Goal: Task Accomplishment & Management: Manage account settings

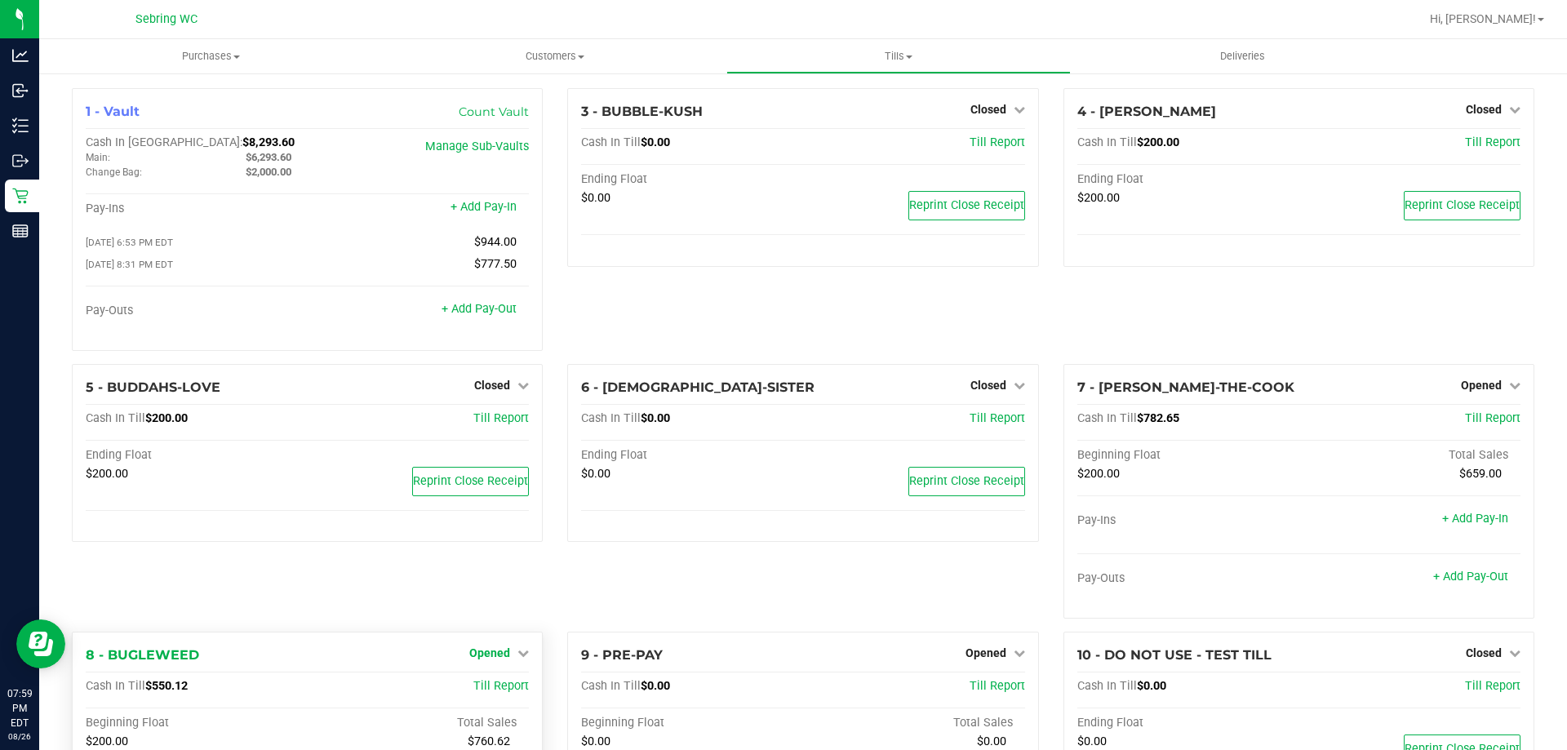
click at [498, 660] on span "Opened" at bounding box center [489, 653] width 41 height 13
click at [491, 693] on link "Close Till" at bounding box center [492, 686] width 44 height 13
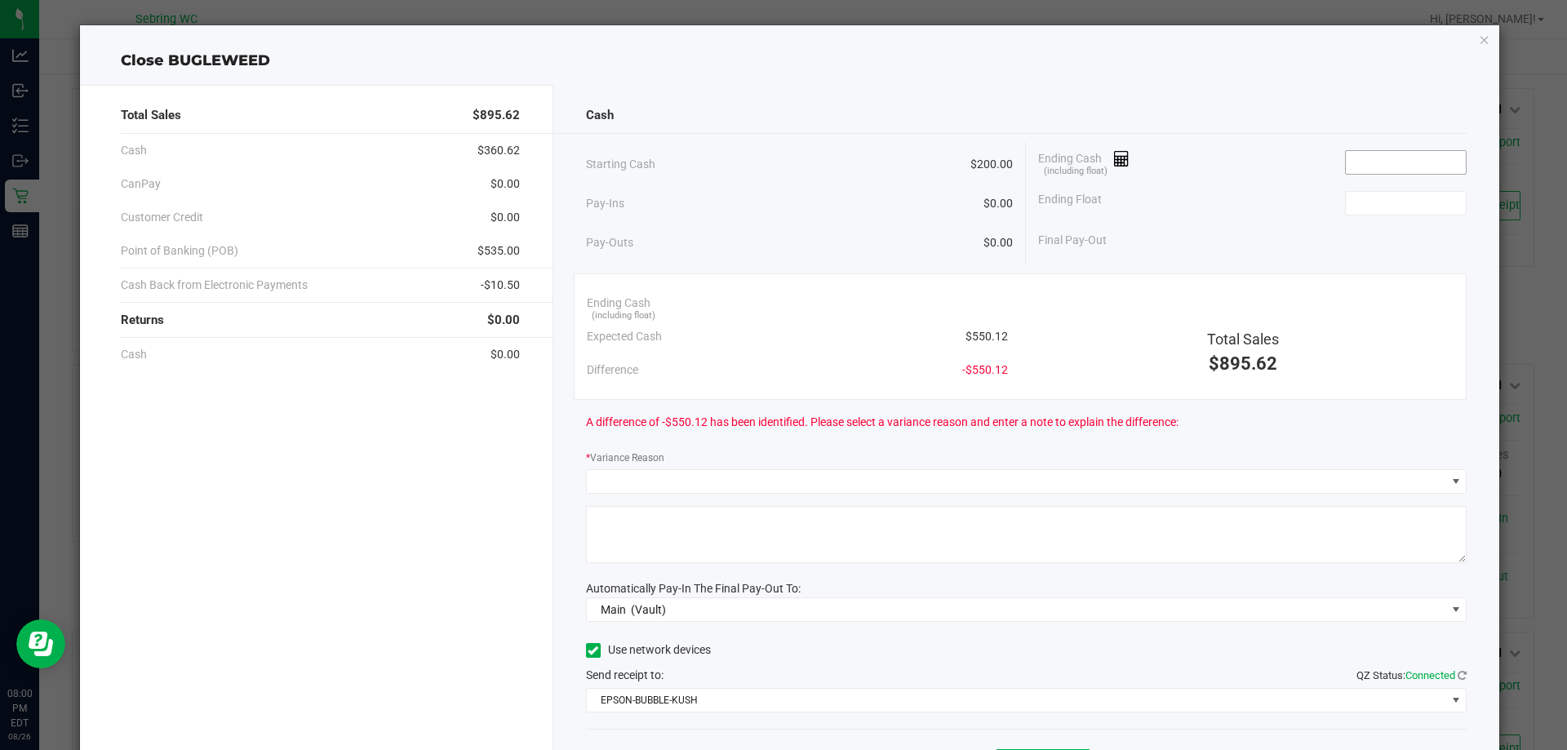
click at [1376, 171] on input at bounding box center [1406, 162] width 120 height 23
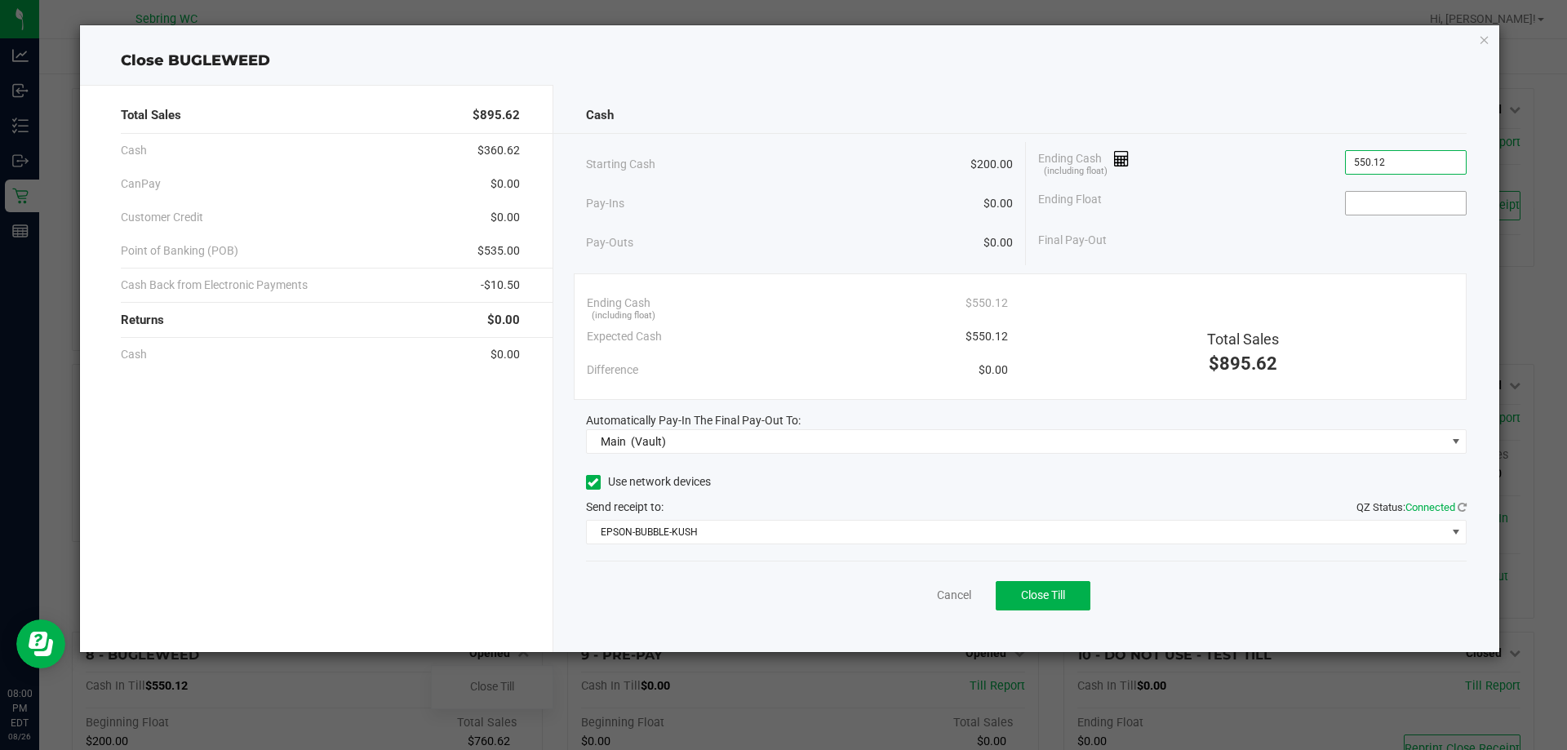
type input "$550.12"
click at [1406, 202] on input at bounding box center [1406, 203] width 120 height 23
type input "$200.00"
click at [1132, 99] on div "Cash" at bounding box center [1027, 115] width 882 height 35
click at [1046, 605] on button "Close Till" at bounding box center [1043, 595] width 95 height 29
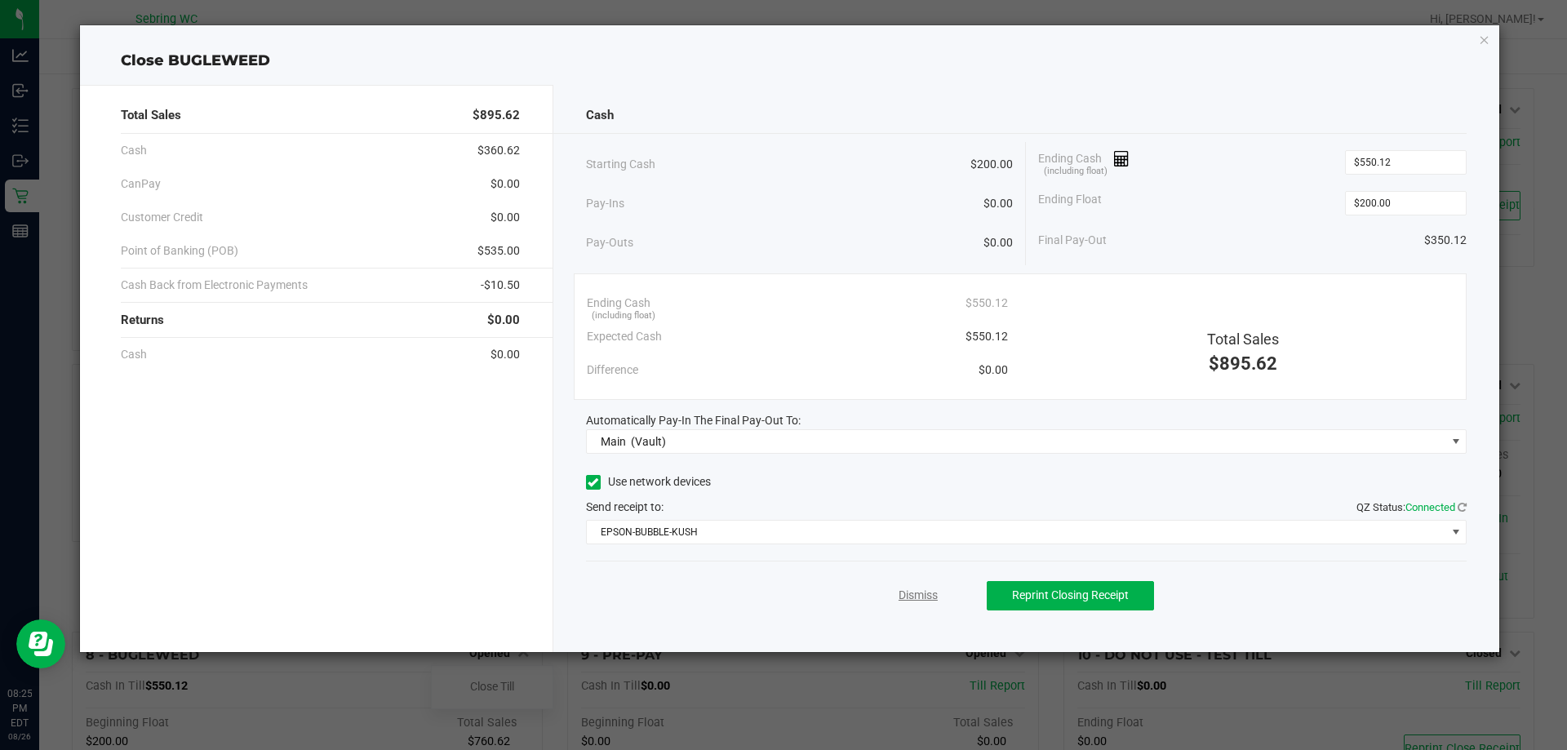
click at [930, 590] on link "Dismiss" at bounding box center [918, 595] width 39 height 17
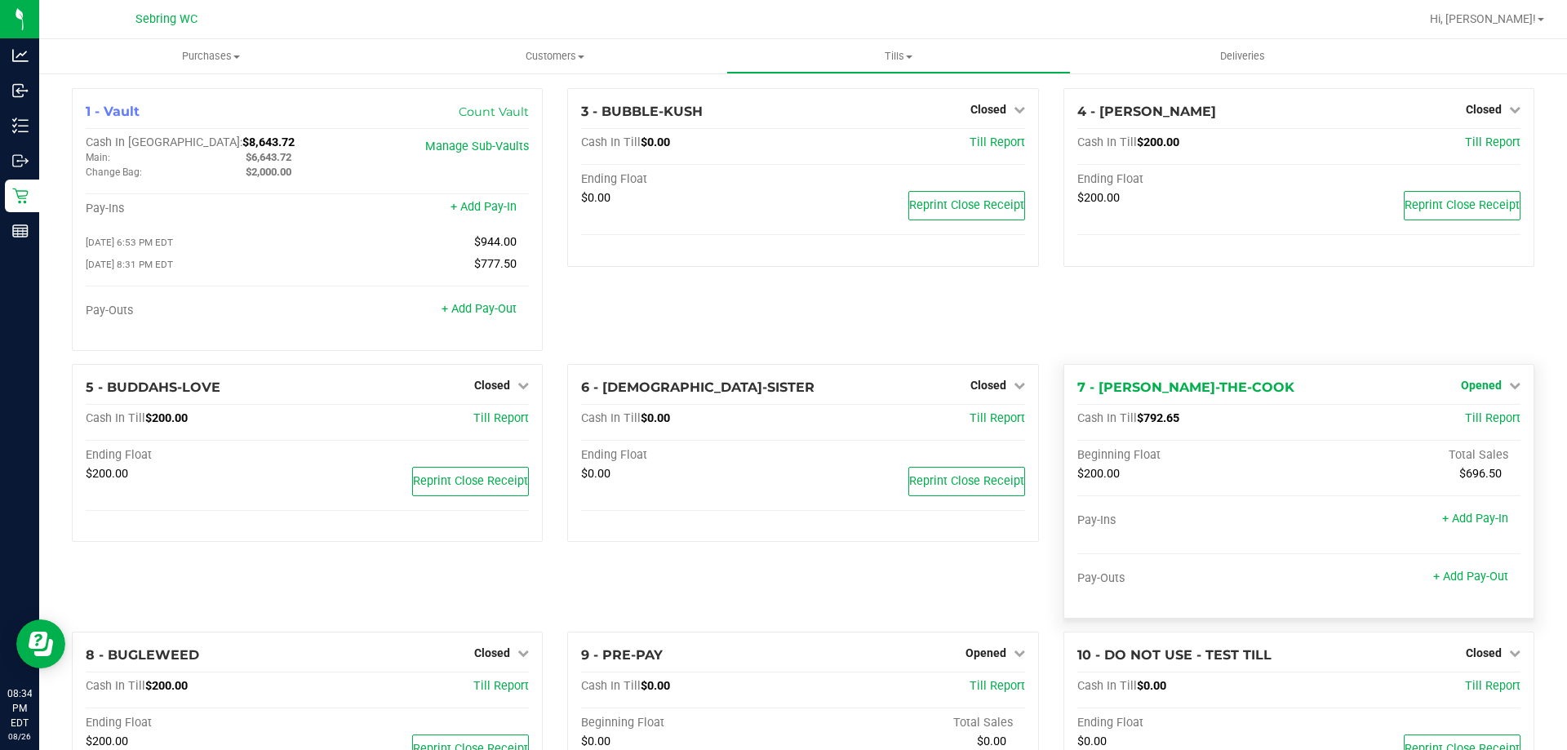
click at [1465, 392] on span "Opened" at bounding box center [1481, 385] width 41 height 13
click at [1463, 418] on link "Close Till" at bounding box center [1483, 418] width 44 height 13
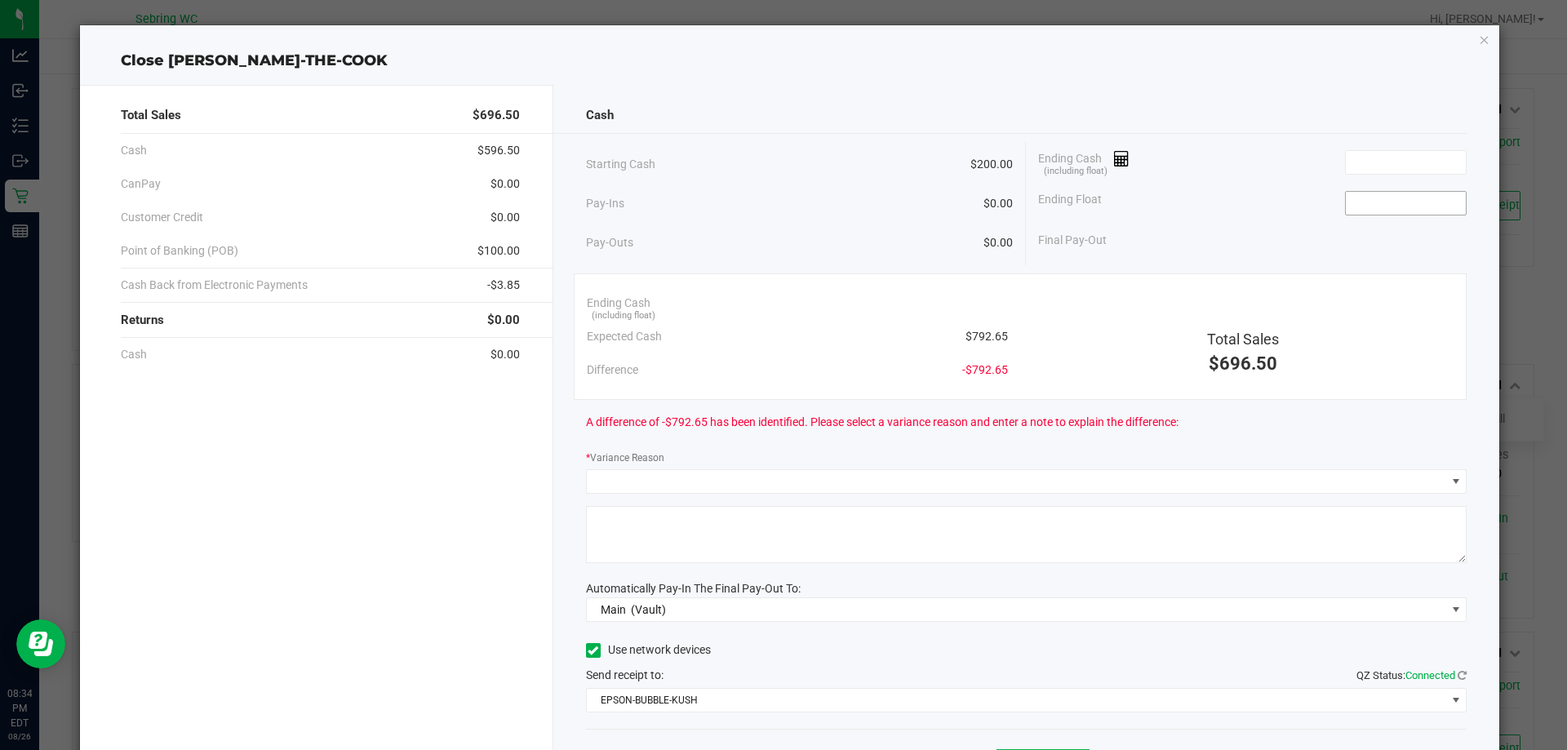
drag, startPoint x: 1397, startPoint y: 169, endPoint x: 1419, endPoint y: 190, distance: 30.6
click at [1414, 184] on div "Ending Cash (including float) Ending Float Final Pay-Out" at bounding box center [1246, 199] width 441 height 115
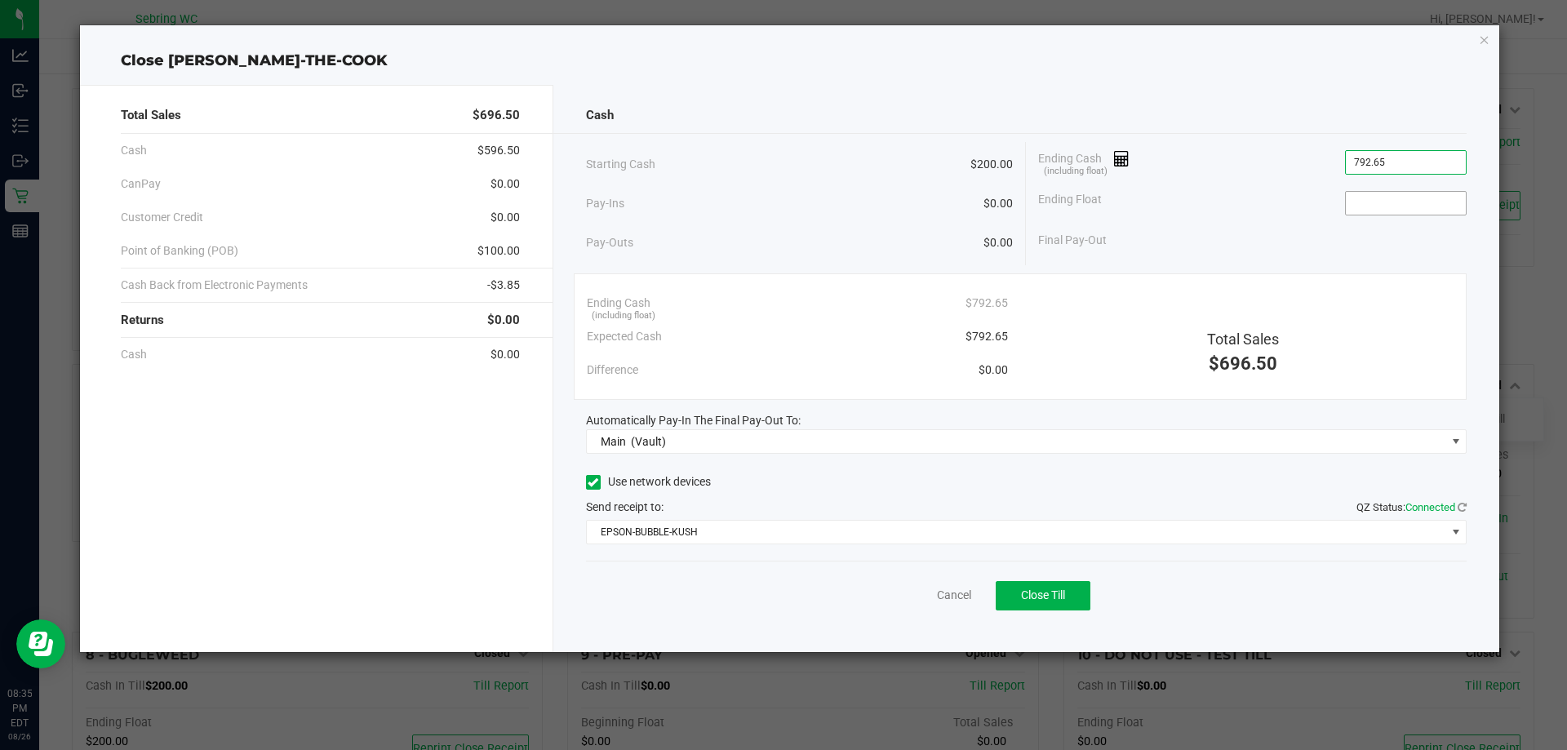
type input "$792.65"
click at [1400, 195] on input at bounding box center [1406, 203] width 120 height 23
type input "$200.00"
click at [1229, 202] on div "Ending Float $200.00" at bounding box center [1252, 203] width 429 height 41
click at [1073, 598] on button "Close Till" at bounding box center [1043, 595] width 95 height 29
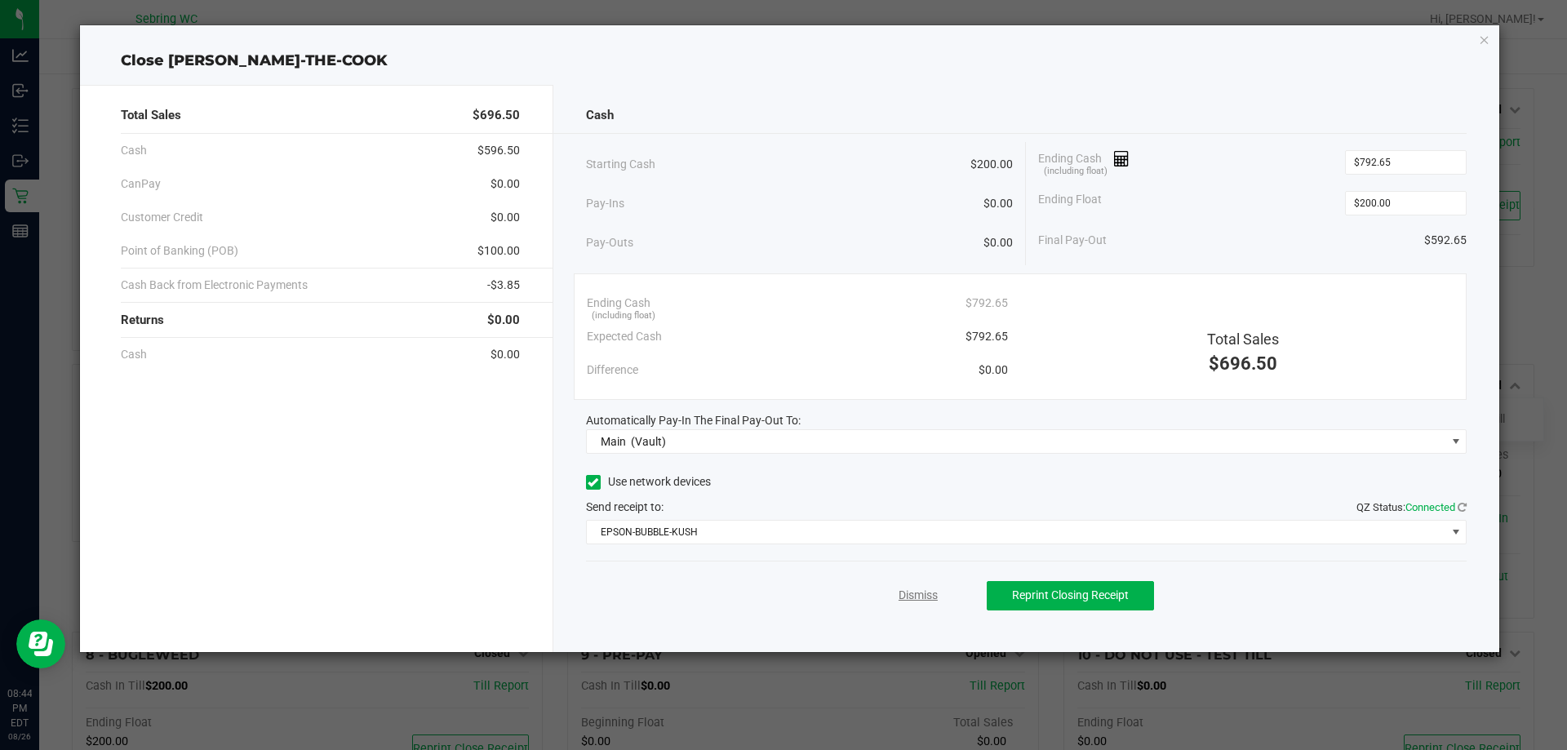
click at [907, 590] on link "Dismiss" at bounding box center [918, 595] width 39 height 17
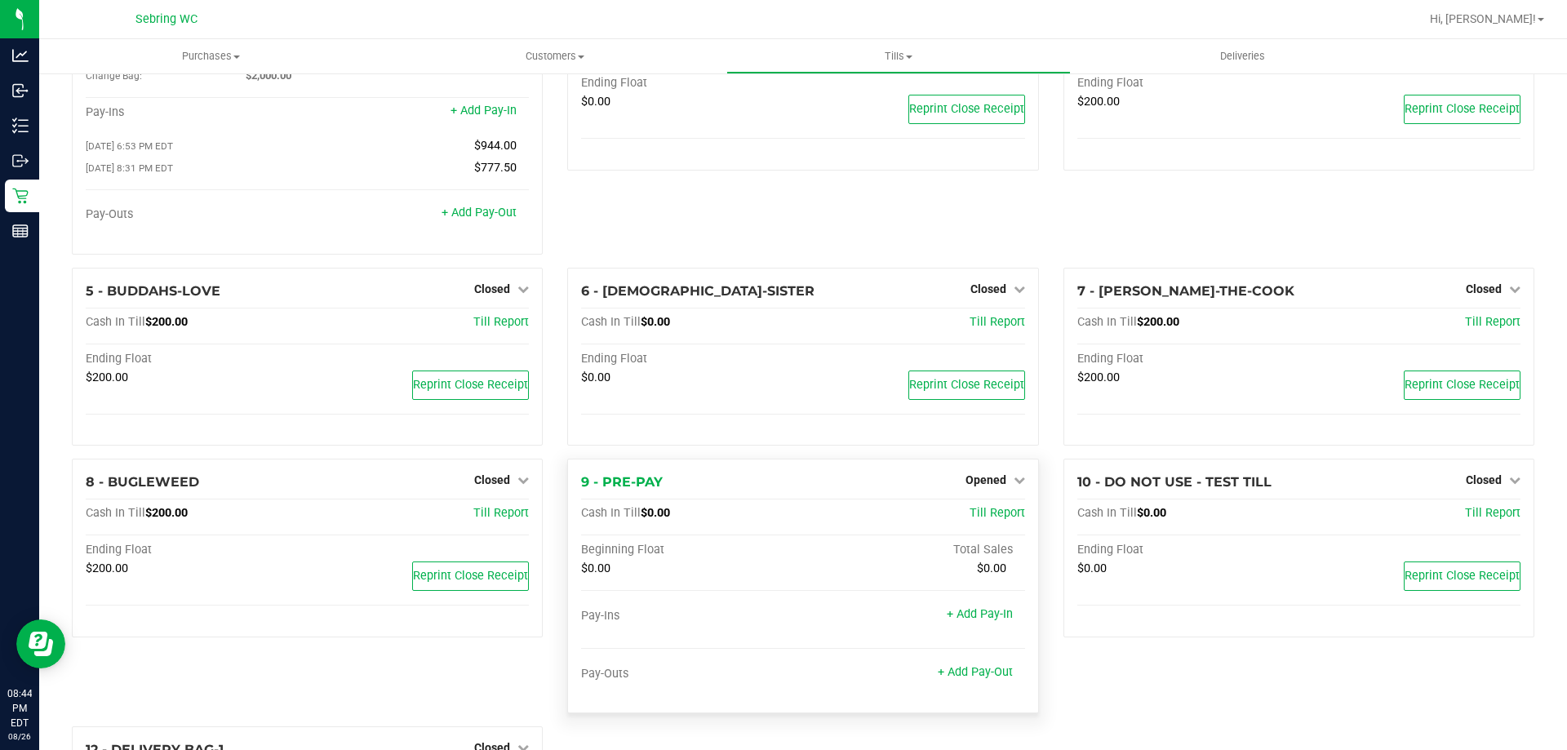
scroll to position [245, 0]
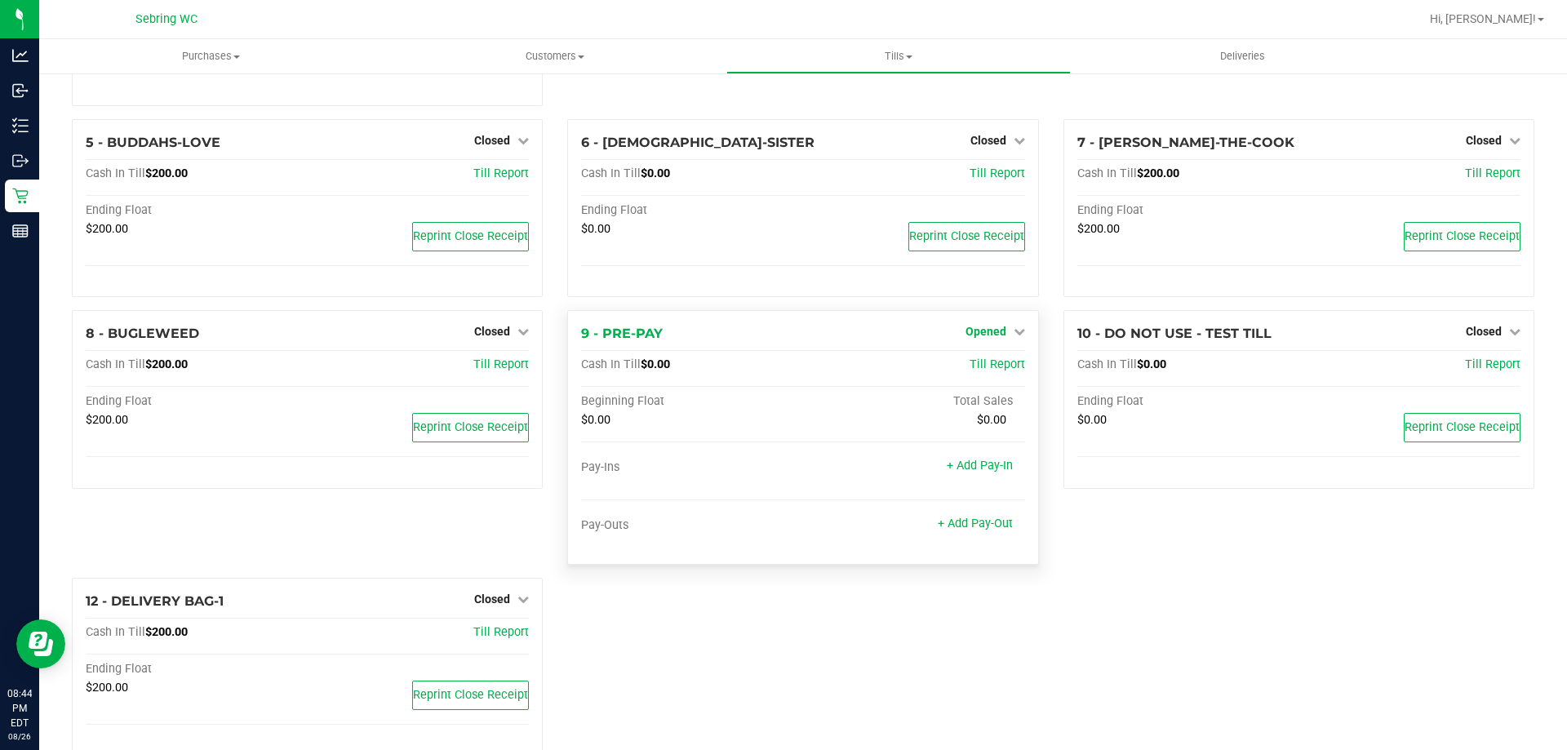
click at [975, 338] on span "Opened" at bounding box center [986, 331] width 41 height 13
click at [997, 368] on link "Close Till" at bounding box center [988, 365] width 44 height 13
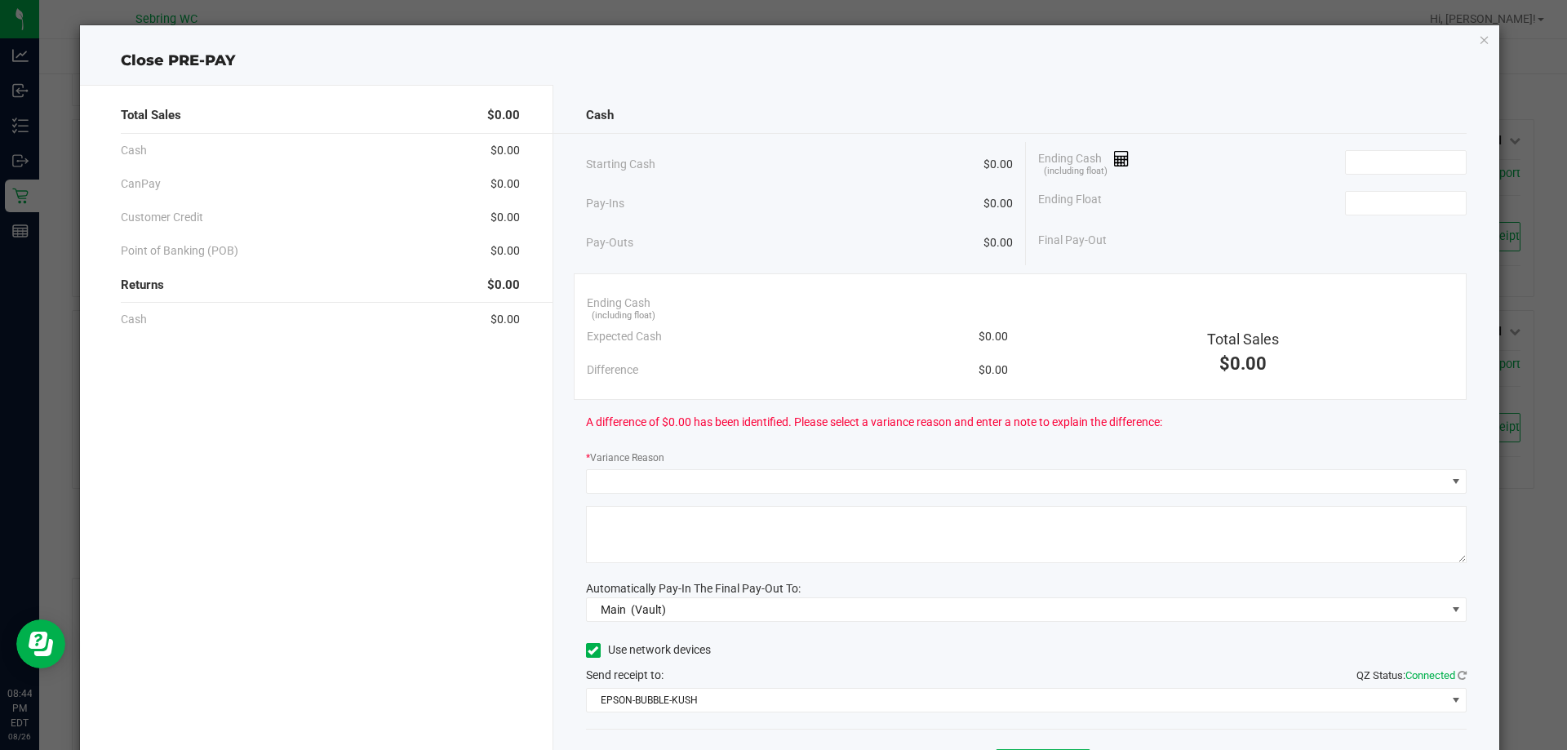
click at [1355, 178] on div "Ending Cash (including float)" at bounding box center [1252, 162] width 429 height 41
click at [1353, 157] on input at bounding box center [1406, 162] width 120 height 23
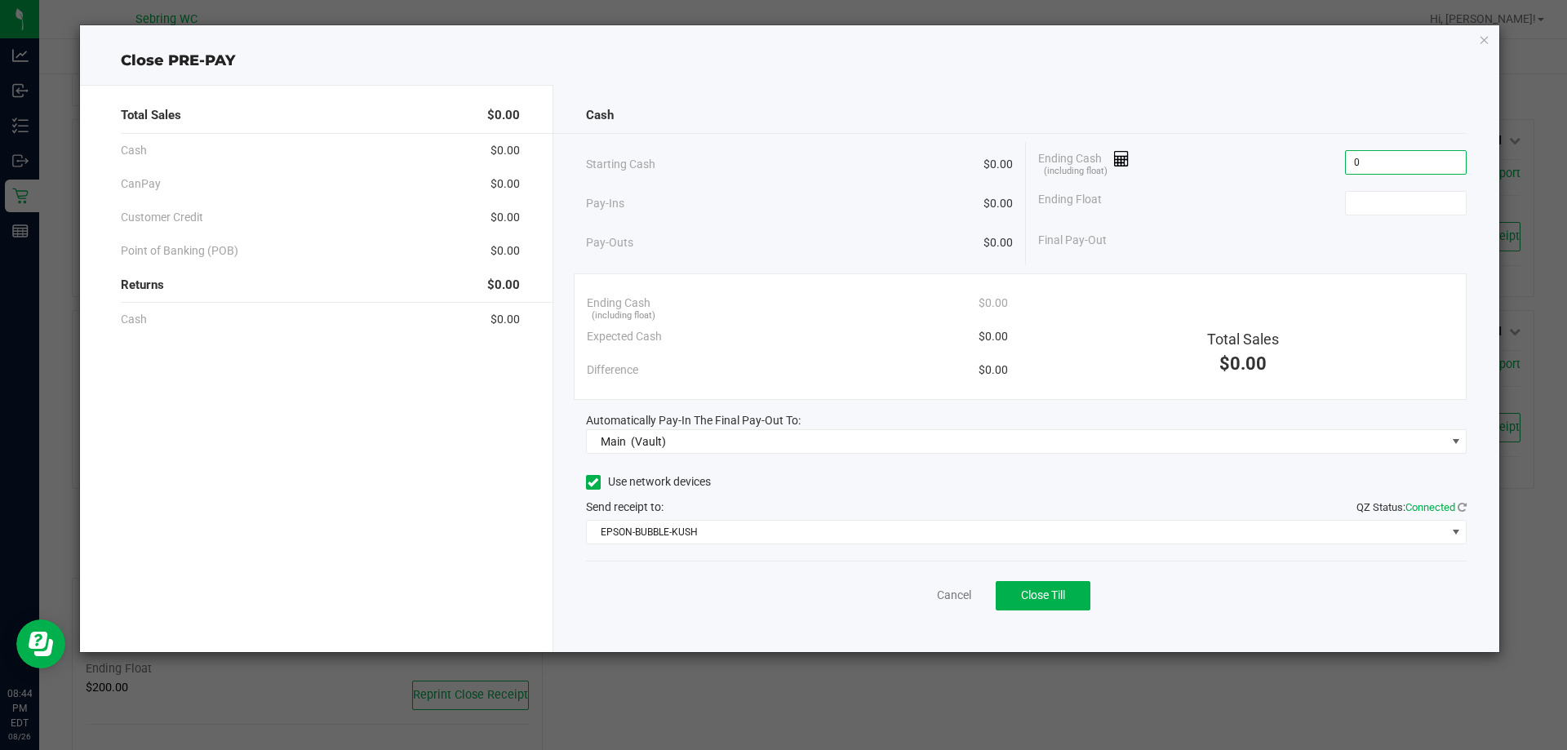
type input "$0.00"
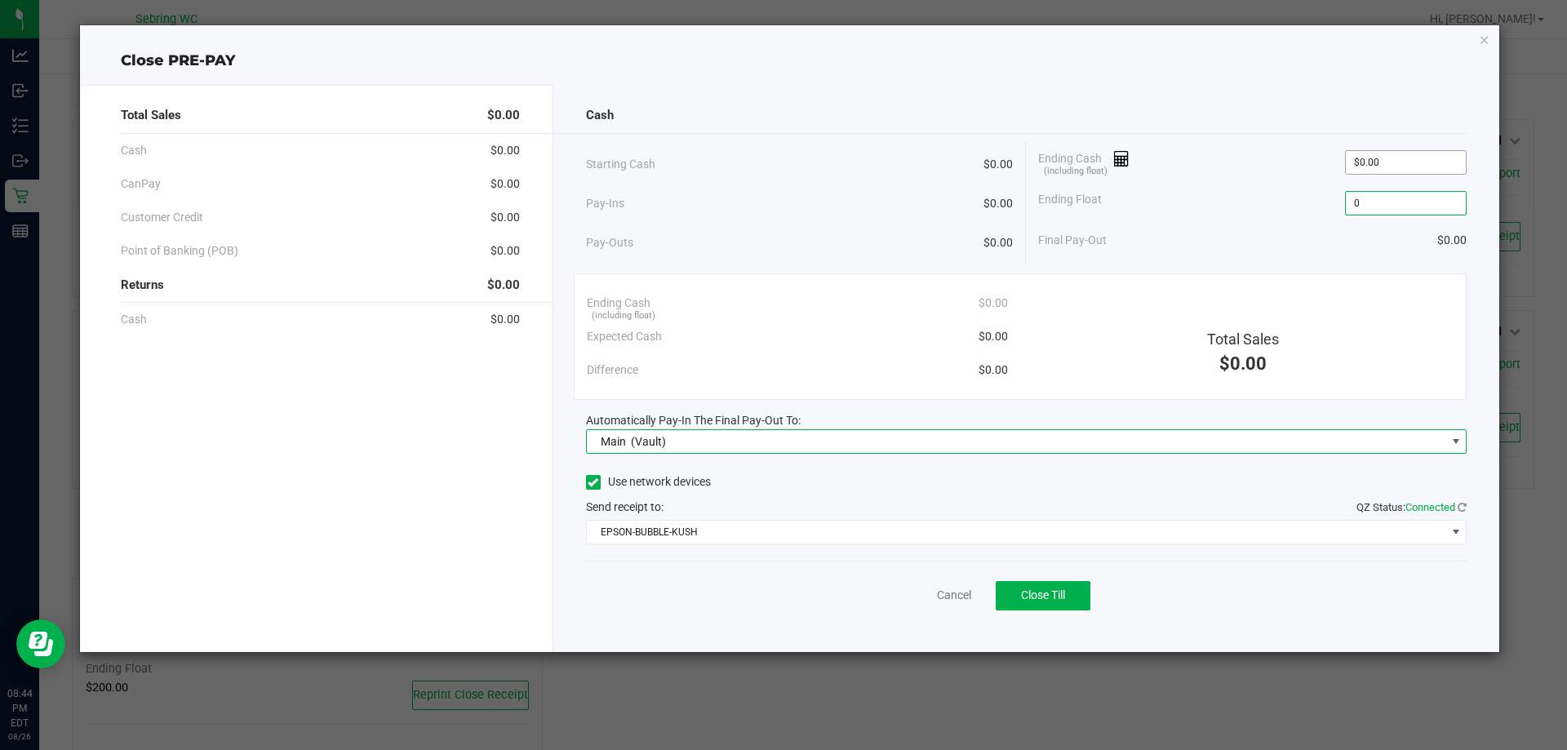
type input "$0.00"
click at [1001, 488] on div "Use network devices" at bounding box center [1027, 482] width 882 height 24
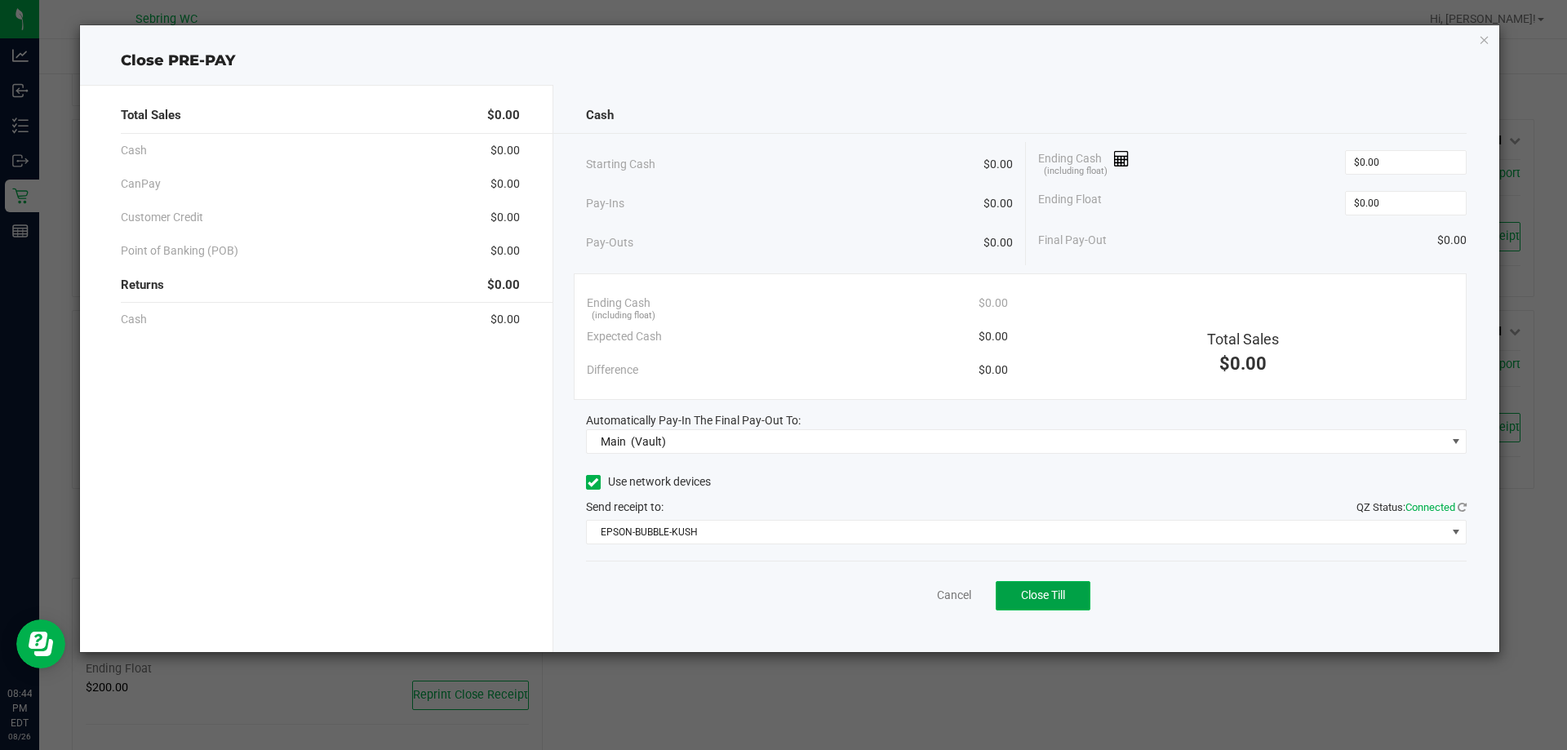
click at [1055, 600] on span "Close Till" at bounding box center [1043, 595] width 44 height 13
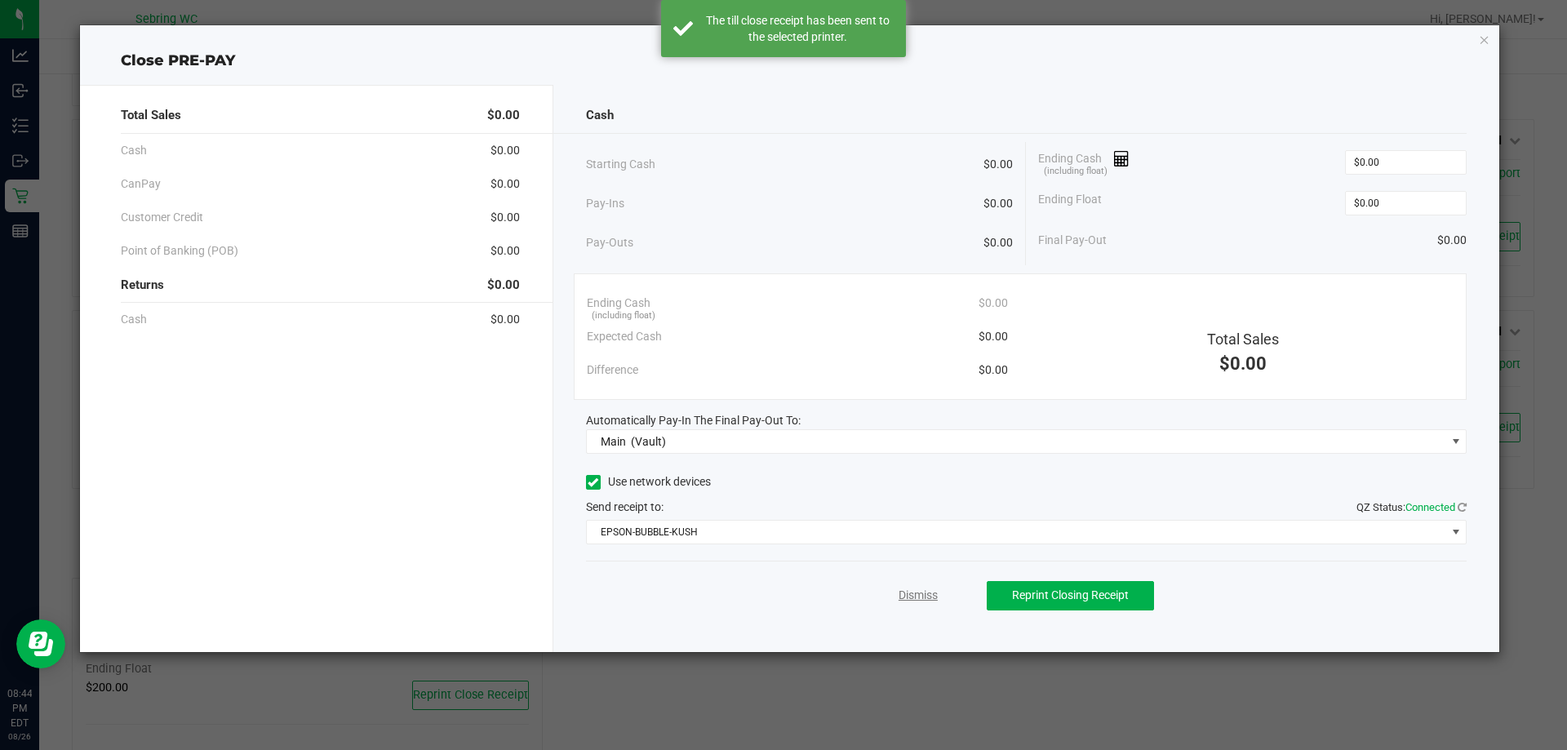
click at [902, 593] on link "Dismiss" at bounding box center [918, 595] width 39 height 17
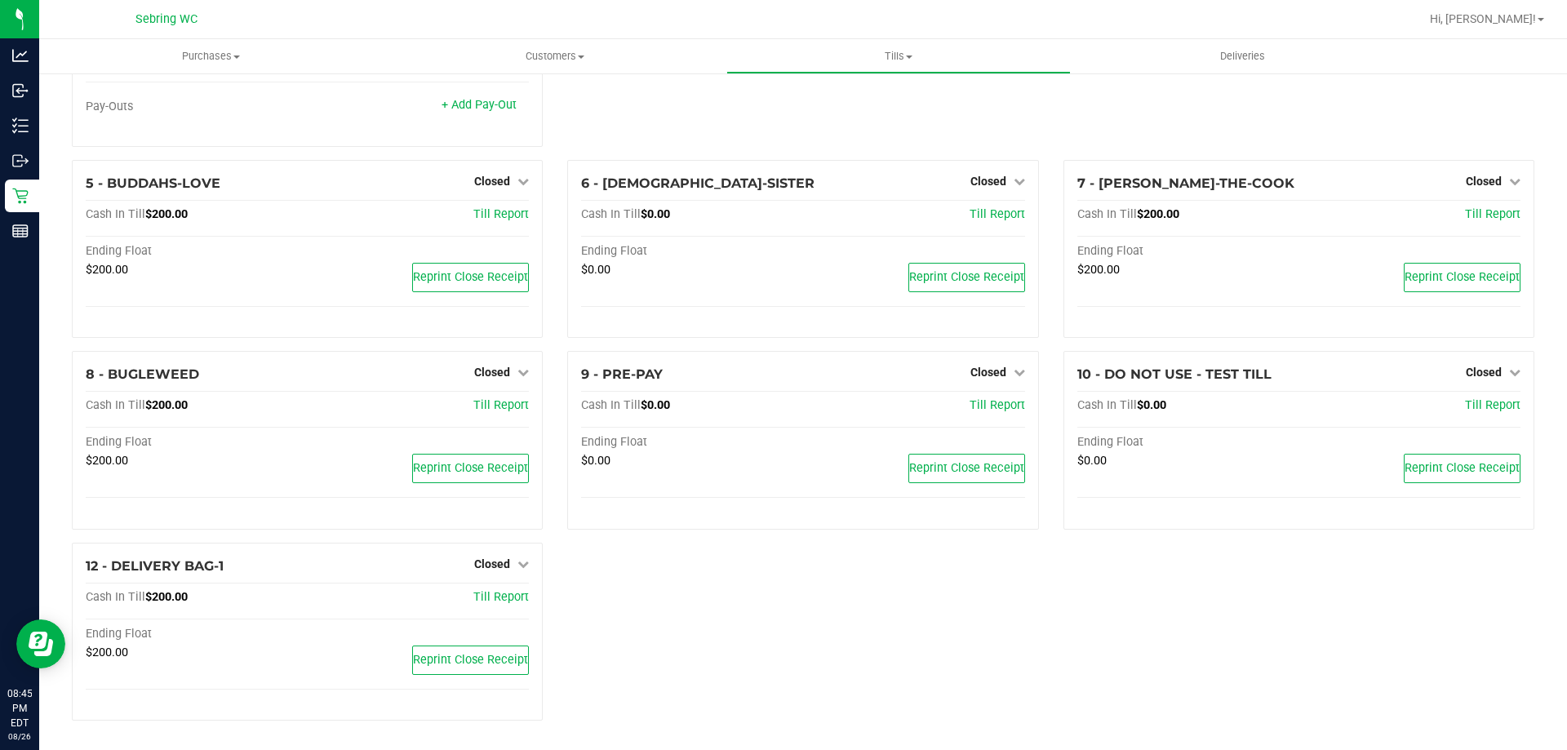
scroll to position [0, 0]
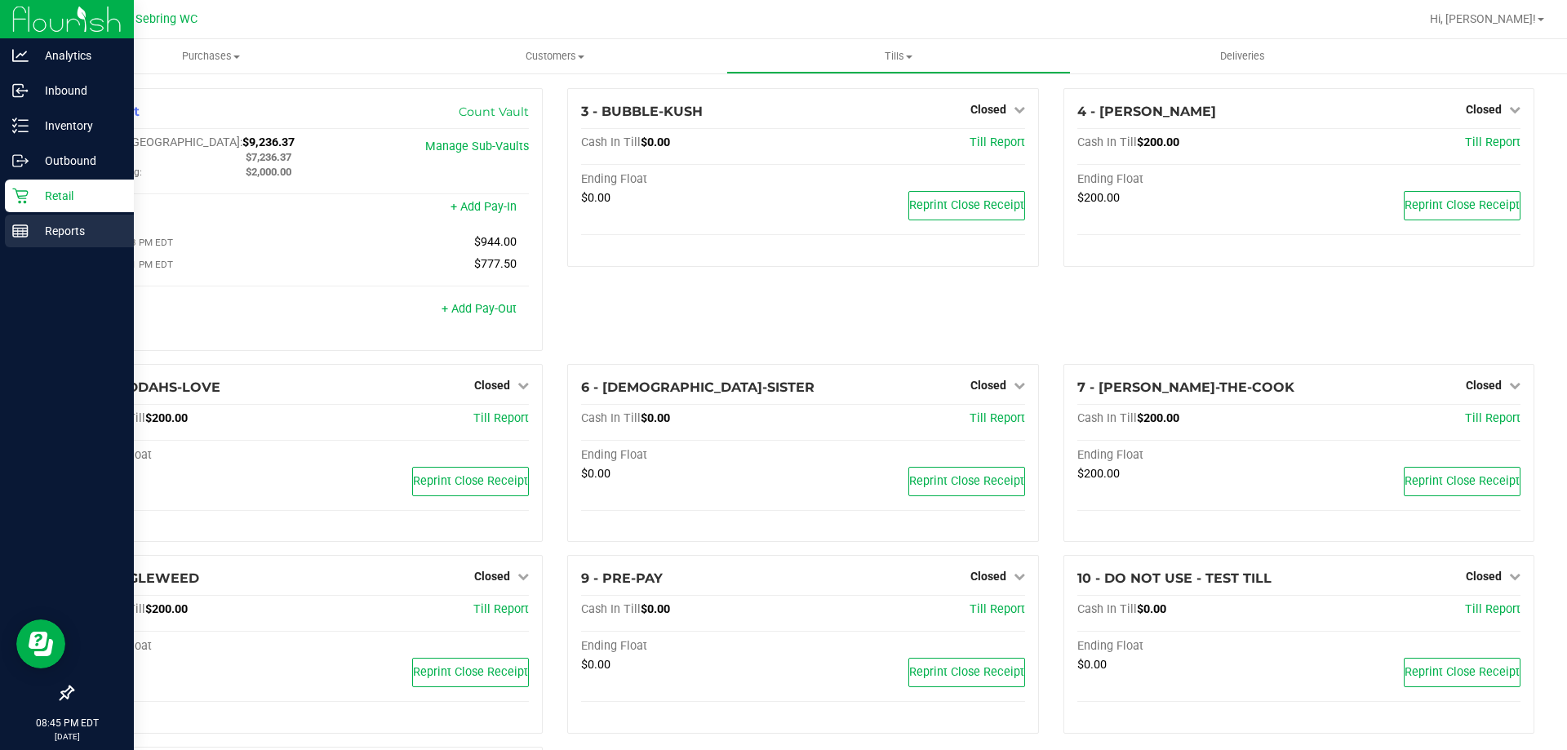
click at [59, 225] on p "Reports" at bounding box center [78, 231] width 98 height 20
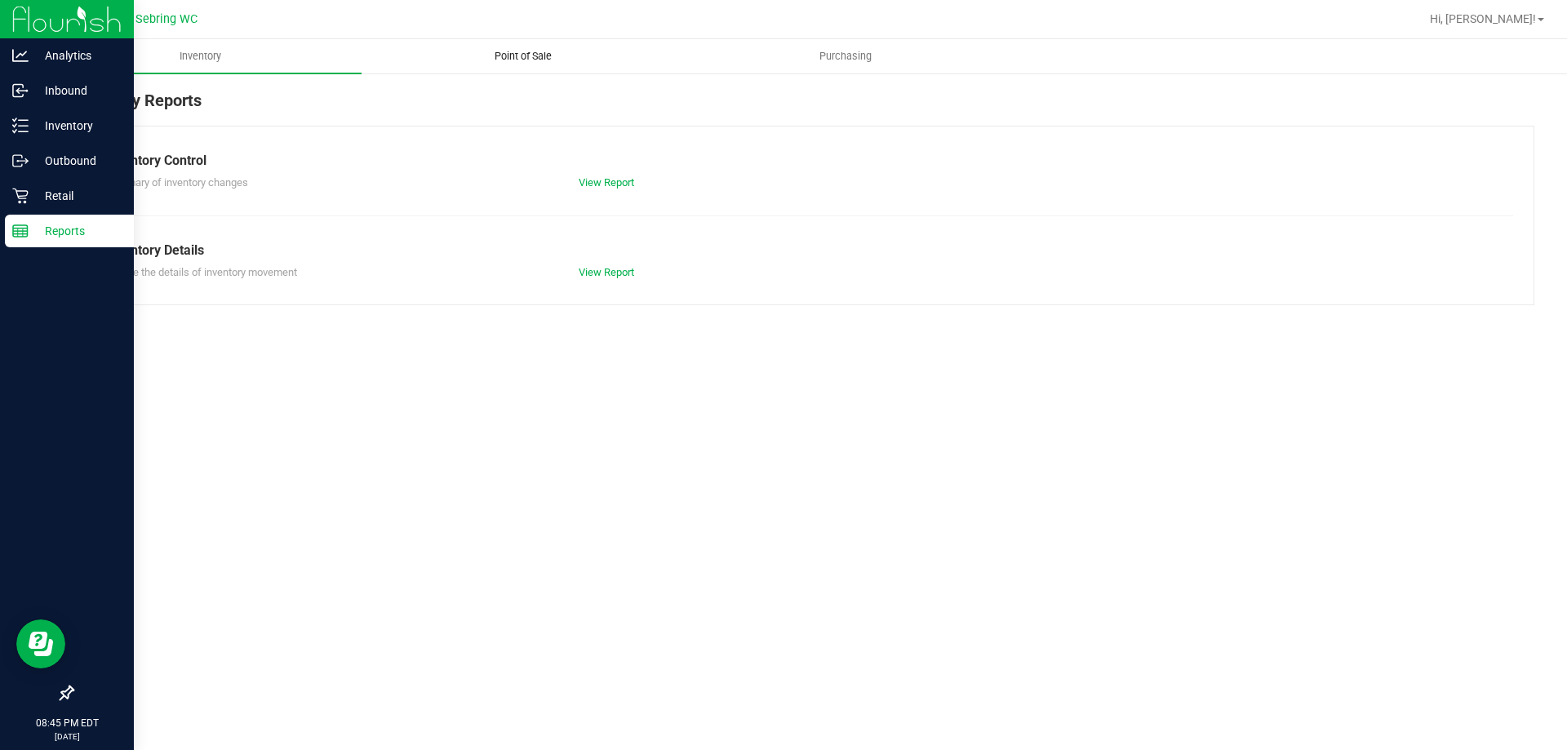
click at [491, 56] on span "Point of Sale" at bounding box center [523, 56] width 101 height 15
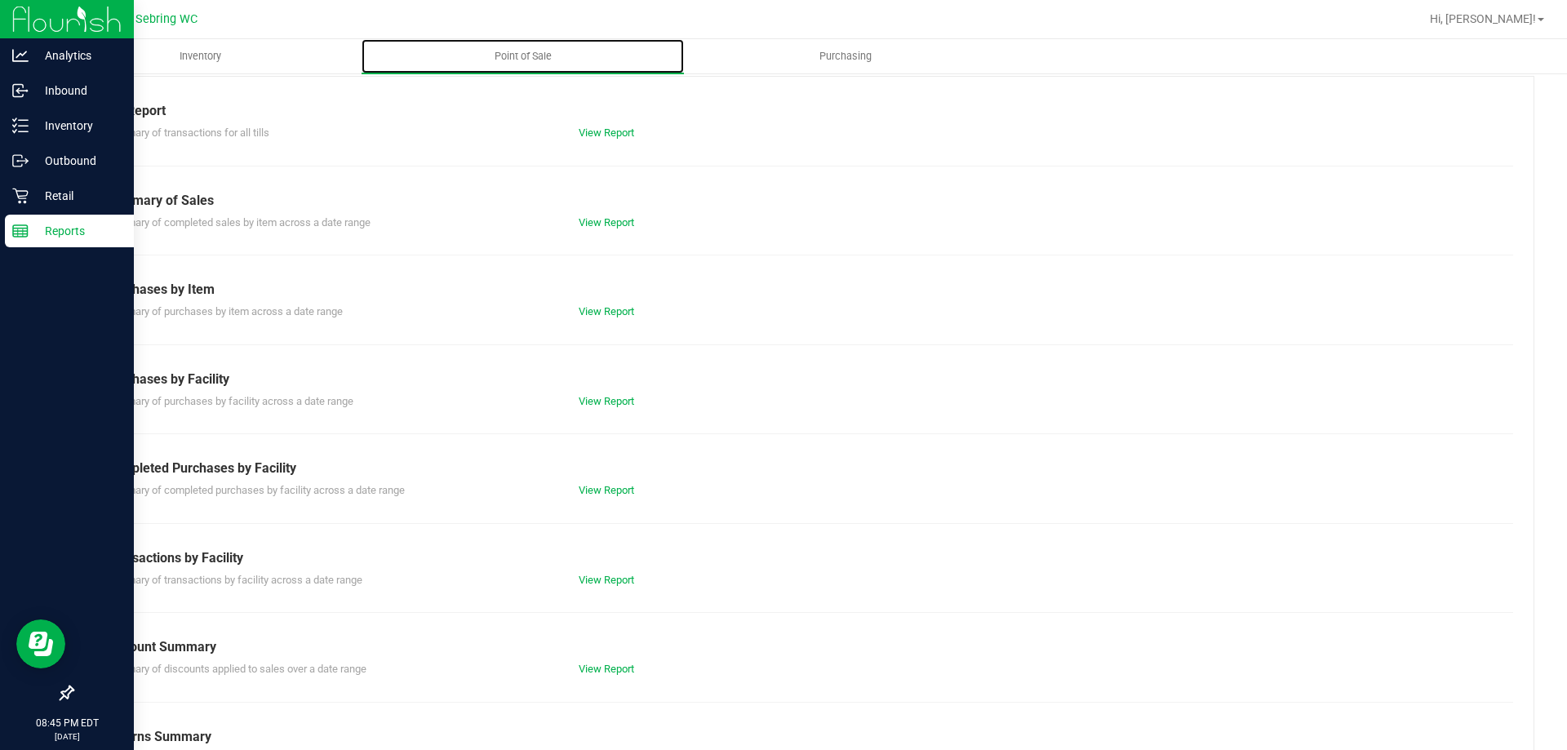
scroll to position [108, 0]
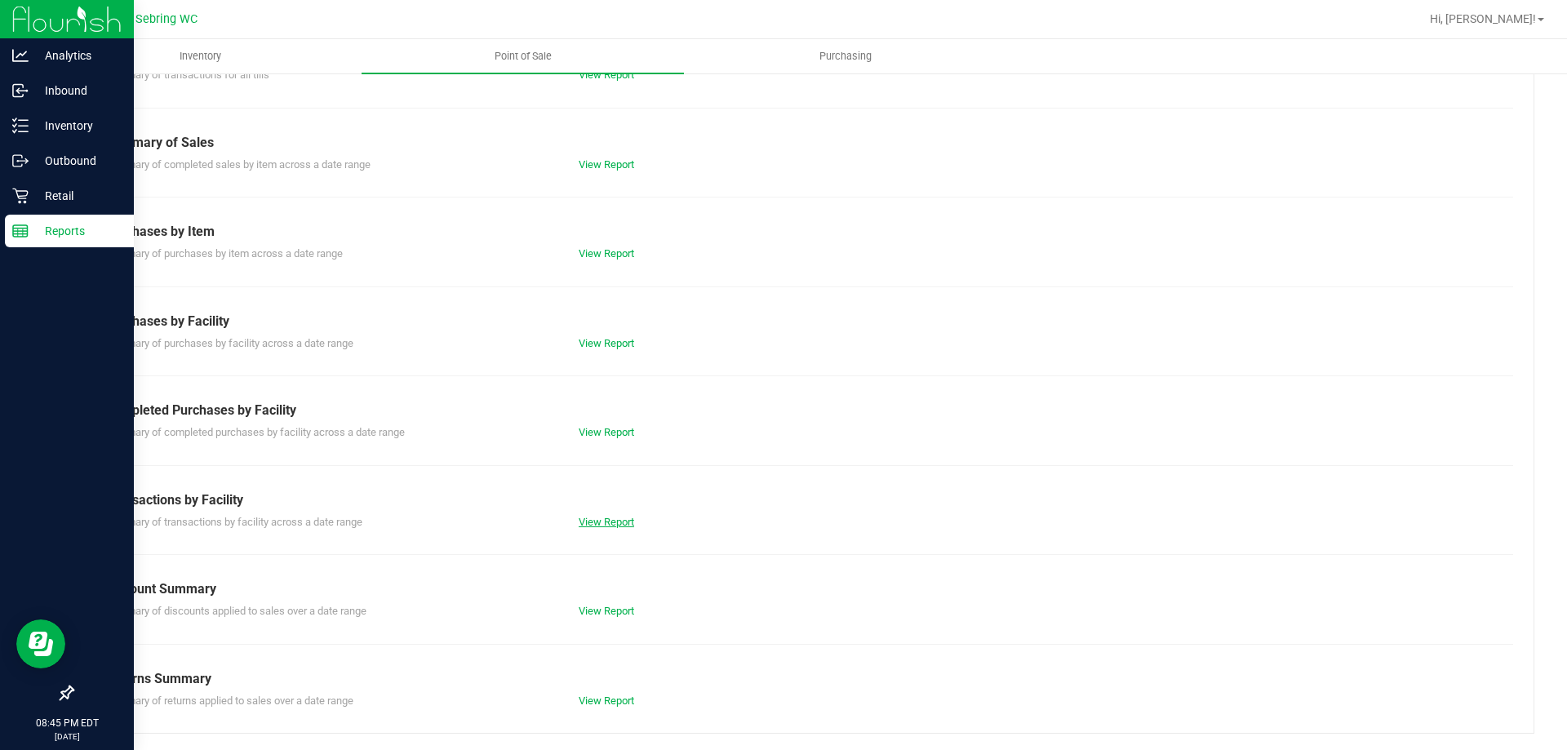
click at [612, 516] on link "View Report" at bounding box center [607, 522] width 56 height 12
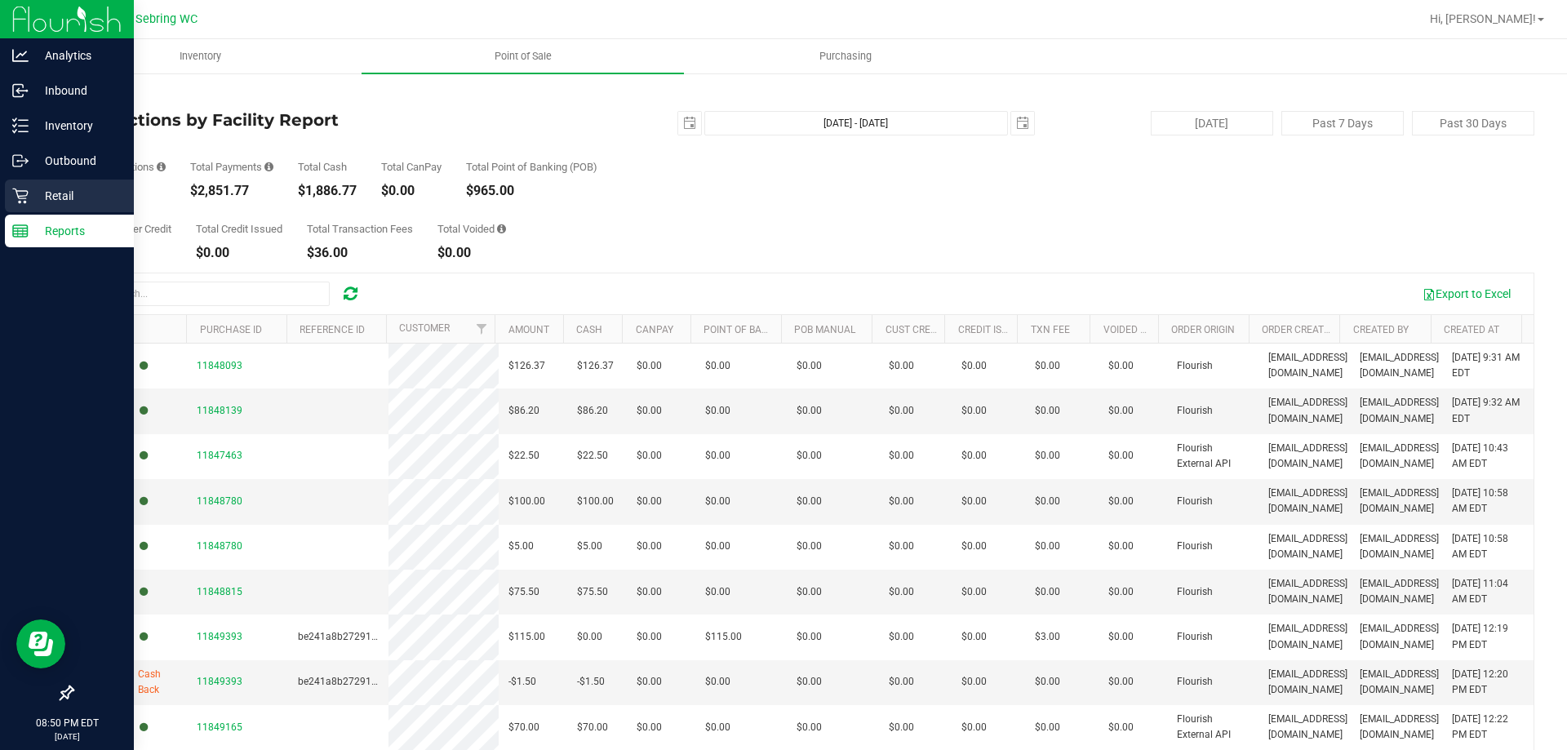
click at [46, 201] on p "Retail" at bounding box center [78, 196] width 98 height 20
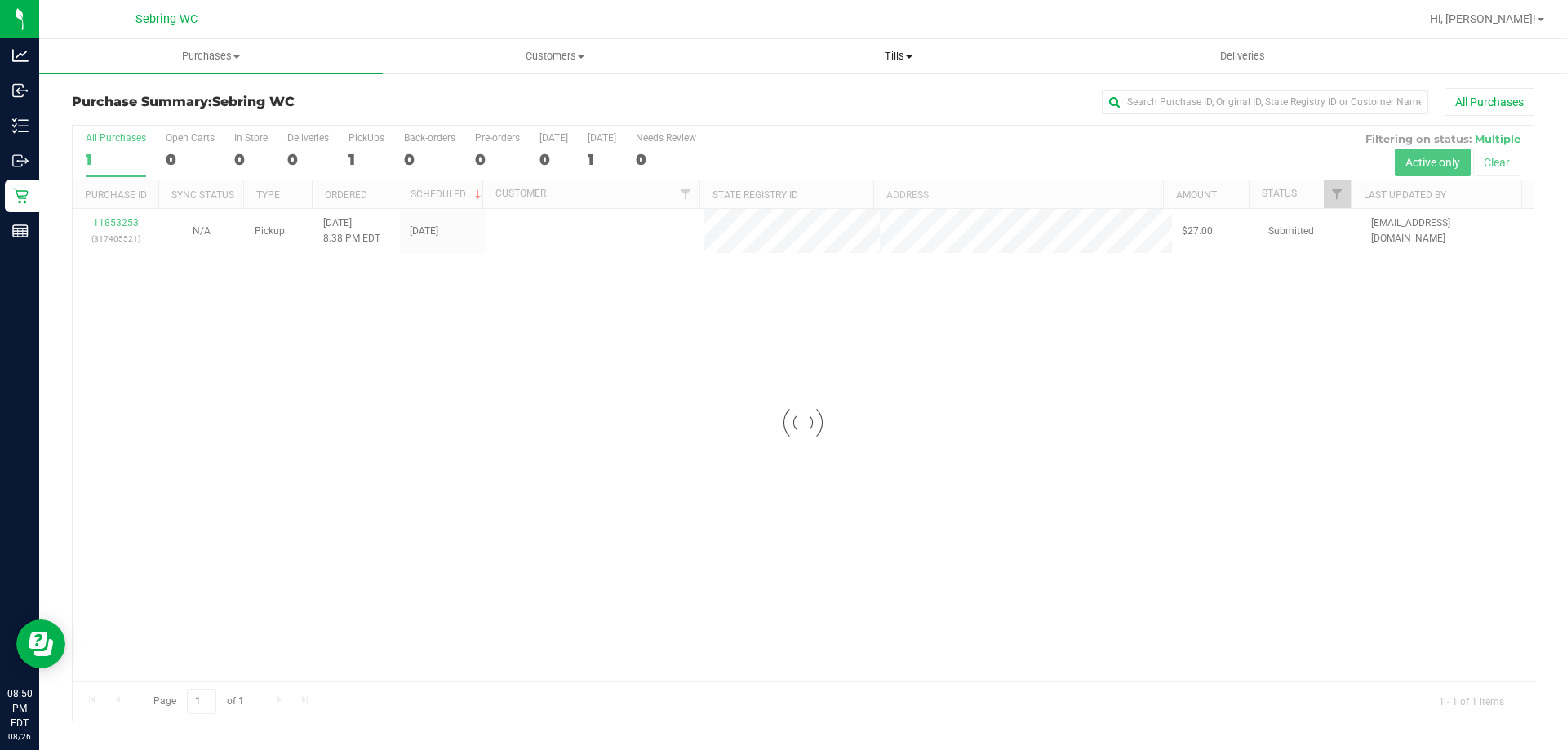
click at [913, 54] on span "Tills" at bounding box center [898, 56] width 342 height 15
click at [845, 126] on li "Reconcile e-payments" at bounding box center [899, 119] width 344 height 20
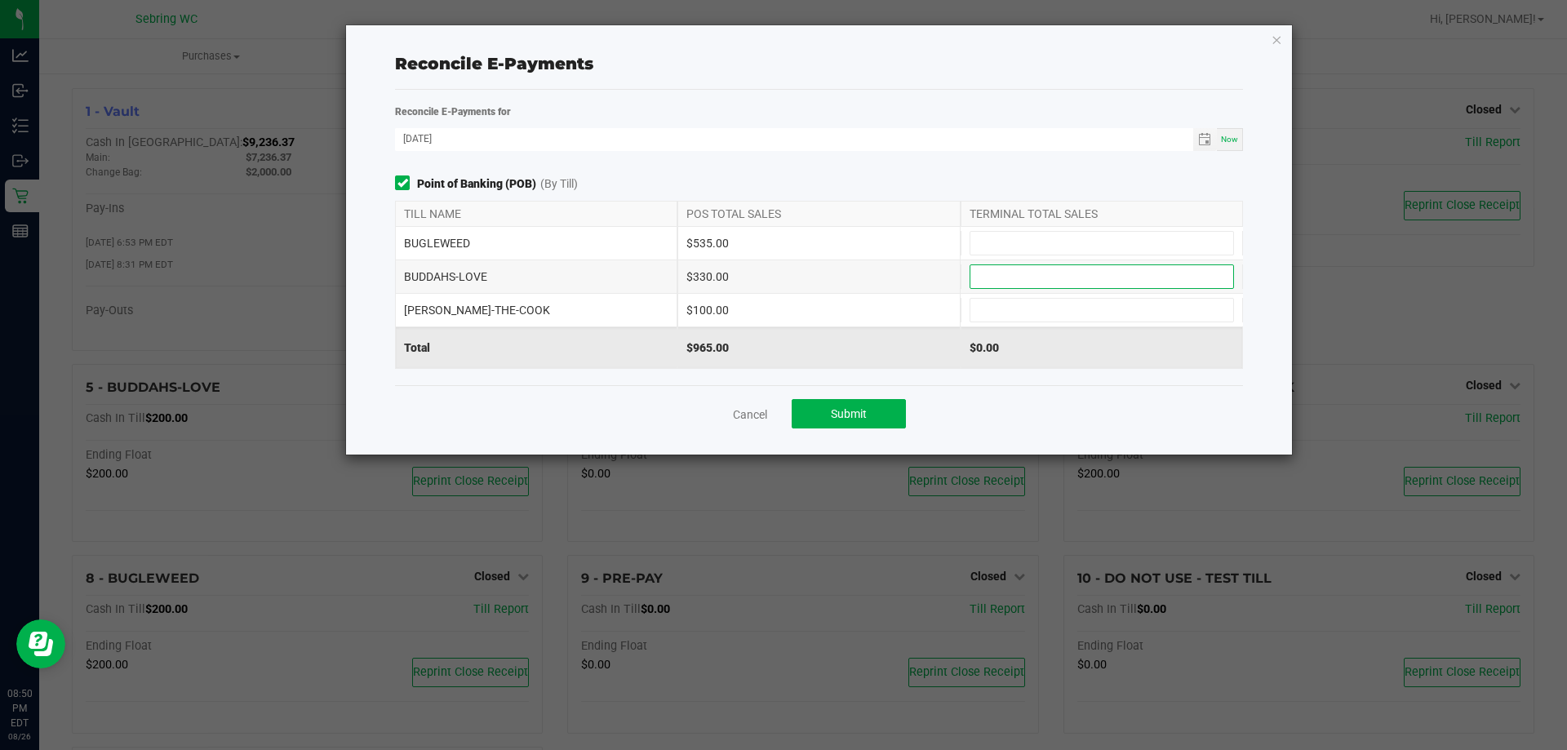
click at [1016, 274] on input at bounding box center [1102, 276] width 263 height 23
type input "$330.00"
click at [1011, 309] on input at bounding box center [1102, 310] width 263 height 23
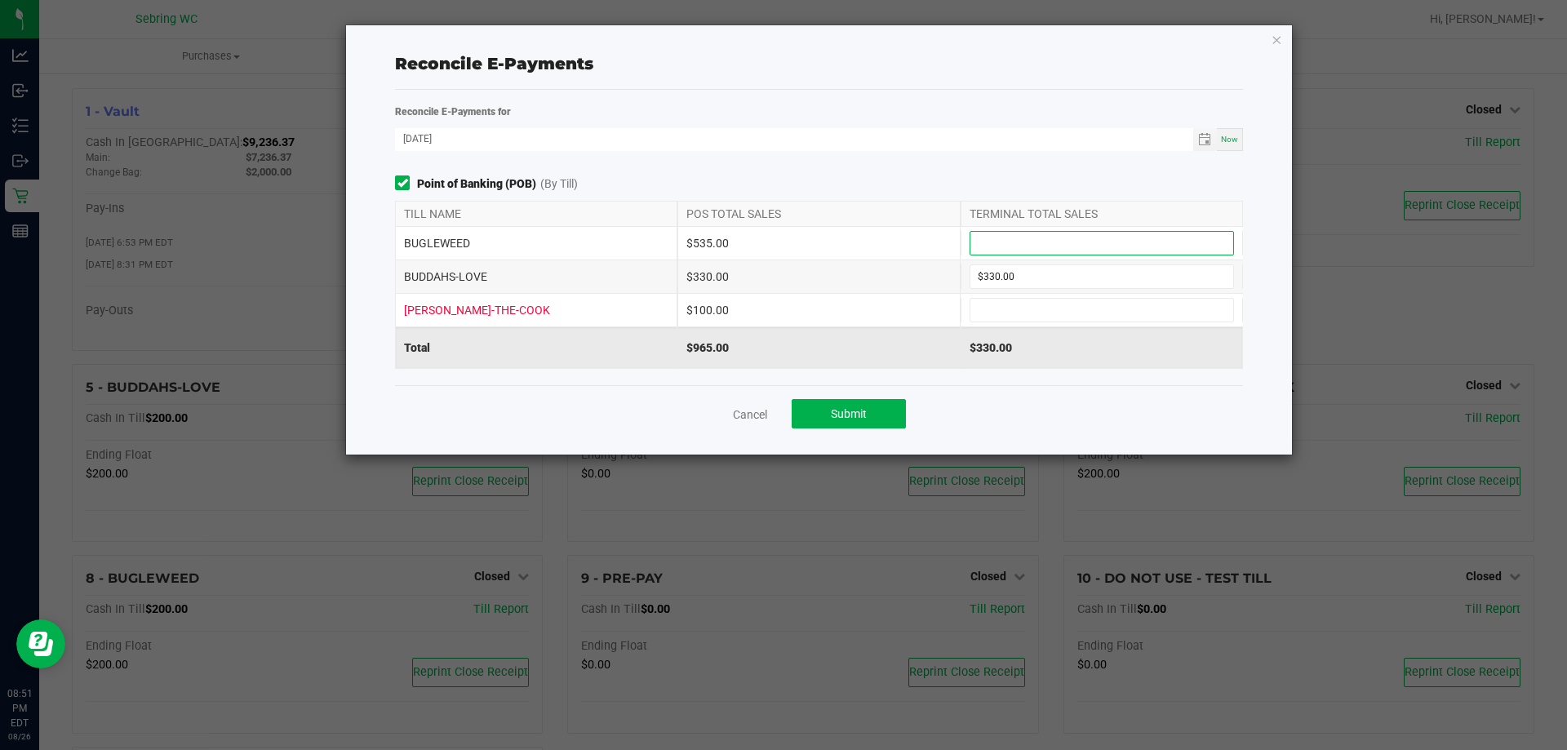
click at [1050, 246] on input at bounding box center [1102, 243] width 263 height 23
type input "$535.00"
click at [1047, 309] on input at bounding box center [1102, 310] width 263 height 23
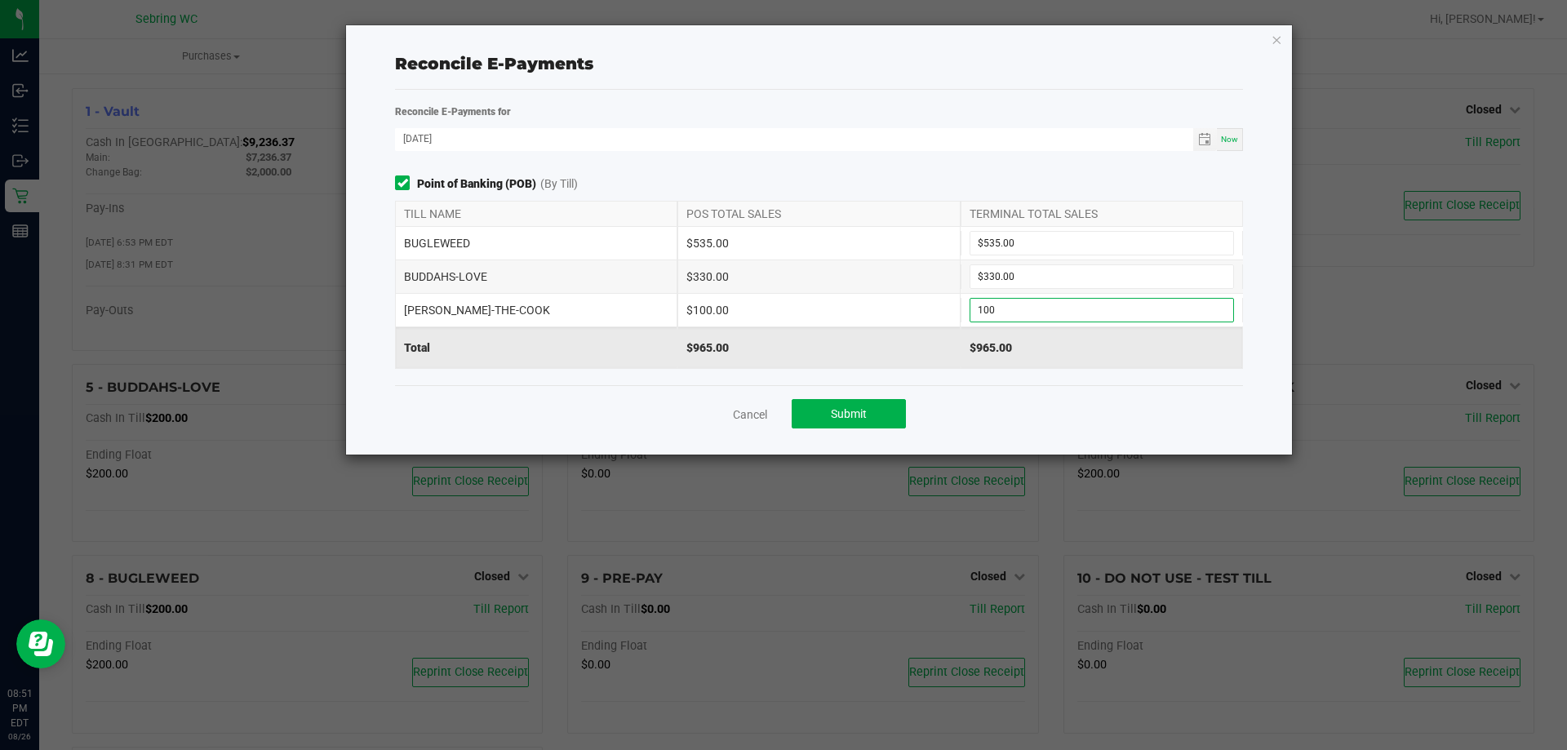
type input "$100.00"
click at [1013, 172] on div "Reconcile E-Payments for 08/26/2025 Now Point of Banking (POB) (By Till) TILL N…" at bounding box center [819, 244] width 873 height 282
click at [851, 412] on span "Submit" at bounding box center [849, 413] width 36 height 13
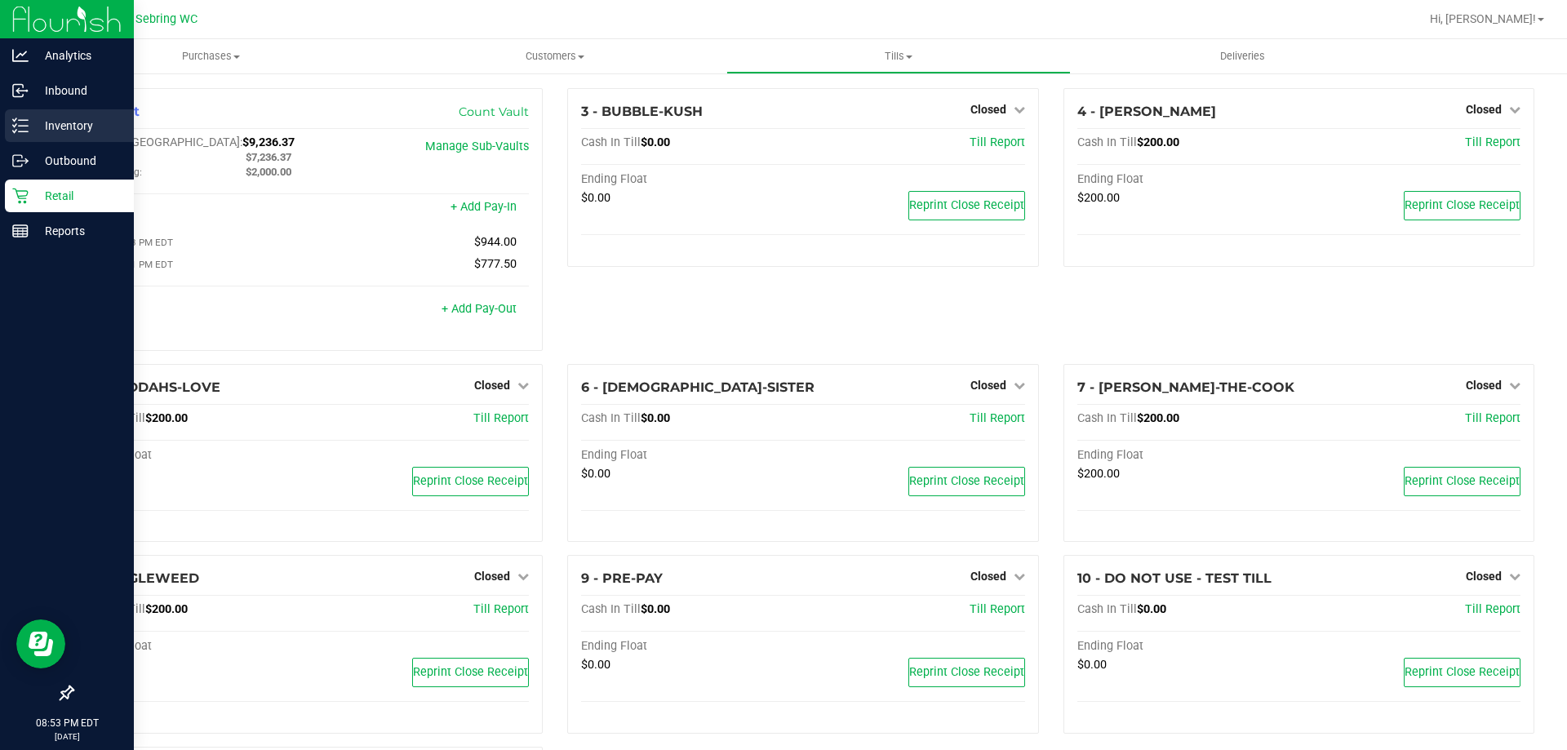
click at [49, 131] on p "Inventory" at bounding box center [78, 126] width 98 height 20
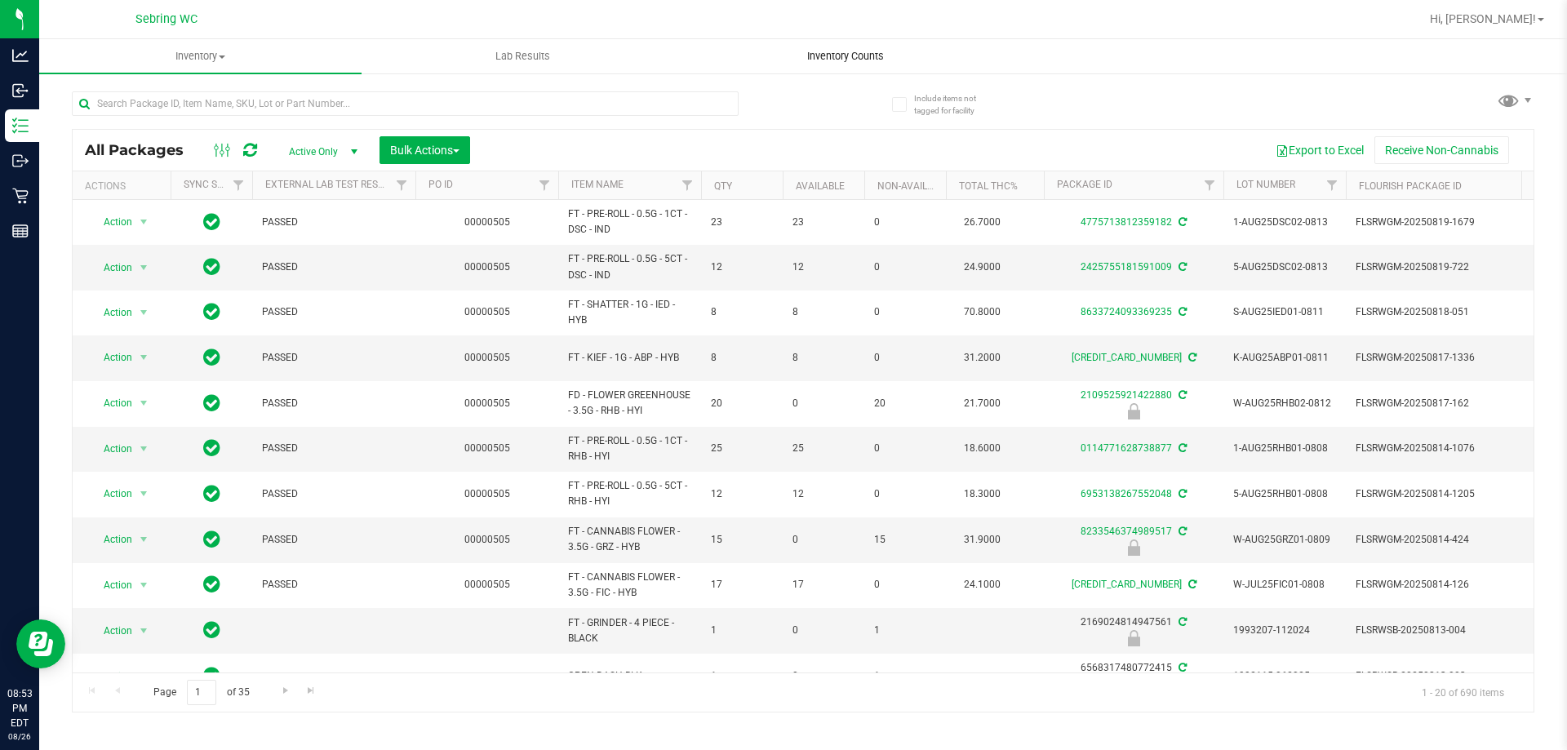
click at [836, 62] on span "Inventory Counts" at bounding box center [845, 56] width 121 height 15
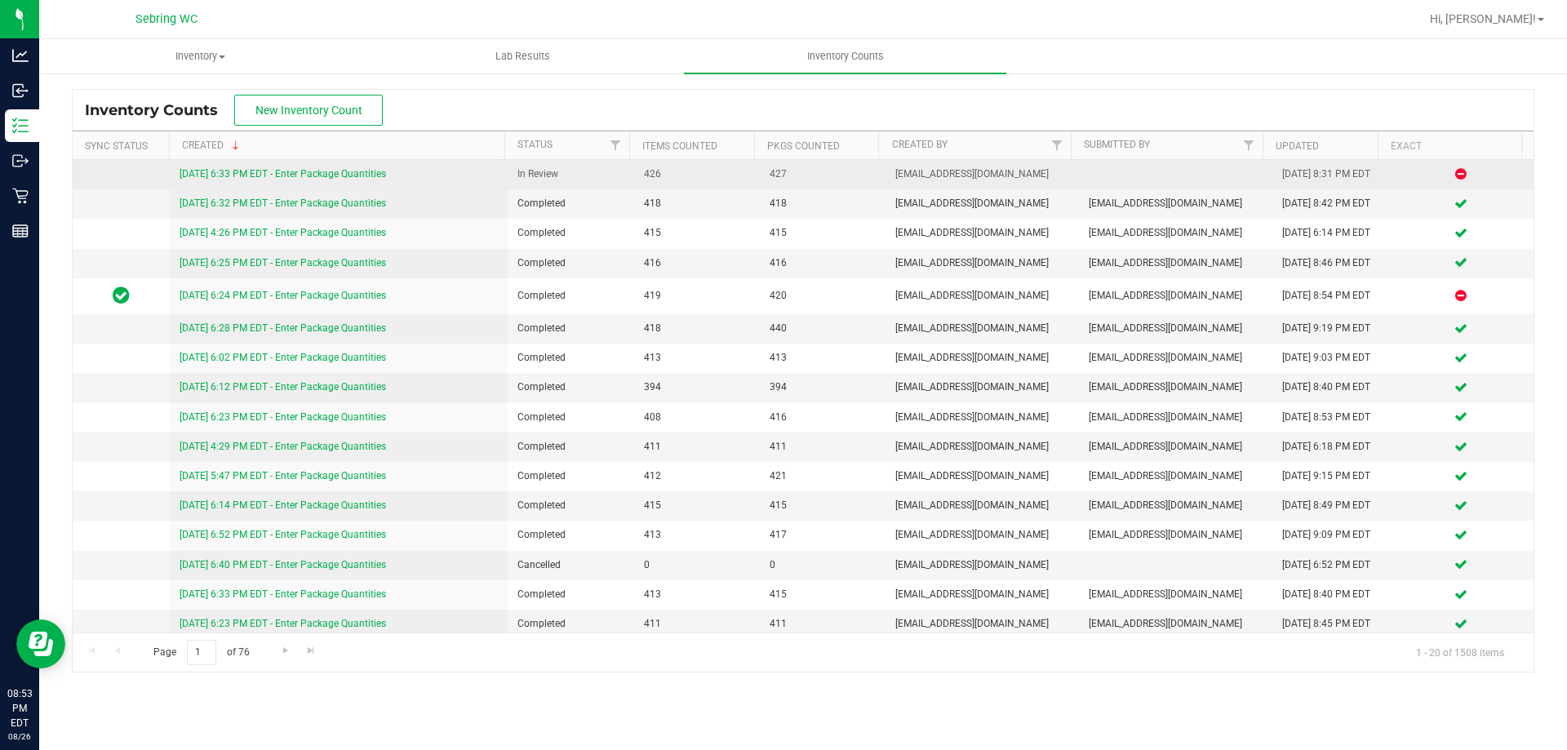
click at [319, 176] on link "8/26/25 6:33 PM EDT - Enter Package Quantities" at bounding box center [283, 173] width 207 height 11
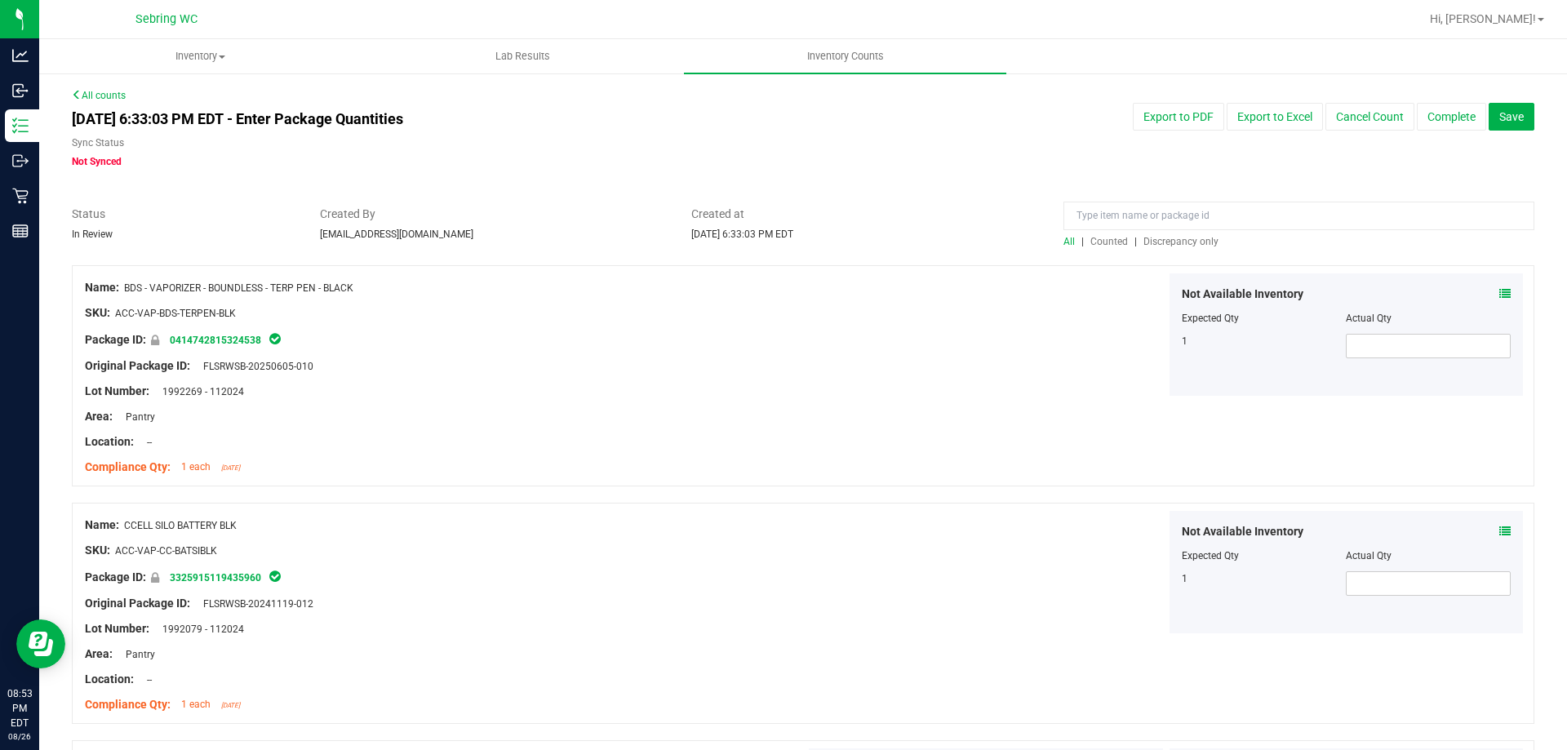
click at [1176, 238] on span "Discrepancy only" at bounding box center [1181, 241] width 75 height 11
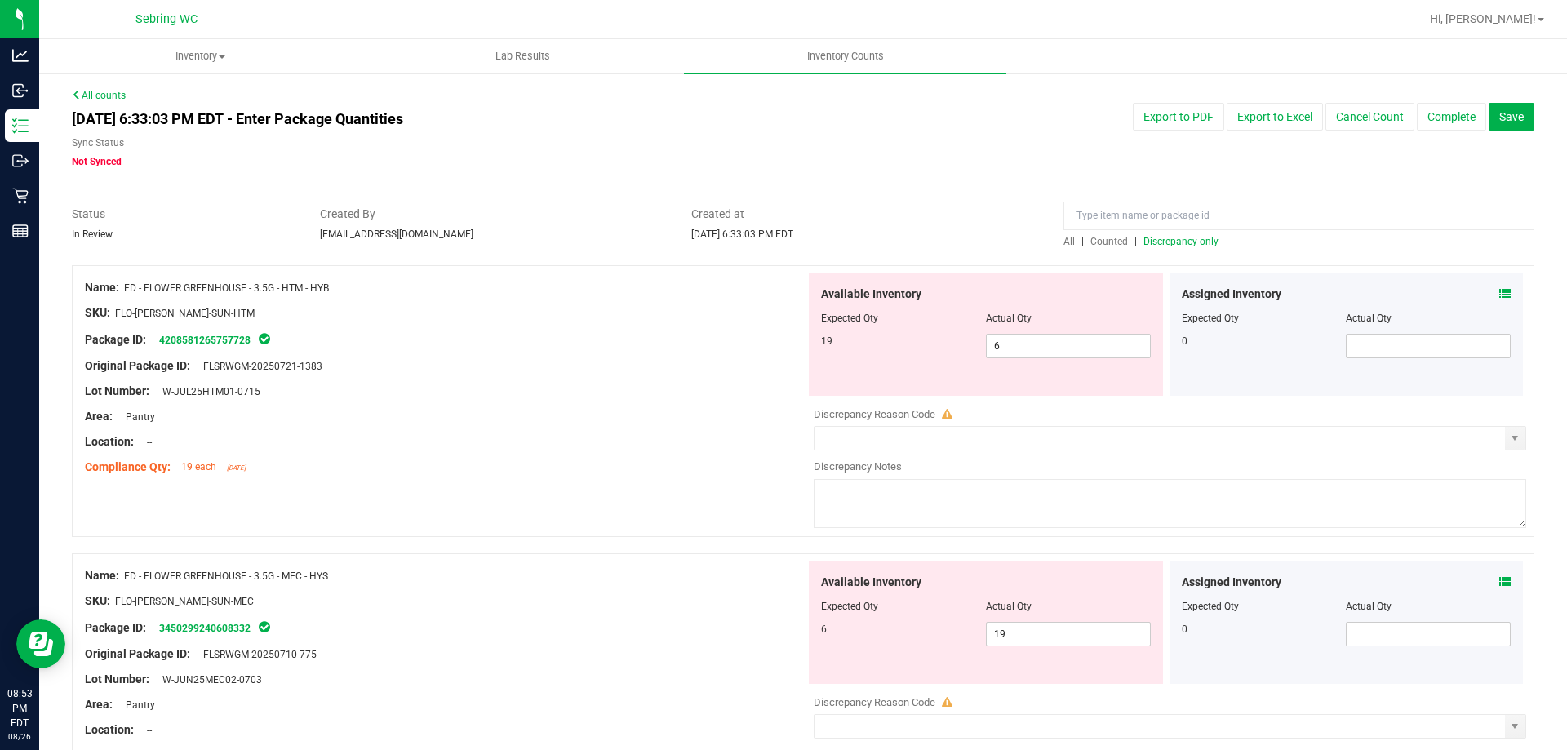
click at [1486, 295] on div "Assigned Inventory" at bounding box center [1347, 294] width 330 height 17
click at [1500, 296] on icon at bounding box center [1505, 293] width 11 height 11
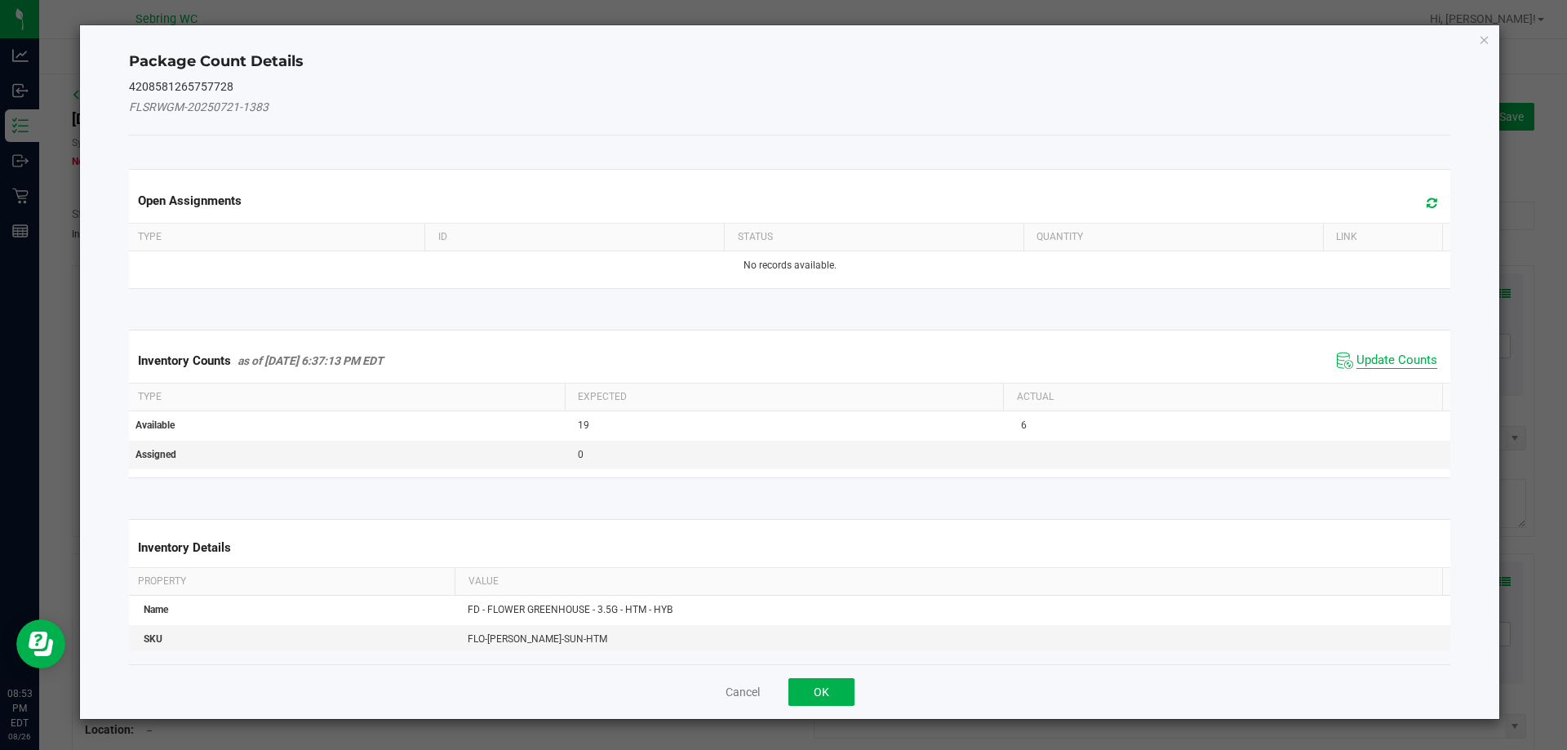
click at [1375, 361] on span "Update Counts" at bounding box center [1397, 361] width 81 height 16
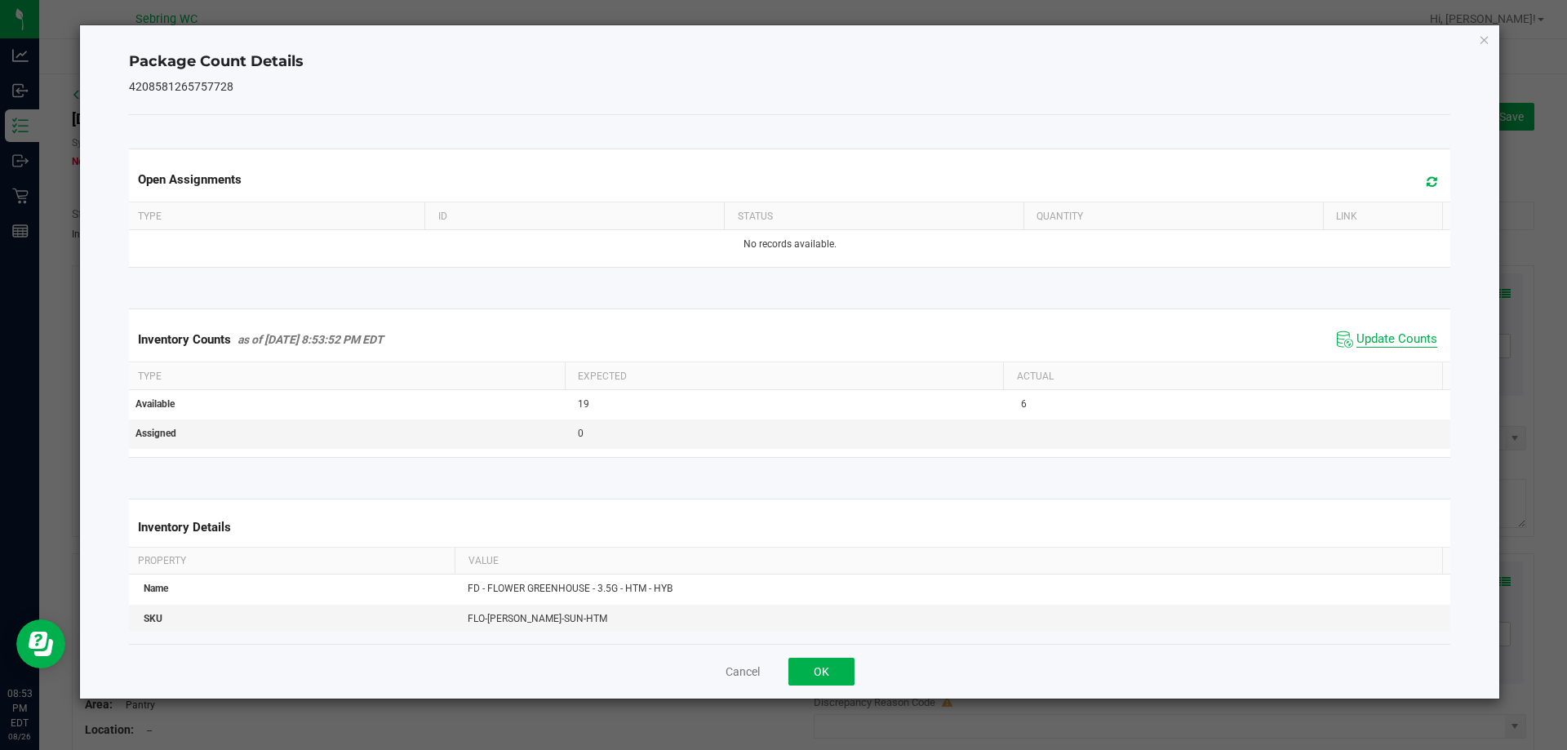
click at [1369, 335] on span "Update Counts" at bounding box center [1397, 339] width 81 height 16
click at [829, 660] on button "OK" at bounding box center [822, 672] width 66 height 28
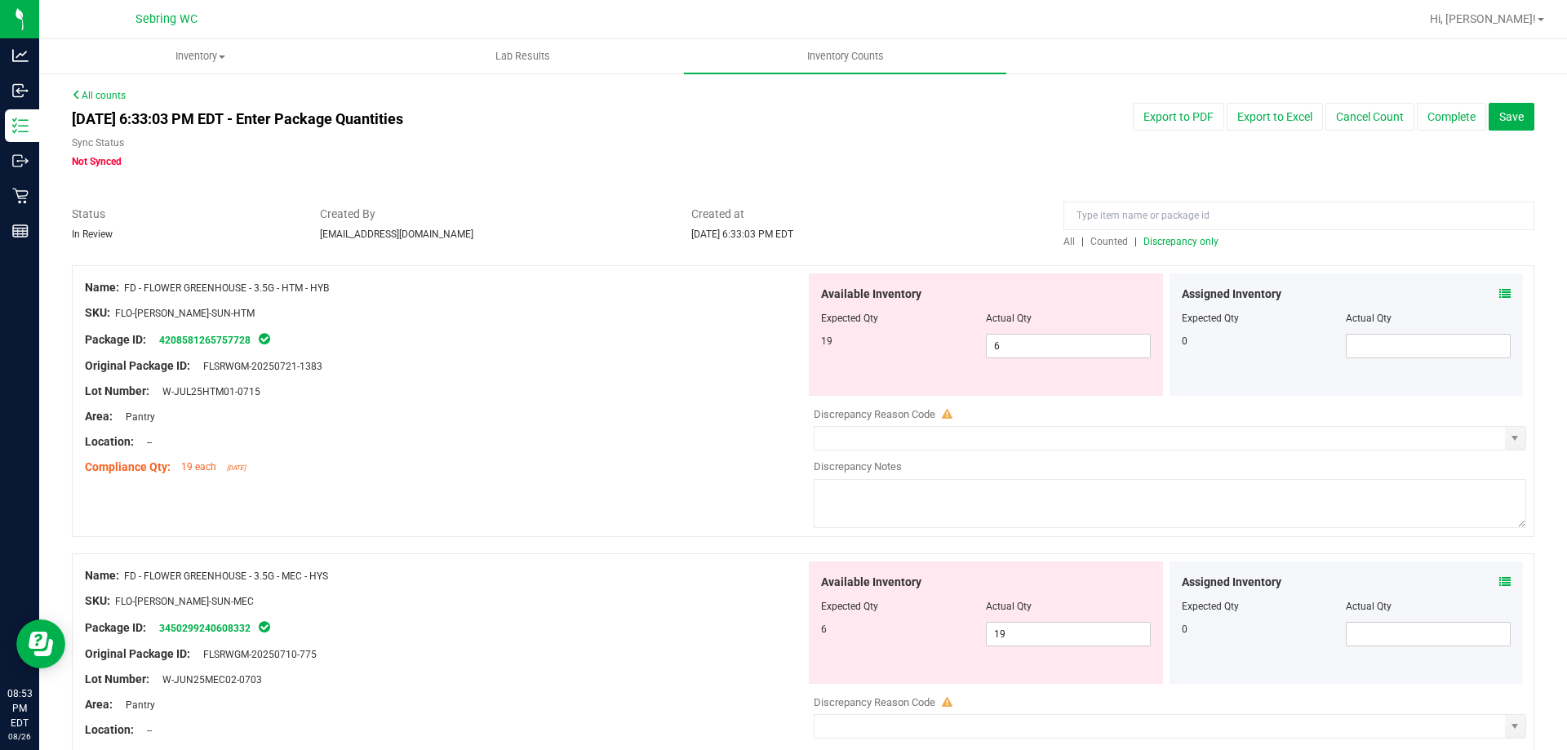
scroll to position [245, 0]
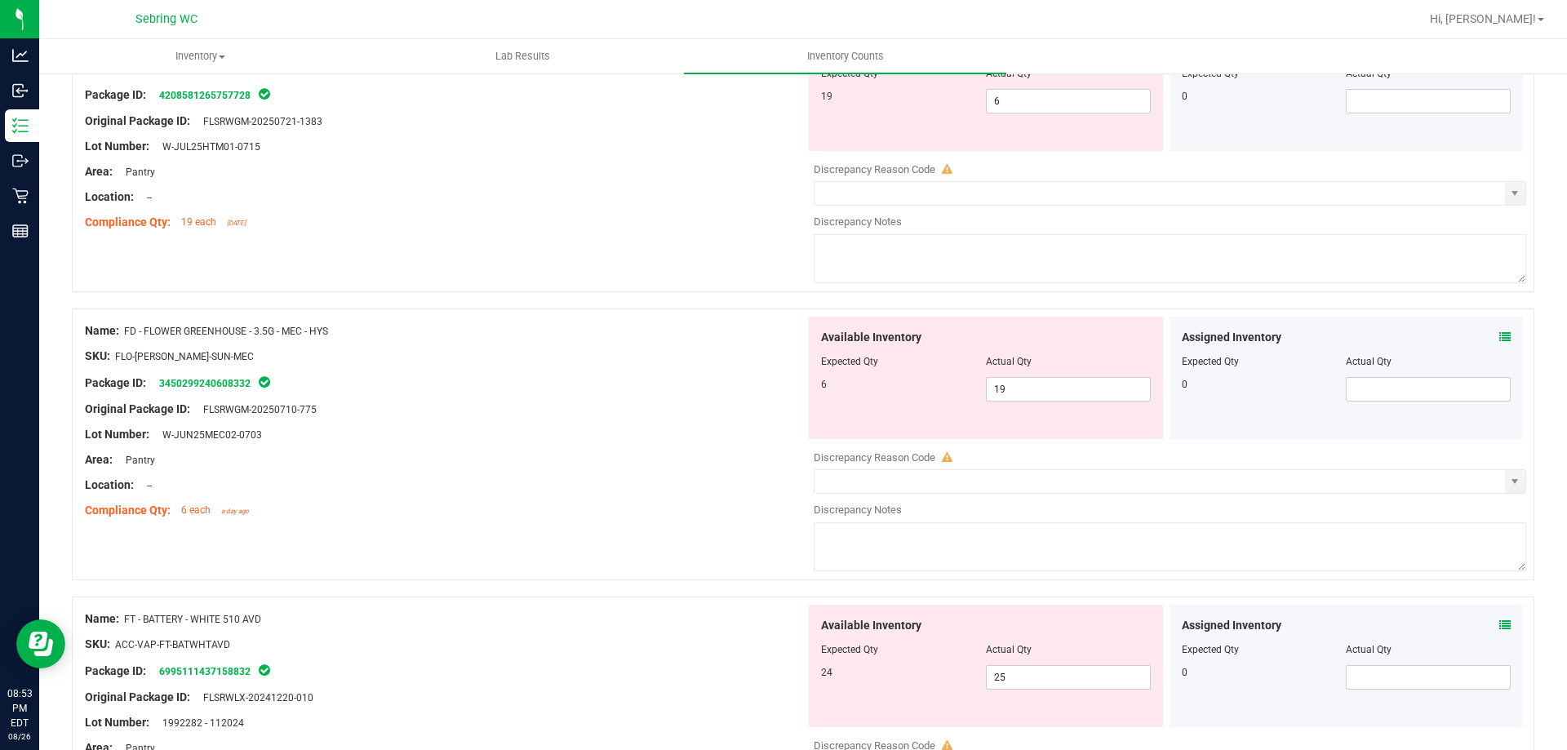
click at [1500, 332] on icon at bounding box center [1505, 336] width 11 height 11
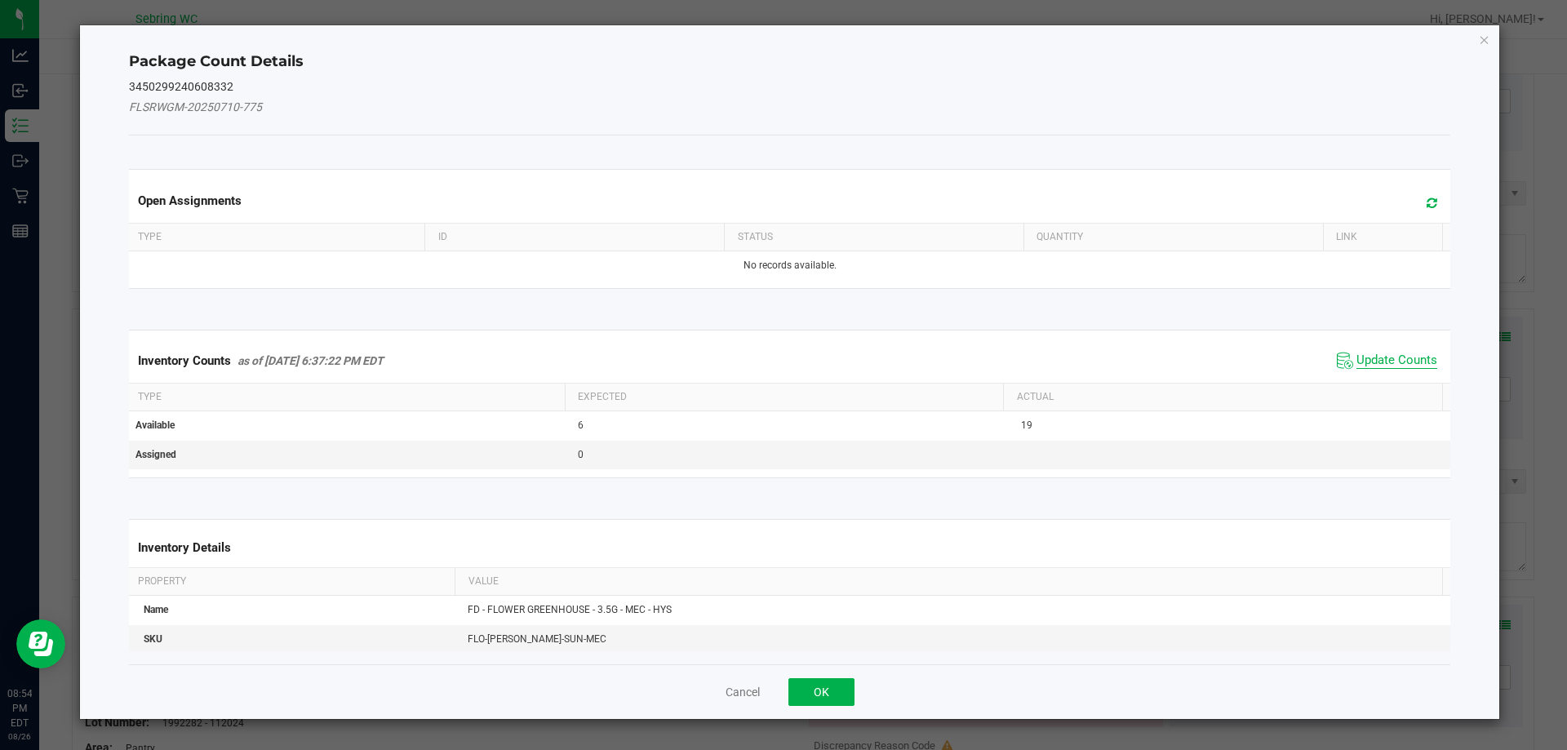
click at [1357, 356] on span "Update Counts" at bounding box center [1397, 361] width 81 height 16
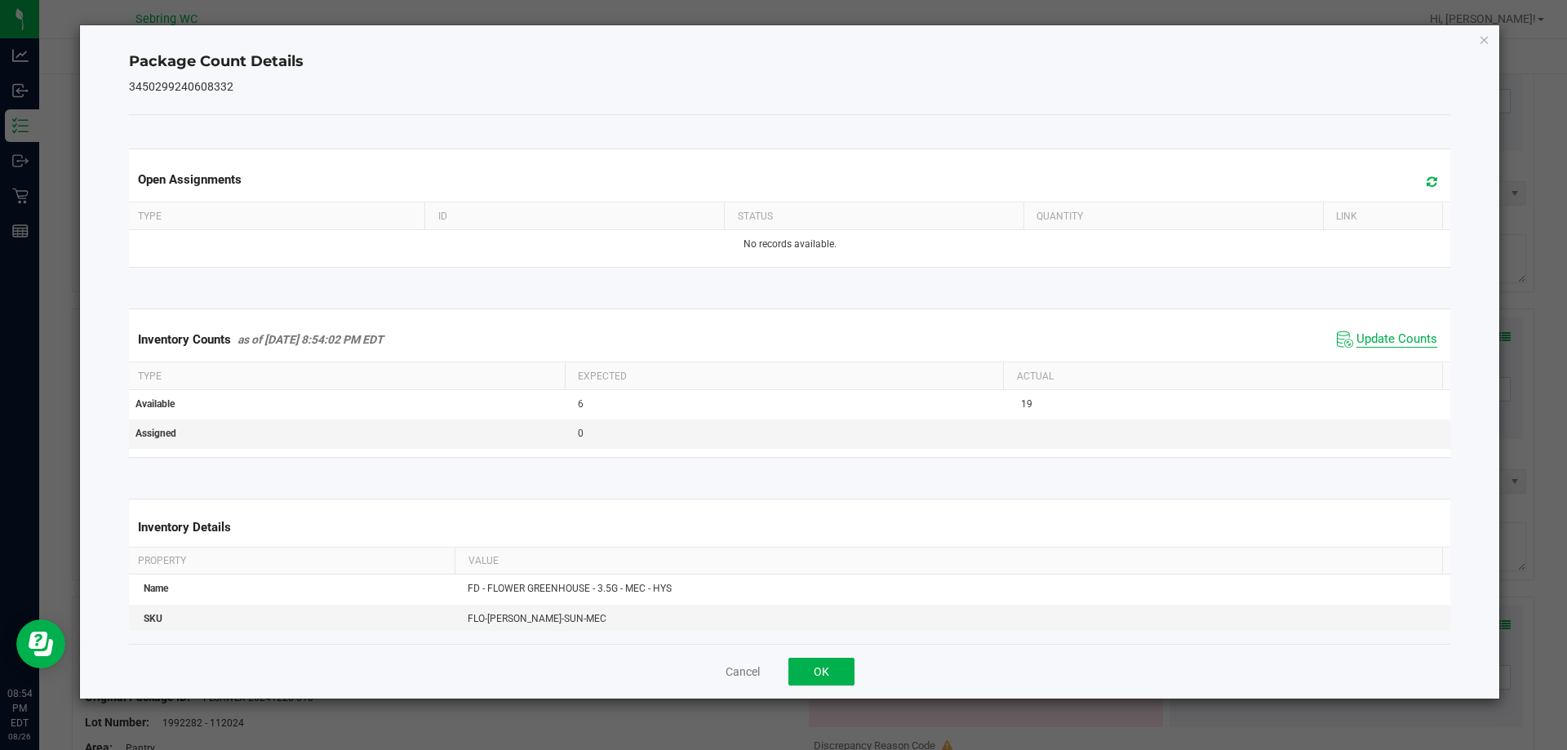
click at [1357, 343] on span "Update Counts" at bounding box center [1397, 339] width 81 height 16
click at [808, 665] on button "OK" at bounding box center [822, 672] width 66 height 28
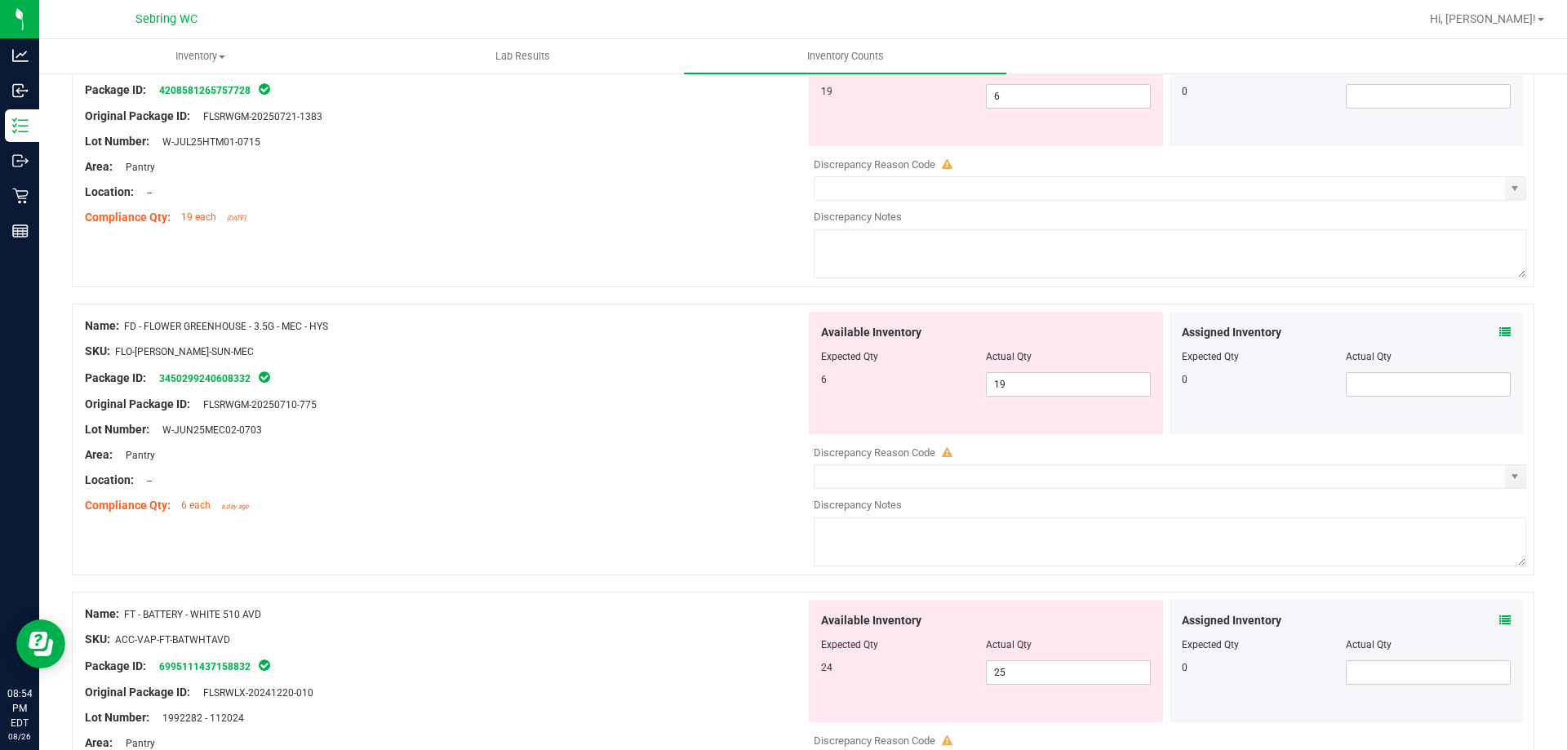
scroll to position [408, 0]
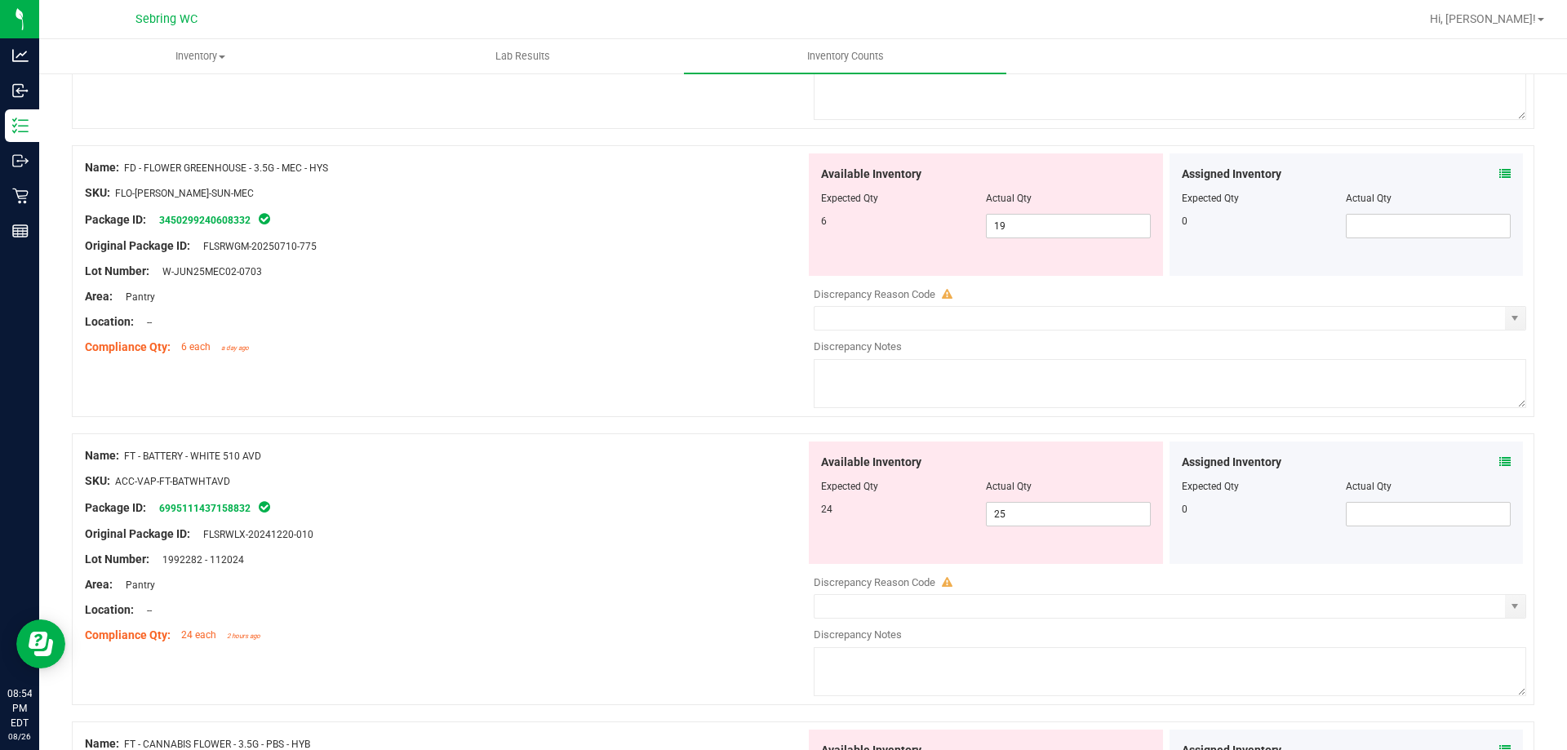
click at [1500, 460] on icon at bounding box center [1505, 461] width 11 height 11
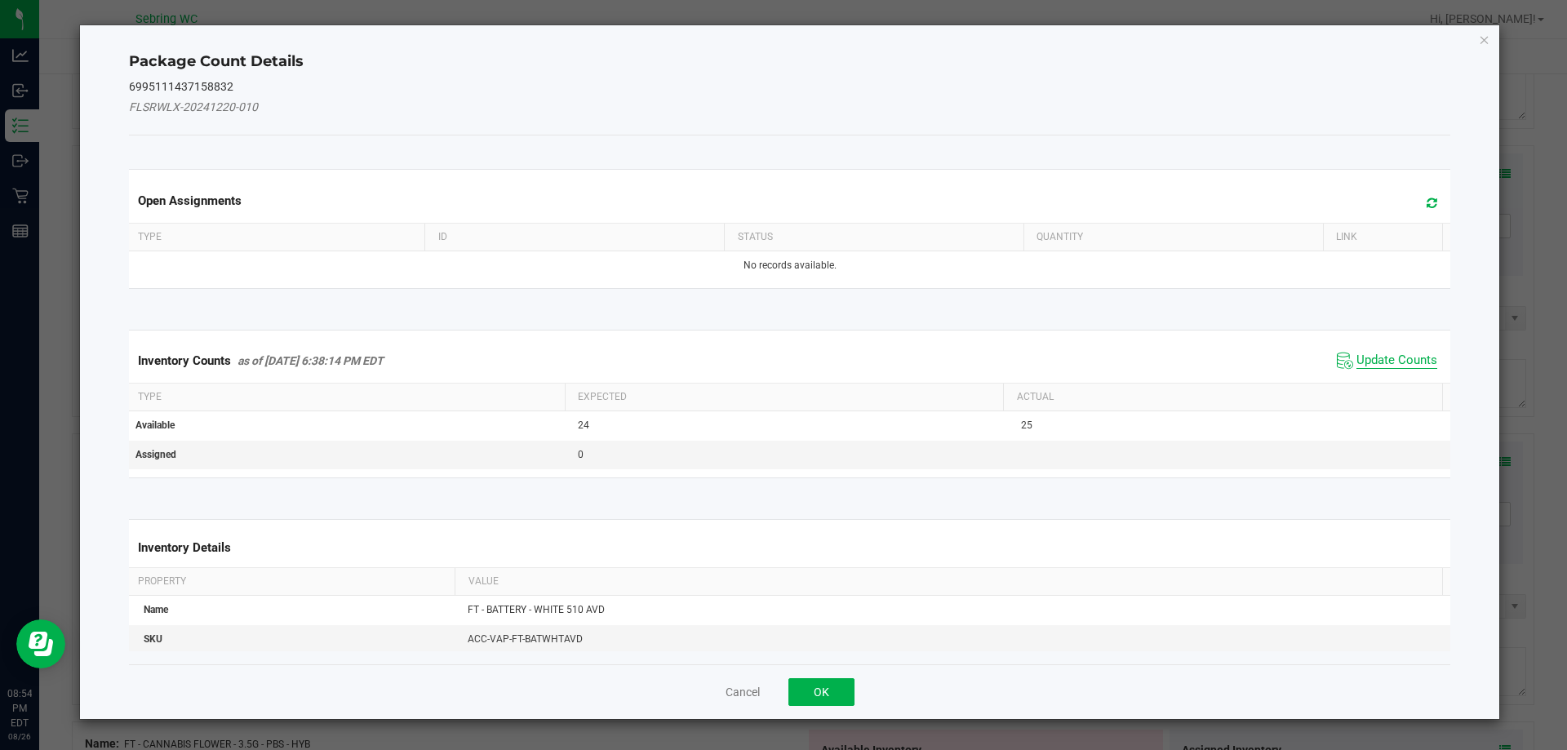
click at [1378, 353] on span "Update Counts" at bounding box center [1397, 361] width 81 height 16
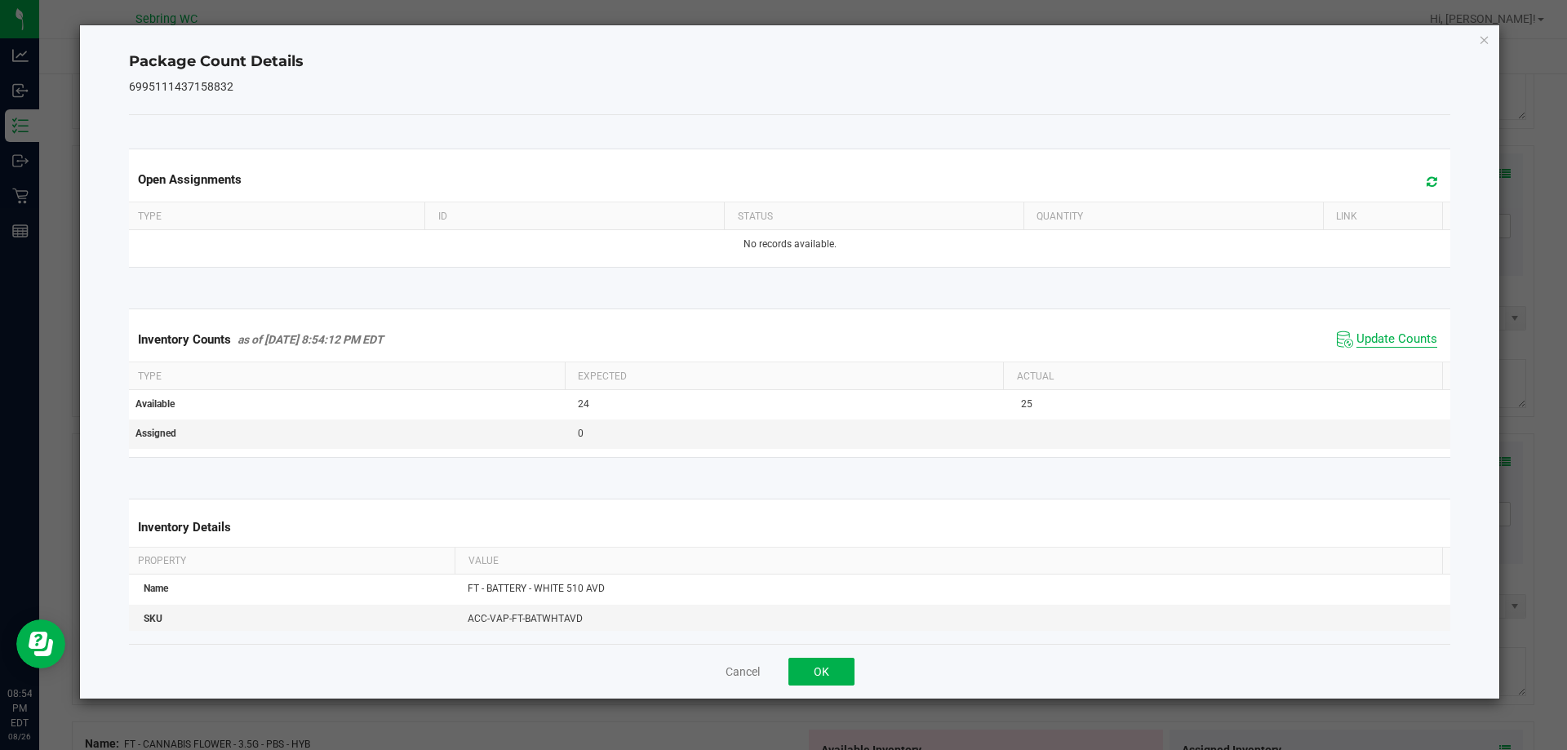
click at [1375, 334] on span "Update Counts" at bounding box center [1397, 339] width 81 height 16
click at [818, 672] on button "OK" at bounding box center [822, 672] width 66 height 28
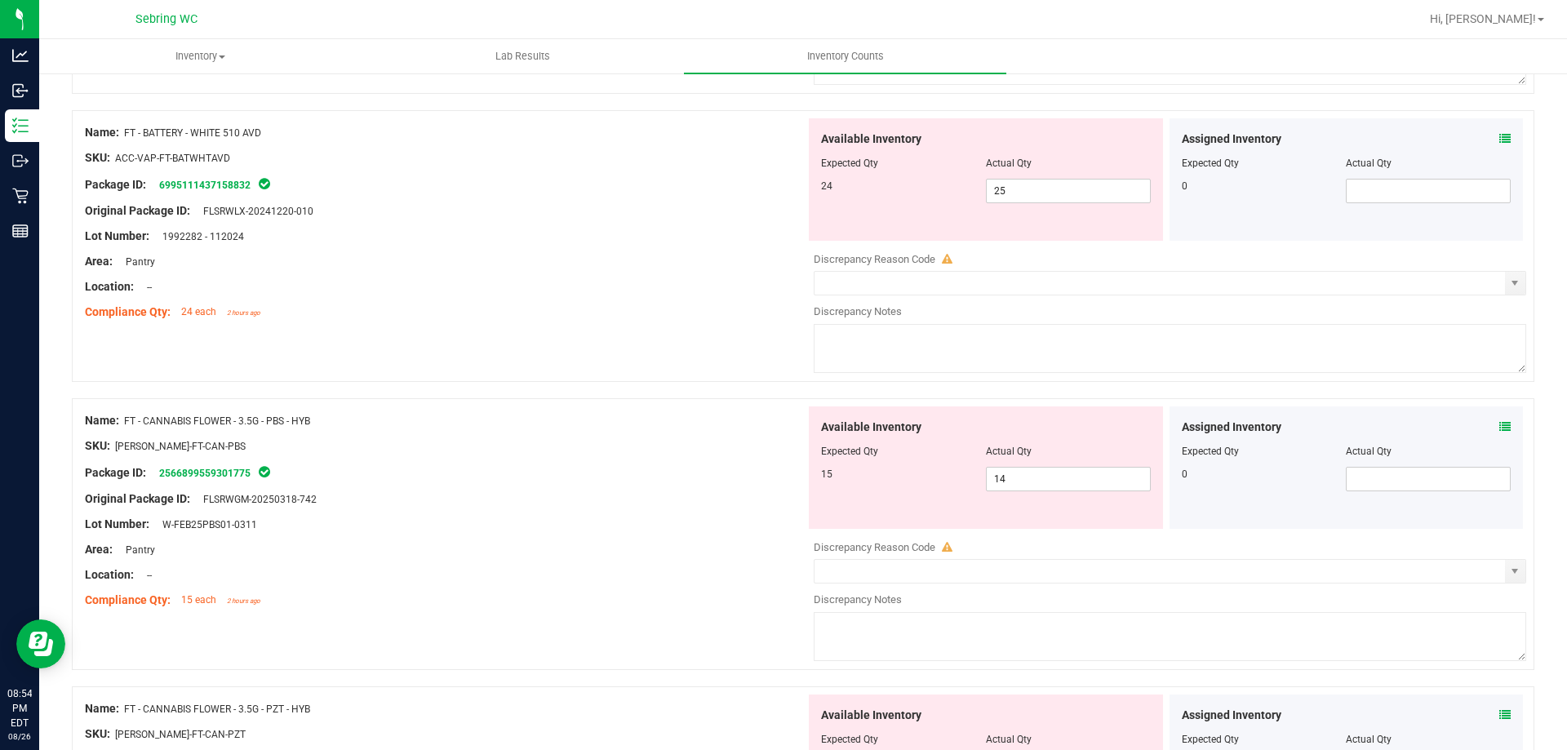
scroll to position [735, 0]
click at [1500, 421] on icon at bounding box center [1505, 423] width 11 height 11
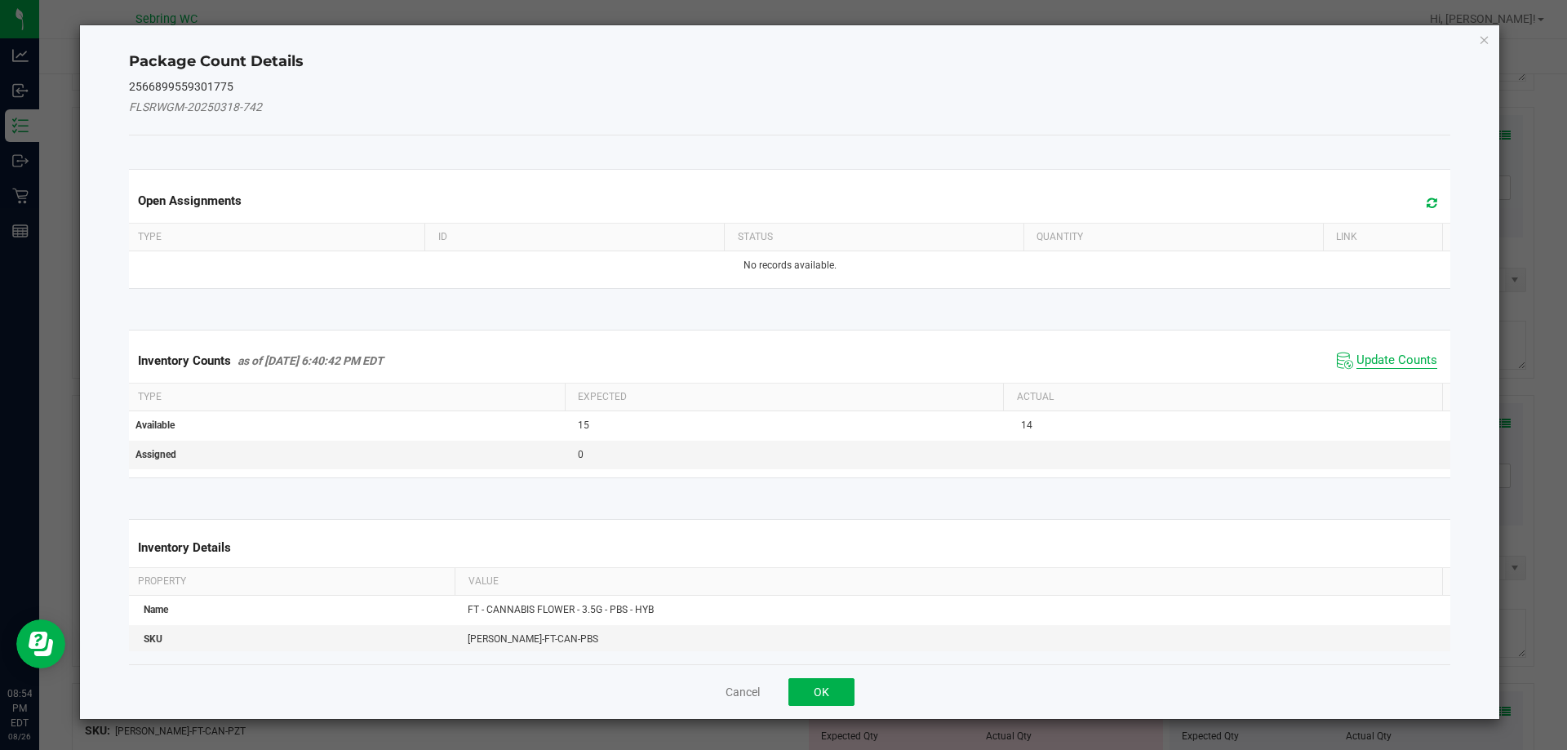
click at [1357, 355] on span "Update Counts" at bounding box center [1397, 361] width 81 height 16
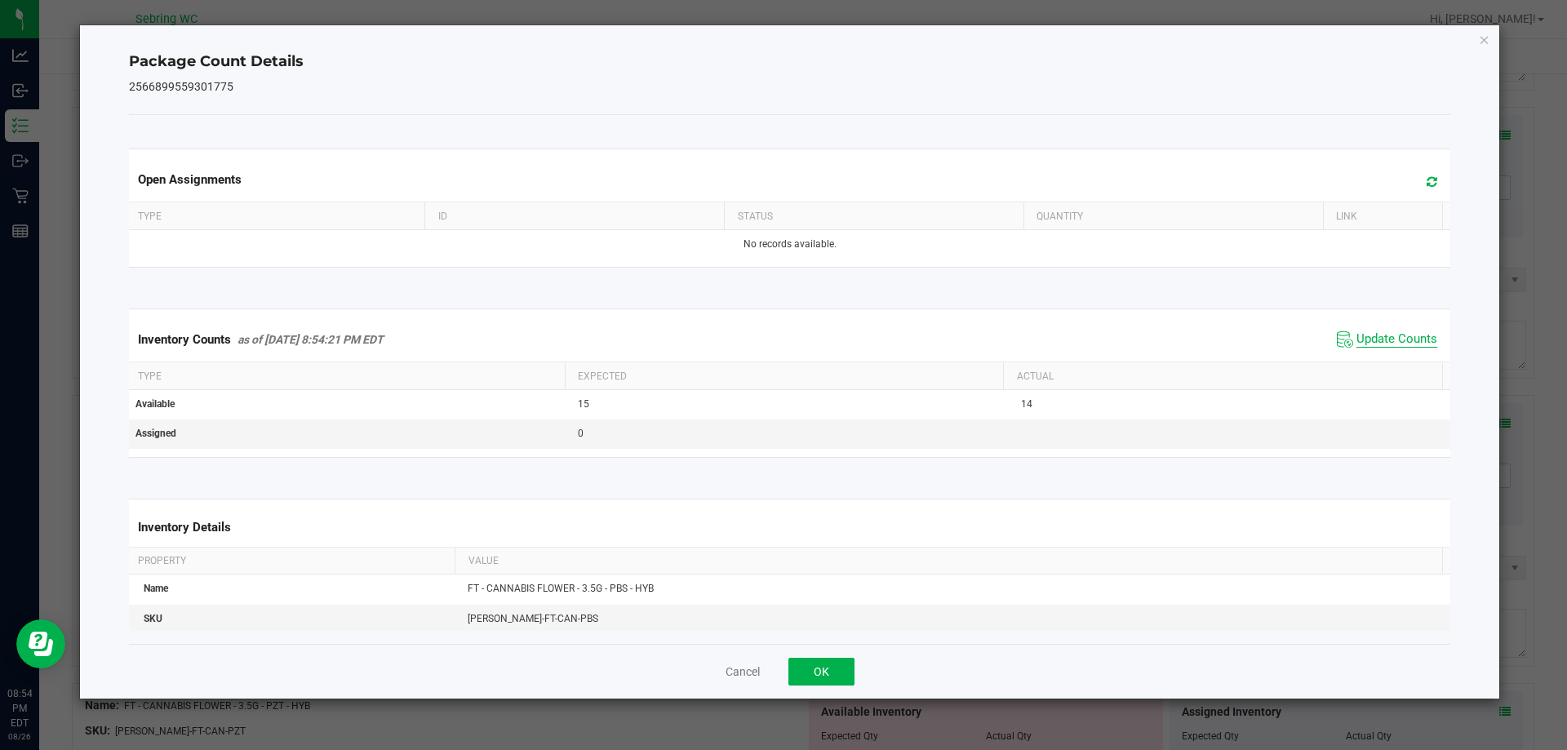
click at [1398, 335] on span "Update Counts" at bounding box center [1397, 339] width 81 height 16
click at [834, 676] on button "OK" at bounding box center [822, 672] width 66 height 28
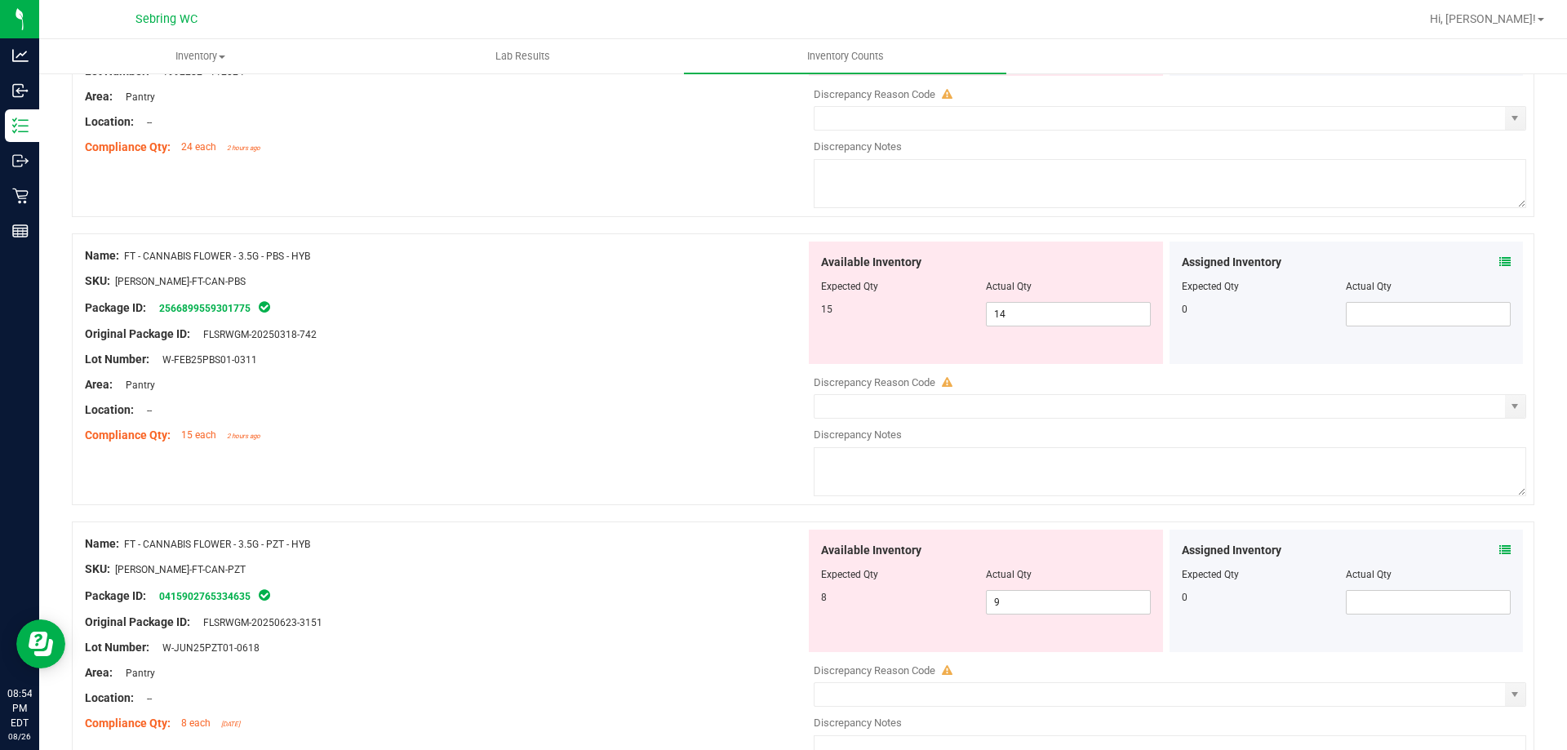
scroll to position [898, 0]
click at [1500, 552] on icon at bounding box center [1505, 548] width 11 height 11
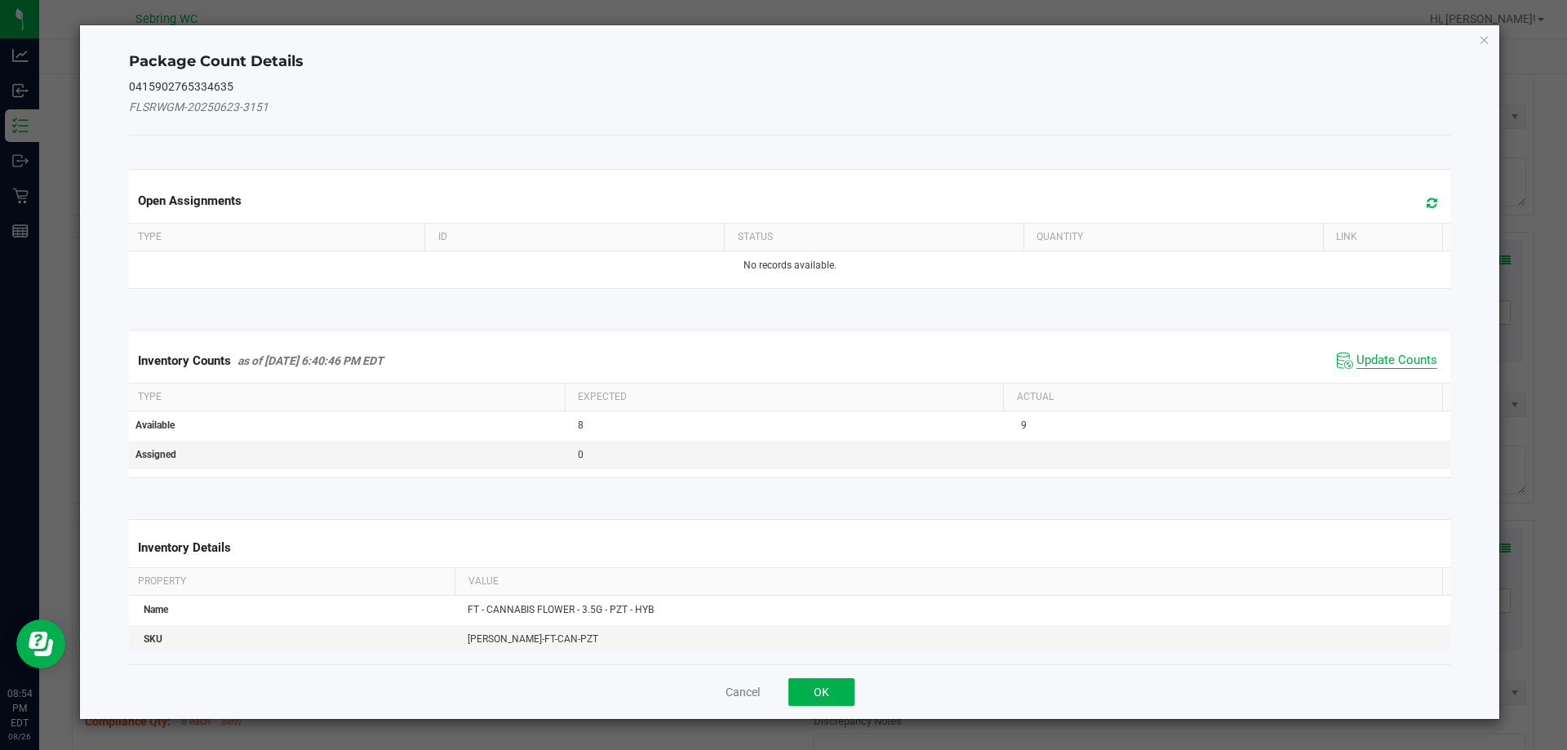
click at [1357, 357] on span "Update Counts" at bounding box center [1397, 361] width 81 height 16
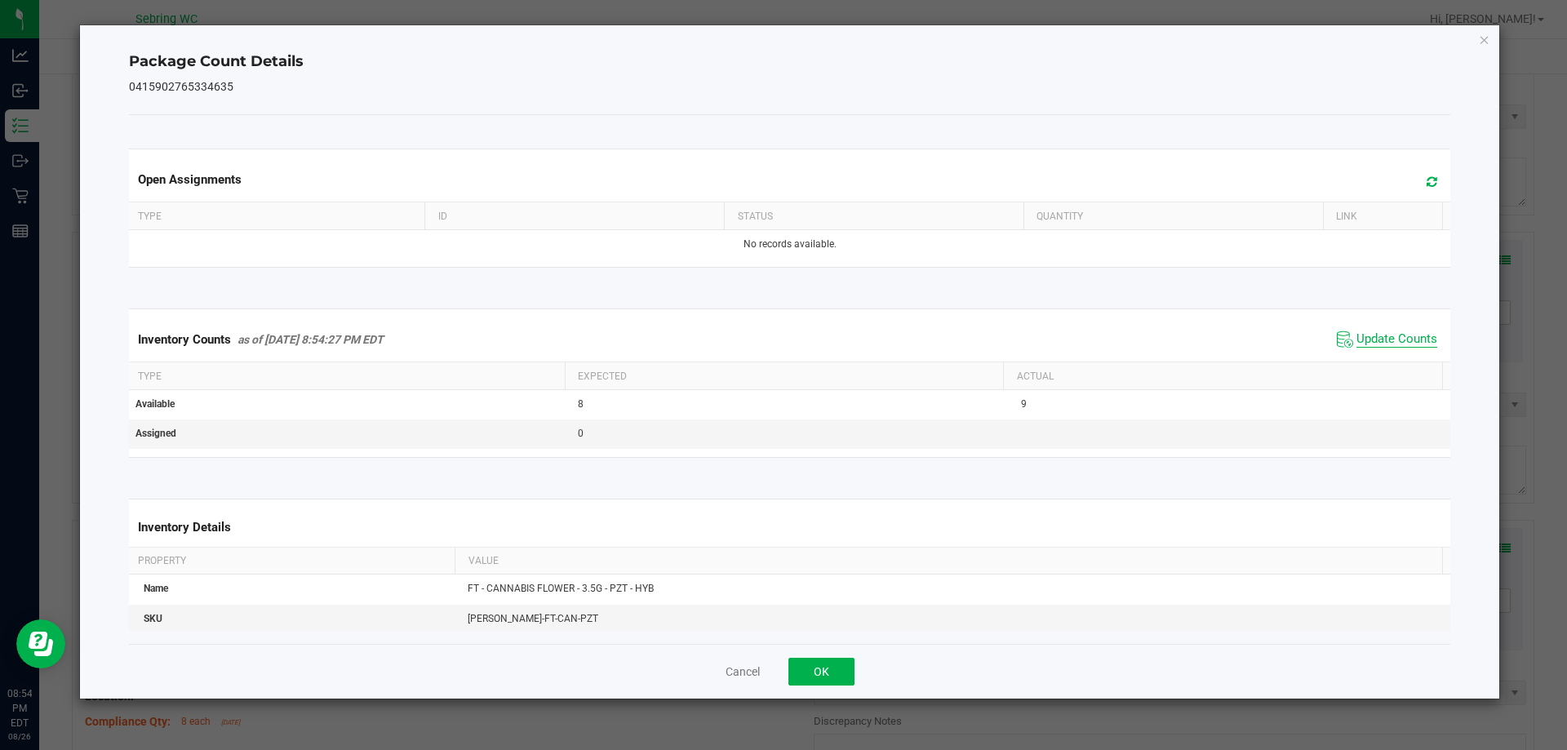
click at [1372, 340] on span "Update Counts" at bounding box center [1397, 339] width 81 height 16
click at [803, 660] on button "OK" at bounding box center [822, 672] width 66 height 28
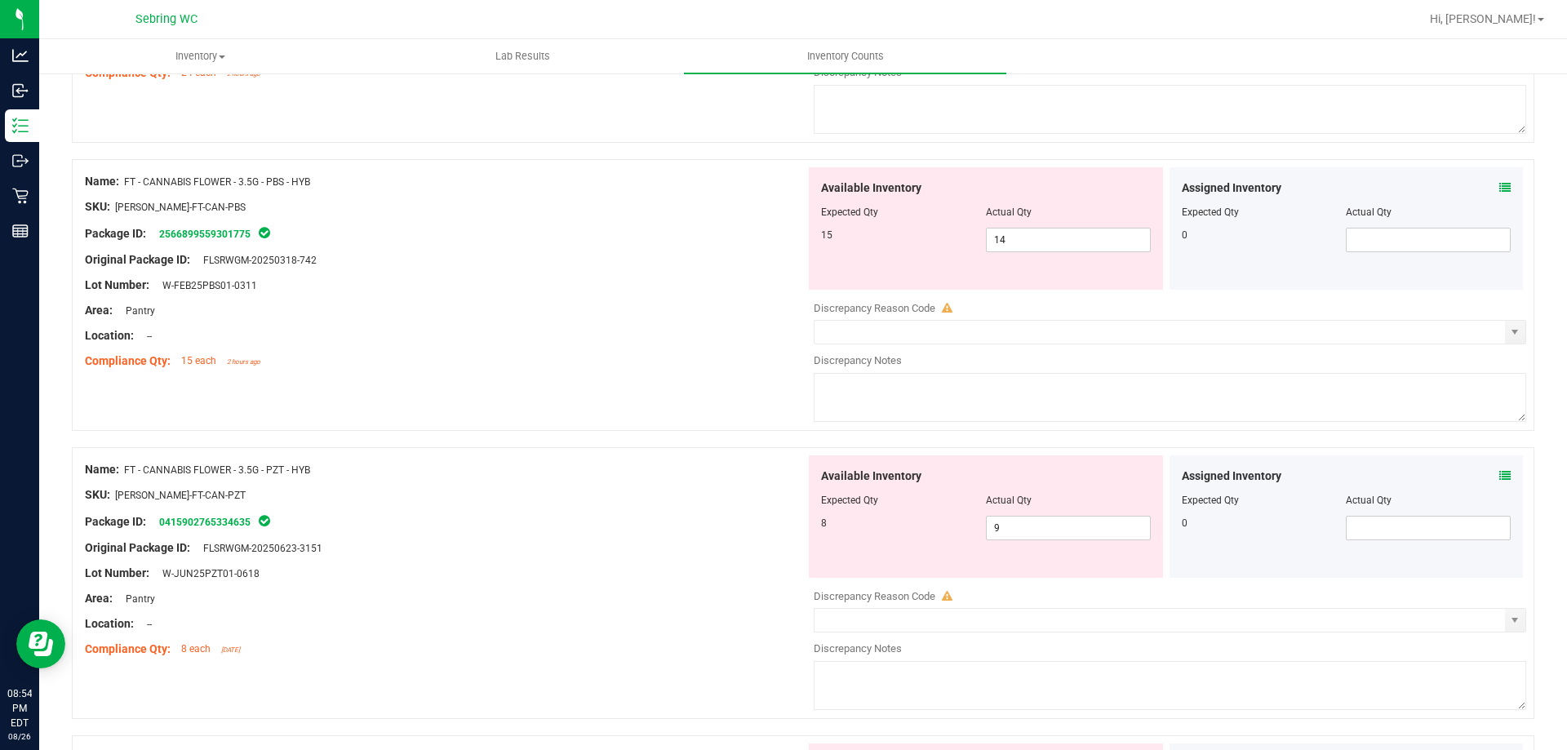
scroll to position [1061, 0]
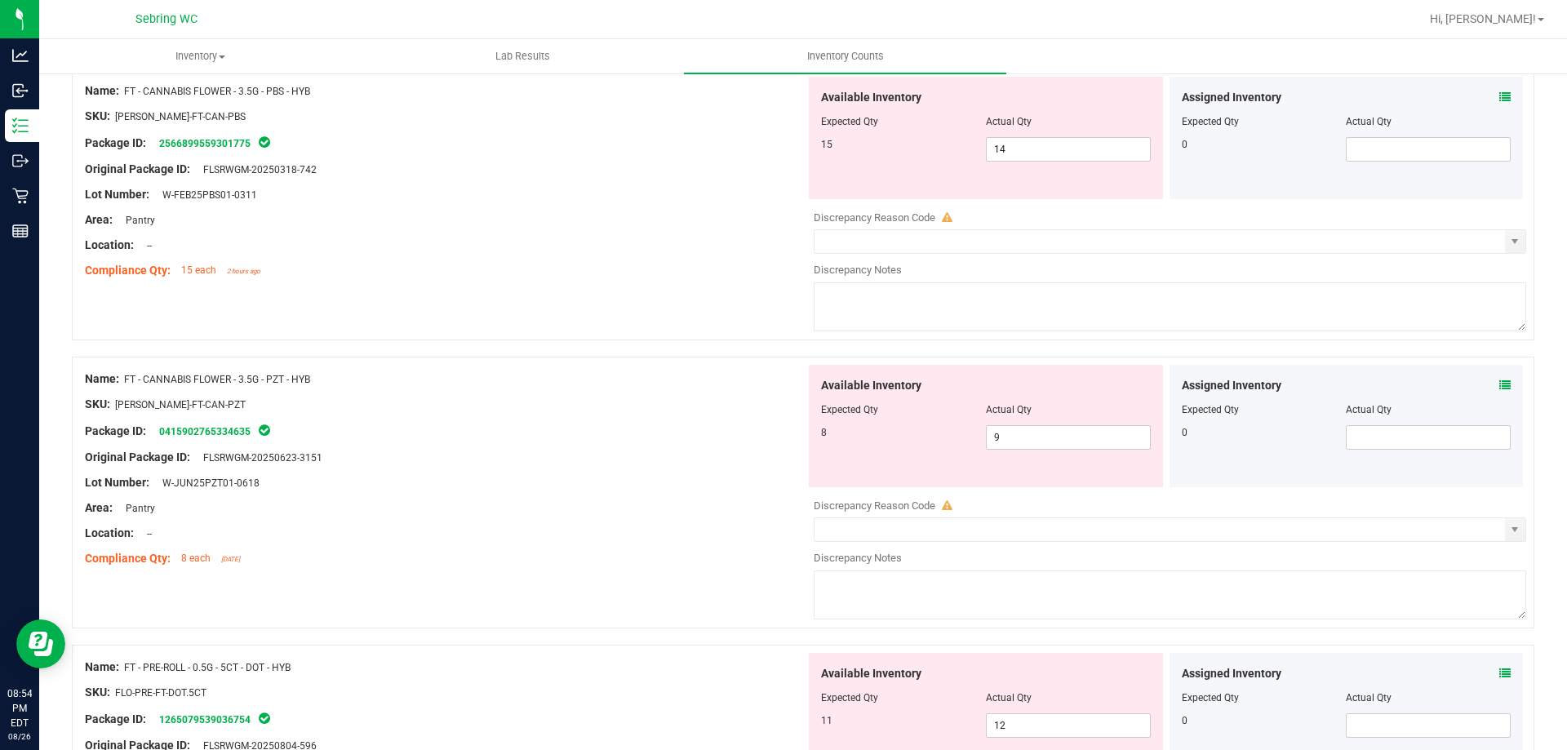
click at [1500, 385] on icon at bounding box center [1505, 385] width 11 height 11
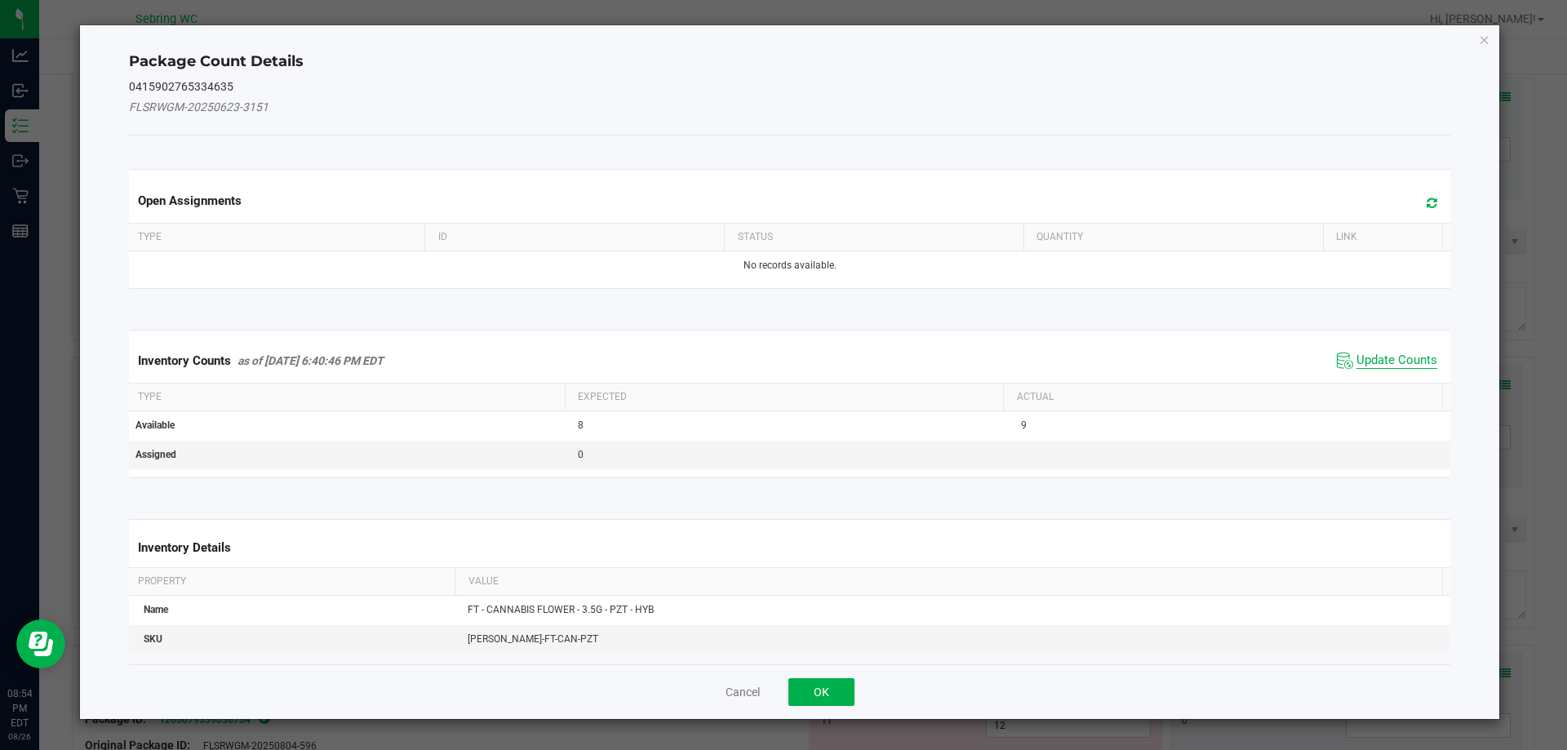
click at [1357, 365] on span "Update Counts" at bounding box center [1397, 361] width 81 height 16
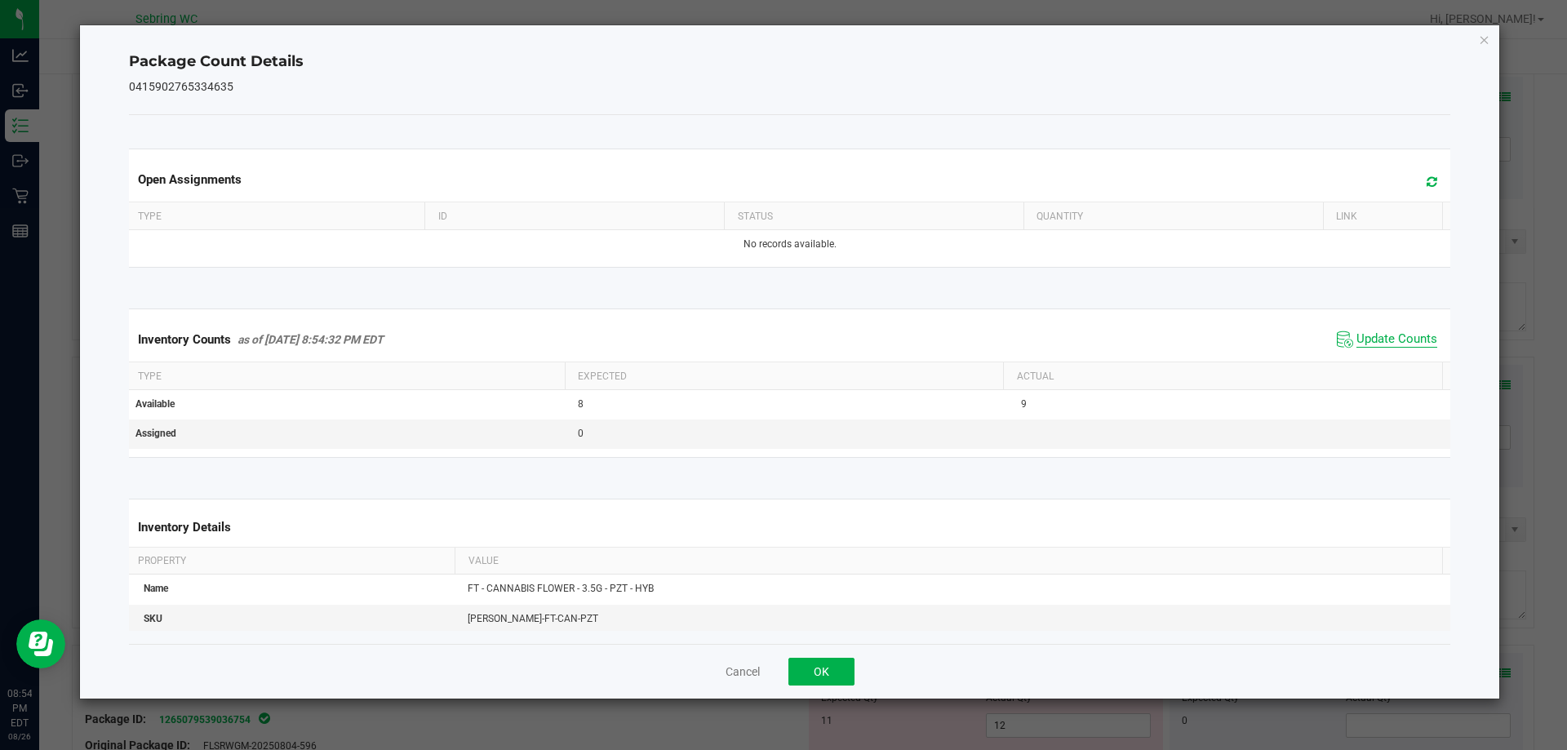
click at [1368, 340] on span "Update Counts" at bounding box center [1397, 339] width 81 height 16
click at [1379, 337] on span "Update Counts" at bounding box center [1397, 339] width 81 height 16
click at [847, 684] on button "OK" at bounding box center [822, 672] width 66 height 28
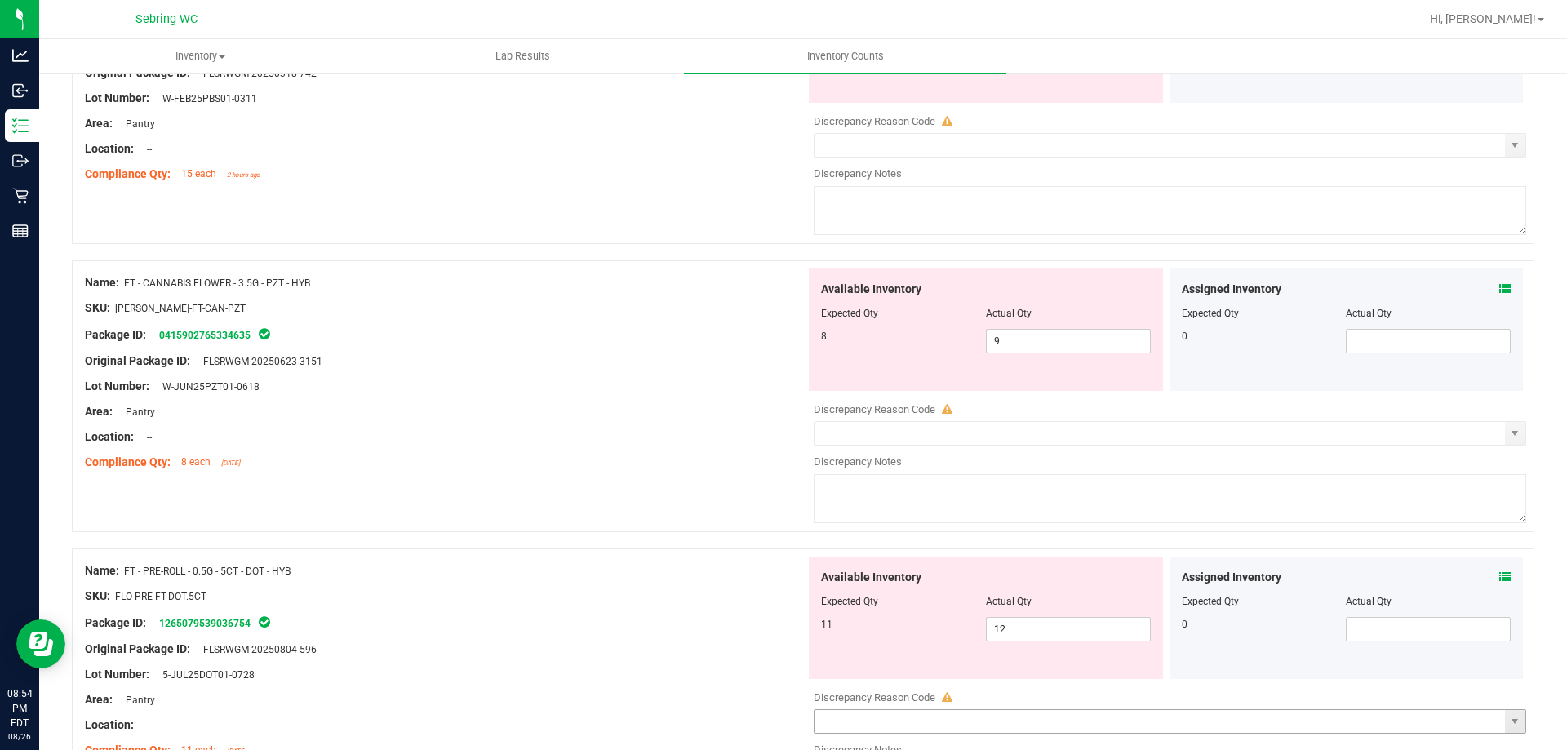
scroll to position [1306, 0]
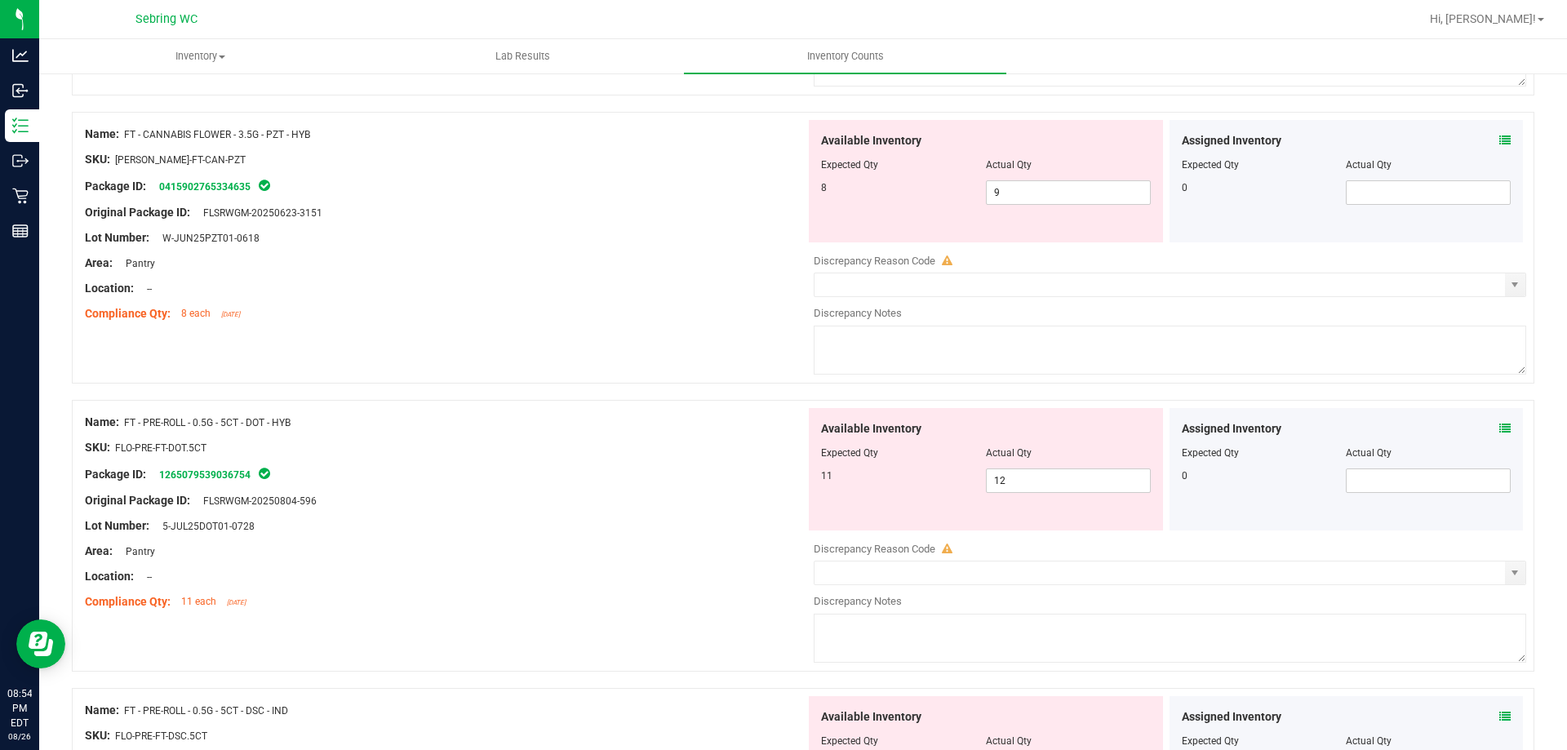
click at [1500, 436] on span at bounding box center [1505, 428] width 11 height 17
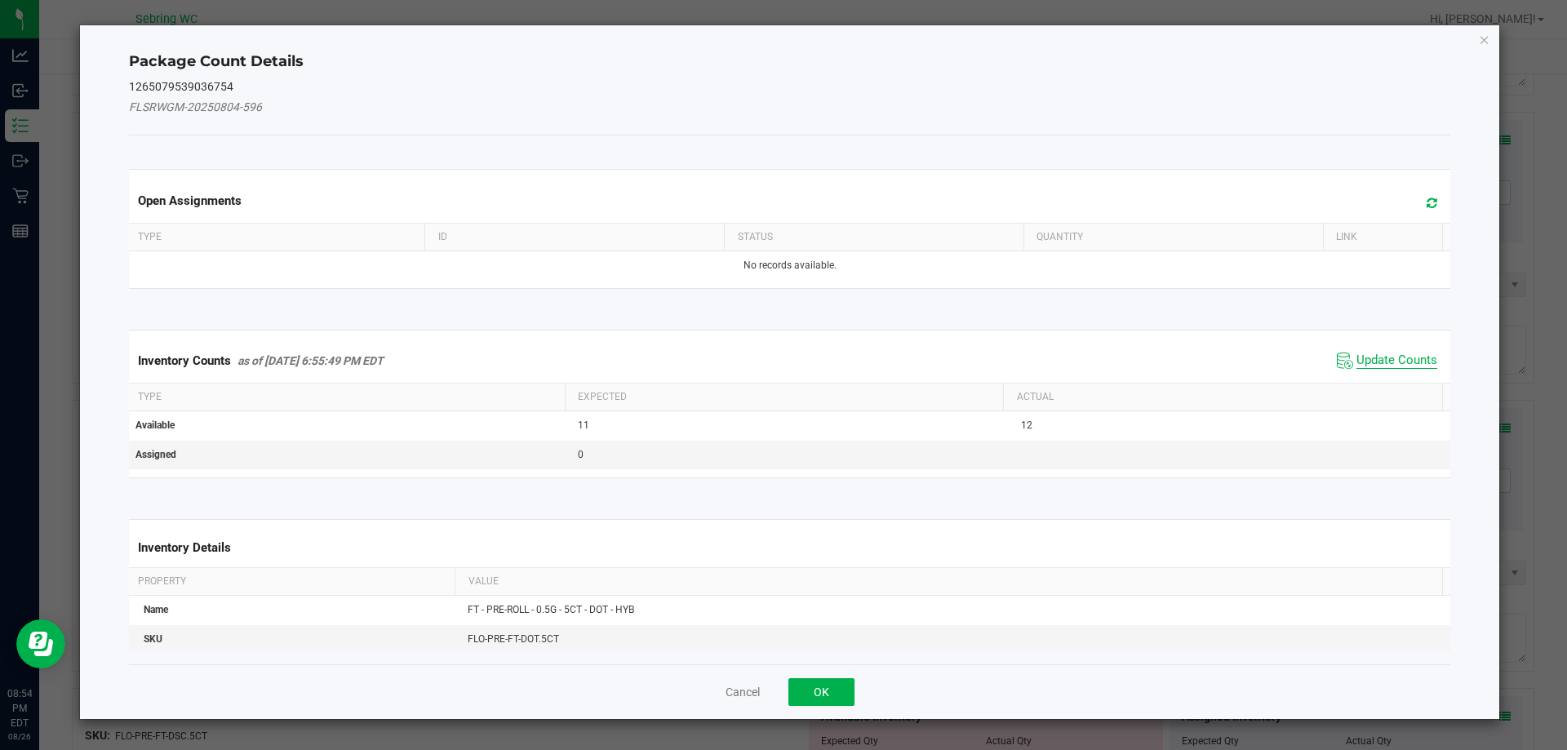
click at [1389, 356] on span "Update Counts" at bounding box center [1397, 361] width 81 height 16
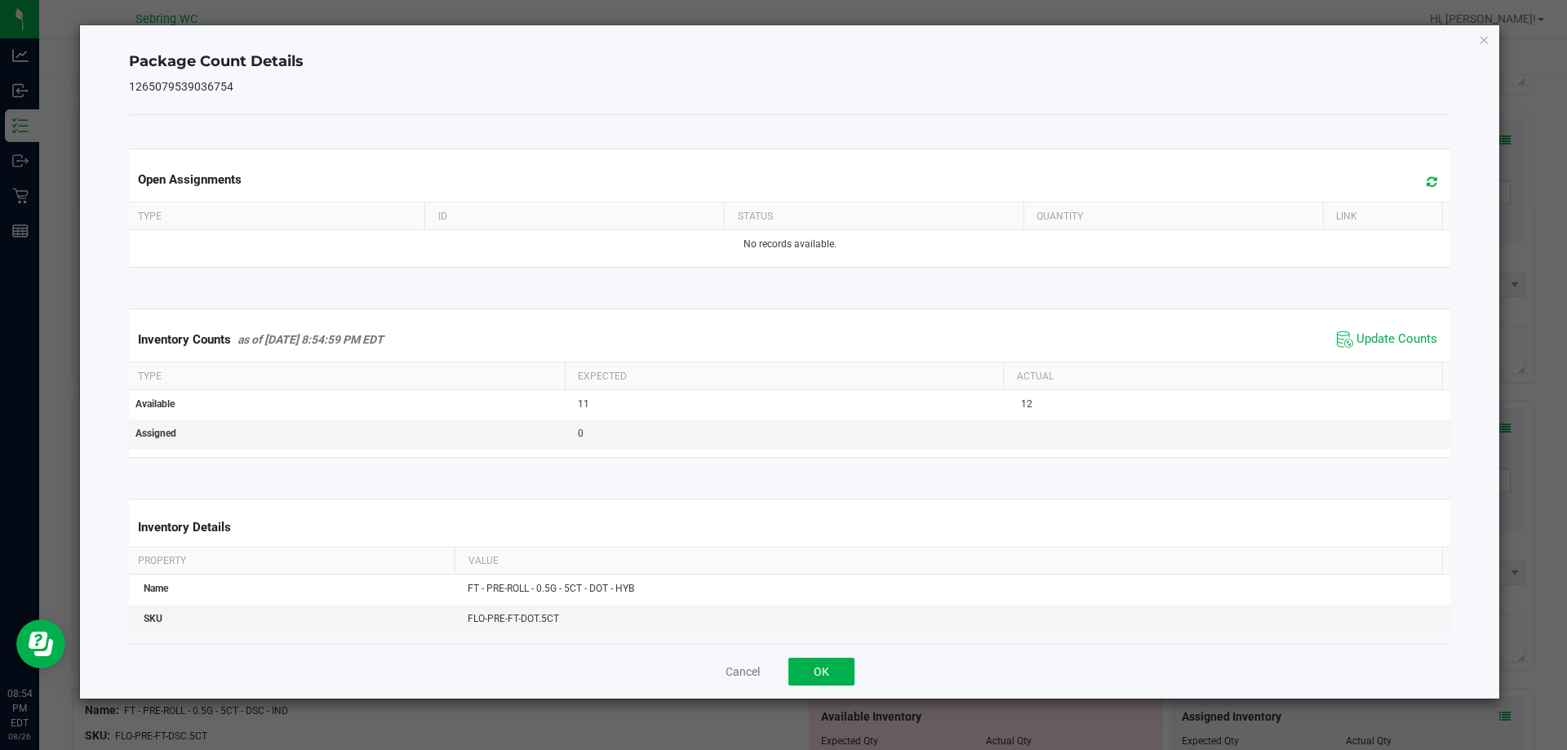
click at [1386, 329] on span "Update Counts" at bounding box center [1387, 339] width 109 height 24
click at [846, 669] on button "OK" at bounding box center [822, 672] width 66 height 28
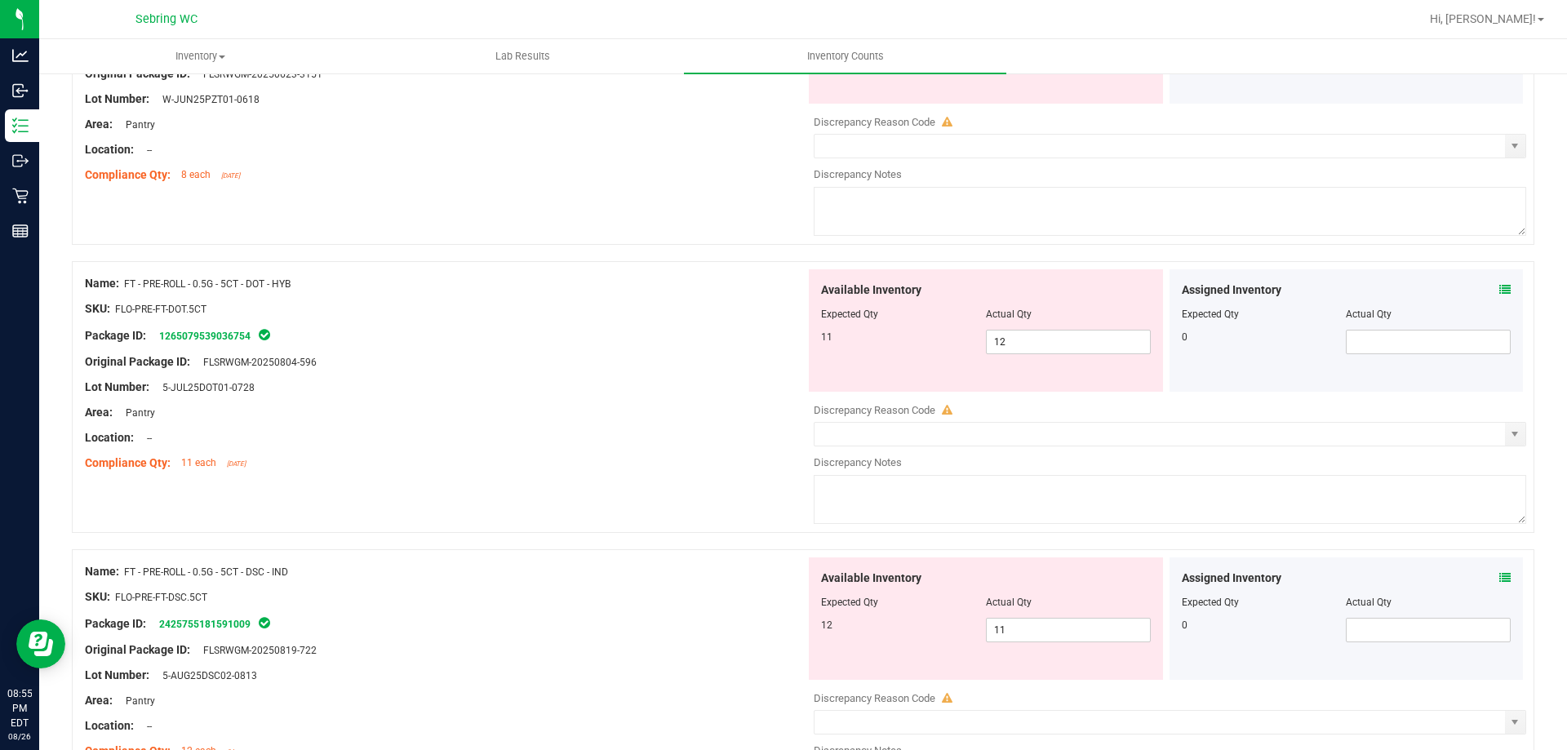
scroll to position [1469, 0]
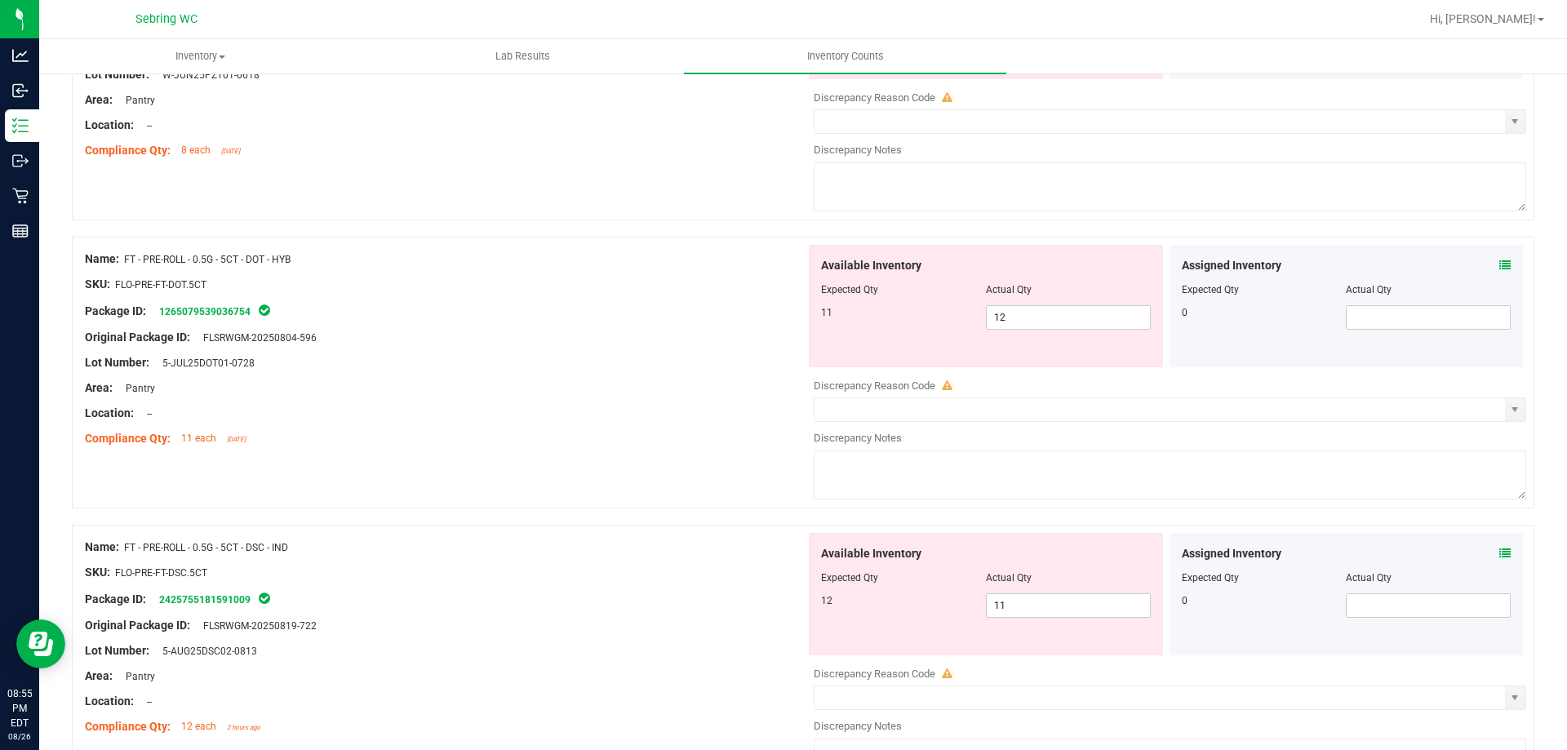
click at [1481, 553] on div "Assigned Inventory" at bounding box center [1347, 553] width 330 height 17
click at [1500, 552] on icon at bounding box center [1505, 553] width 11 height 11
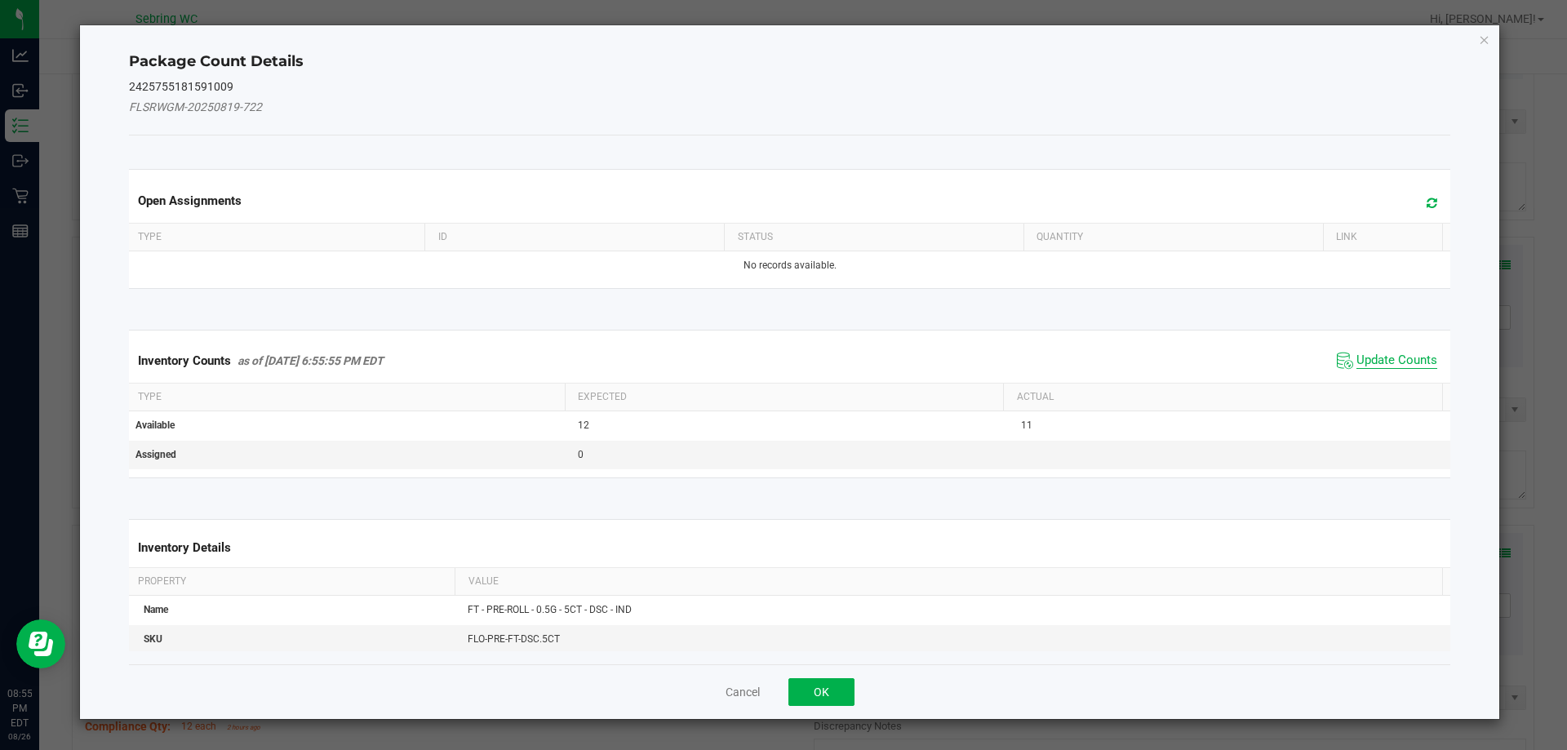
click at [1357, 358] on span "Update Counts" at bounding box center [1397, 361] width 81 height 16
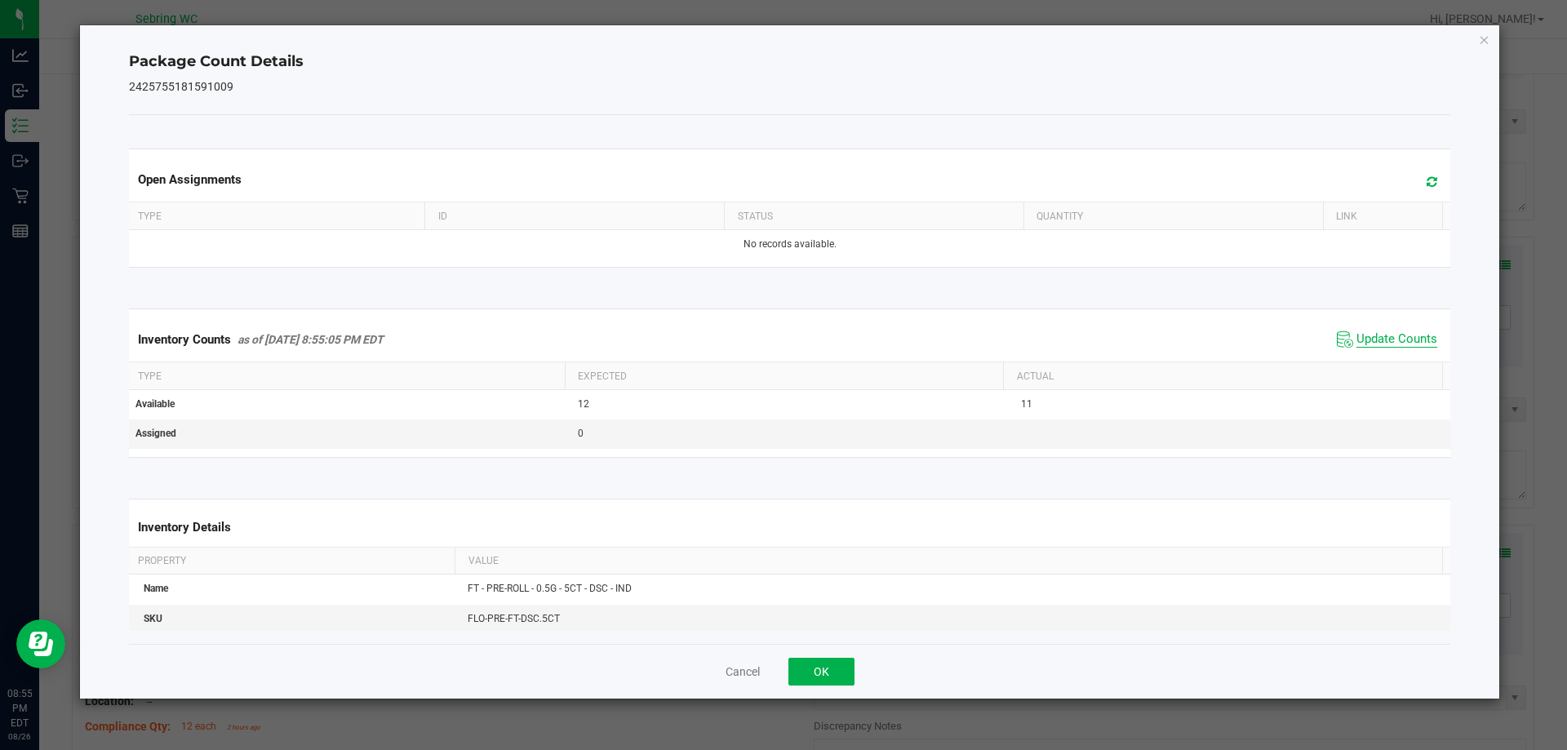
click at [1357, 334] on span "Update Counts" at bounding box center [1397, 339] width 81 height 16
click at [804, 672] on button "OK" at bounding box center [822, 672] width 66 height 28
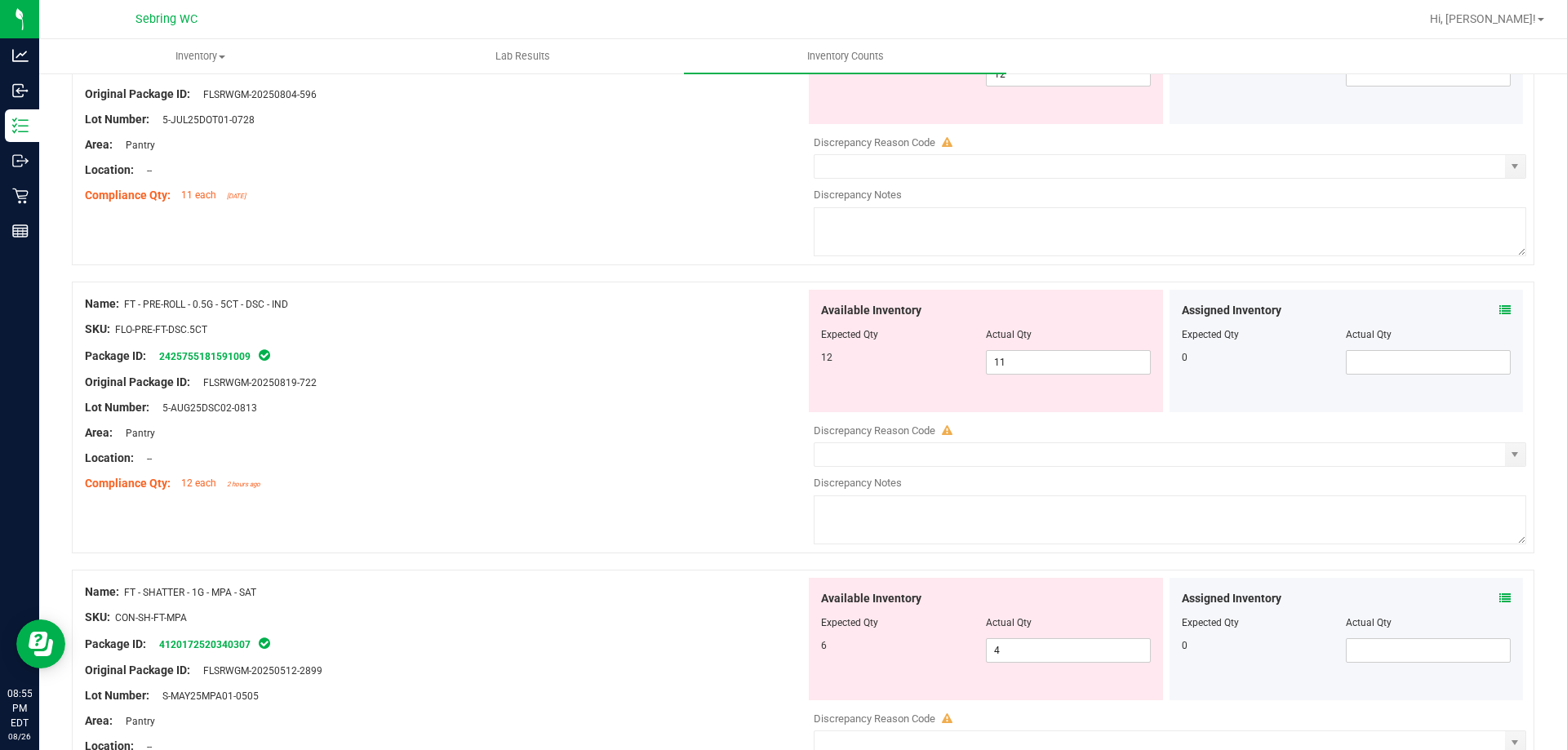
scroll to position [1714, 0]
click at [1500, 591] on icon at bounding box center [1505, 596] width 11 height 11
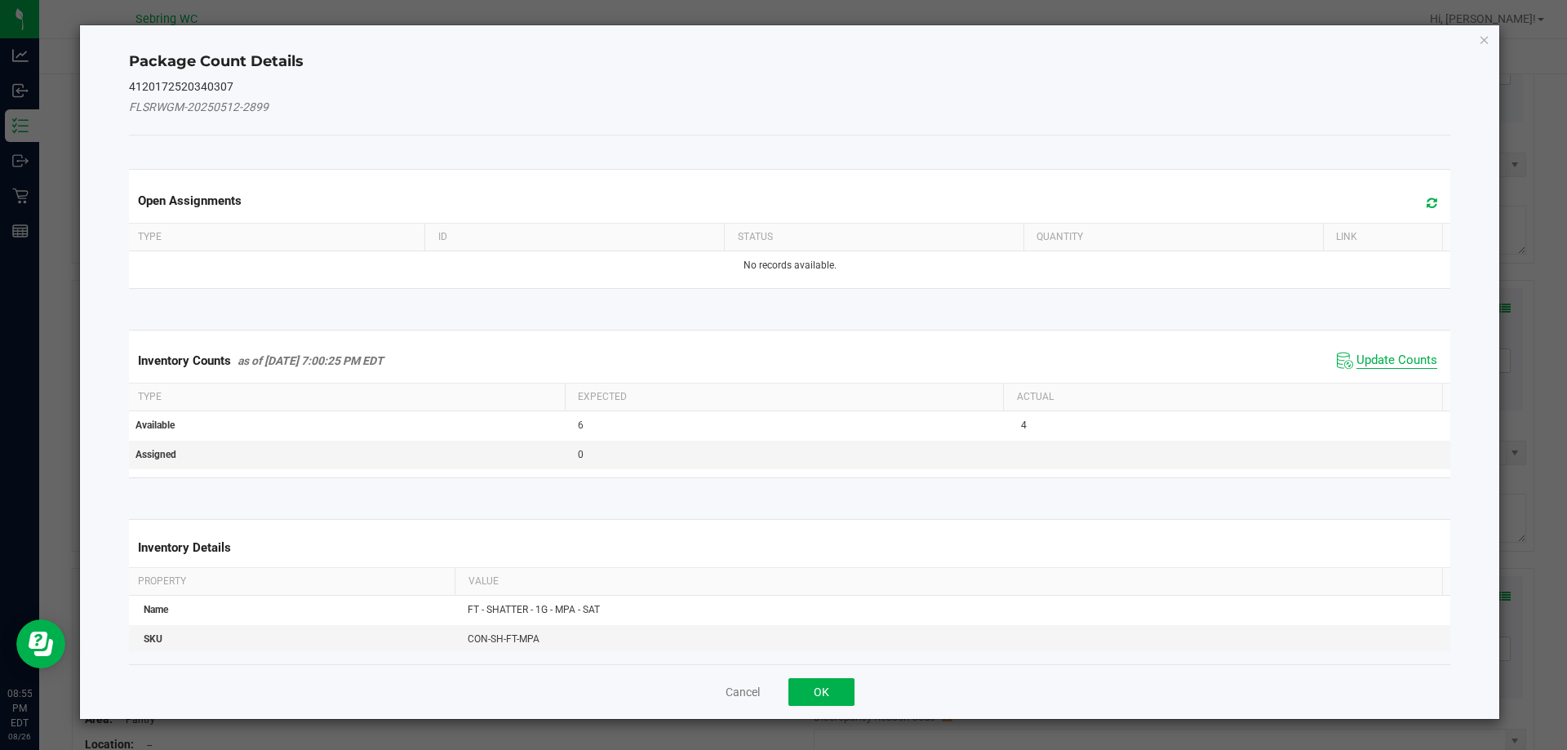
click at [1359, 362] on span "Update Counts" at bounding box center [1397, 361] width 81 height 16
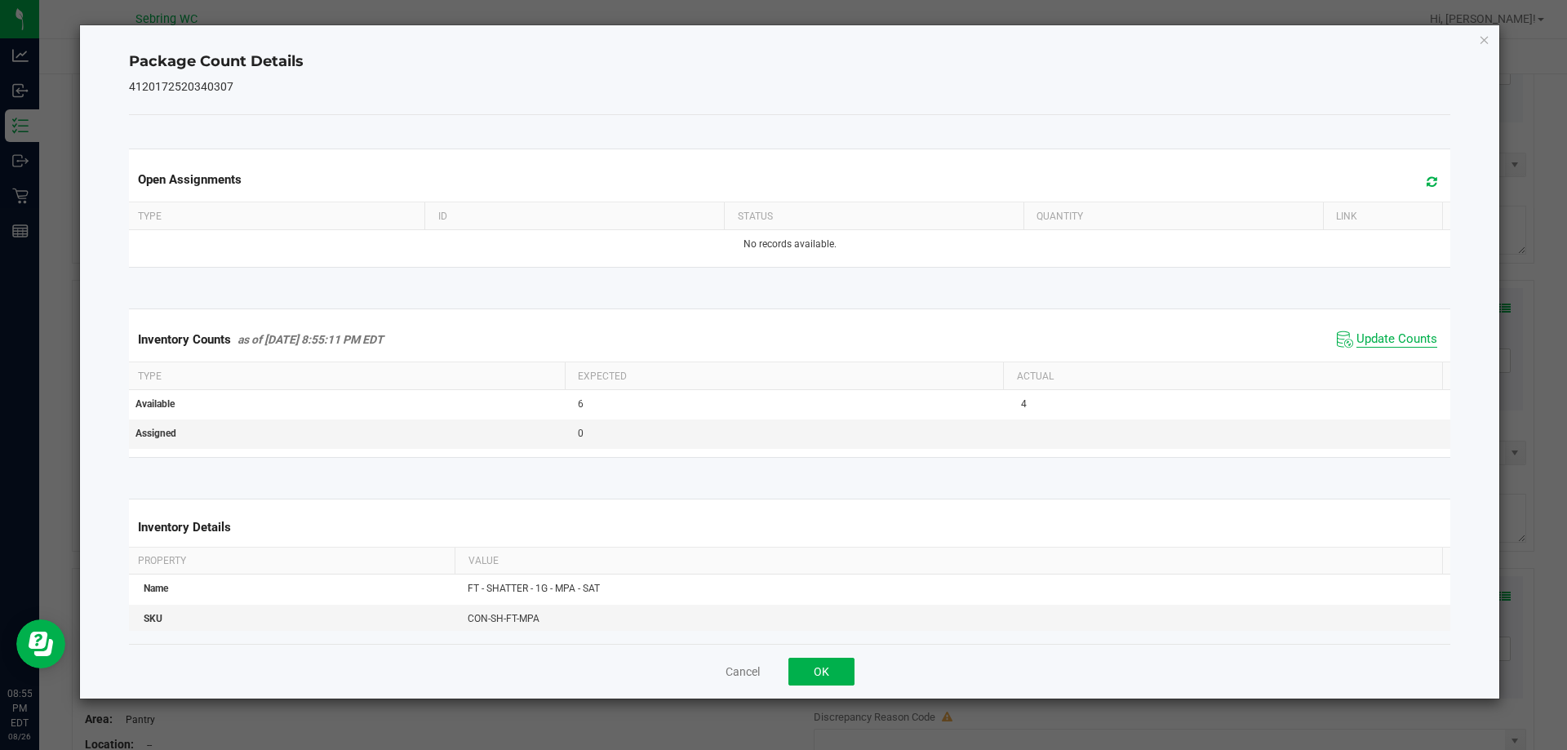
click at [1383, 341] on span "Update Counts" at bounding box center [1397, 339] width 81 height 16
click at [842, 666] on button "OK" at bounding box center [822, 672] width 66 height 28
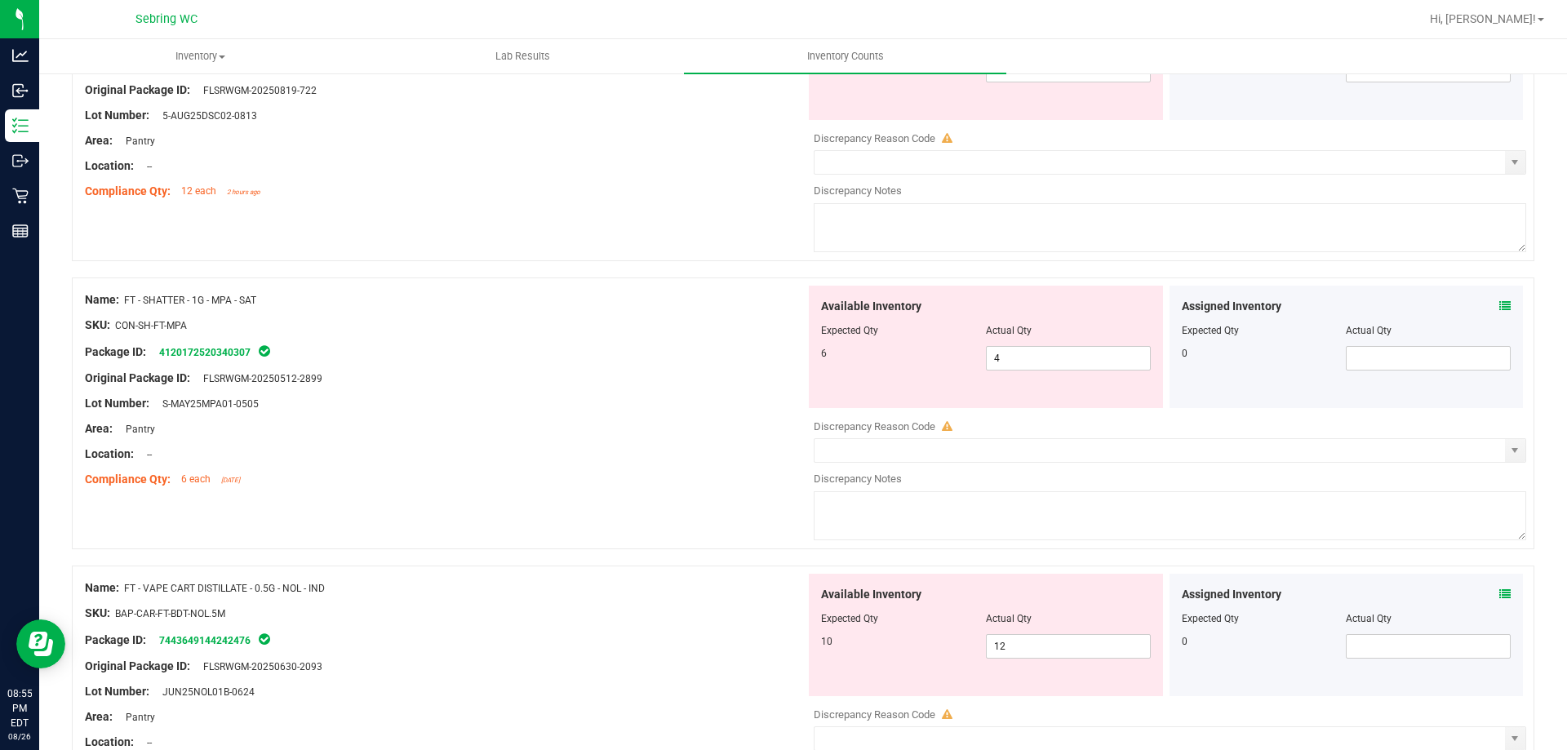
scroll to position [2204, 0]
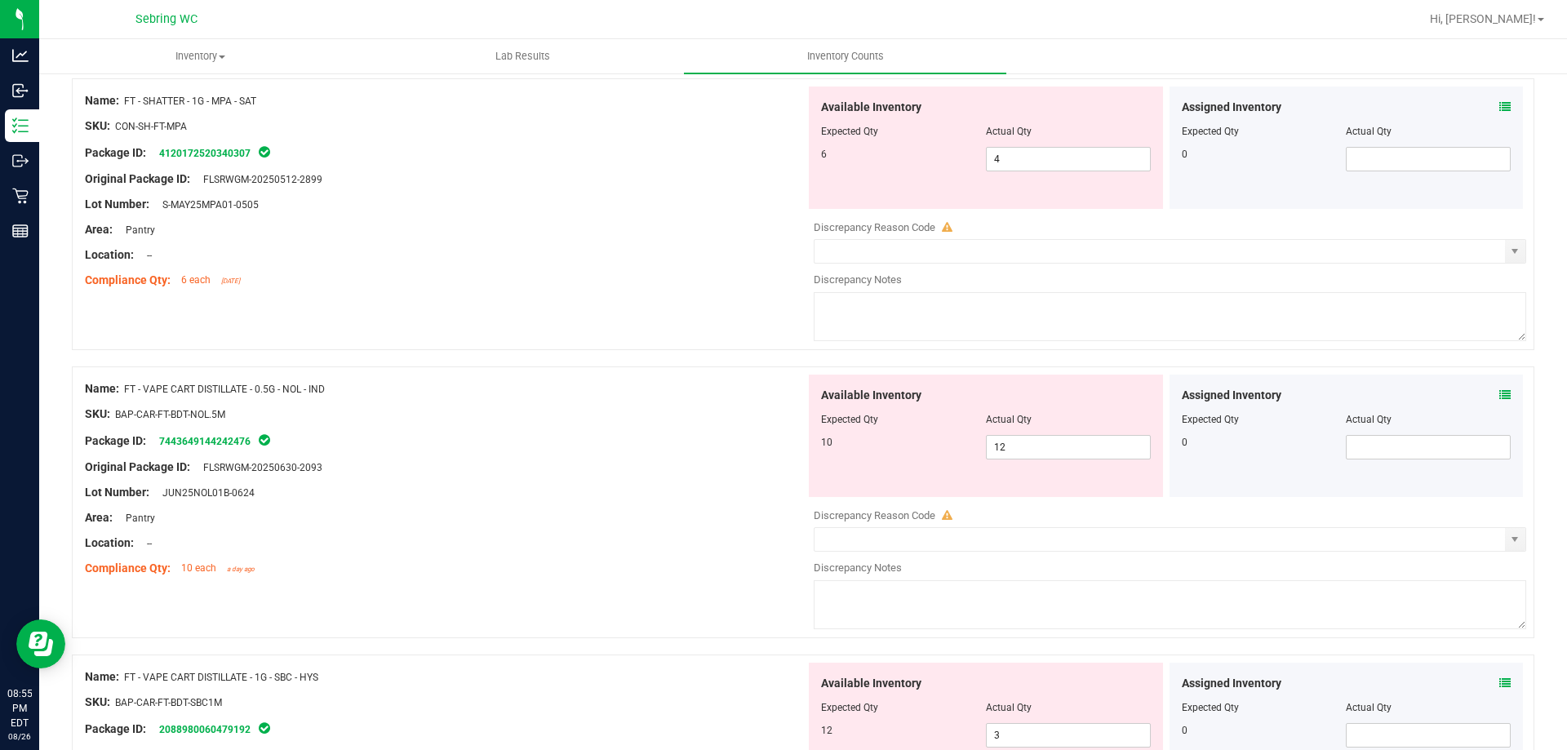
click at [1500, 393] on icon at bounding box center [1505, 394] width 11 height 11
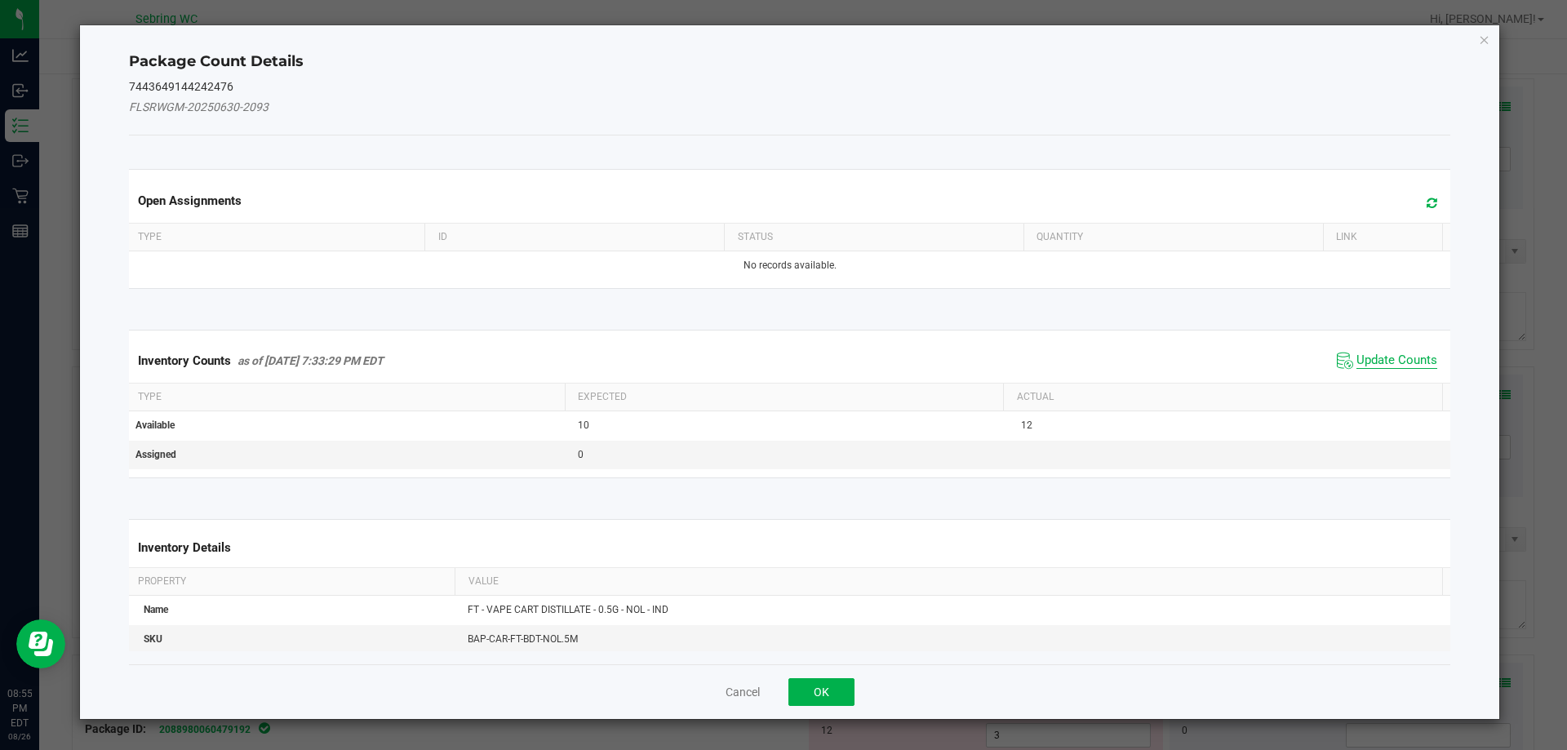
drag, startPoint x: 1393, startPoint y: 350, endPoint x: 1385, endPoint y: 353, distance: 8.5
click at [1393, 350] on span "Update Counts" at bounding box center [1387, 361] width 109 height 24
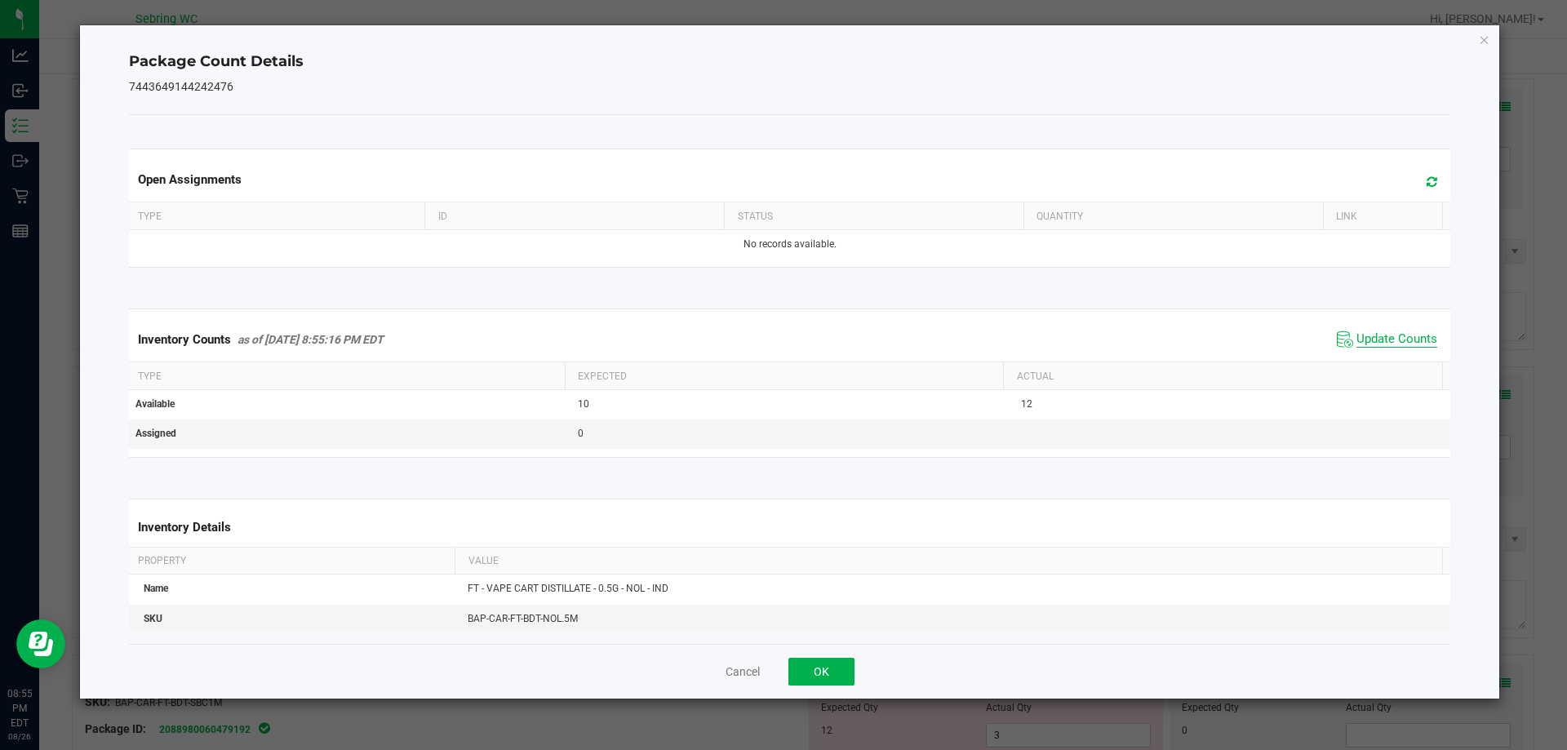
click at [1366, 334] on span "Update Counts" at bounding box center [1397, 339] width 81 height 16
click at [1364, 334] on span "Update Counts" at bounding box center [1397, 339] width 81 height 16
click at [814, 670] on button "OK" at bounding box center [822, 672] width 66 height 28
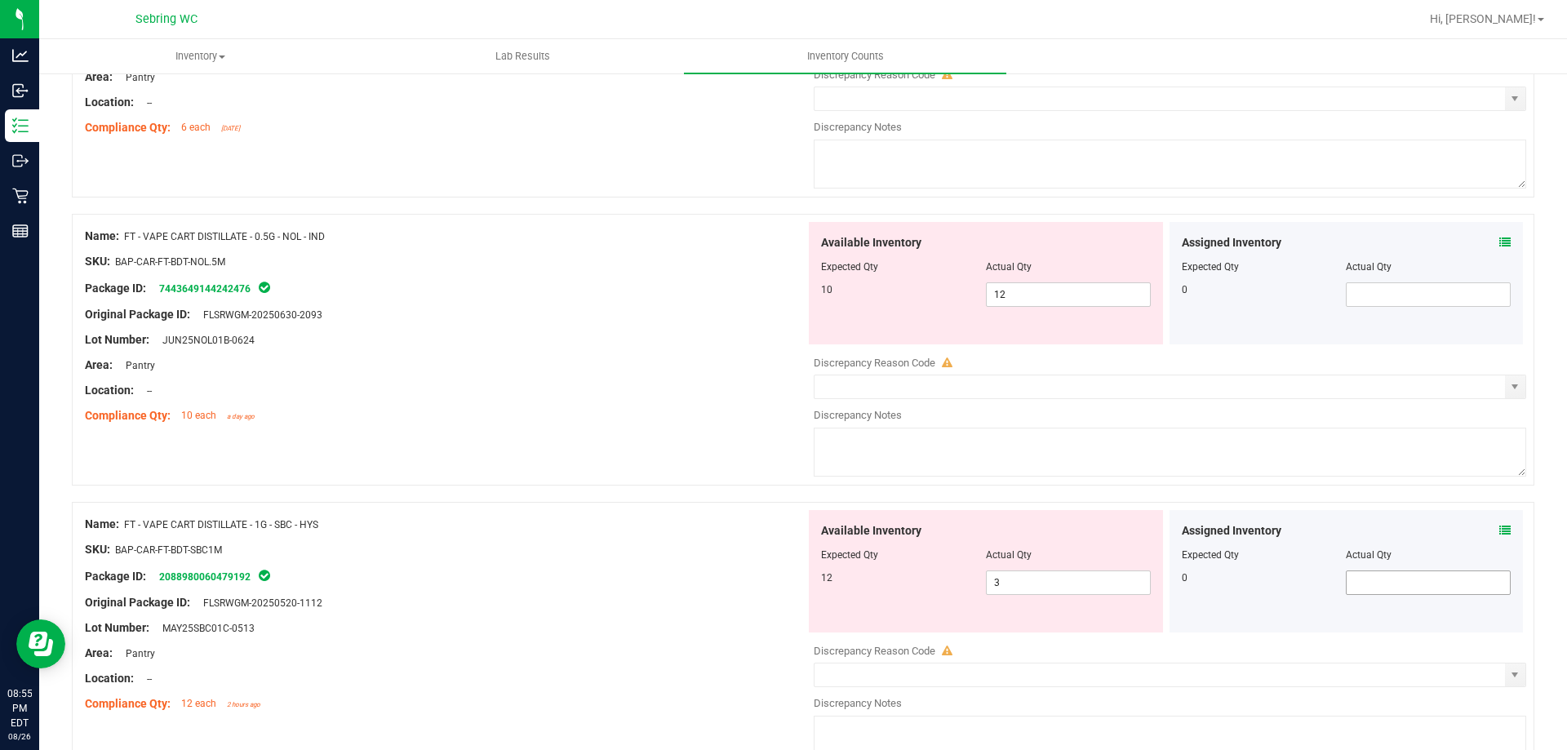
scroll to position [2367, 0]
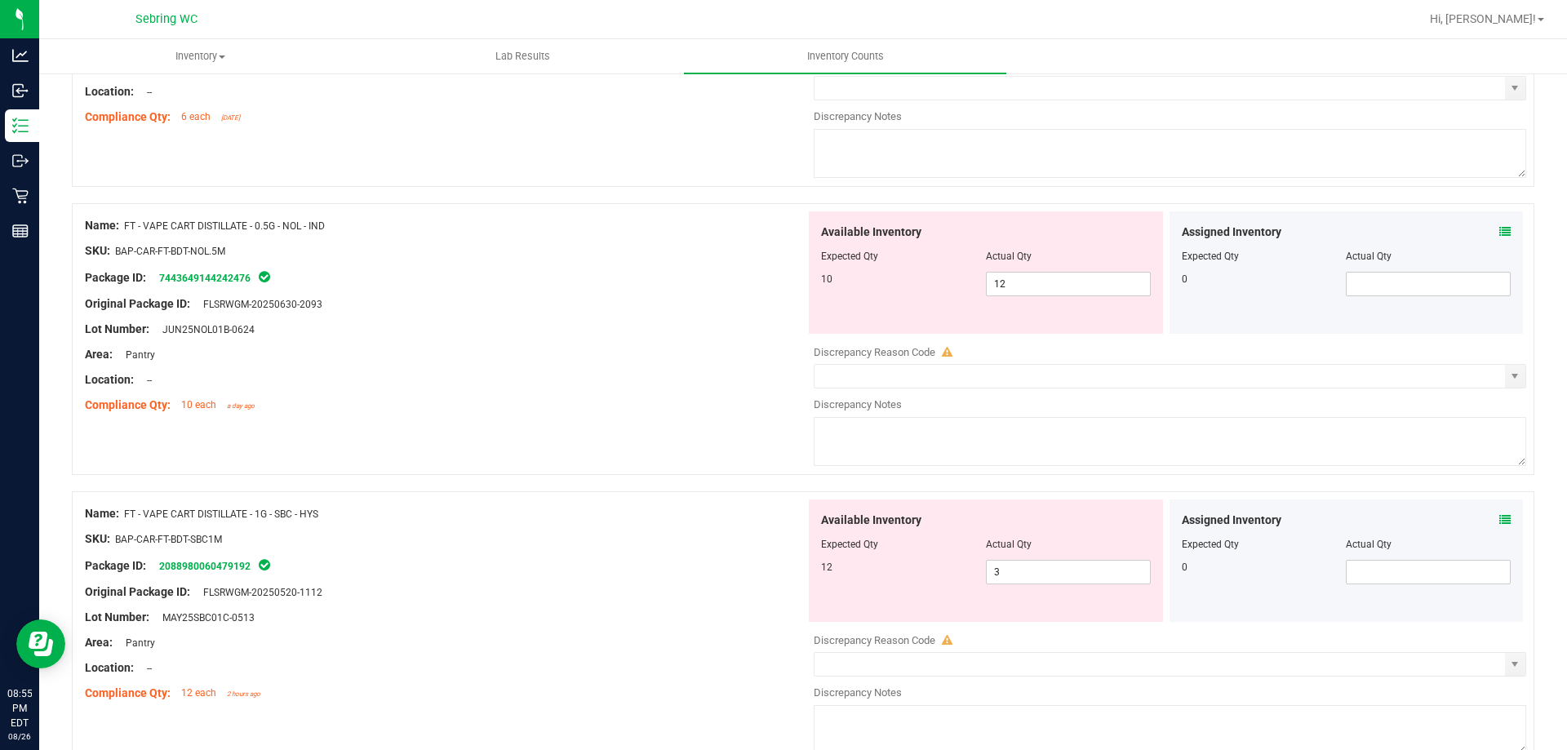
click at [1500, 519] on icon at bounding box center [1505, 519] width 11 height 11
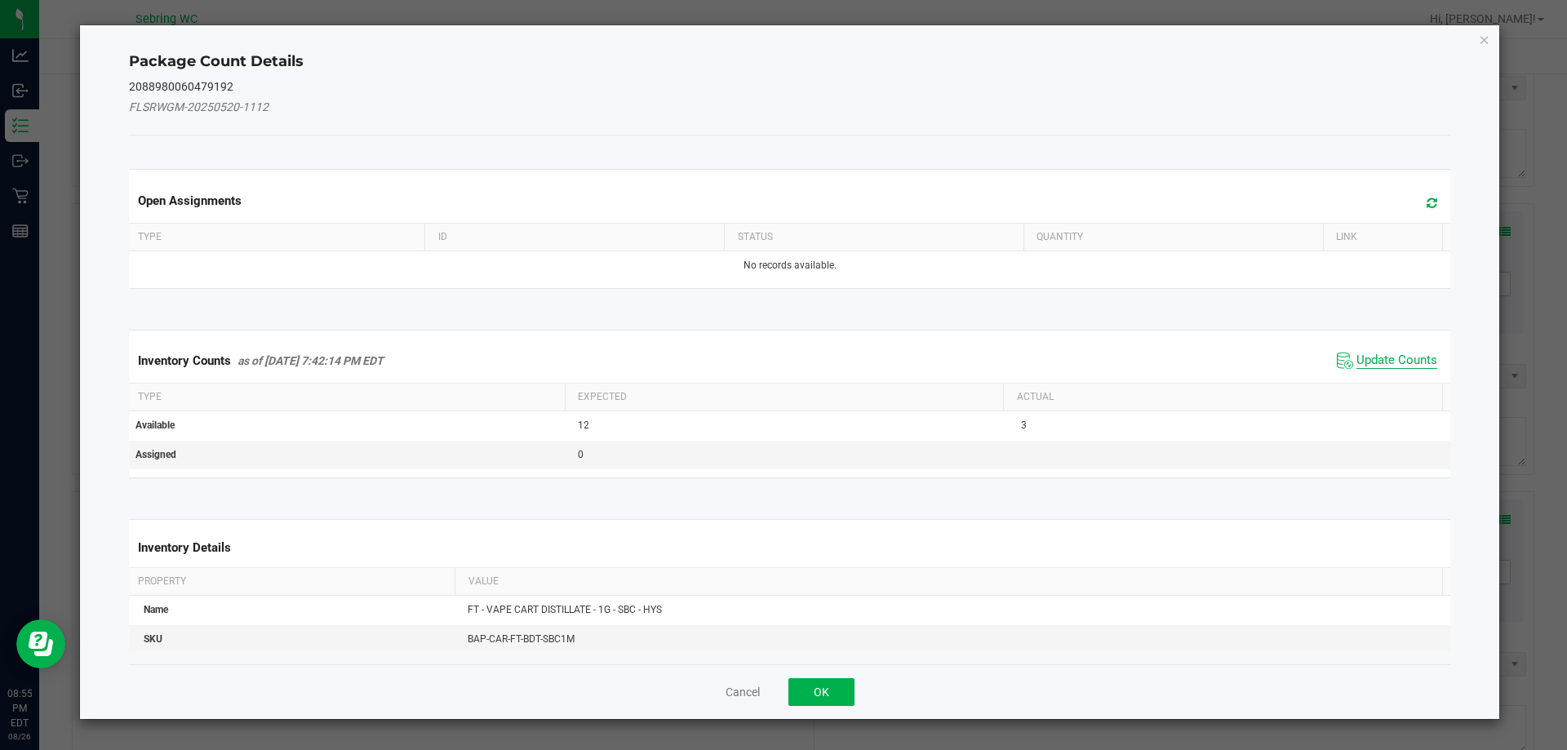
click at [1357, 362] on span "Update Counts" at bounding box center [1397, 361] width 81 height 16
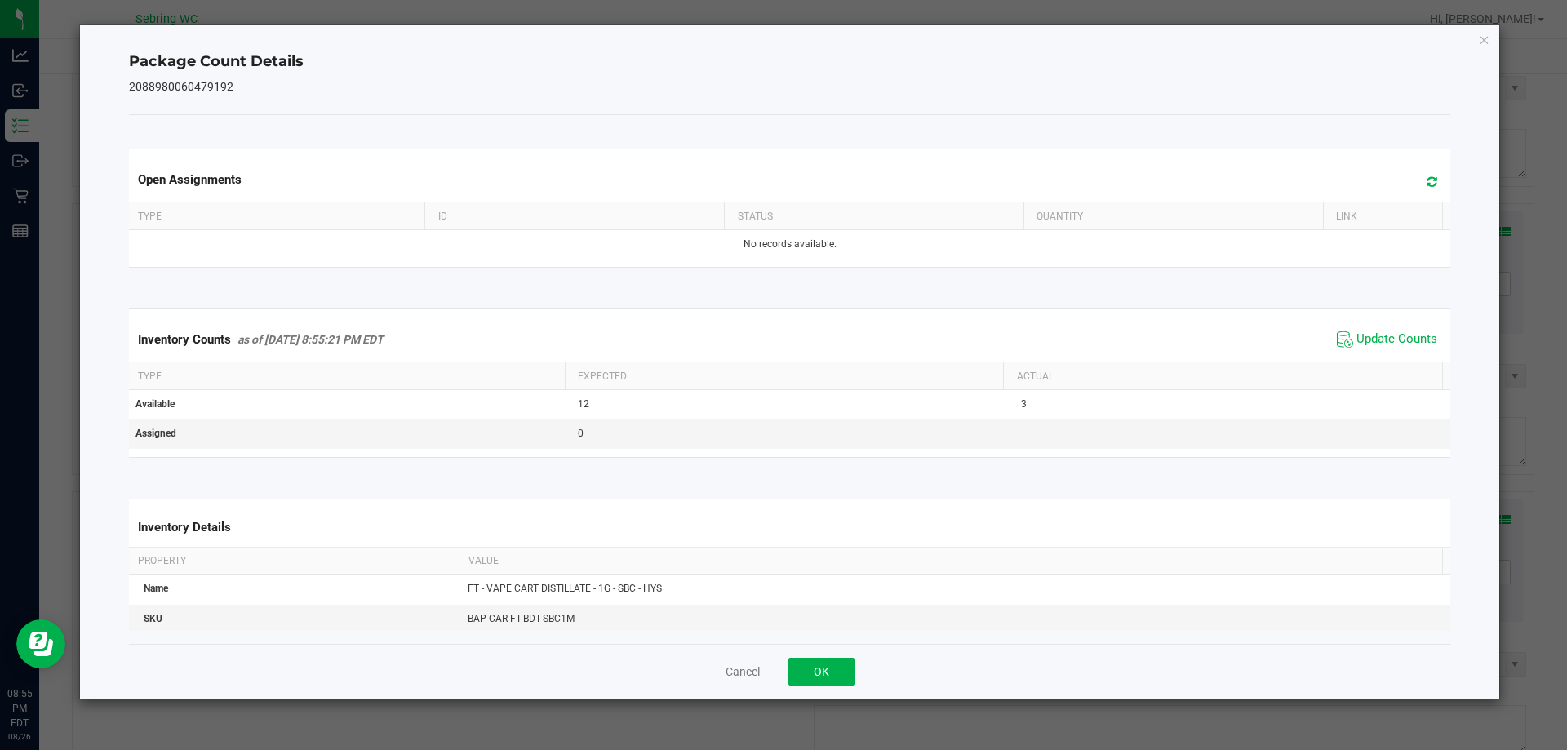
click at [1342, 344] on span "Update Counts" at bounding box center [1387, 339] width 109 height 24
click at [828, 663] on button "OK" at bounding box center [822, 672] width 66 height 28
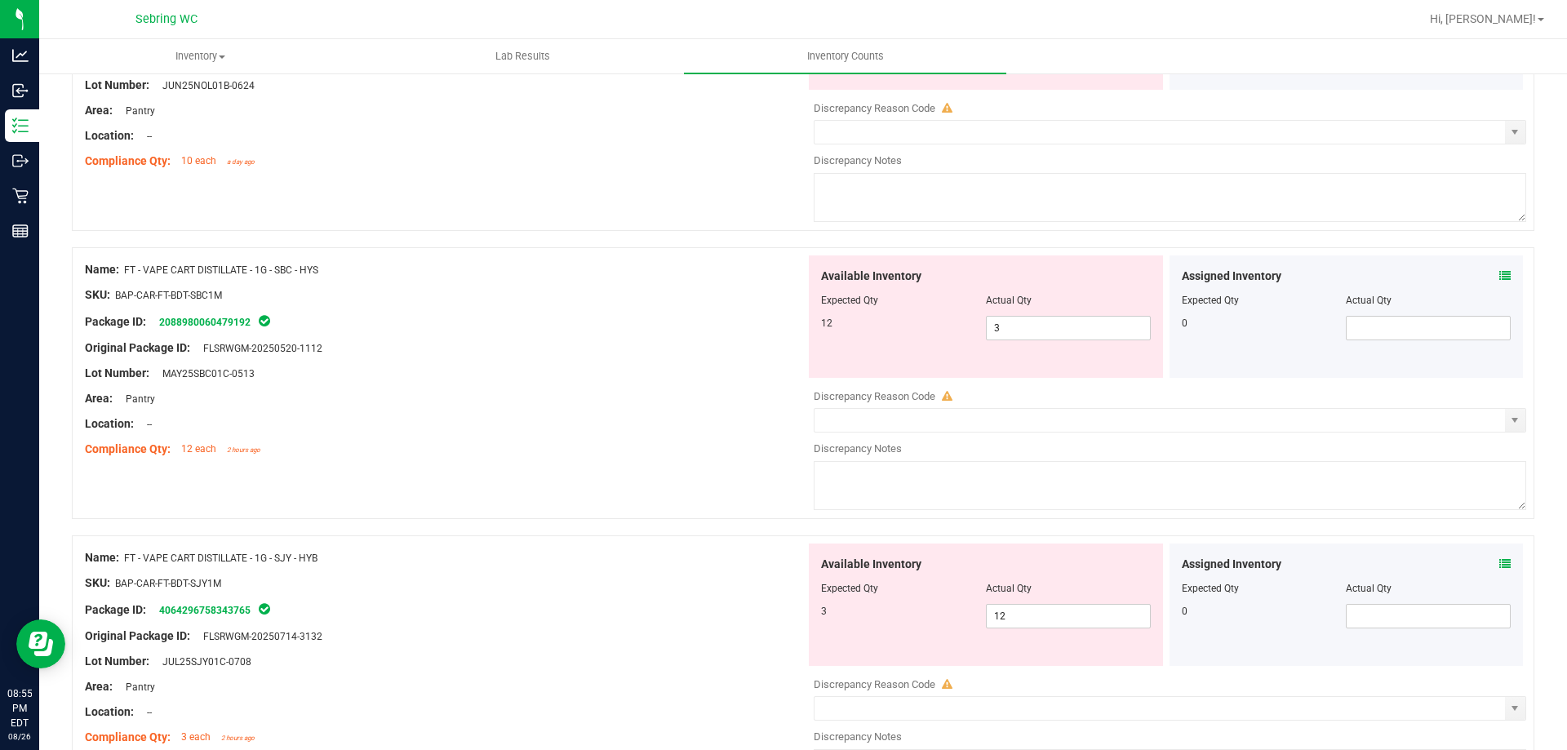
scroll to position [2612, 0]
click at [1500, 268] on span at bounding box center [1505, 275] width 11 height 17
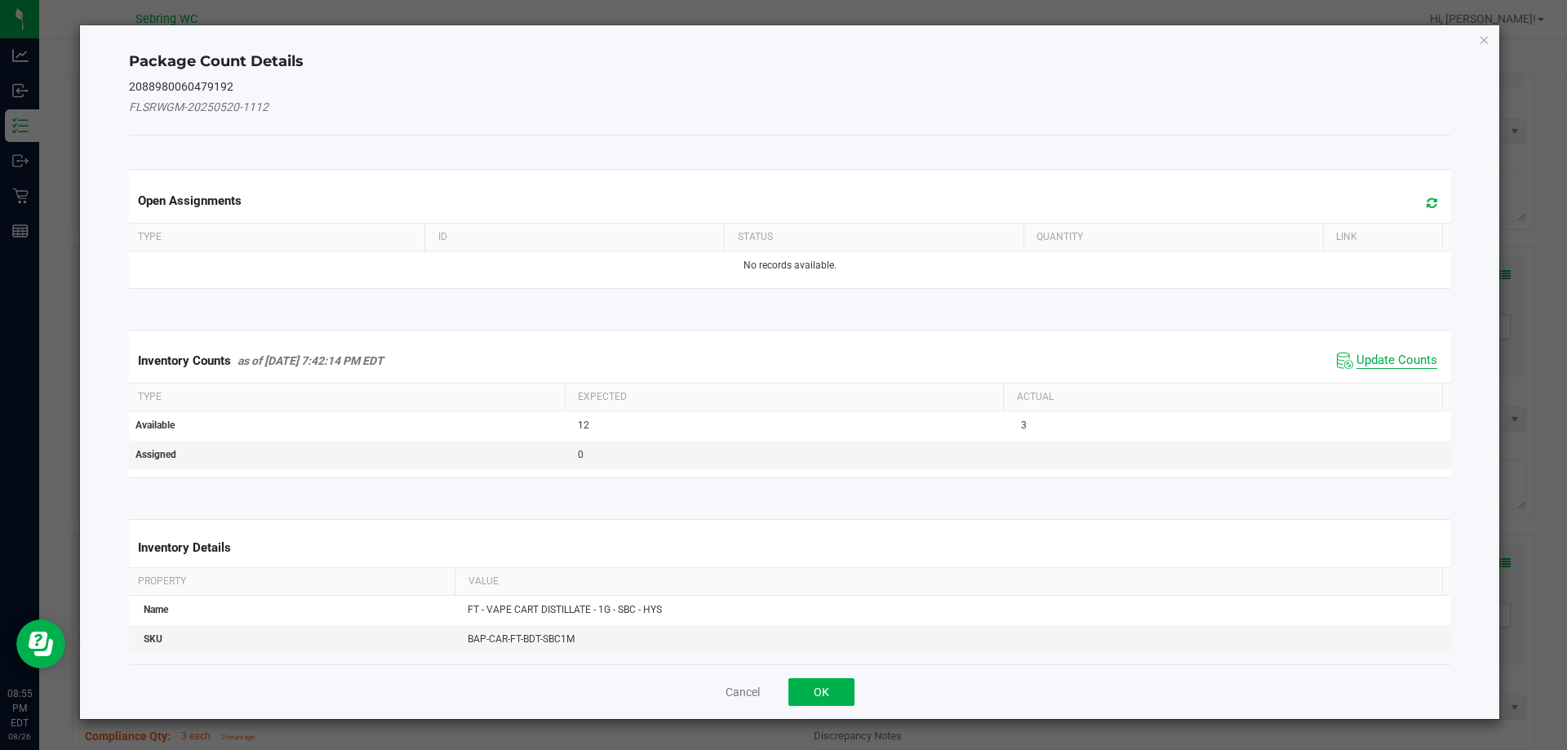
click at [1389, 353] on span "Update Counts" at bounding box center [1397, 361] width 81 height 16
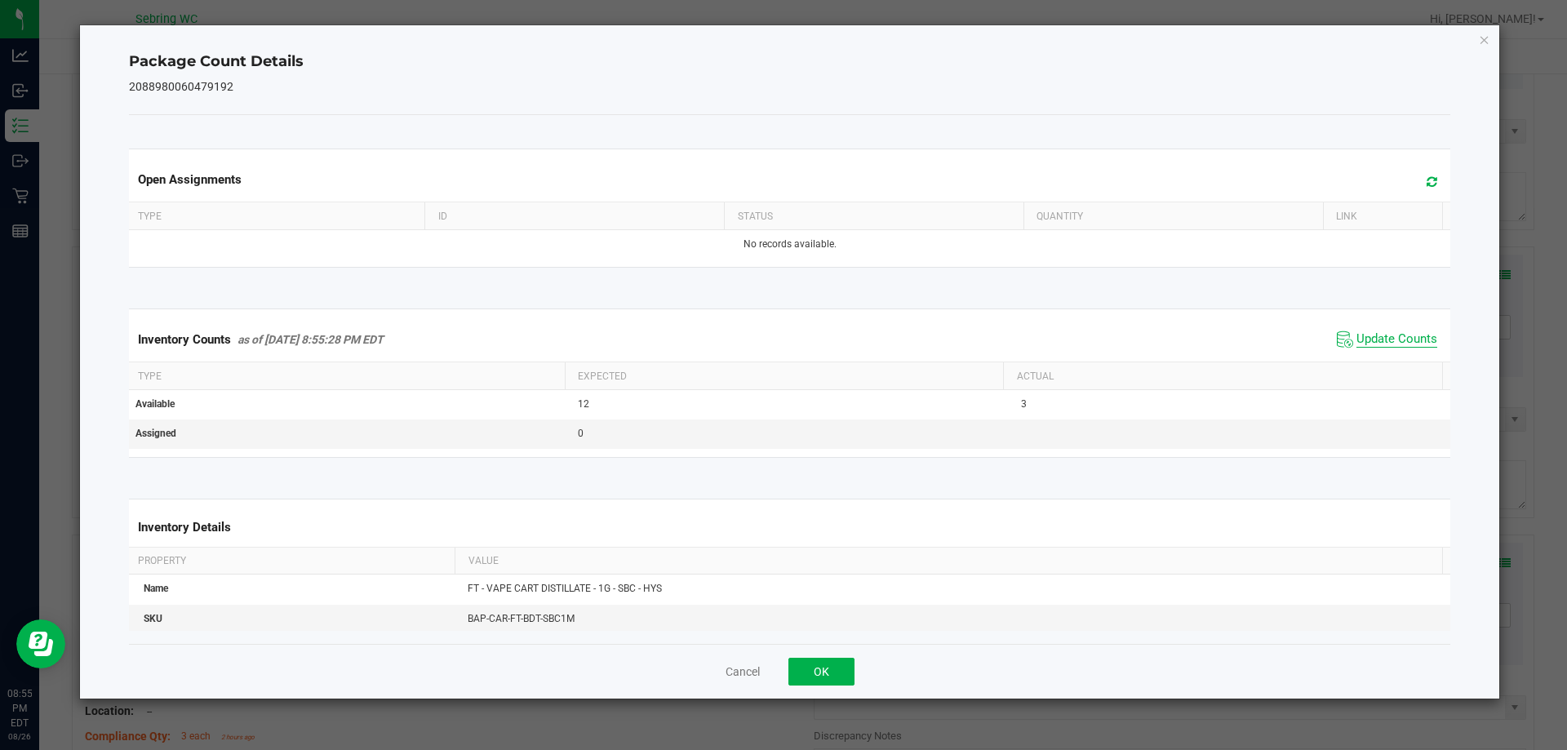
click at [1382, 331] on span "Update Counts" at bounding box center [1397, 339] width 81 height 16
click at [820, 665] on button "OK" at bounding box center [822, 672] width 66 height 28
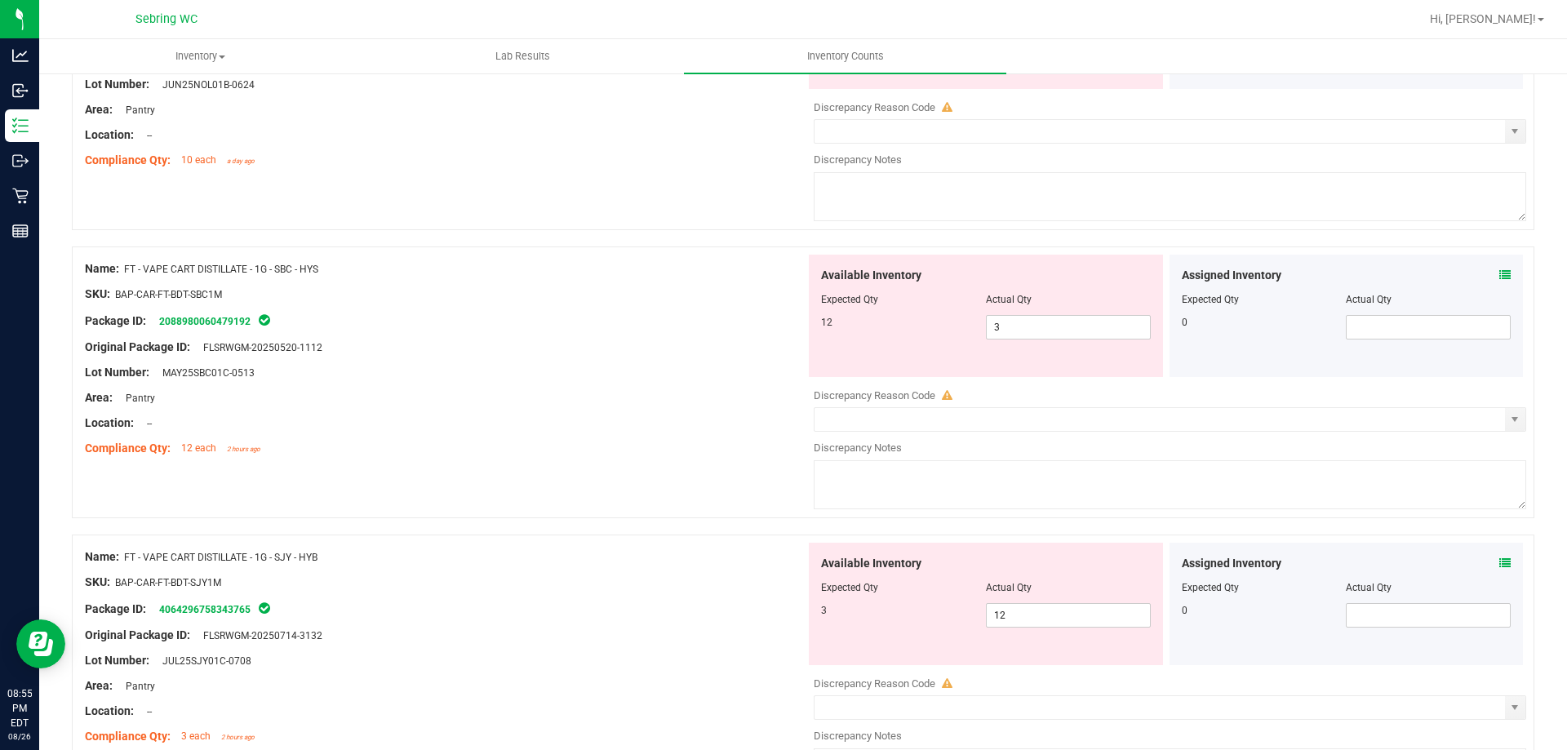
click at [1486, 561] on div "Assigned Inventory" at bounding box center [1347, 563] width 330 height 17
click at [1500, 562] on icon at bounding box center [1505, 563] width 11 height 11
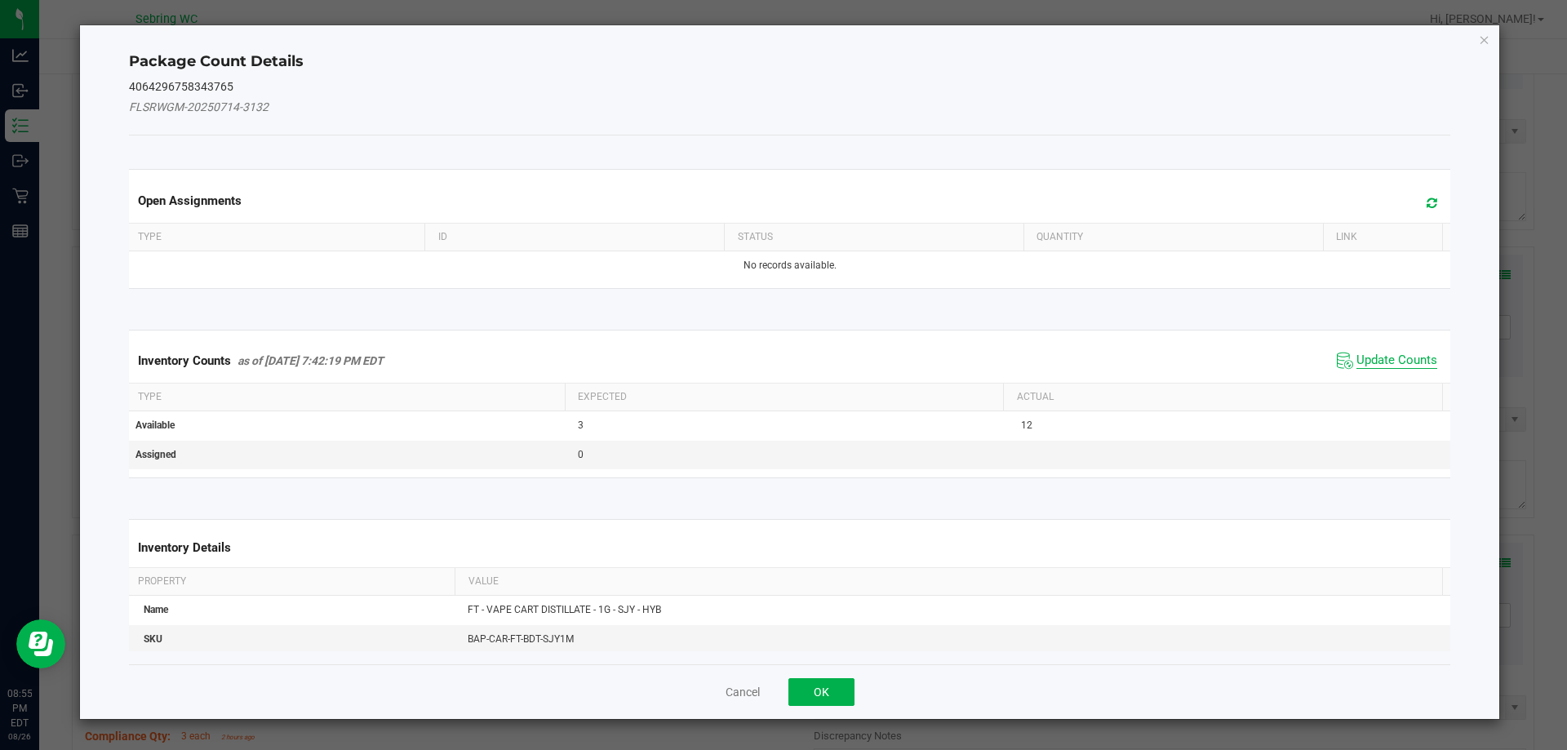
click at [1384, 353] on span "Update Counts" at bounding box center [1397, 361] width 81 height 16
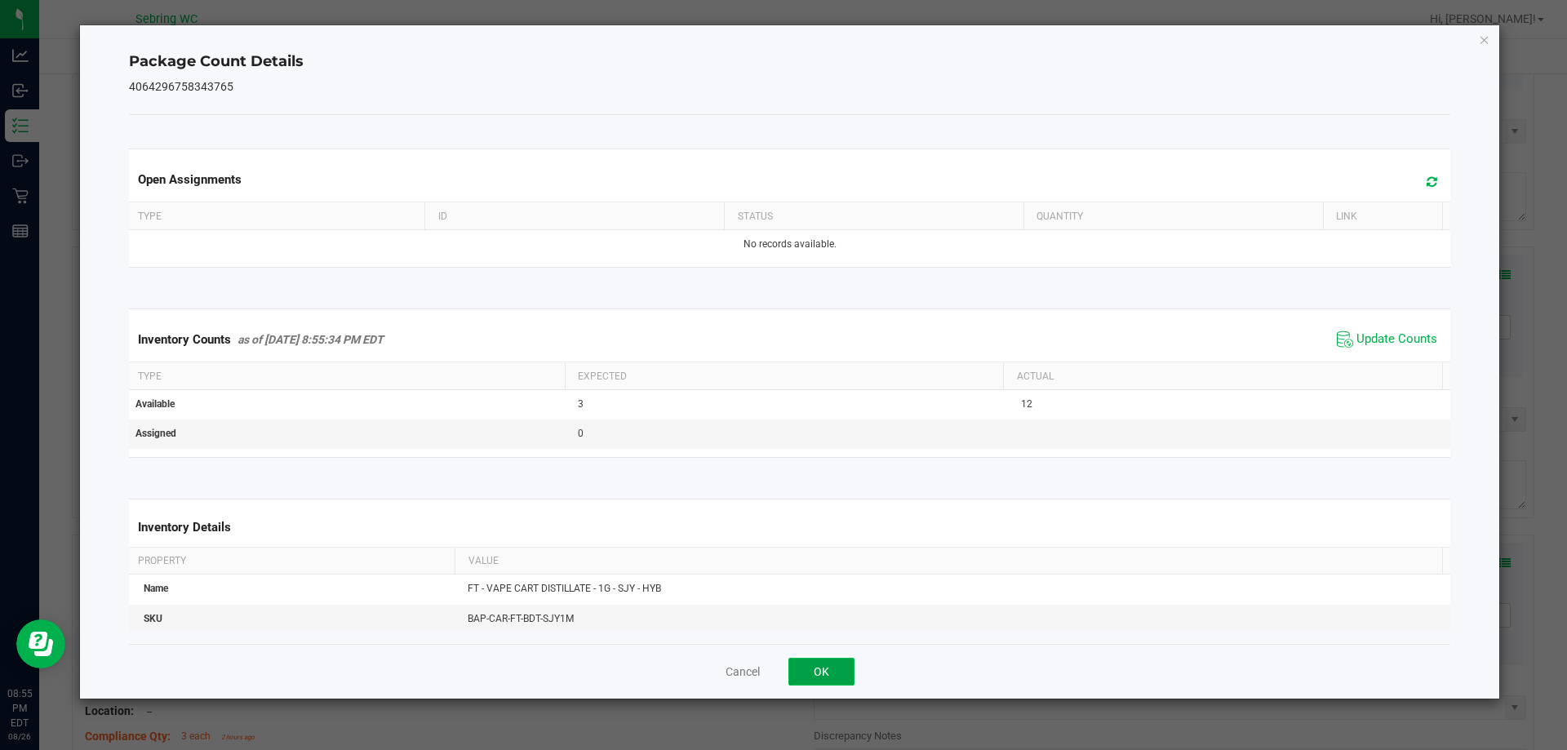
click at [819, 673] on button "OK" at bounding box center [822, 672] width 66 height 28
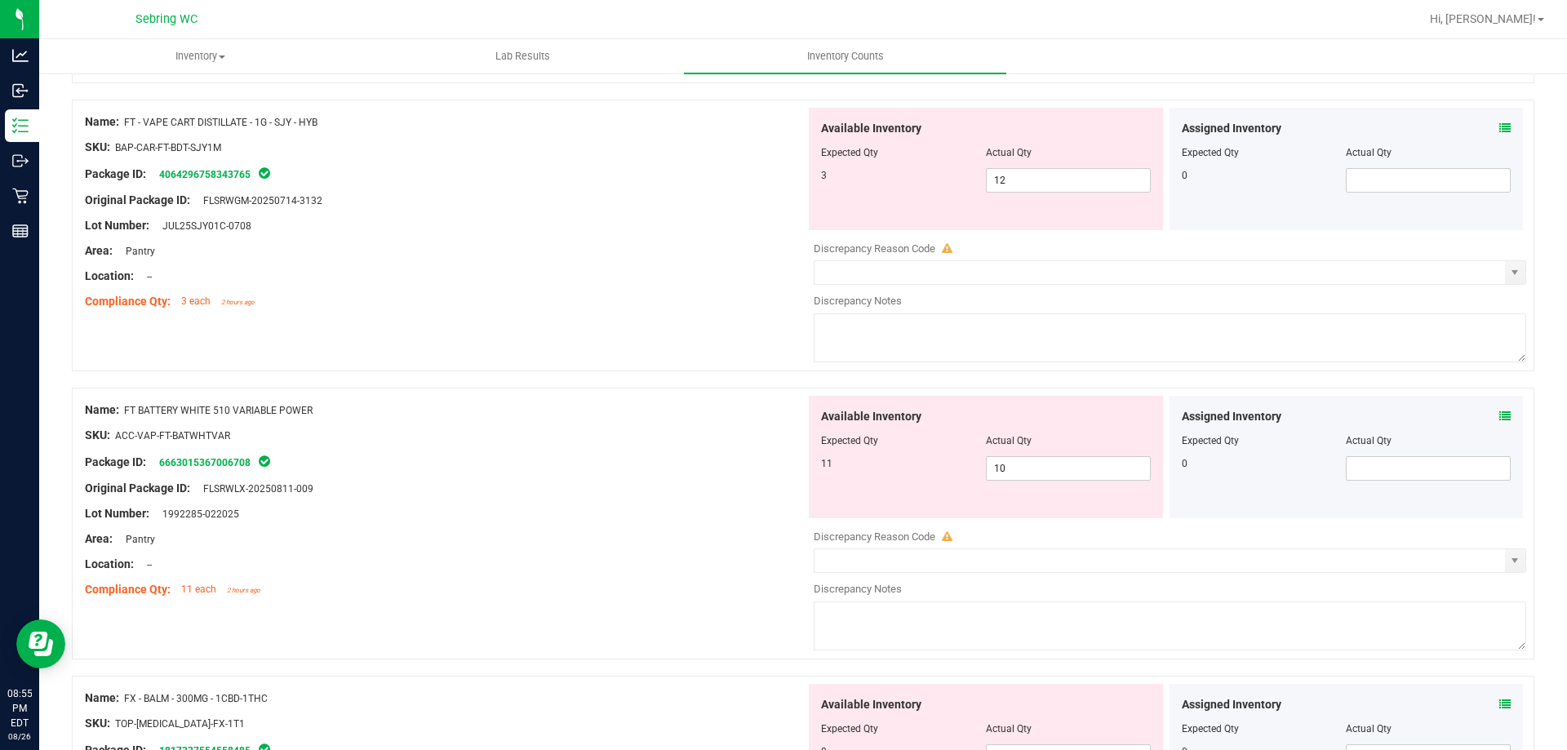
scroll to position [3184, 0]
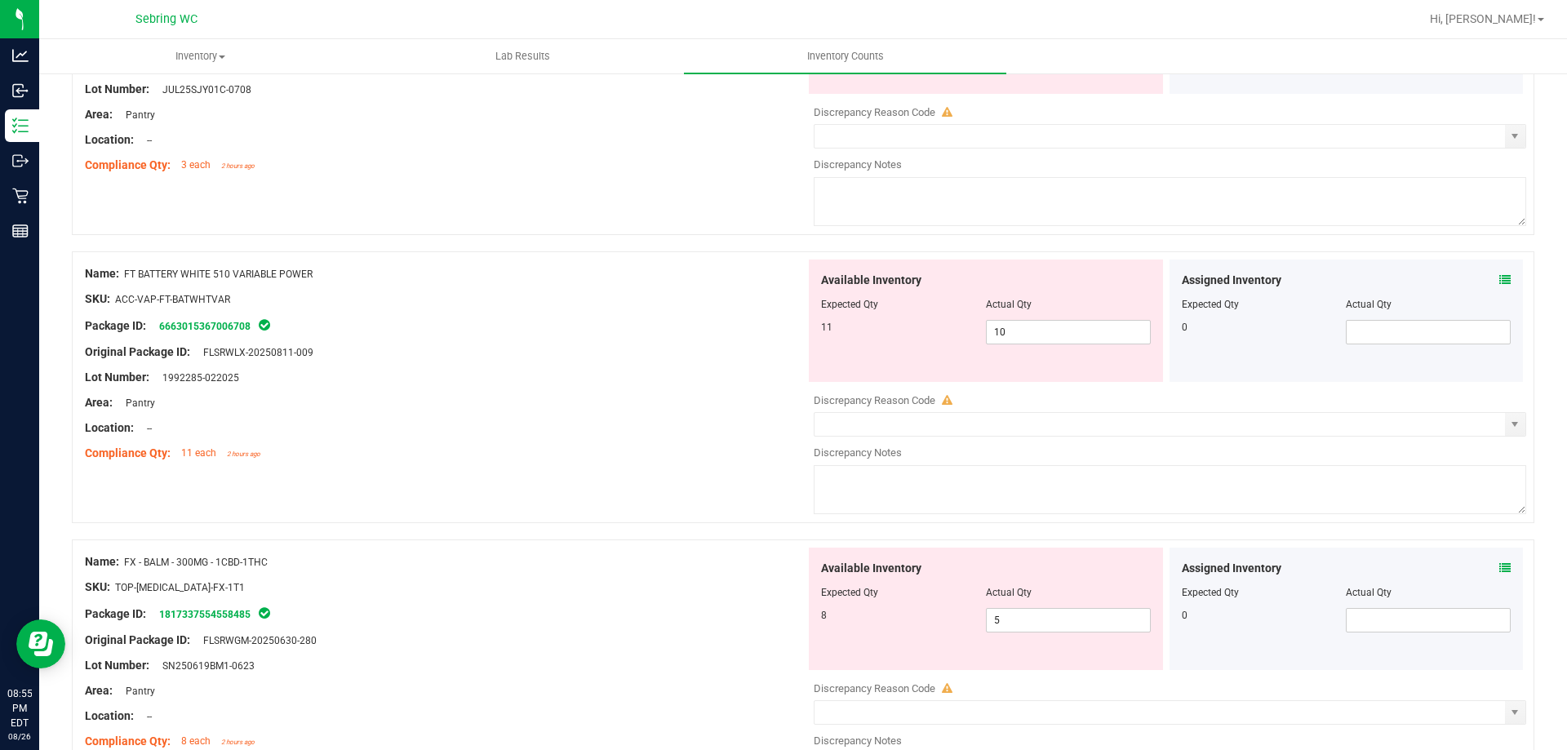
click at [1500, 284] on icon at bounding box center [1505, 279] width 11 height 11
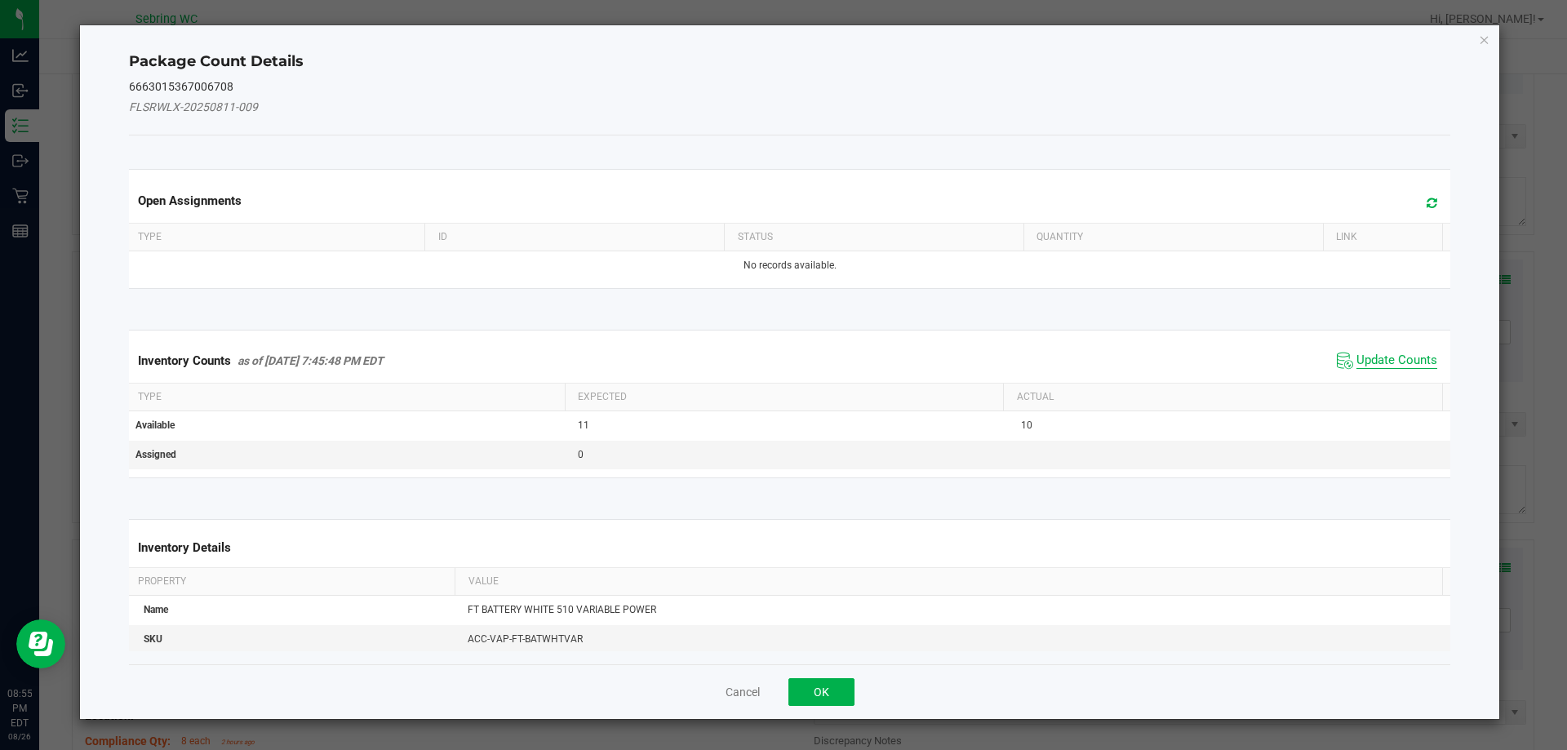
click at [1357, 353] on span "Update Counts" at bounding box center [1397, 361] width 81 height 16
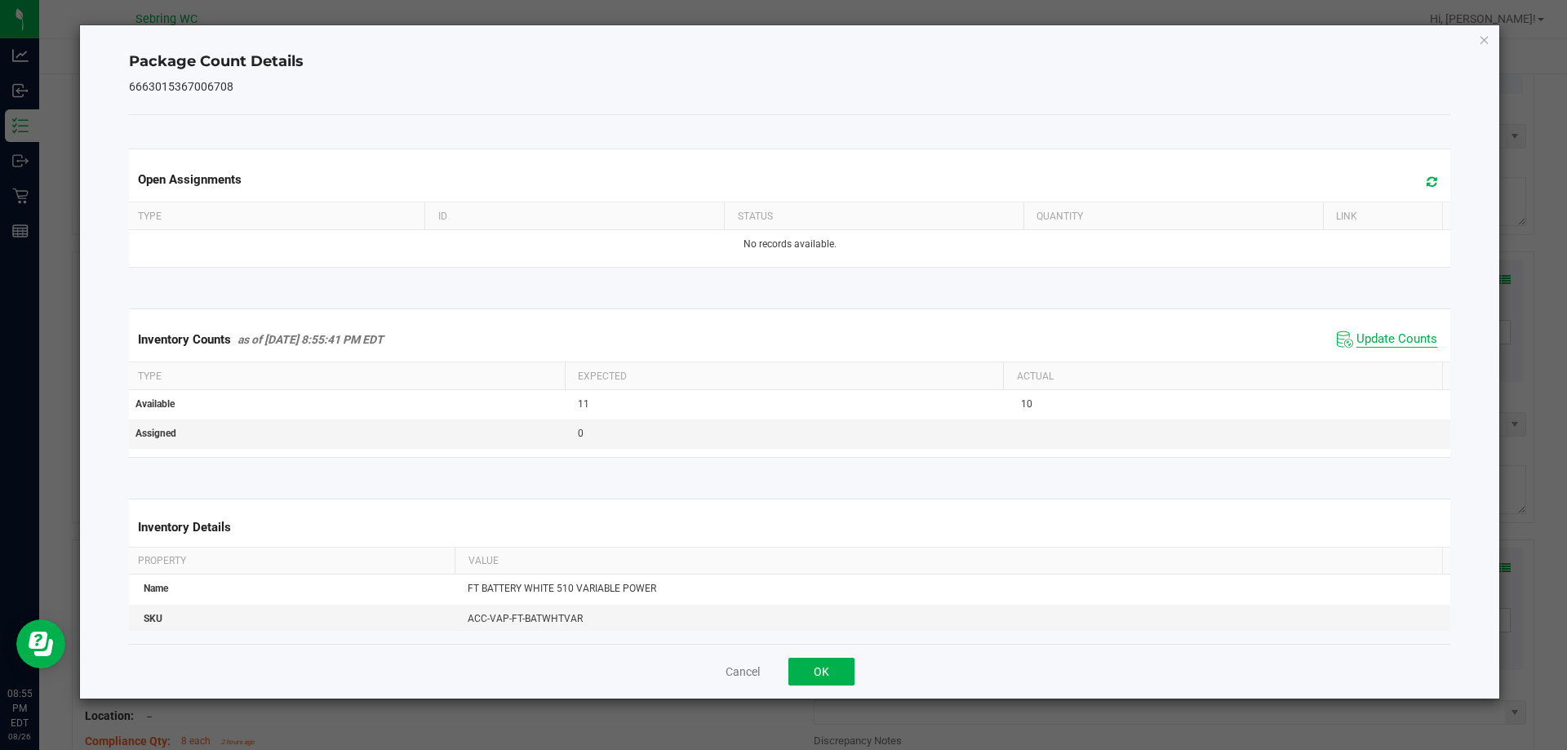
click at [1364, 340] on span "Update Counts" at bounding box center [1397, 339] width 81 height 16
click at [819, 670] on button "OK" at bounding box center [822, 672] width 66 height 28
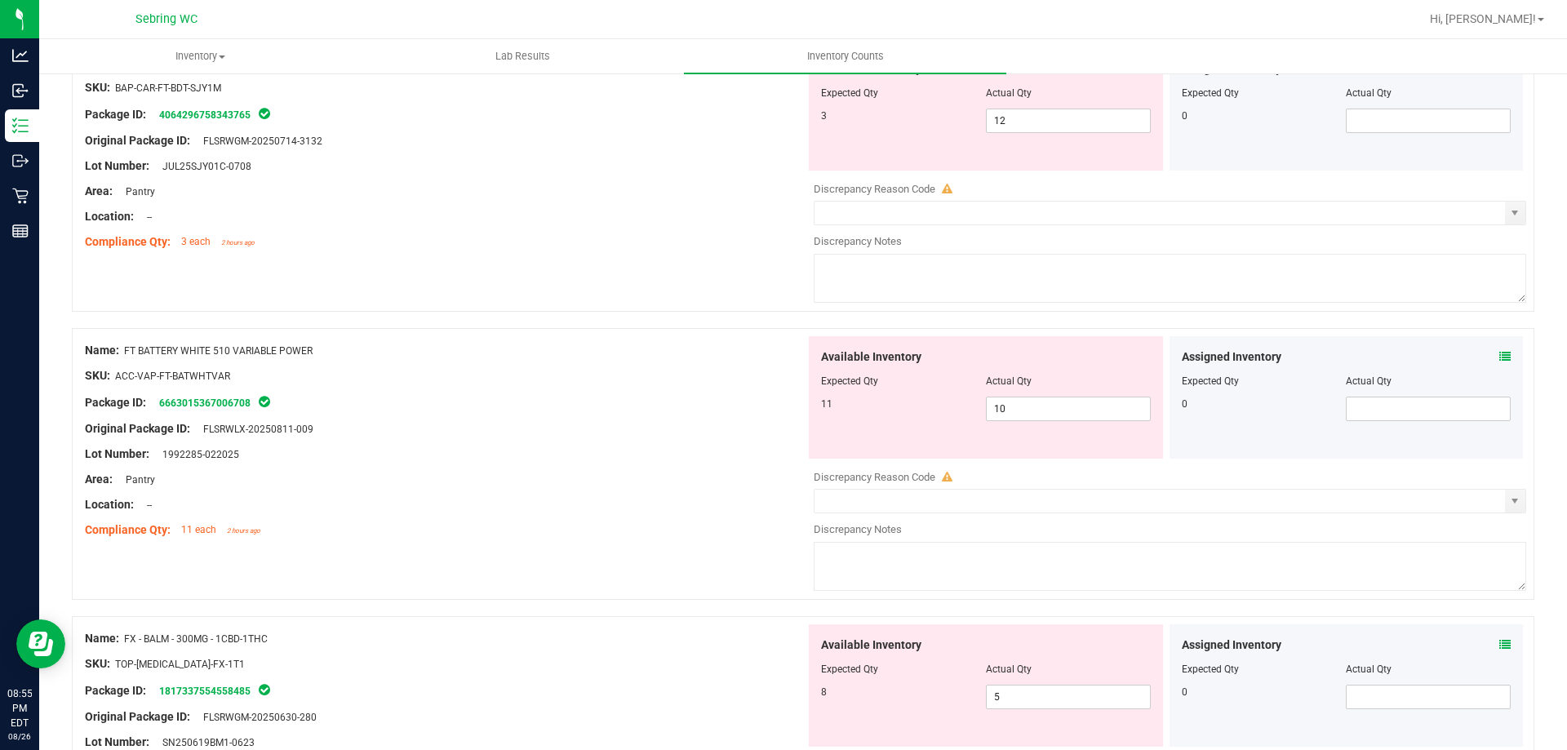
scroll to position [2939, 0]
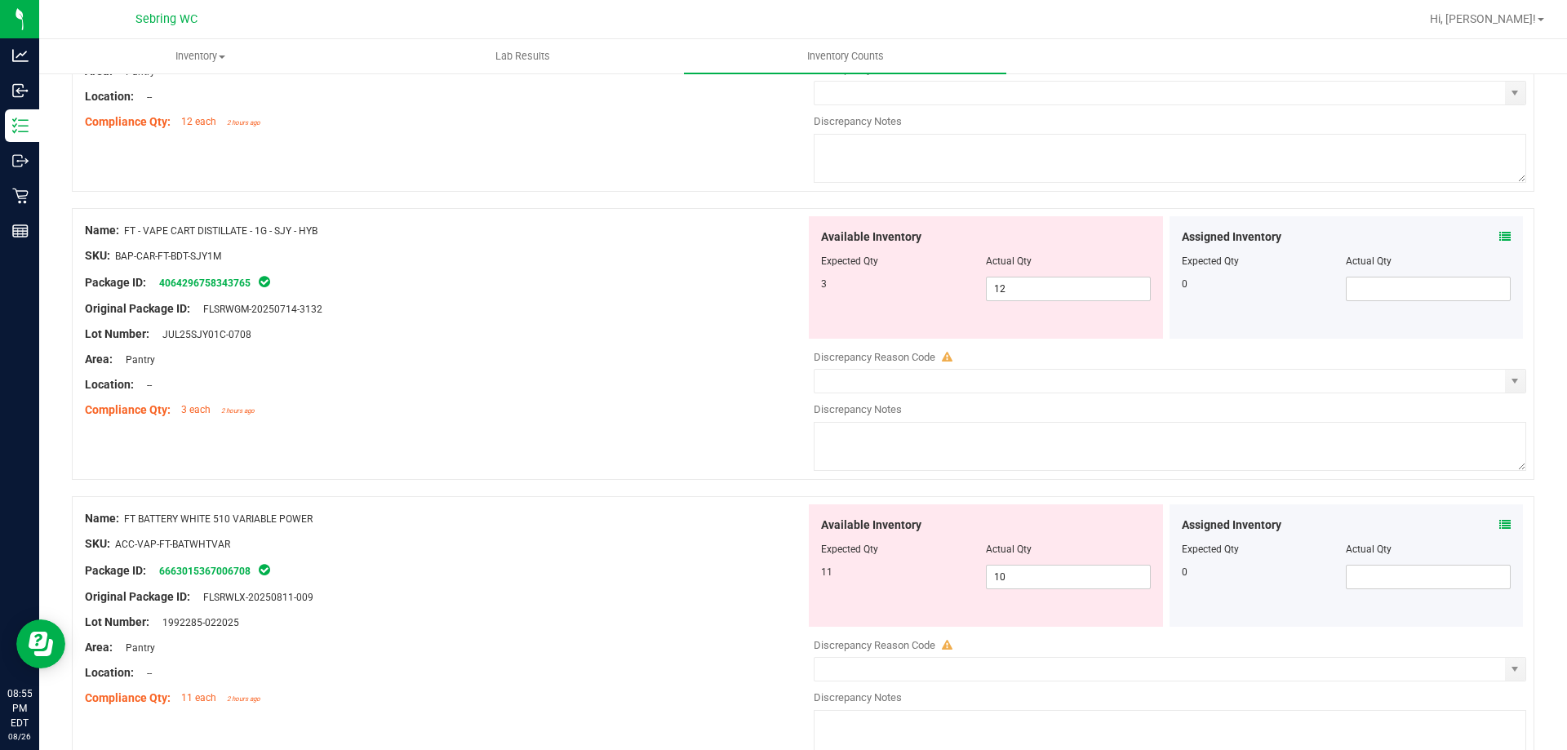
click at [1500, 243] on span at bounding box center [1505, 237] width 11 height 17
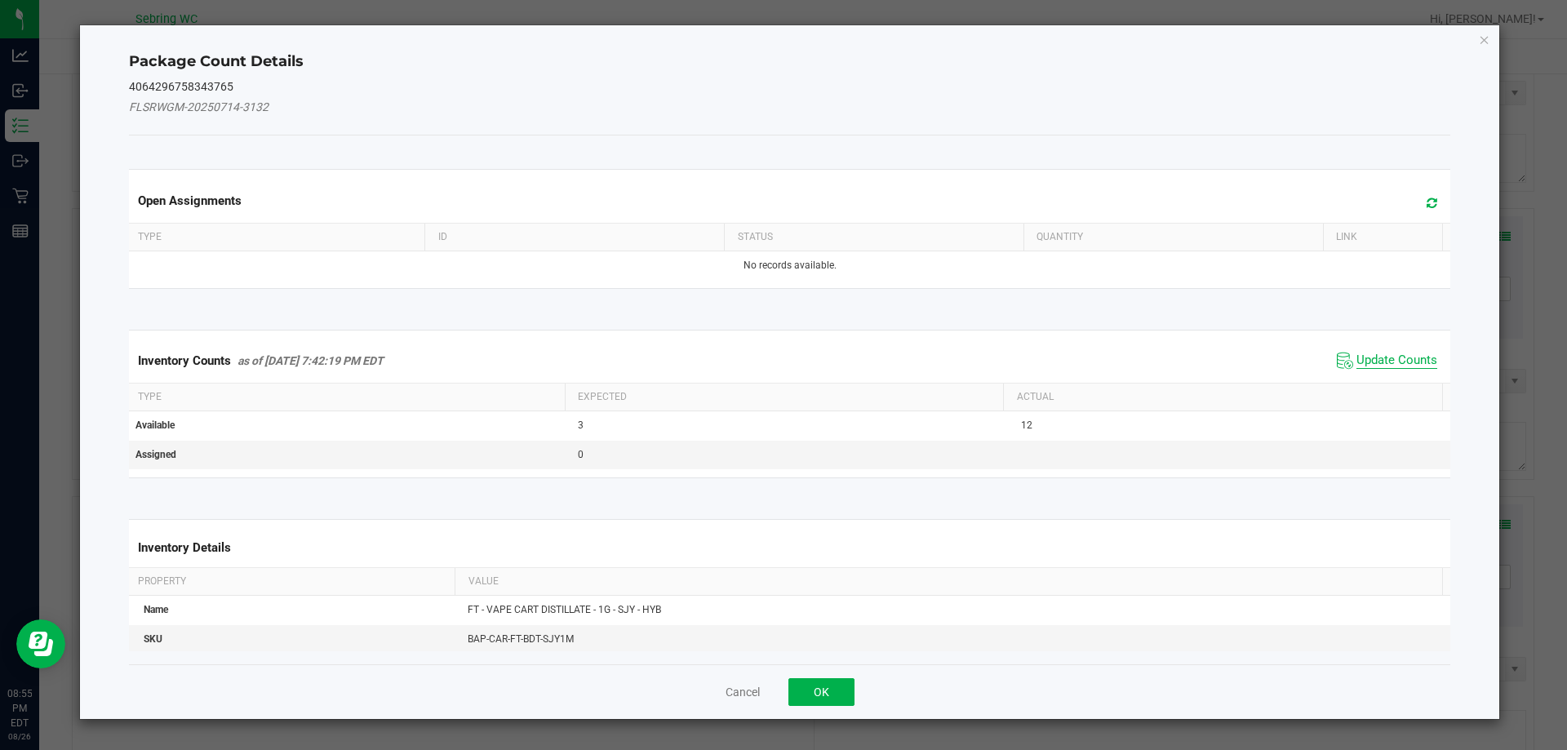
click at [1397, 358] on span "Update Counts" at bounding box center [1397, 361] width 81 height 16
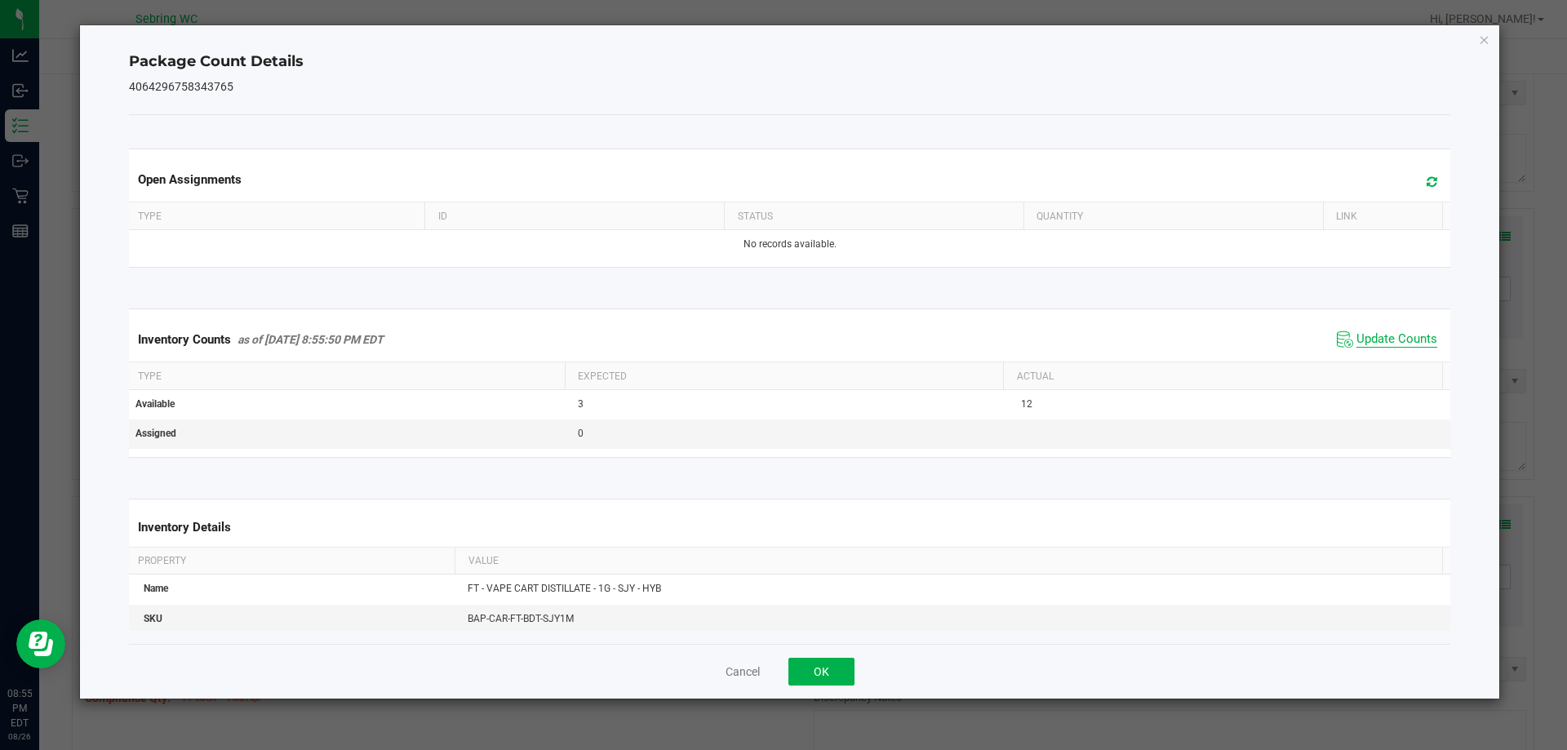
click at [1382, 341] on span "Update Counts" at bounding box center [1397, 339] width 81 height 16
click at [830, 662] on button "OK" at bounding box center [822, 672] width 66 height 28
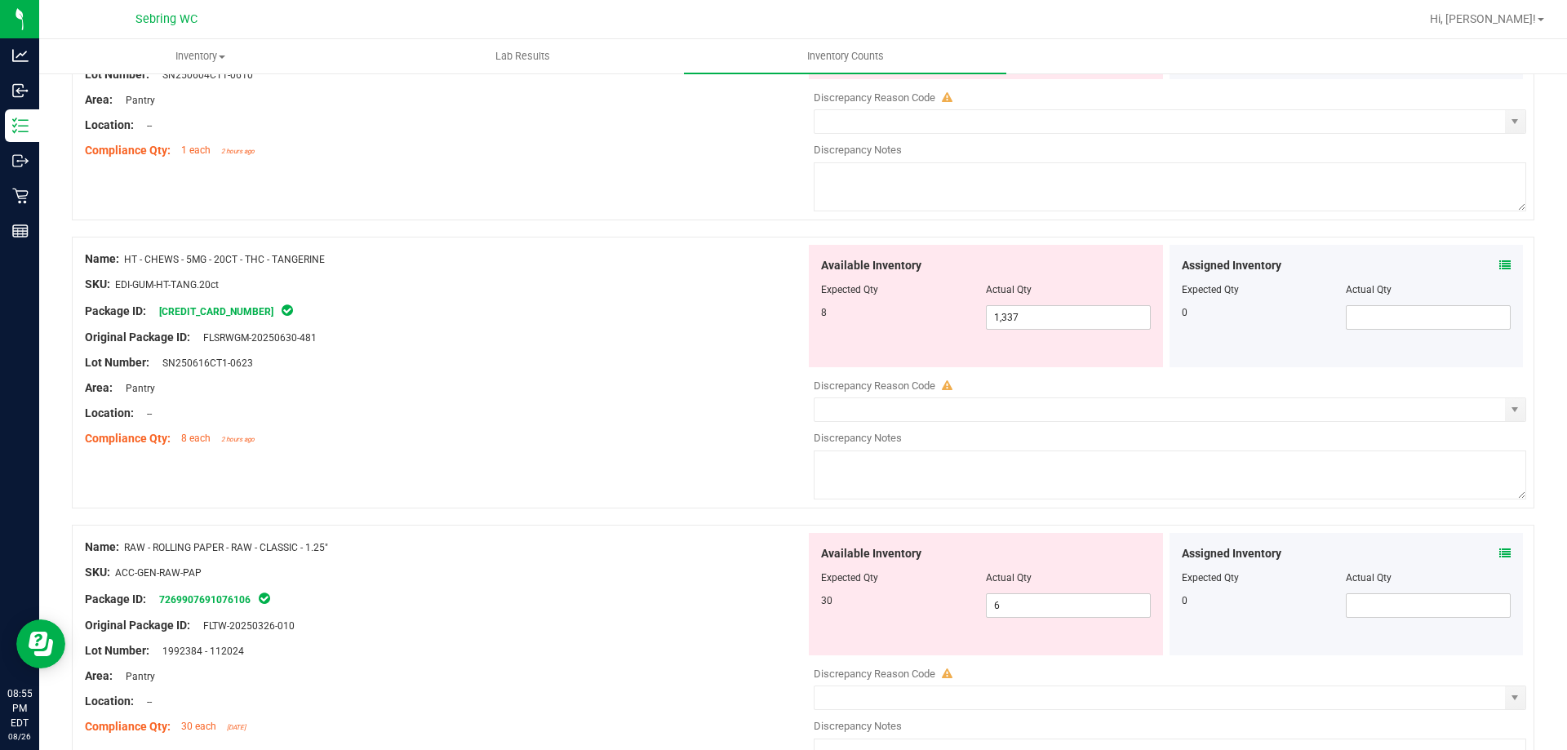
scroll to position [4181, 0]
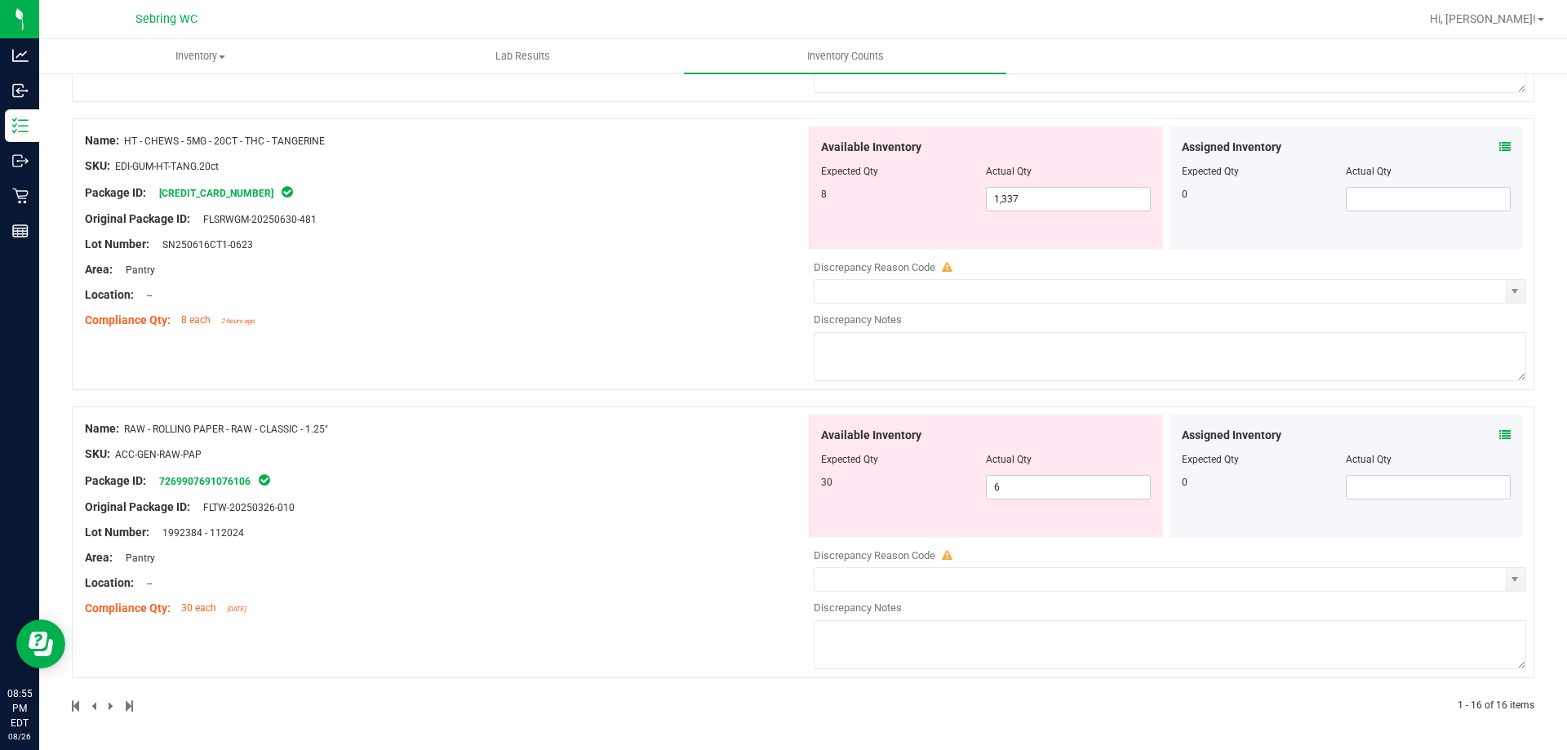
click at [1500, 150] on icon at bounding box center [1505, 146] width 11 height 11
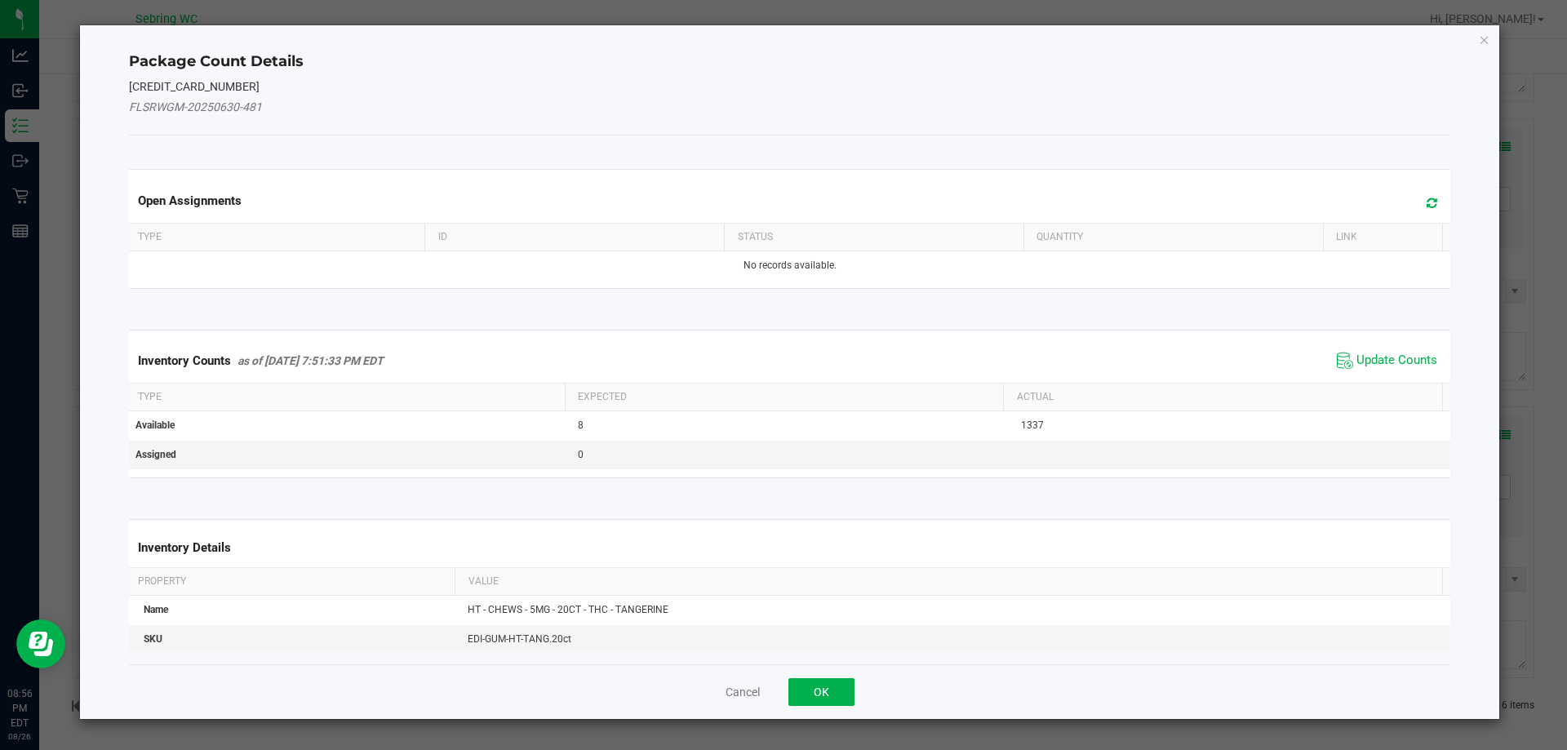
click at [1362, 349] on span "Update Counts" at bounding box center [1387, 361] width 109 height 24
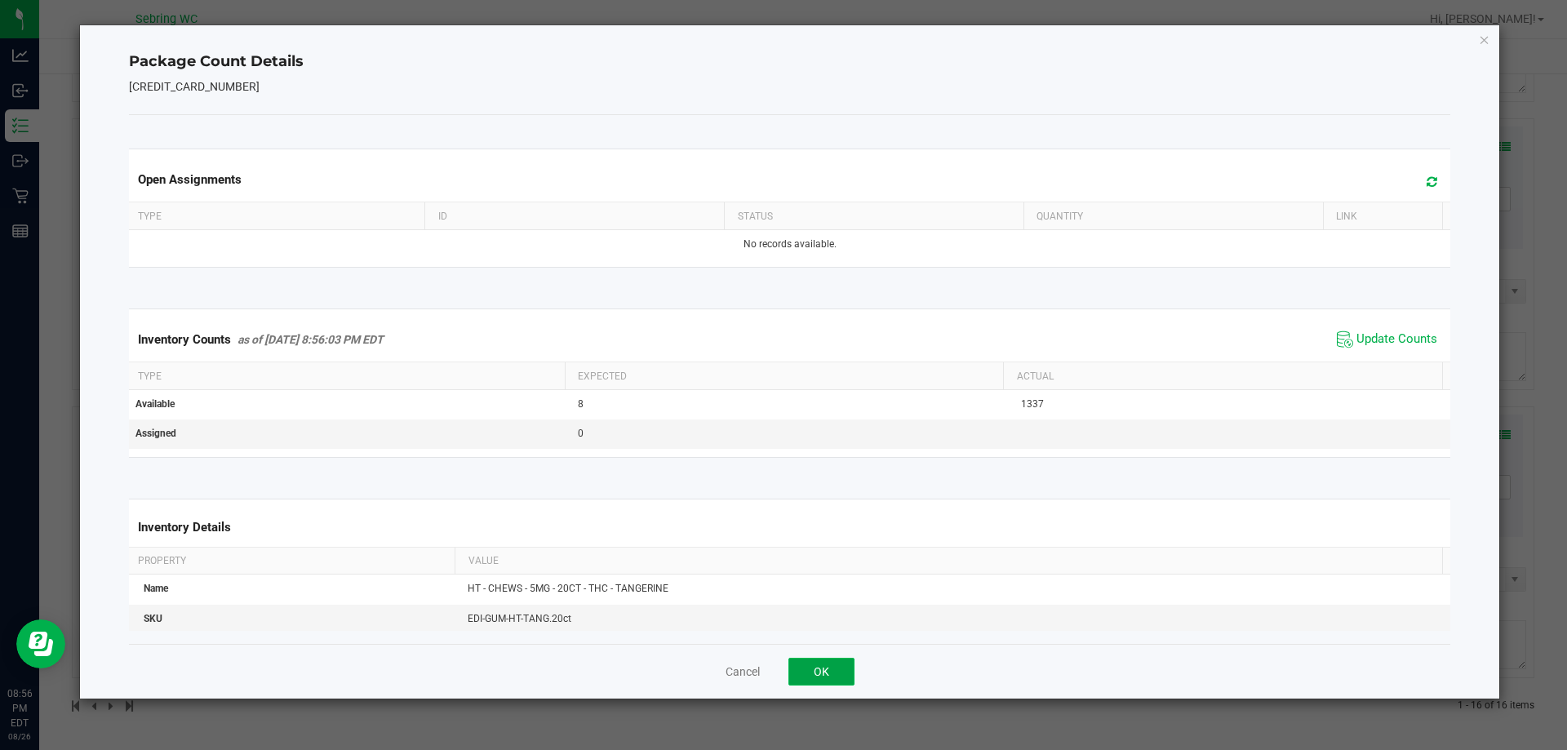
click at [840, 664] on button "OK" at bounding box center [822, 672] width 66 height 28
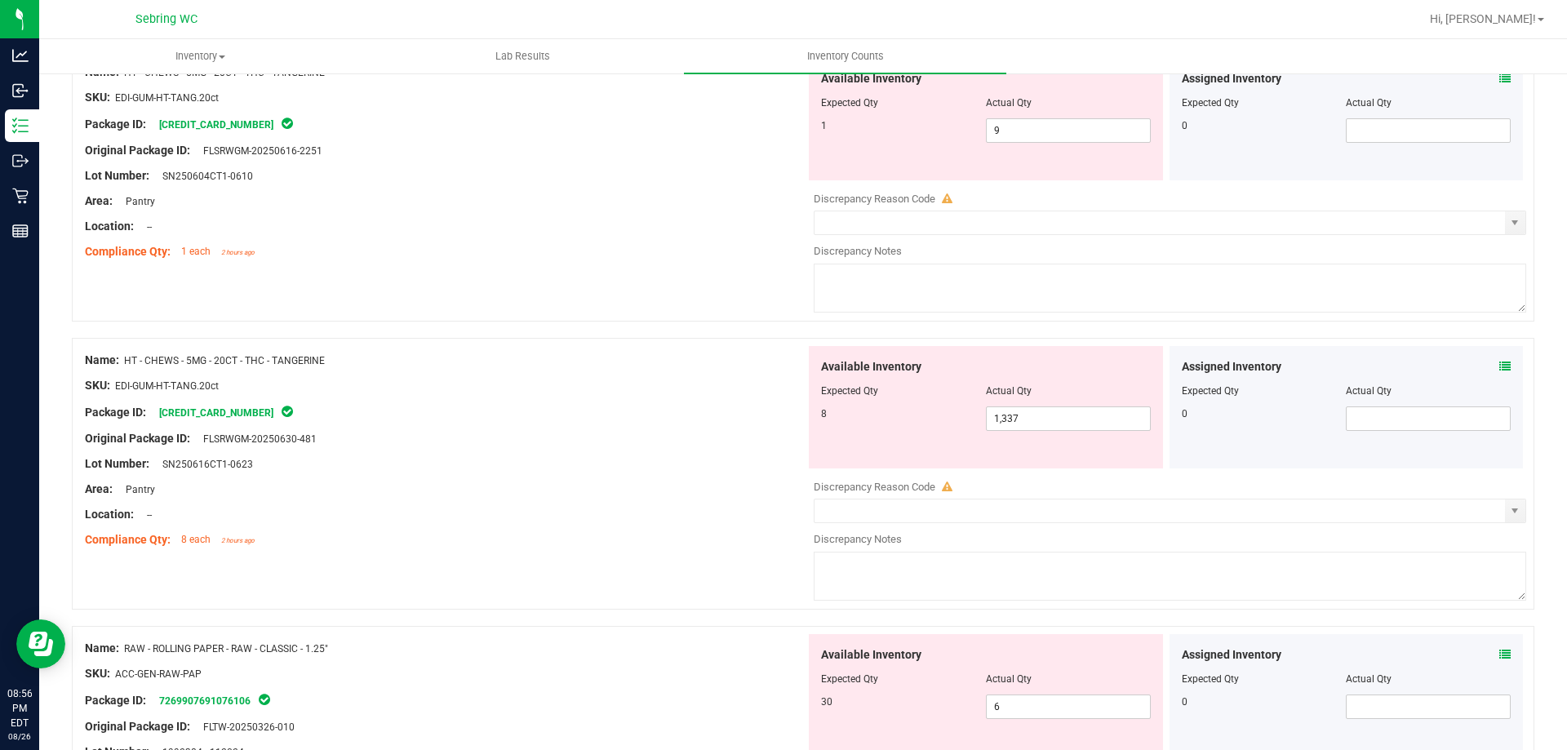
scroll to position [3936, 0]
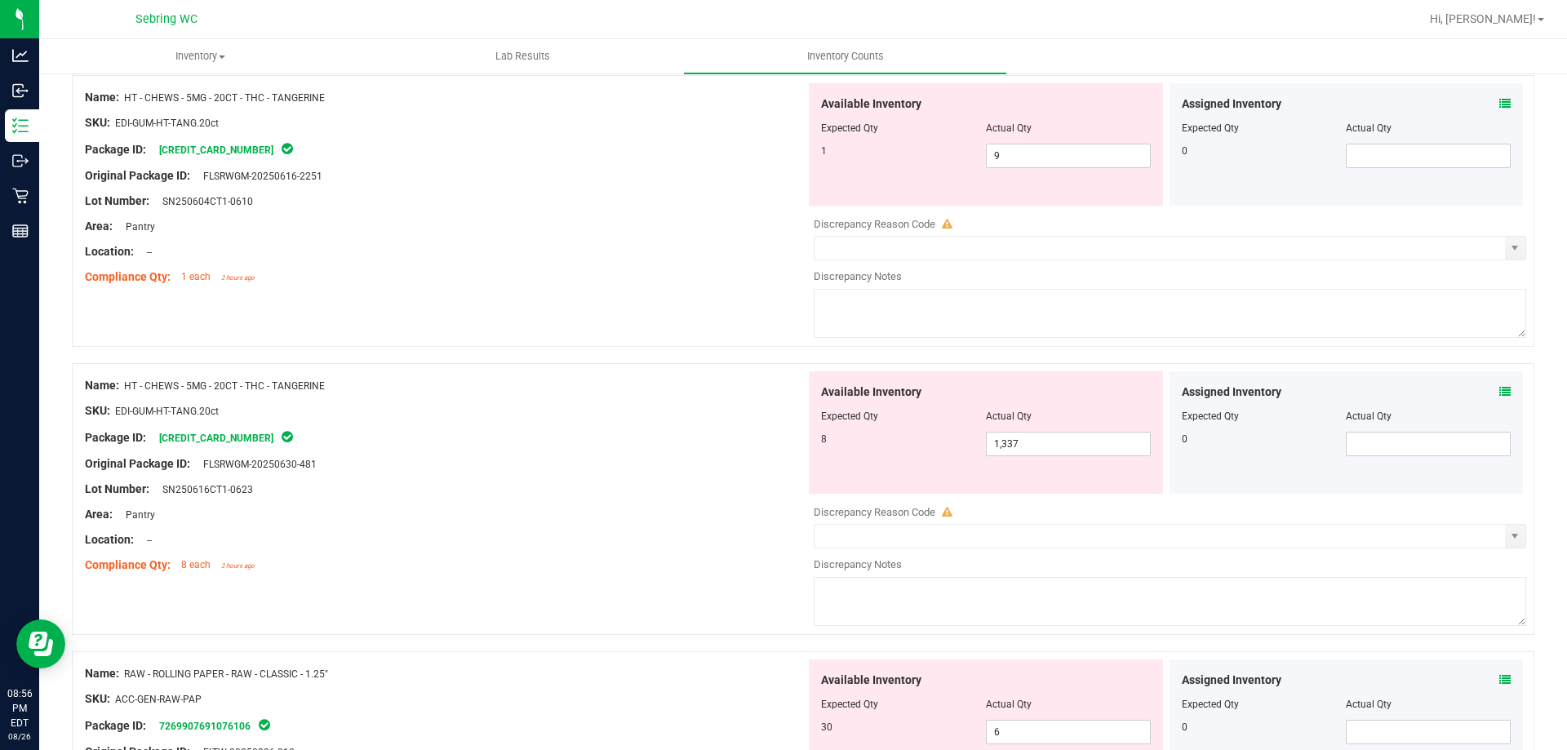
click at [1500, 104] on icon at bounding box center [1505, 103] width 11 height 11
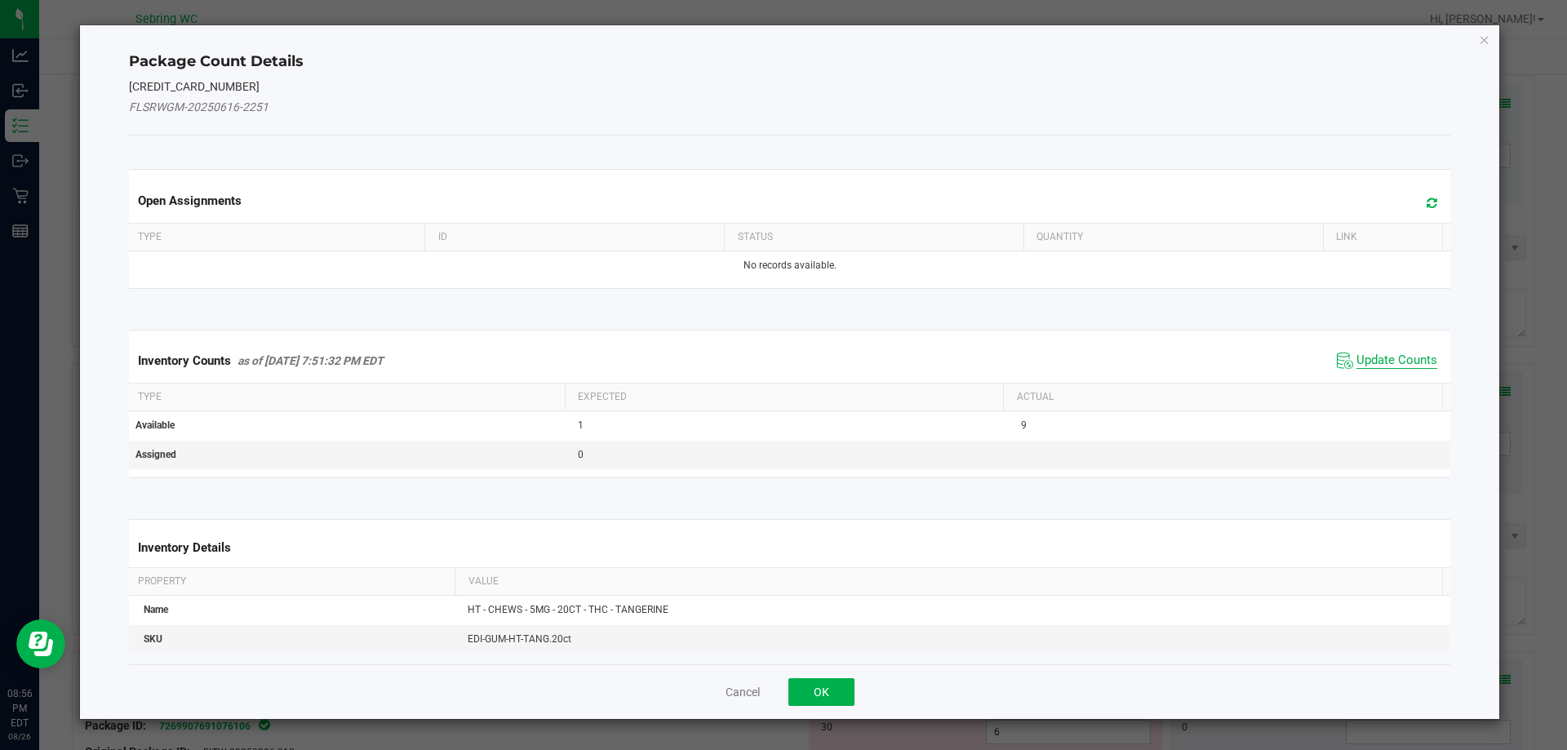
click at [1357, 356] on span "Update Counts" at bounding box center [1397, 361] width 81 height 16
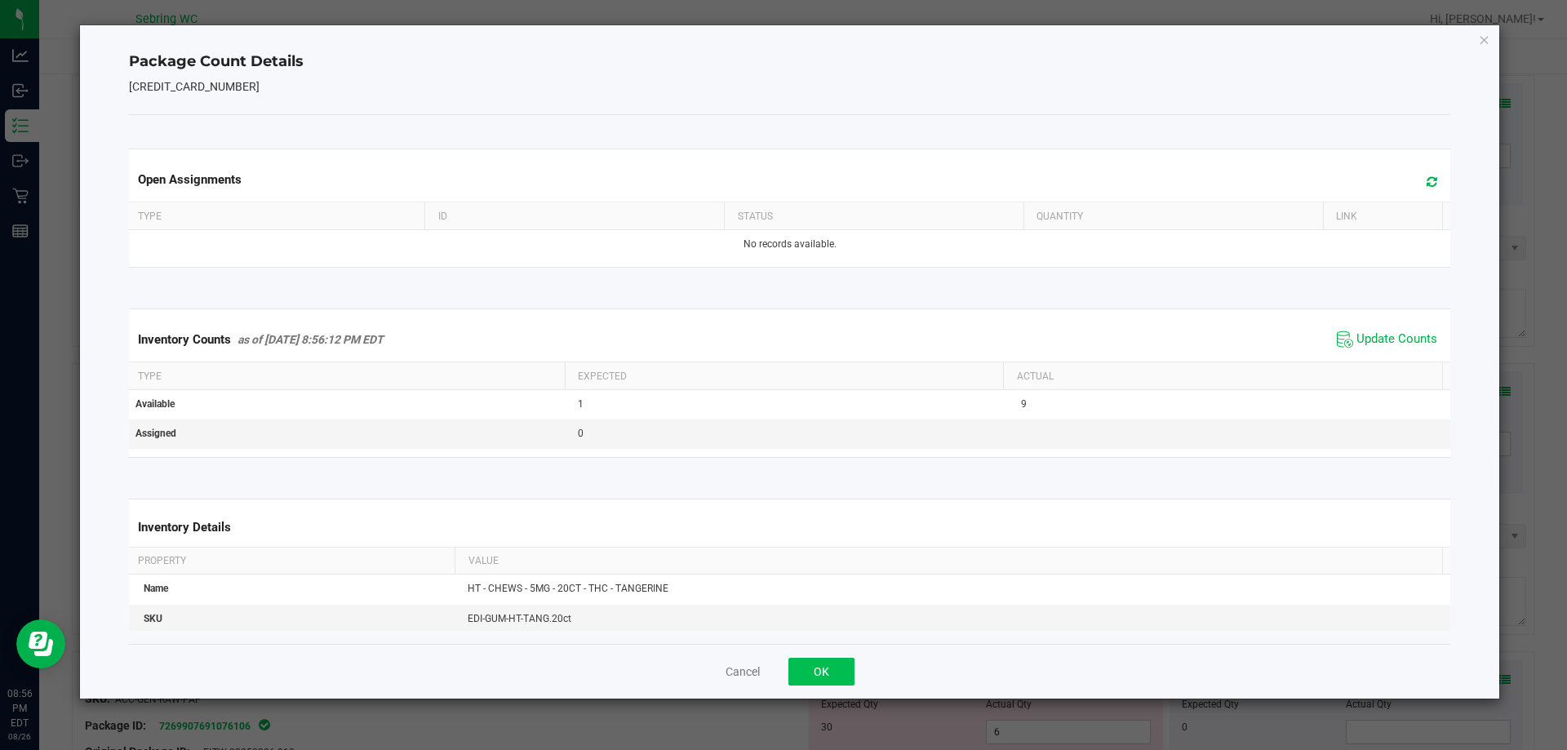
click at [830, 684] on div "Cancel OK" at bounding box center [790, 671] width 1322 height 55
click at [834, 658] on button "OK" at bounding box center [822, 672] width 66 height 28
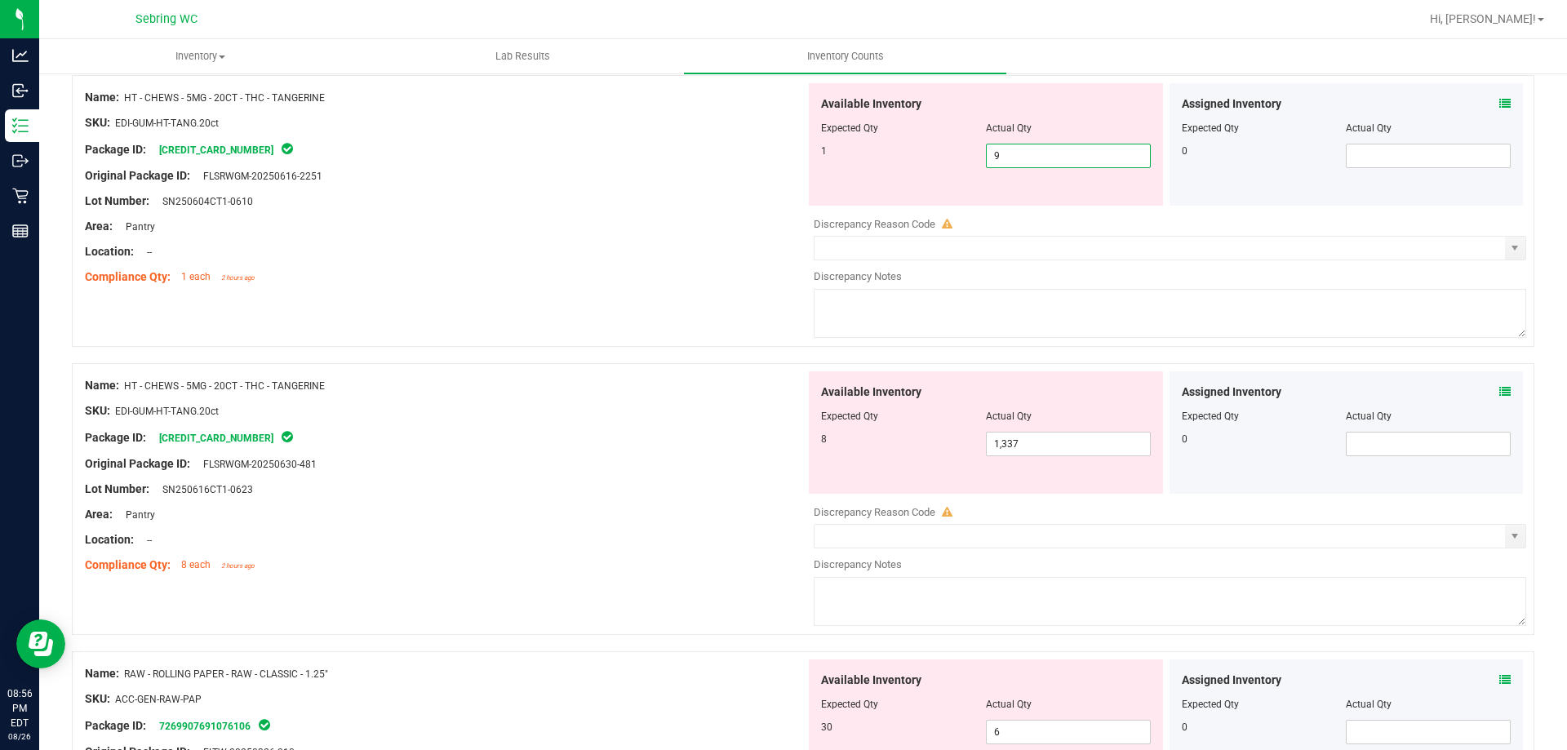
click at [1044, 153] on span "9 9" at bounding box center [1068, 156] width 165 height 24
click at [1044, 153] on input "9" at bounding box center [1068, 155] width 163 height 23
click at [1052, 448] on span "1,337 1337" at bounding box center [1068, 444] width 165 height 24
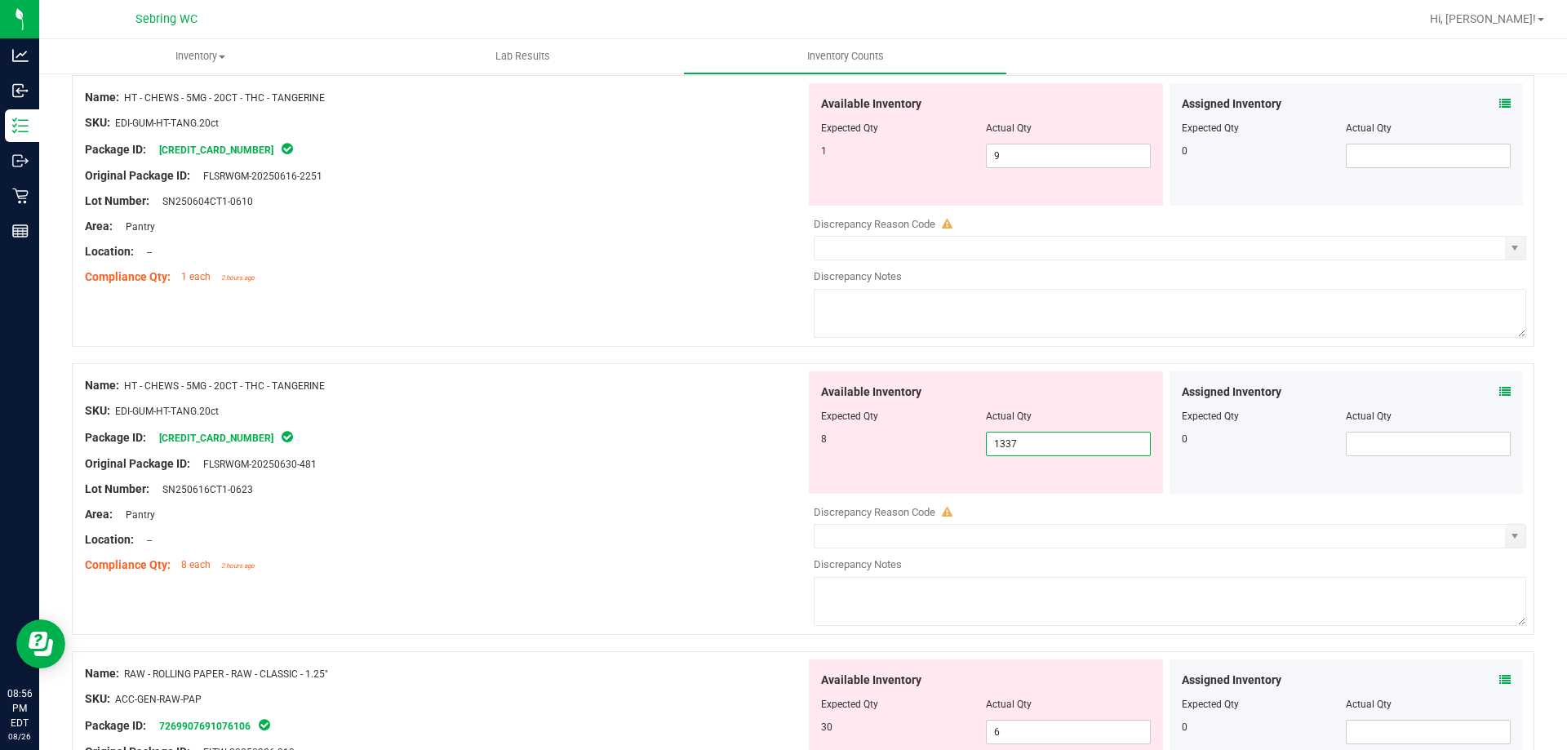
click at [1052, 448] on input "1337" at bounding box center [1068, 444] width 163 height 23
type input "8"
click at [1009, 151] on span "9 9" at bounding box center [1068, 156] width 165 height 24
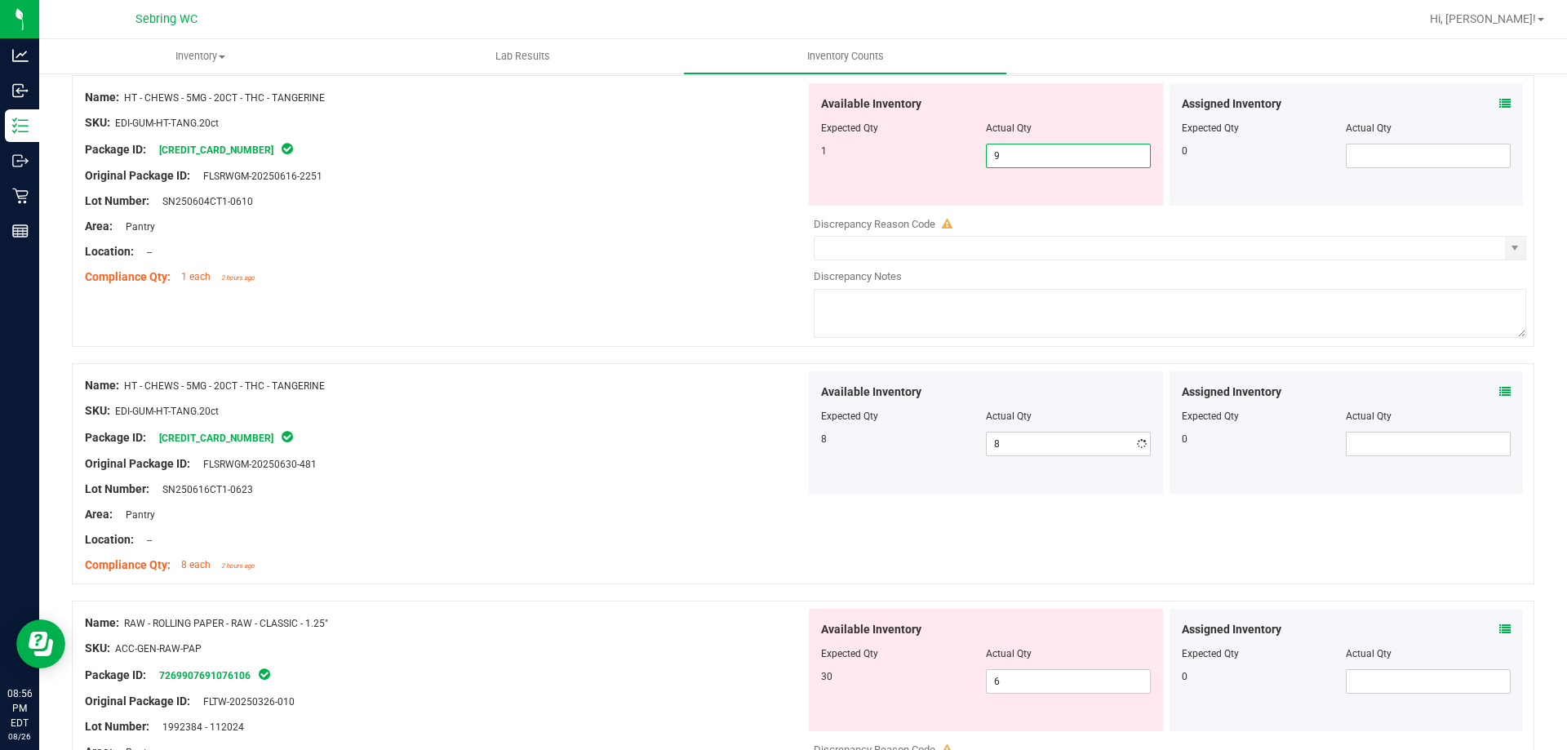
click at [1009, 151] on input "9" at bounding box center [1068, 155] width 163 height 23
type input "1"
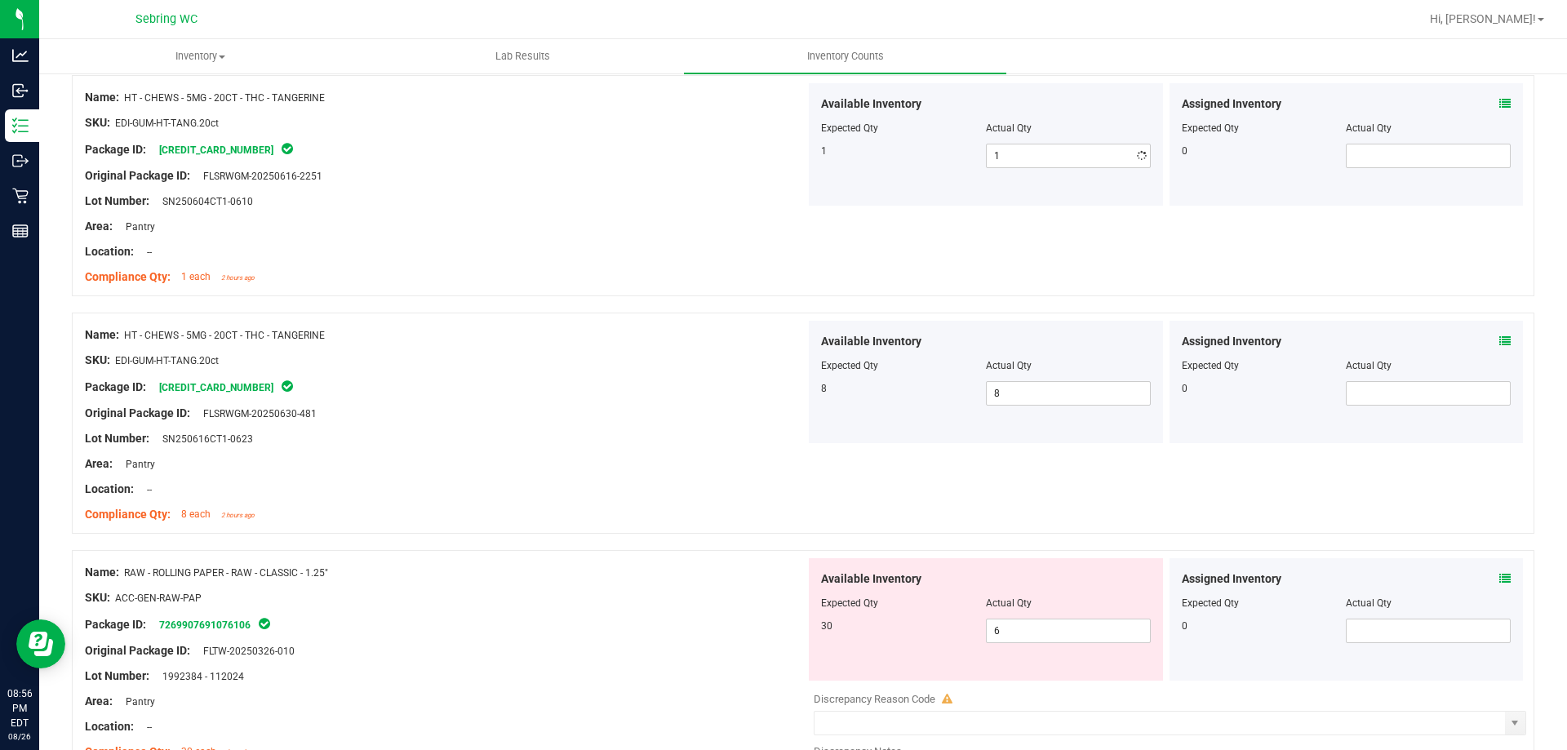
click at [655, 451] on div "Name: HT - CHEWS - 5MG - 20CT - THC - TANGERINE SKU: EDI-GUM-HT-TANG.20ct Packa…" at bounding box center [445, 425] width 721 height 208
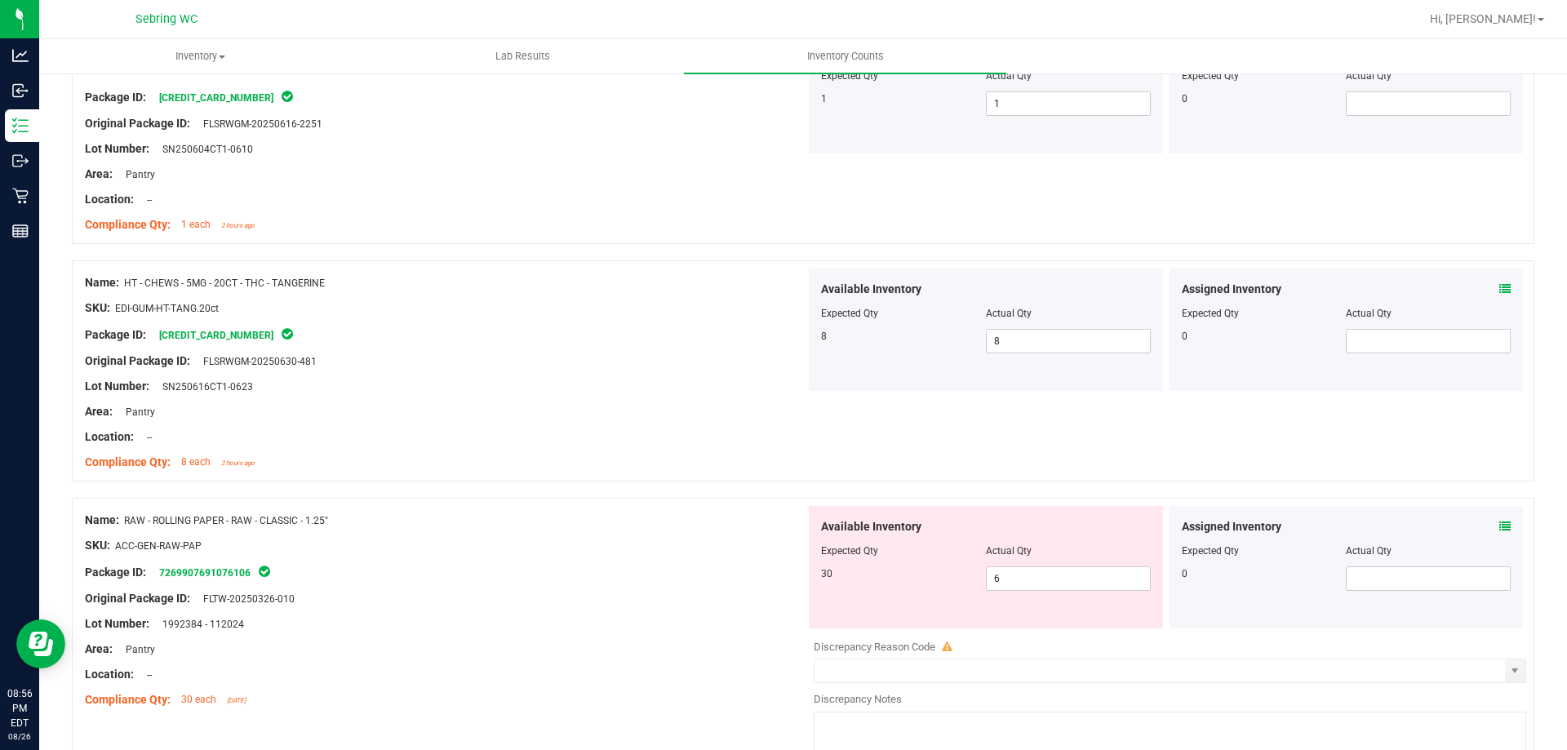
scroll to position [4018, 0]
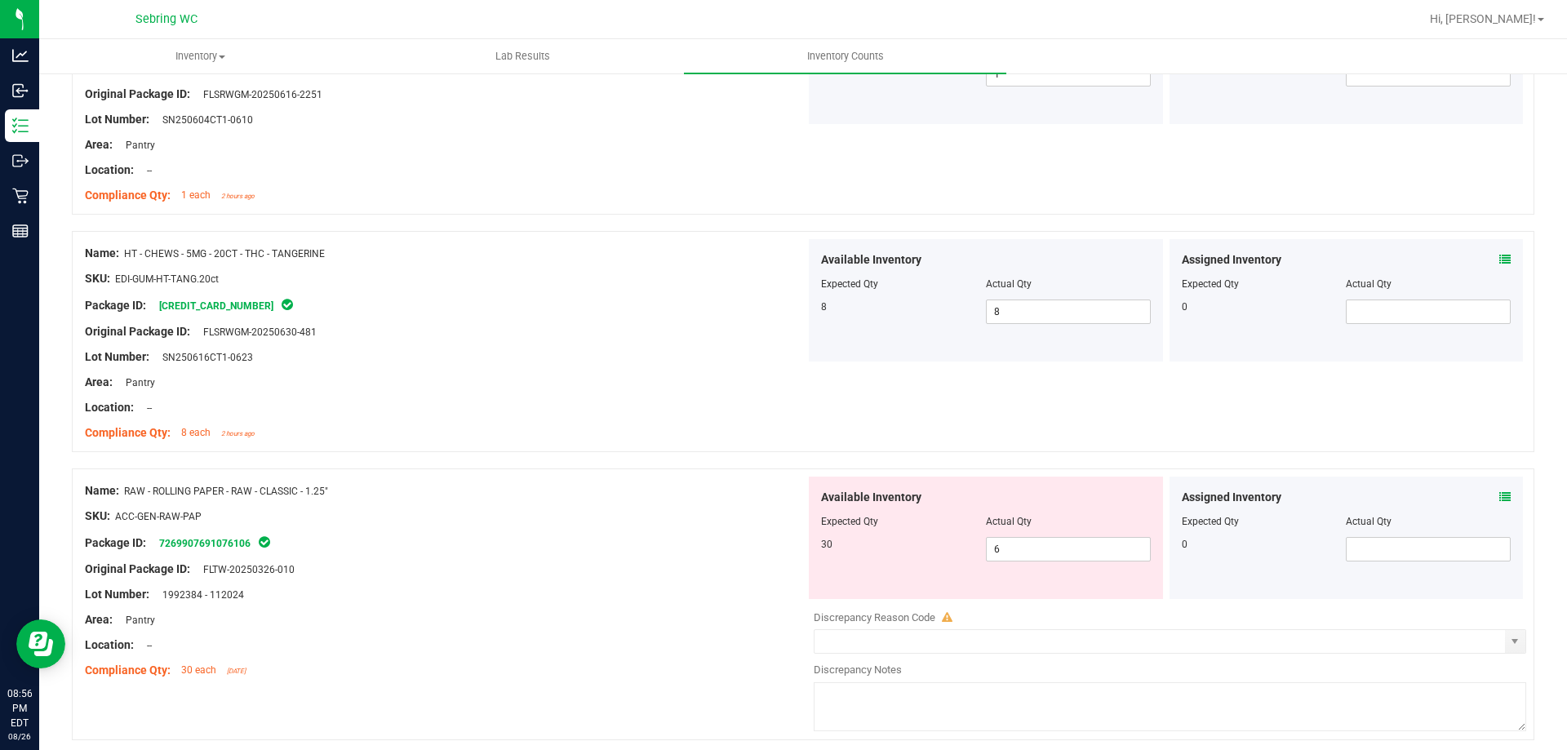
click at [1500, 490] on span at bounding box center [1505, 497] width 11 height 17
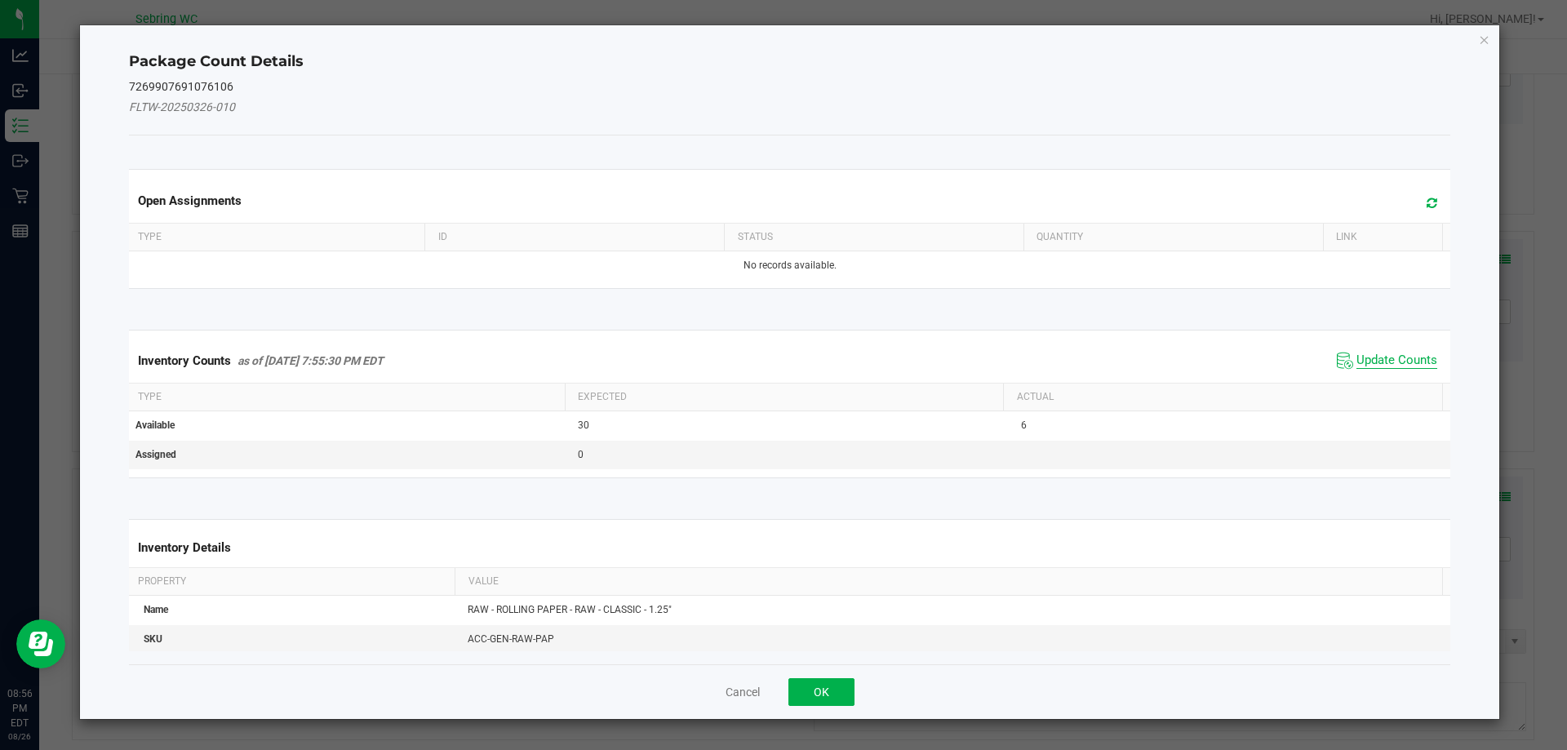
click at [1360, 356] on span "Update Counts" at bounding box center [1397, 361] width 81 height 16
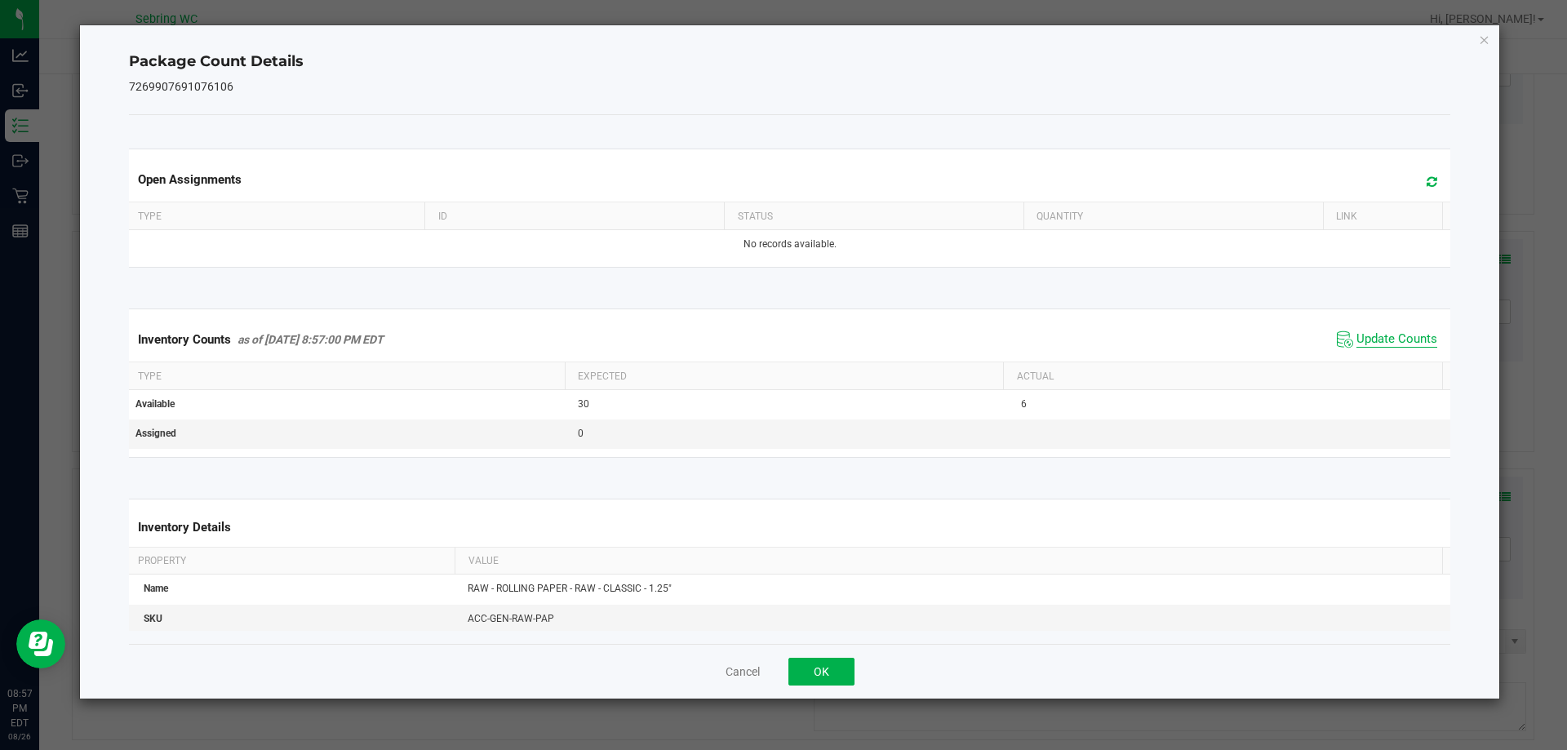
click at [1360, 341] on span "Update Counts" at bounding box center [1397, 339] width 81 height 16
click at [836, 669] on button "OK" at bounding box center [822, 672] width 66 height 28
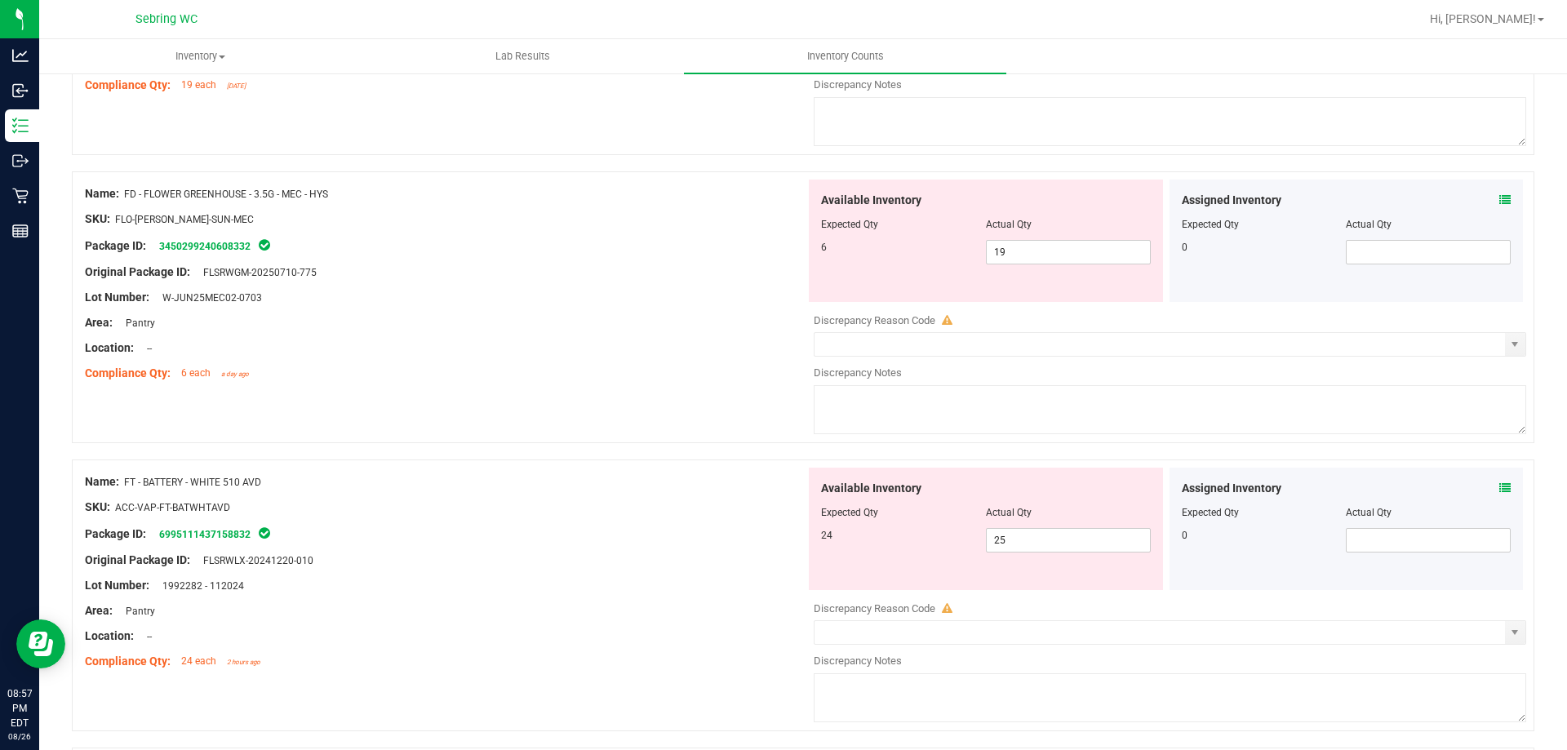
scroll to position [0, 0]
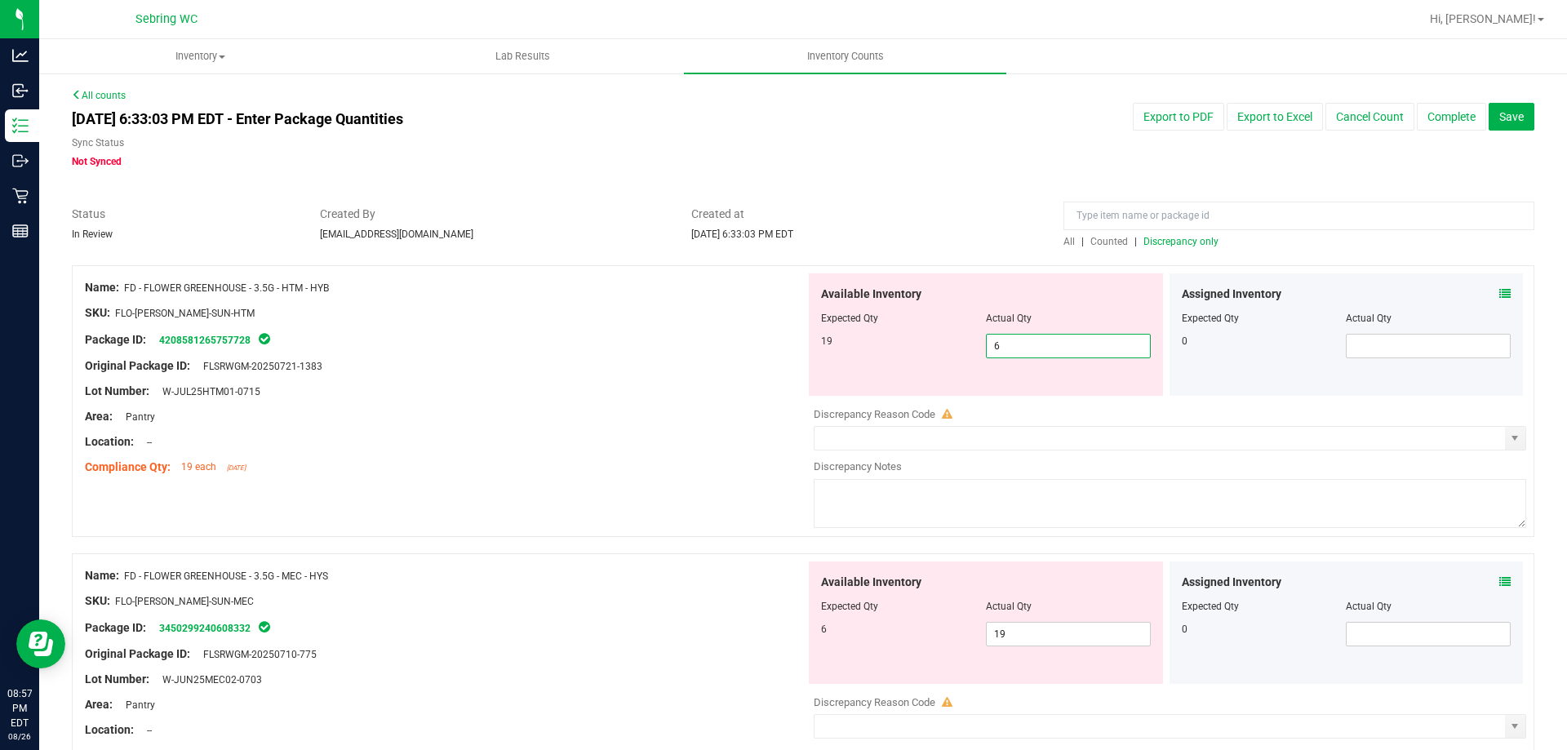
click at [1040, 339] on span "6 6" at bounding box center [1068, 346] width 165 height 24
click at [1040, 339] on input "6" at bounding box center [1068, 346] width 163 height 23
type input "19"
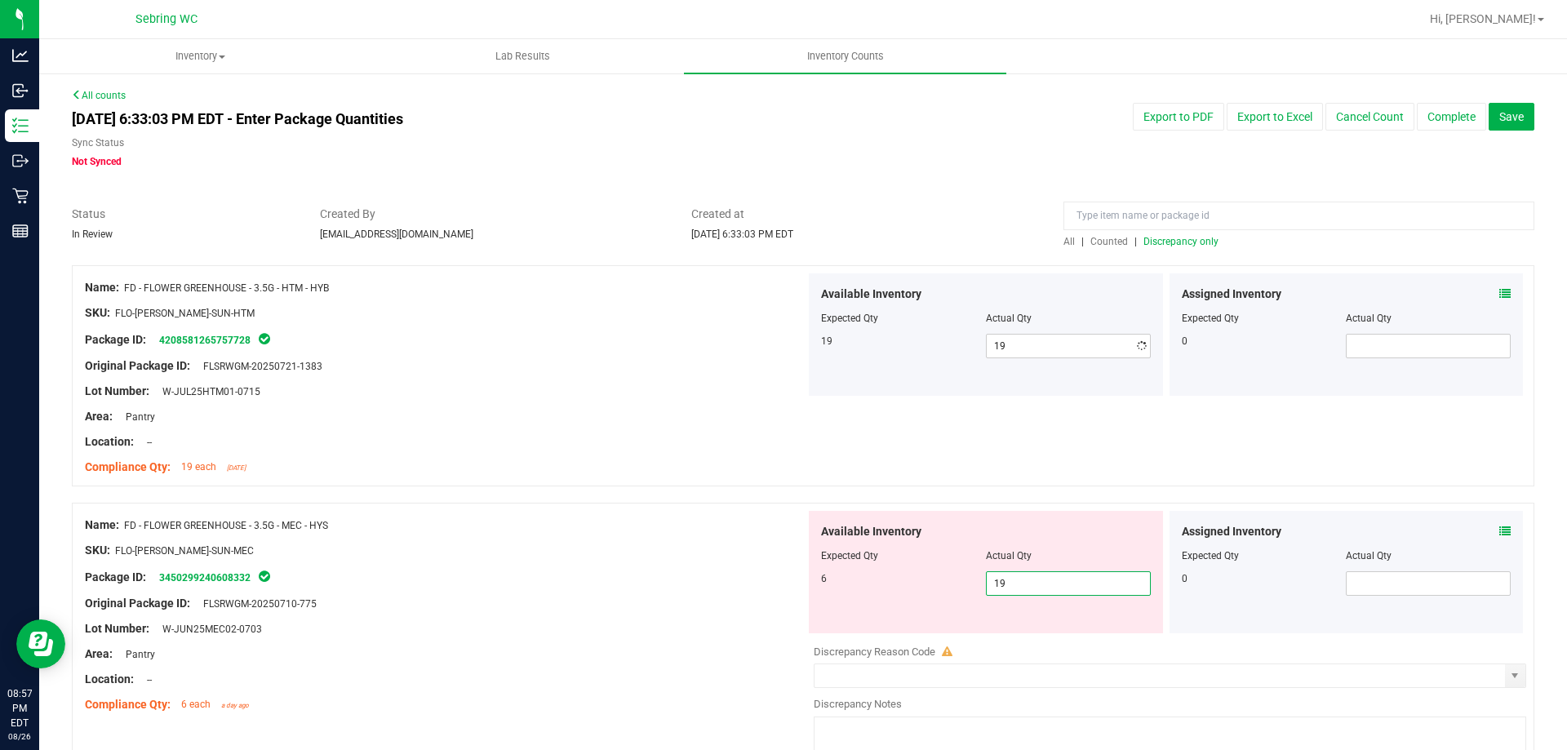
click at [1018, 627] on div "Available Inventory Expected Qty Actual Qty 6 19 19" at bounding box center [986, 572] width 354 height 122
click at [1042, 579] on input "19" at bounding box center [1068, 583] width 163 height 23
type input "6"
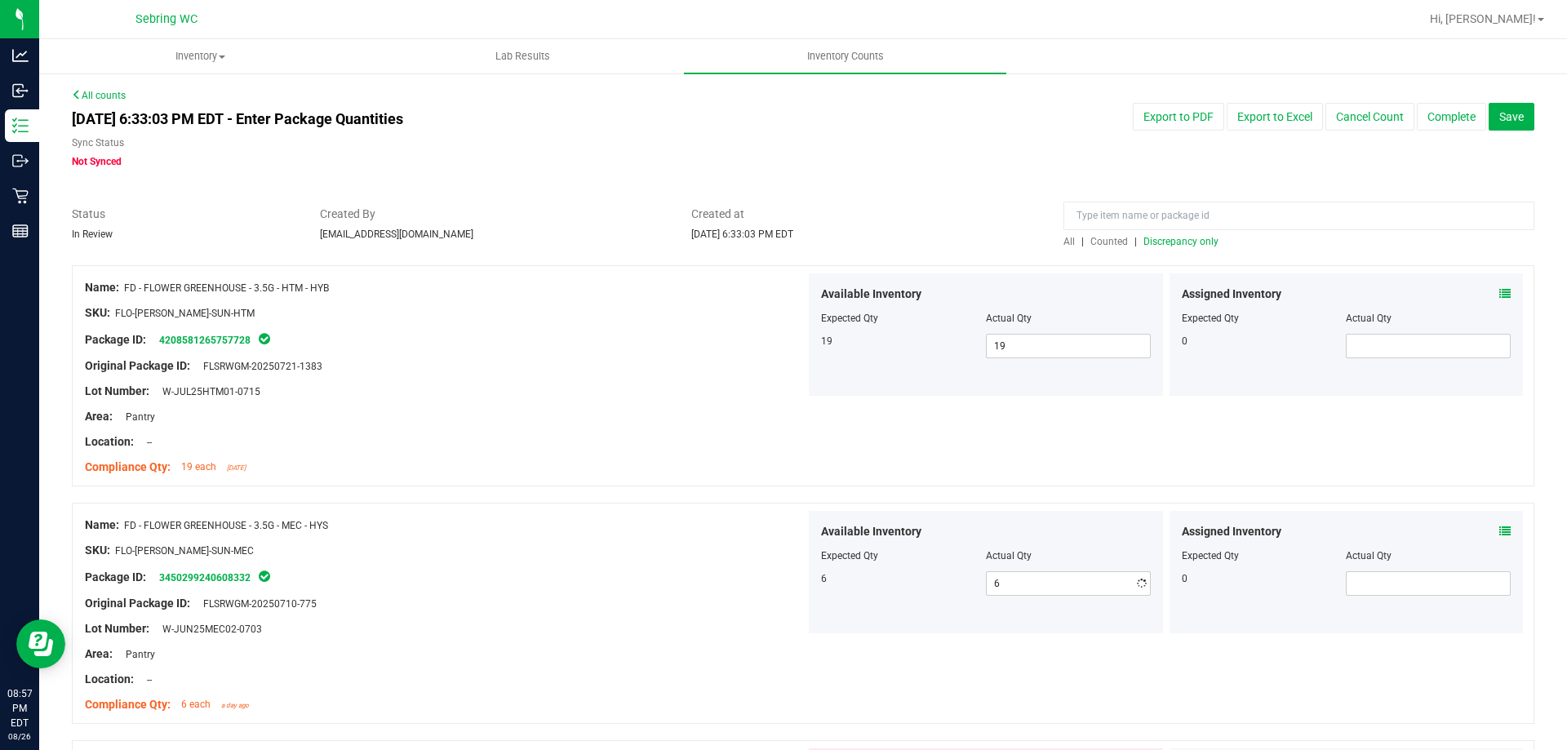
click at [658, 569] on div "Package ID: 3450299240608332" at bounding box center [445, 577] width 721 height 20
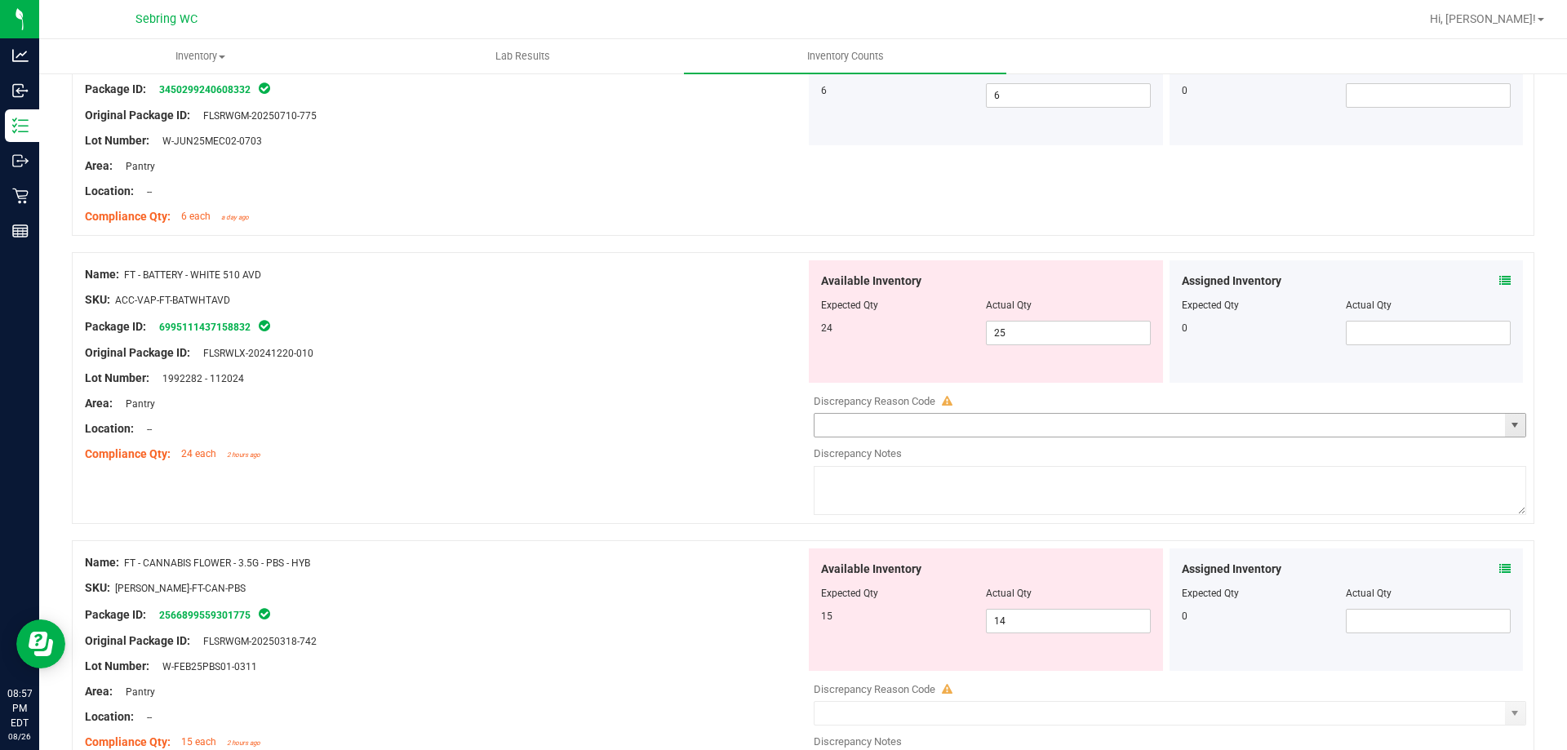
scroll to position [490, 0]
click at [1486, 278] on div "Assigned Inventory" at bounding box center [1347, 279] width 330 height 17
drag, startPoint x: 1500, startPoint y: 278, endPoint x: 1493, endPoint y: 282, distance: 8.4
click at [1500, 280] on div "Assigned Inventory Expected Qty Actual Qty 0" at bounding box center [1347, 320] width 354 height 122
click at [1500, 282] on icon at bounding box center [1505, 278] width 11 height 11
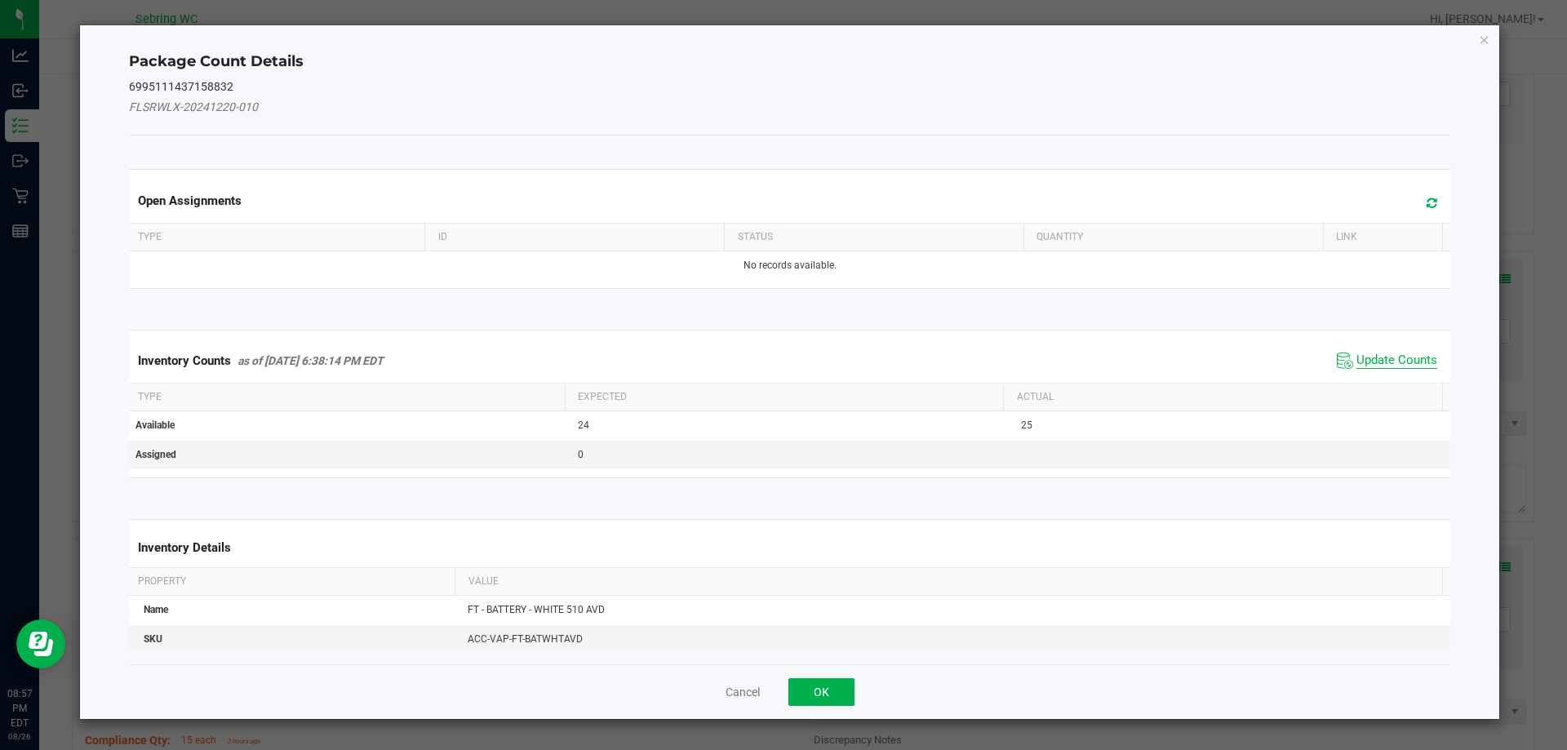
click at [1357, 354] on span "Update Counts" at bounding box center [1397, 361] width 81 height 16
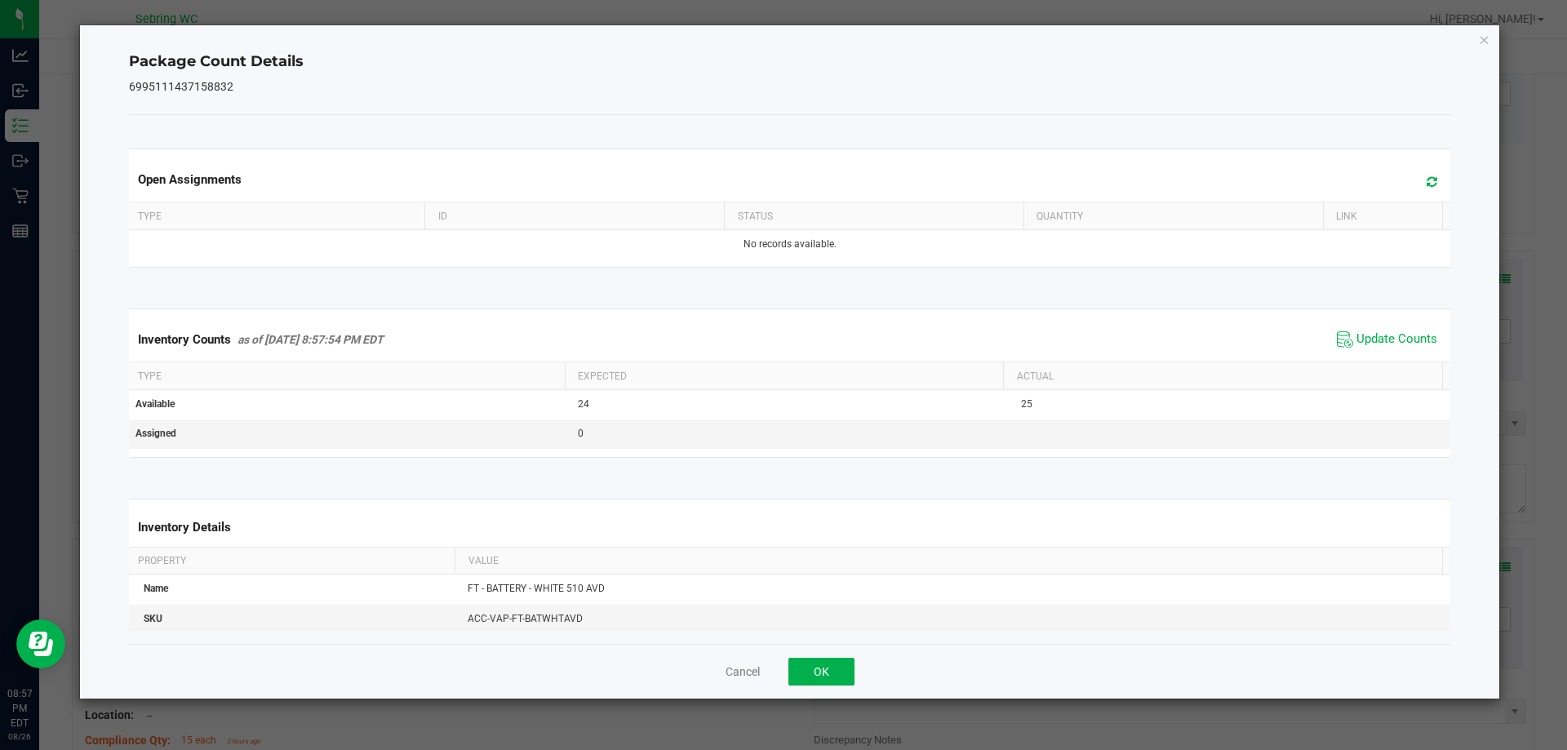
click at [1353, 331] on span "Update Counts" at bounding box center [1387, 339] width 109 height 24
click at [839, 669] on button "OK" at bounding box center [822, 672] width 66 height 28
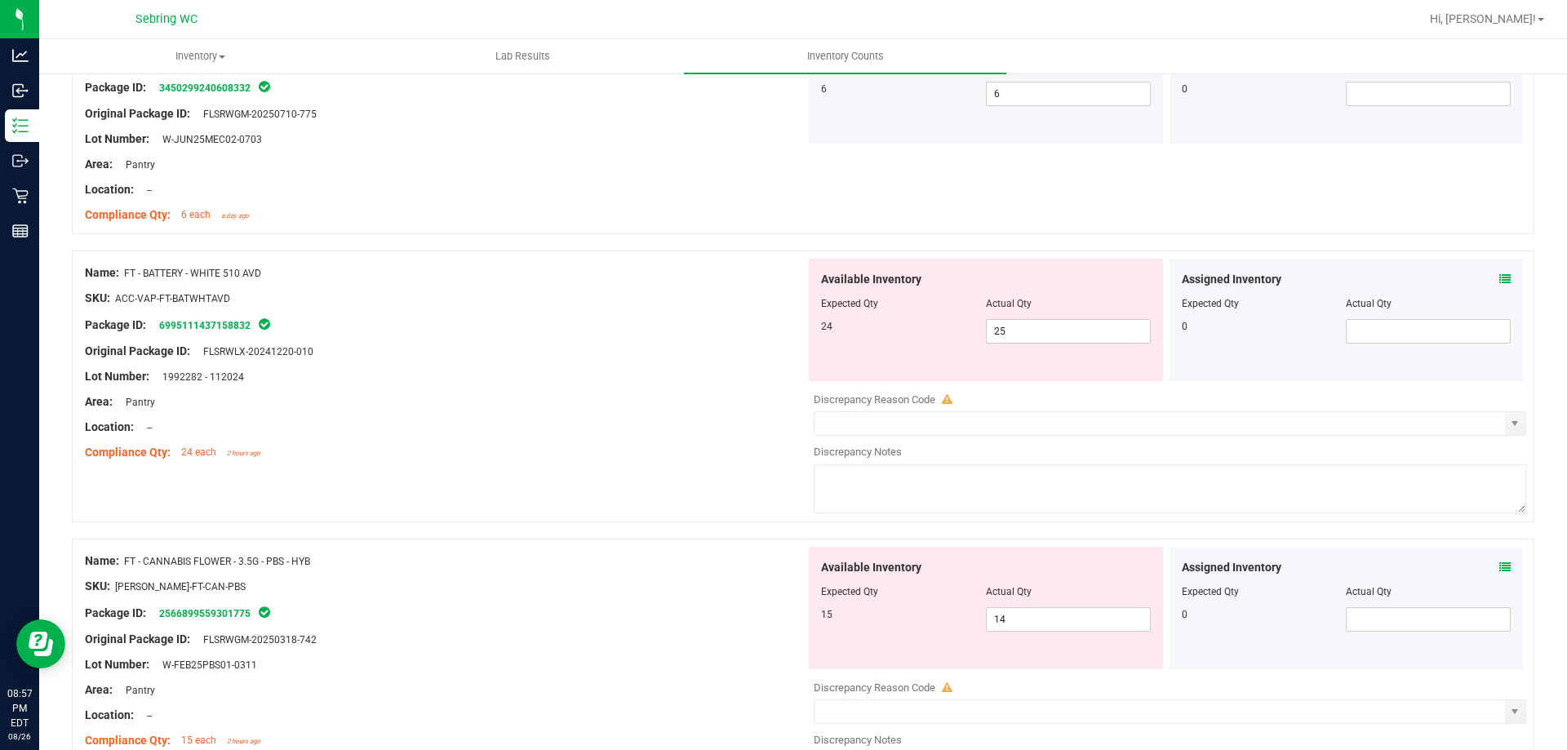
click at [248, 278] on span "FT - BATTERY - WHITE 510 AVD" at bounding box center [192, 273] width 137 height 11
click at [247, 278] on span "FT - BATTERY - WHITE 510 AVD" at bounding box center [192, 273] width 137 height 11
click at [1012, 344] on div "Available Inventory Expected Qty Actual Qty 24 25 25" at bounding box center [986, 320] width 354 height 122
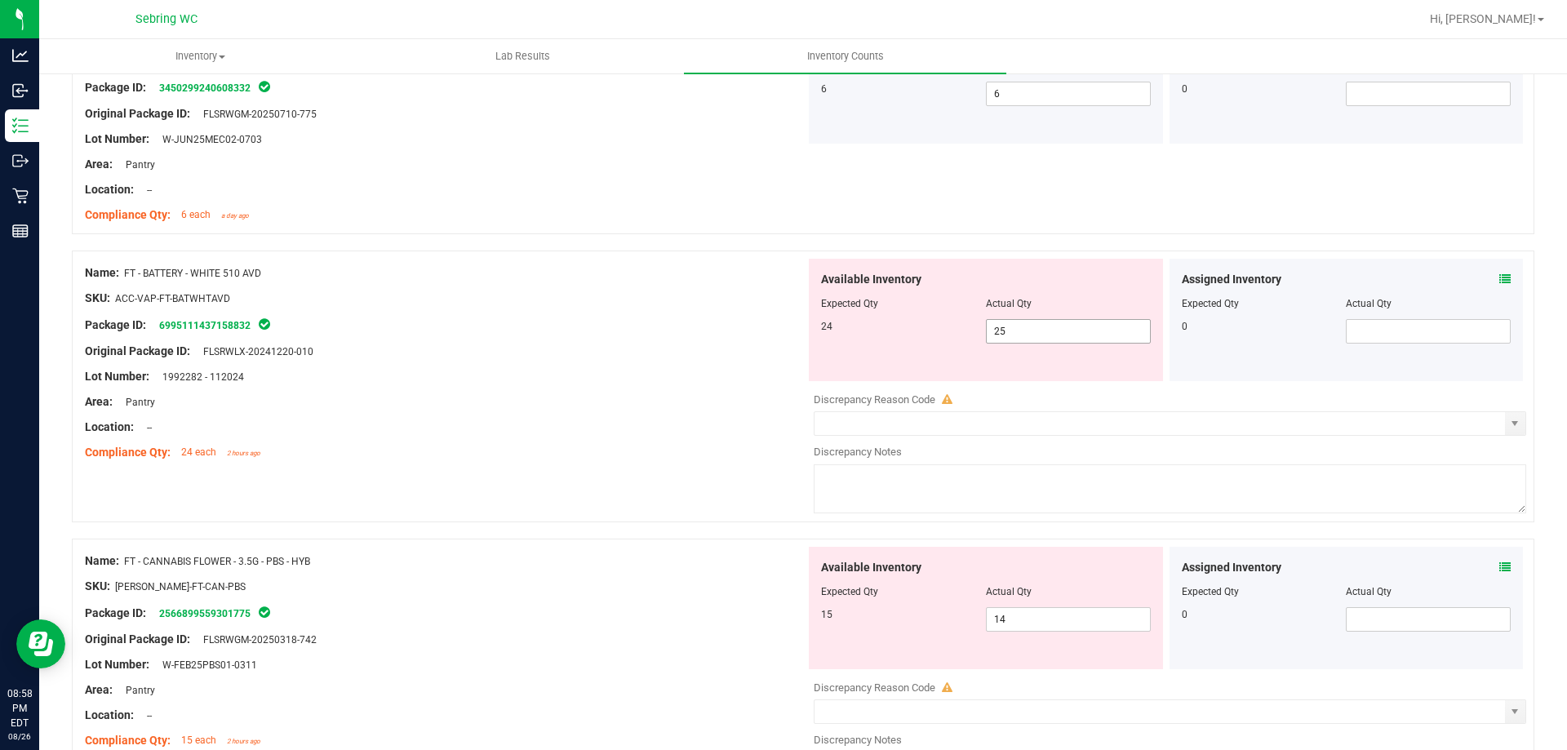
click at [1025, 332] on span "25 25" at bounding box center [1068, 331] width 165 height 24
click at [1025, 332] on input "25" at bounding box center [1068, 331] width 163 height 23
click at [733, 320] on div "Package ID: 6995111437158832" at bounding box center [445, 325] width 721 height 20
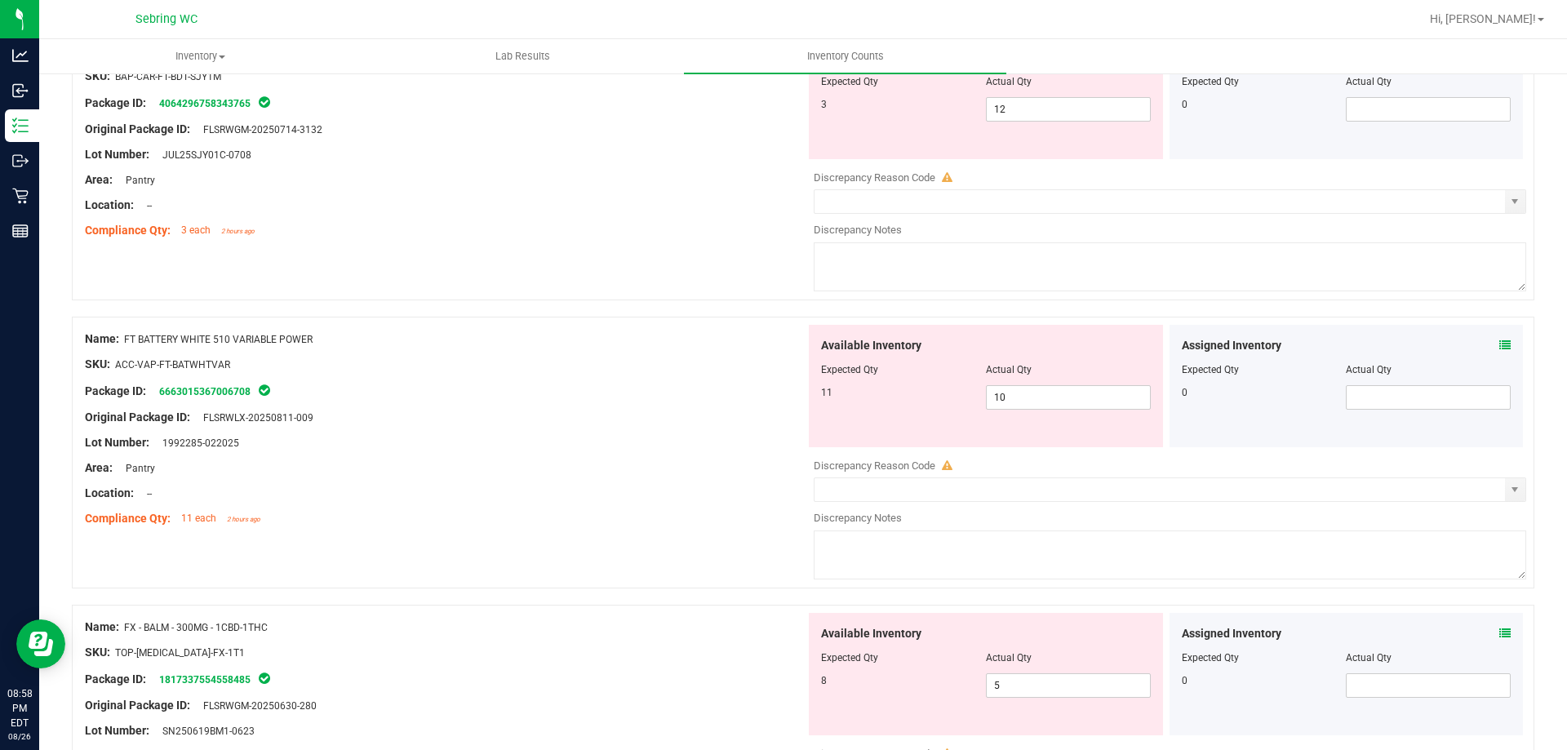
scroll to position [3020, 0]
click at [1500, 341] on icon at bounding box center [1505, 341] width 11 height 11
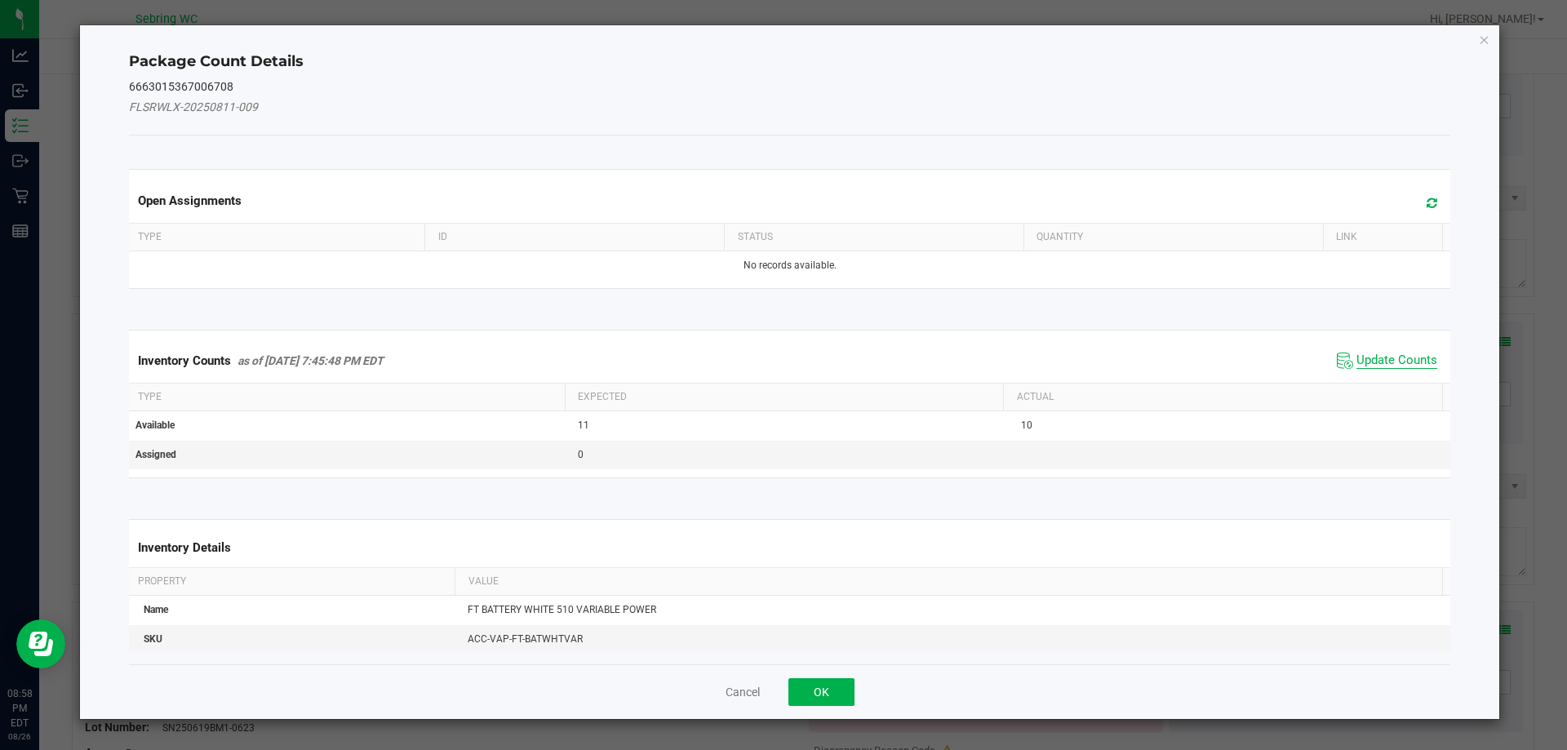
click at [1365, 353] on span "Update Counts" at bounding box center [1397, 361] width 81 height 16
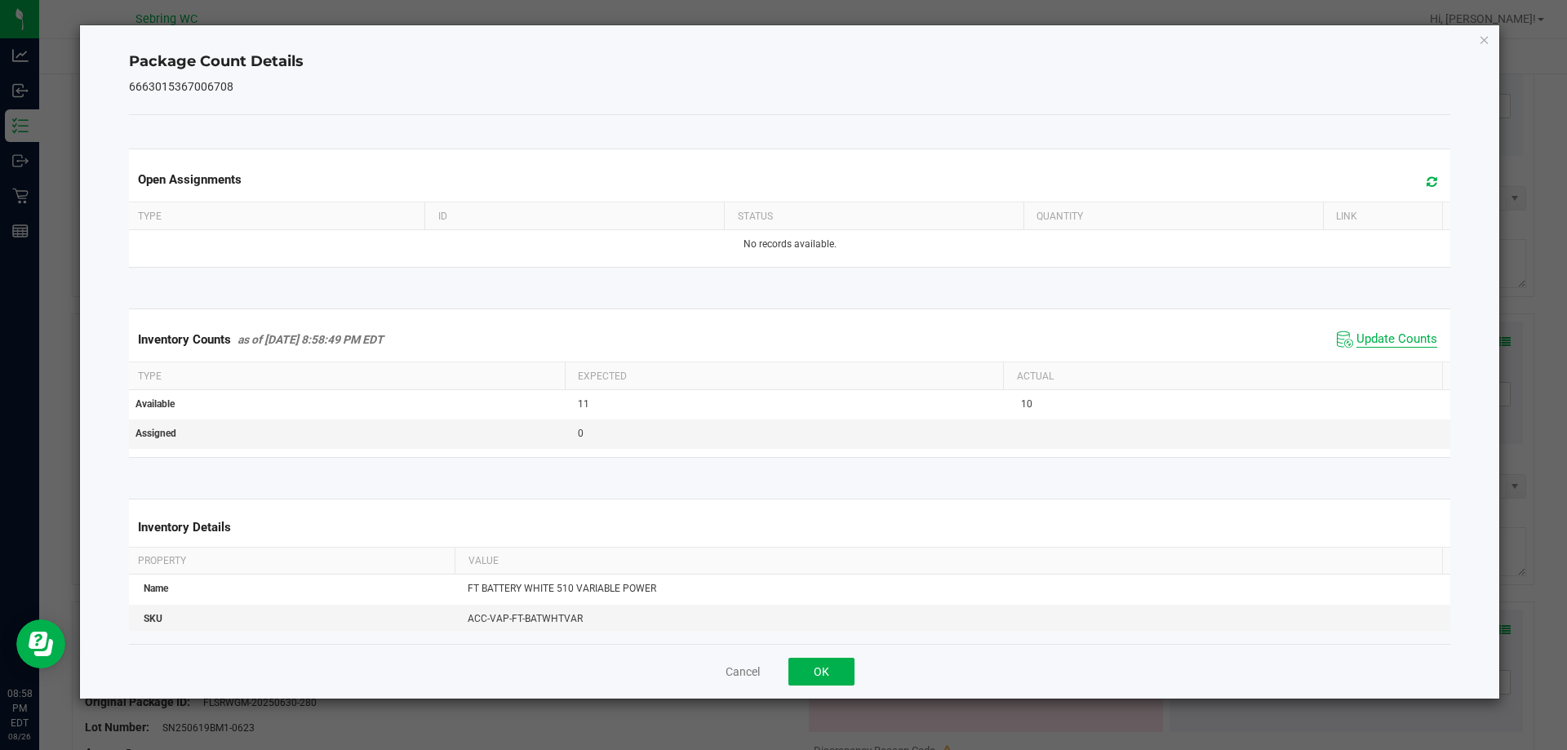
click at [1366, 336] on span "Update Counts" at bounding box center [1397, 339] width 81 height 16
click at [823, 668] on button "OK" at bounding box center [822, 672] width 66 height 28
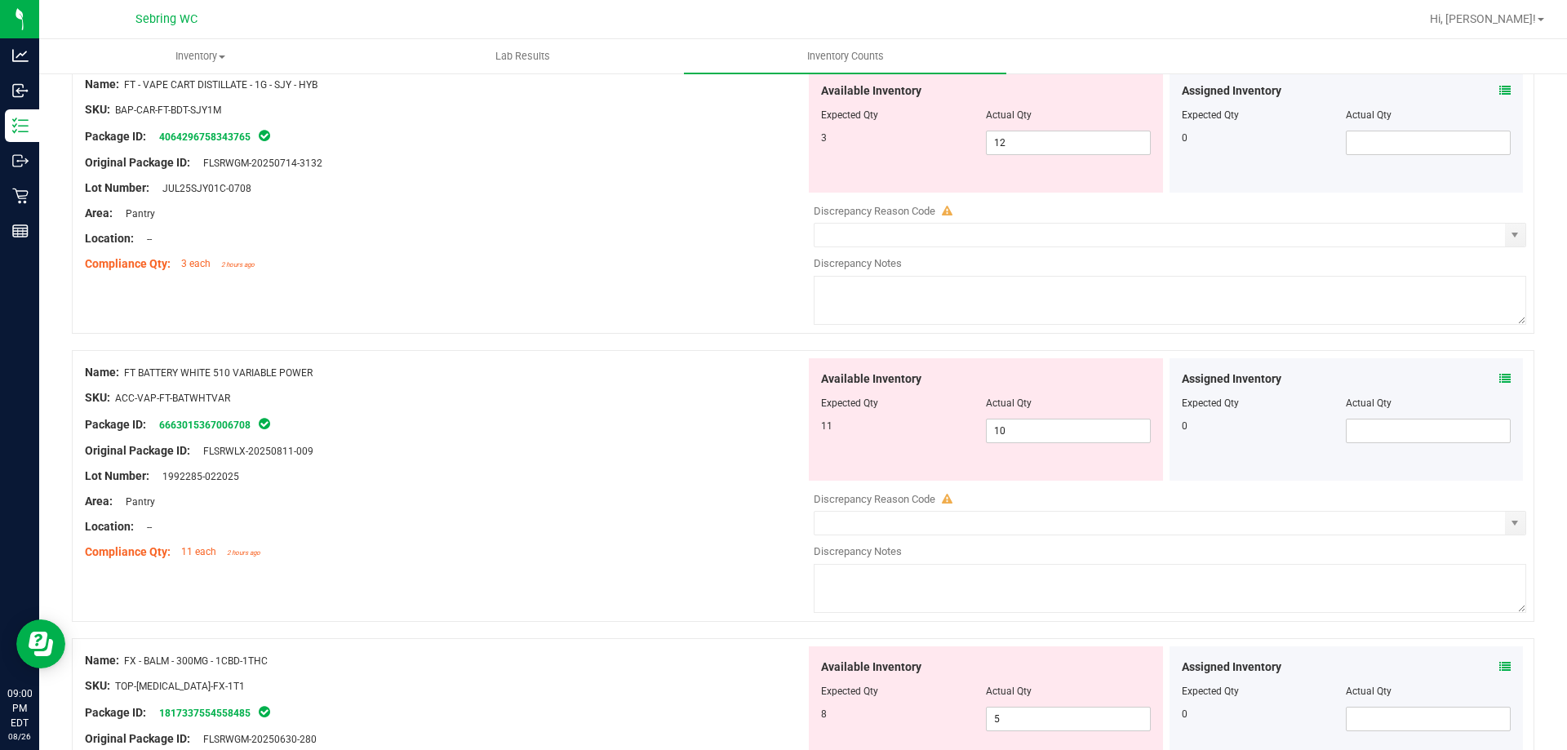
scroll to position [3184, 0]
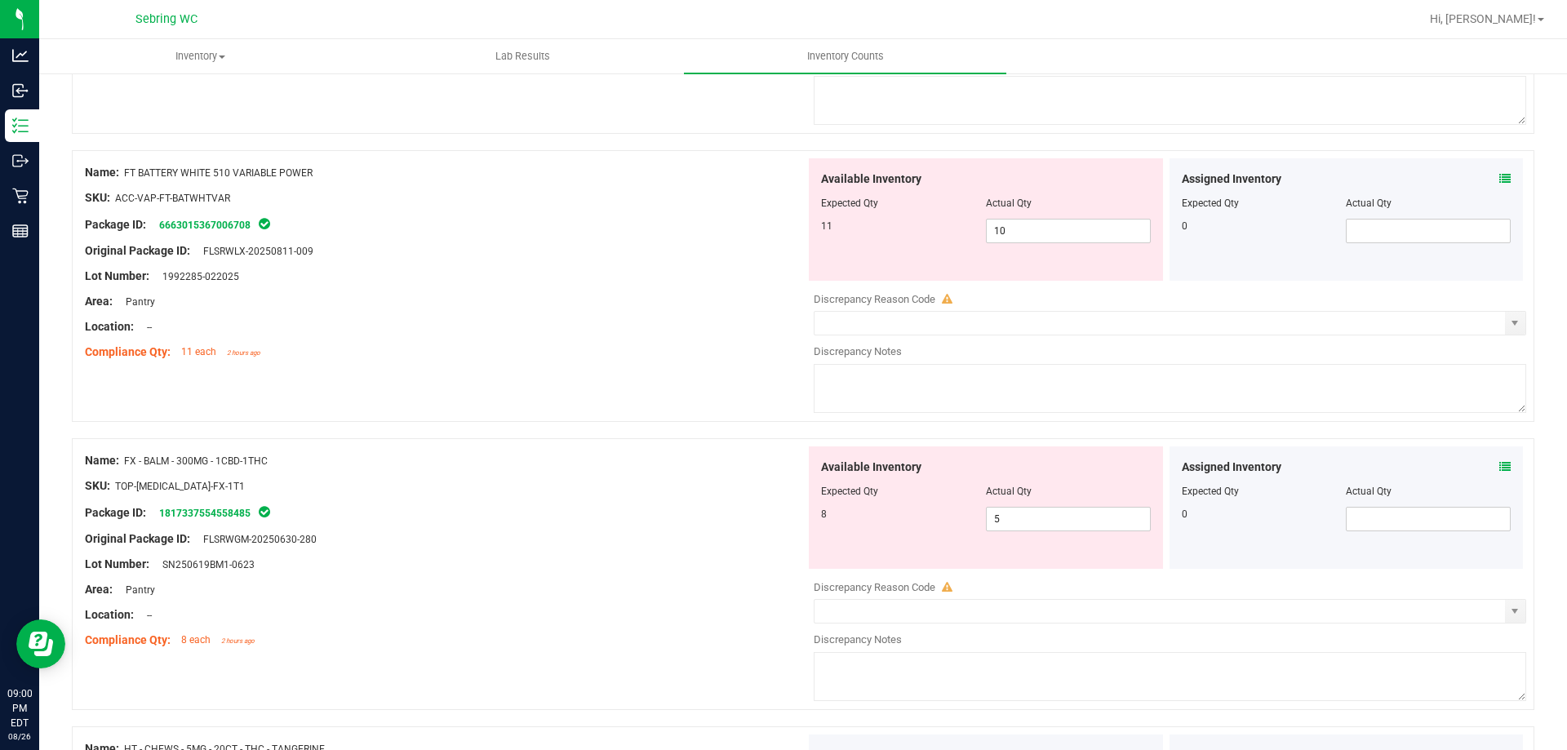
click at [1500, 469] on div "Assigned Inventory Expected Qty Actual Qty 0" at bounding box center [1347, 508] width 354 height 122
click at [1500, 469] on icon at bounding box center [1505, 466] width 11 height 11
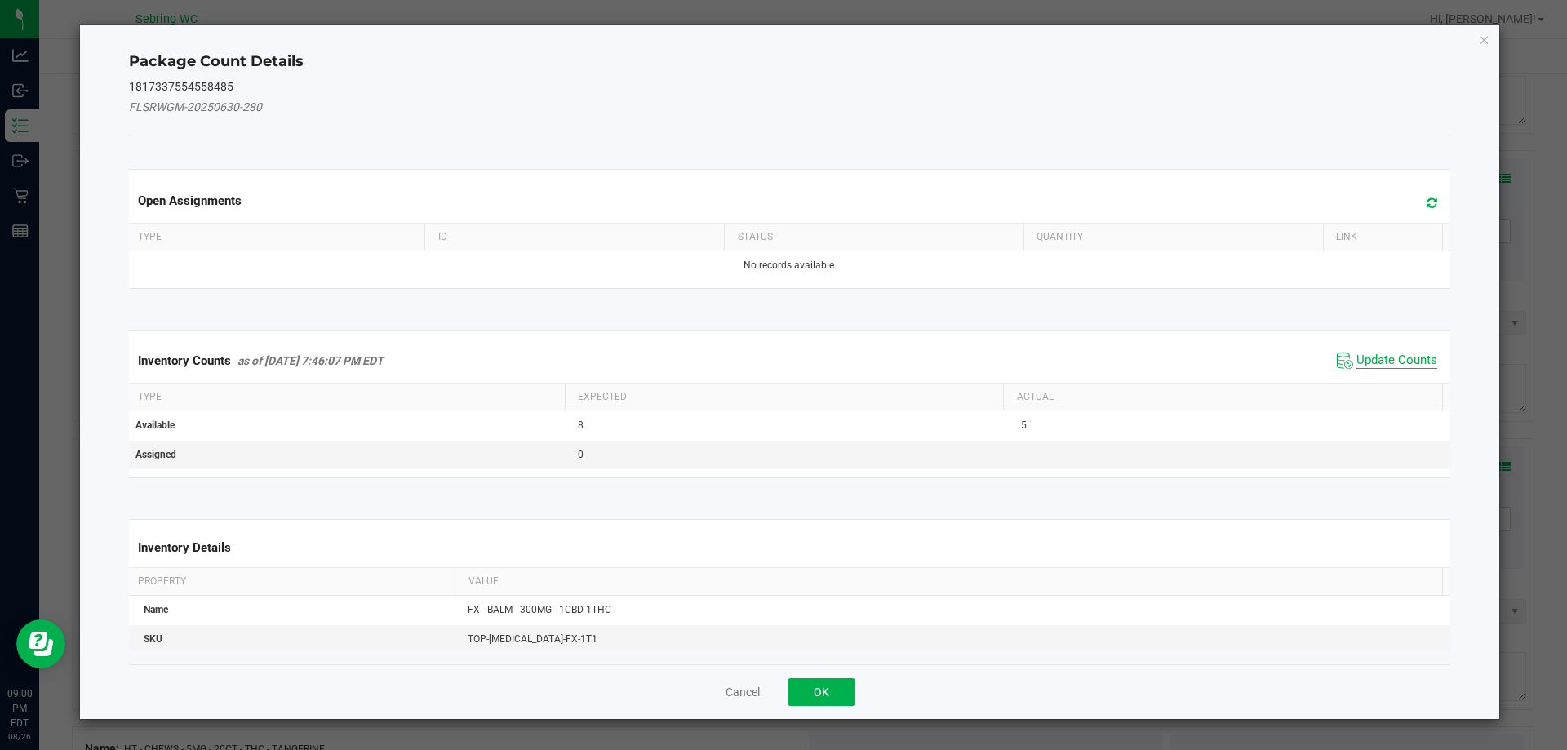
click at [1371, 359] on span "Update Counts" at bounding box center [1397, 361] width 81 height 16
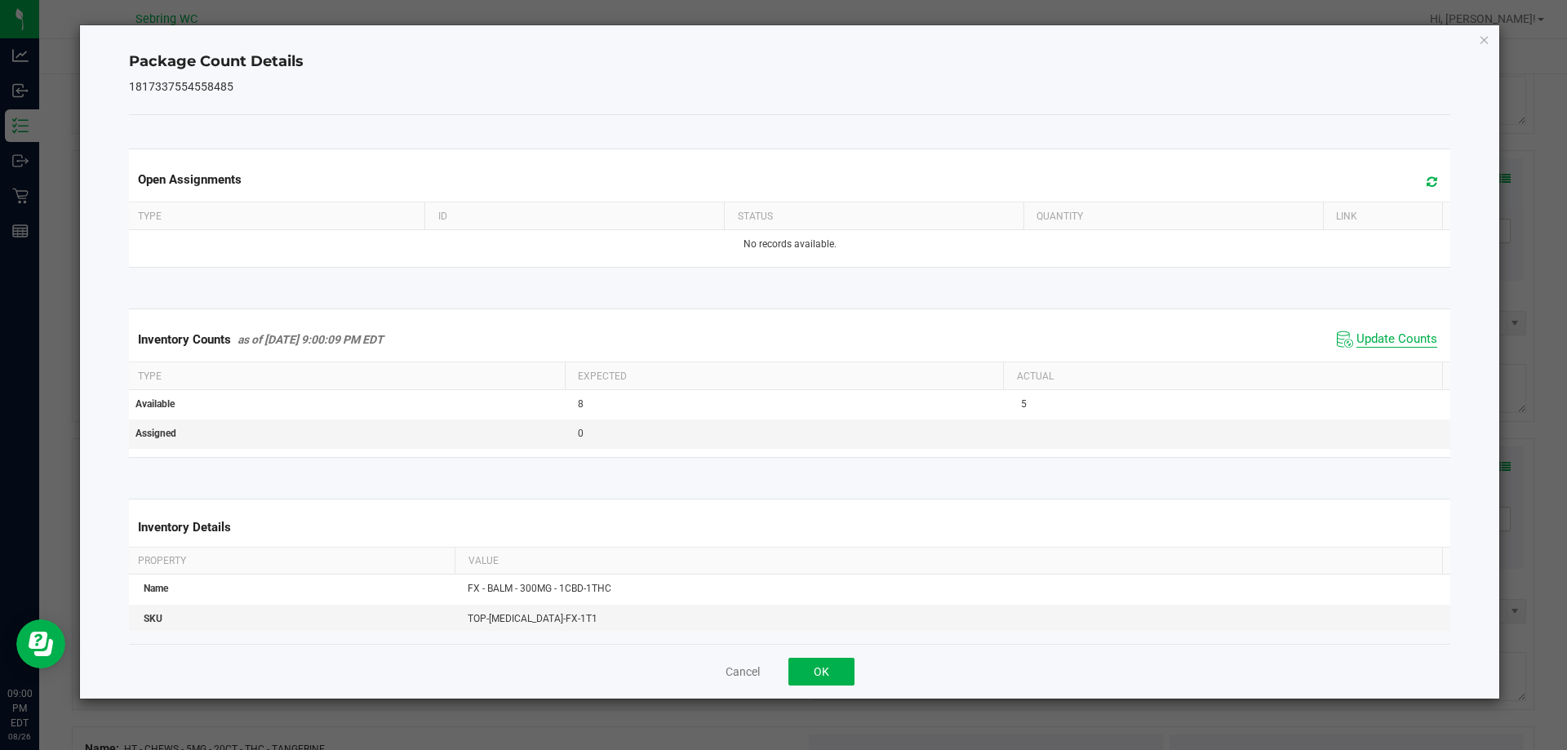
click at [1368, 340] on span "Update Counts" at bounding box center [1397, 339] width 81 height 16
drag, startPoint x: 815, startPoint y: 676, endPoint x: 801, endPoint y: 399, distance: 277.1
click at [816, 676] on button "OK" at bounding box center [822, 672] width 66 height 28
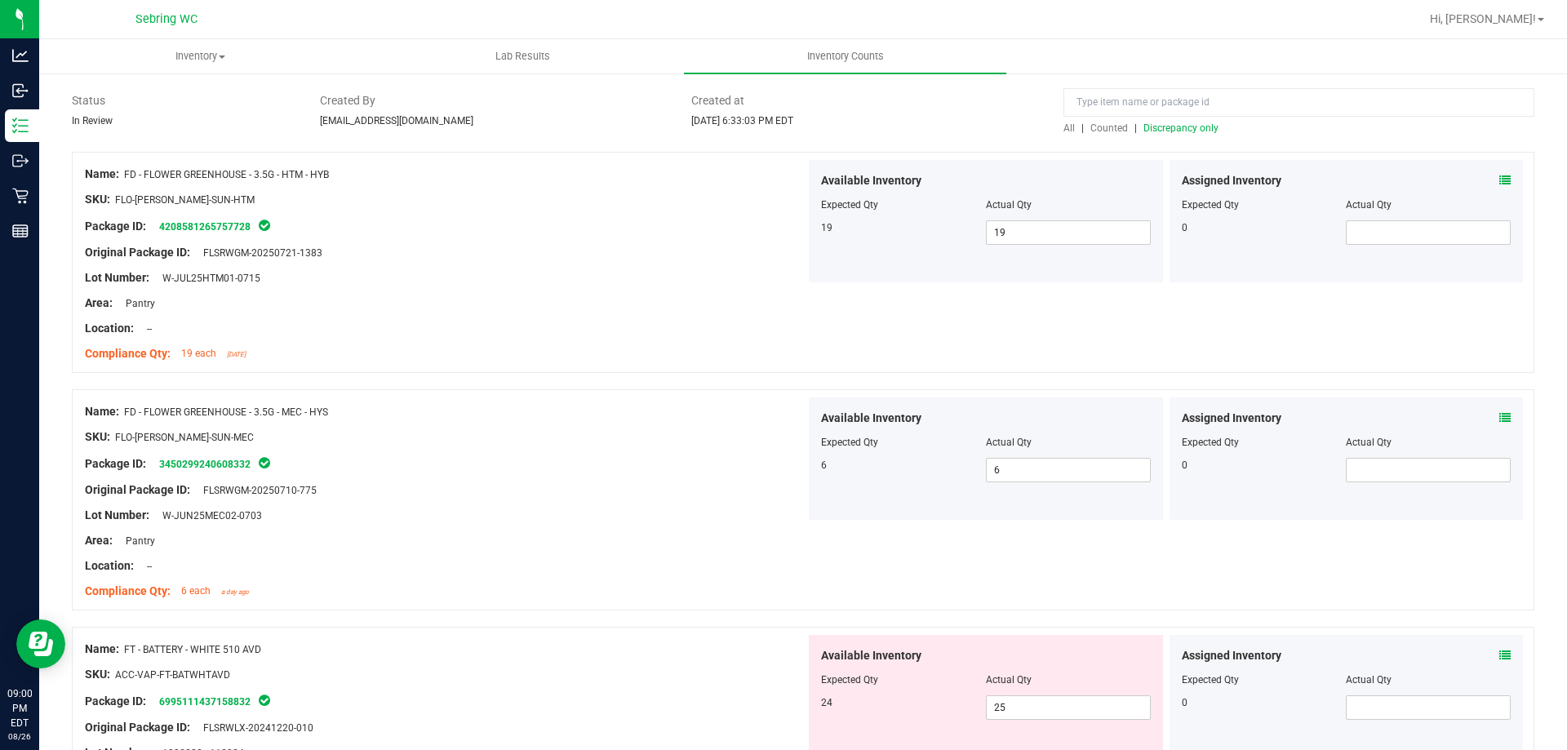
scroll to position [0, 0]
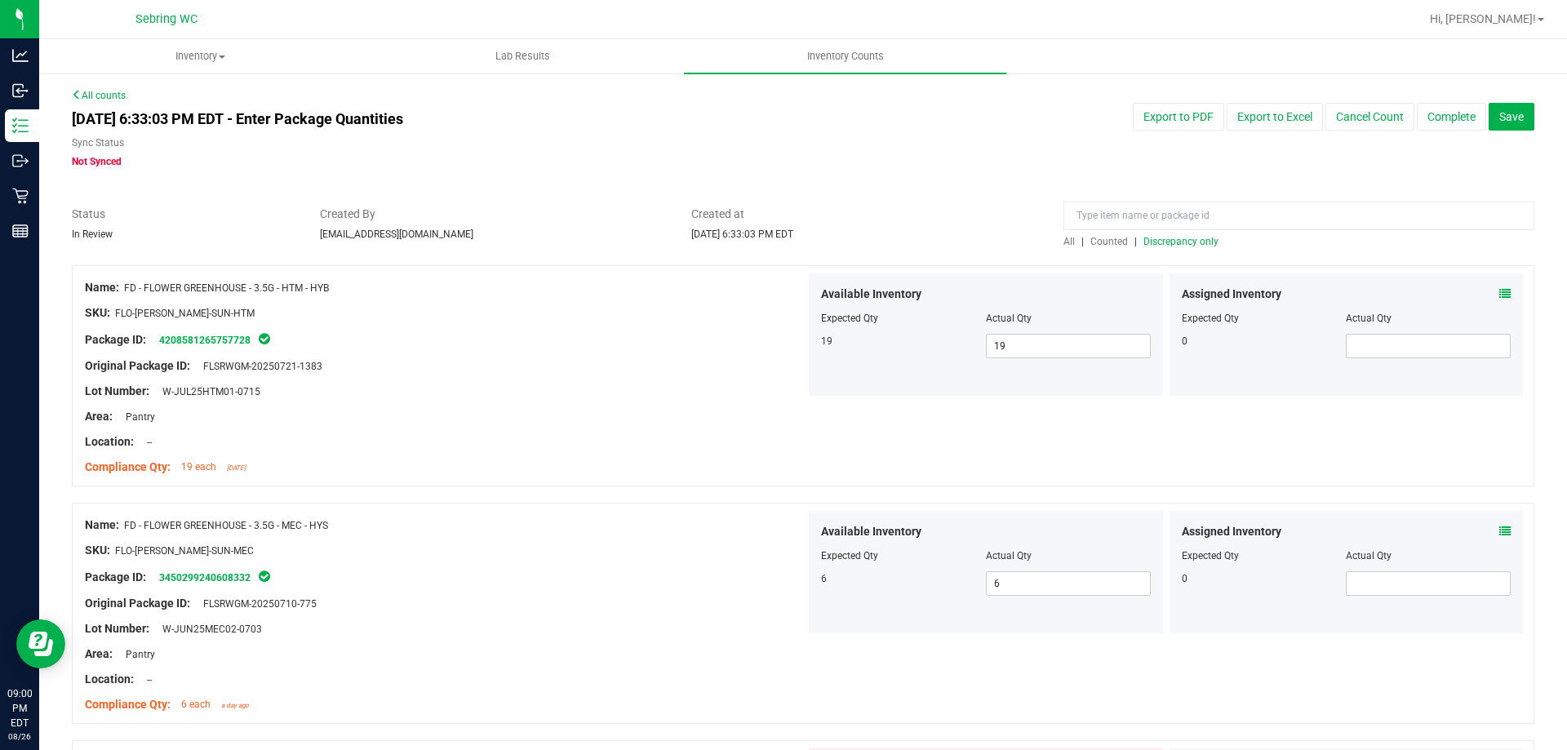
click at [1192, 241] on span "Discrepancy only" at bounding box center [1181, 241] width 75 height 11
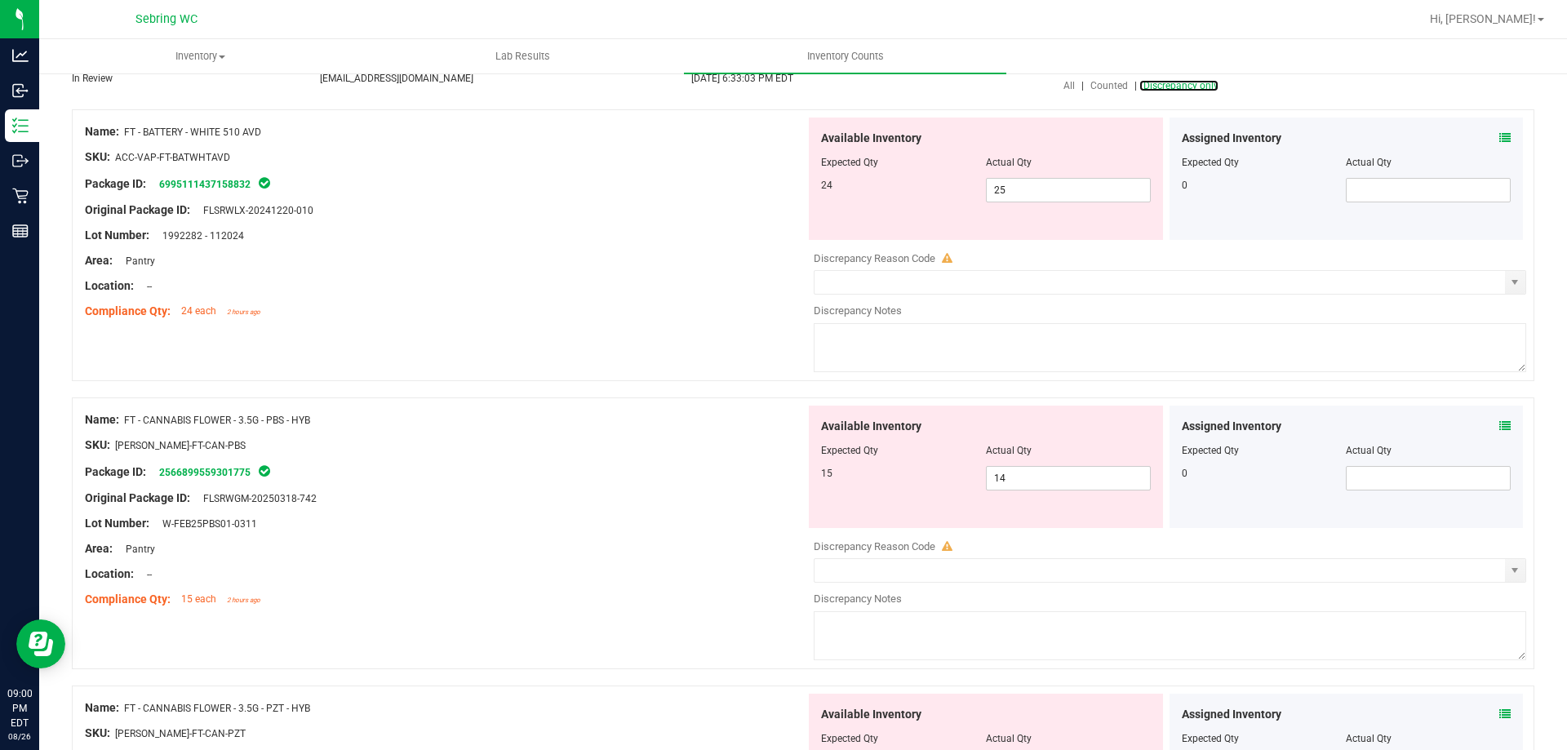
scroll to position [245, 0]
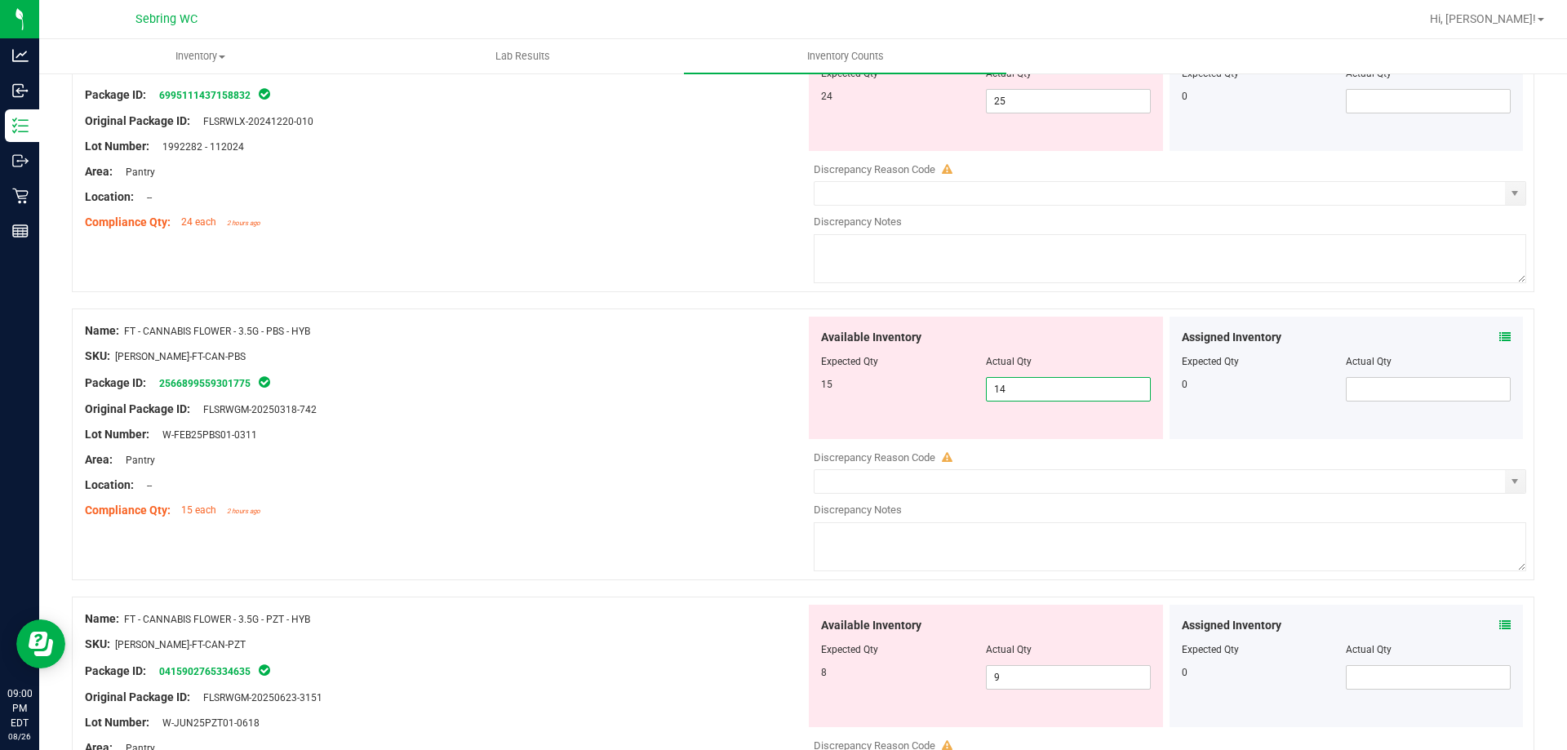
click at [1052, 394] on span "14 14" at bounding box center [1068, 389] width 165 height 24
click at [1049, 393] on input "14" at bounding box center [1068, 389] width 163 height 23
type input "15"
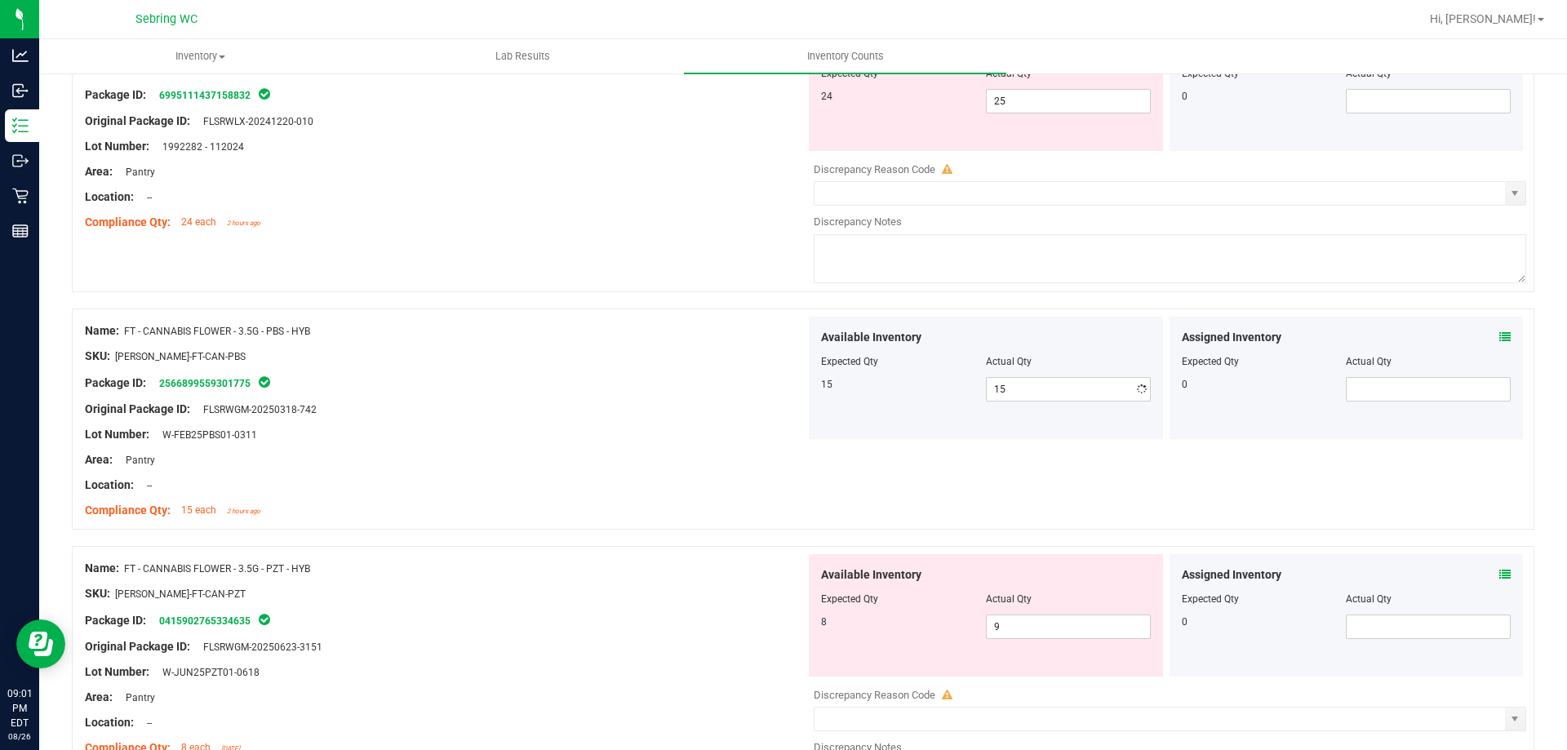
click at [609, 194] on div "Location: --" at bounding box center [445, 197] width 721 height 17
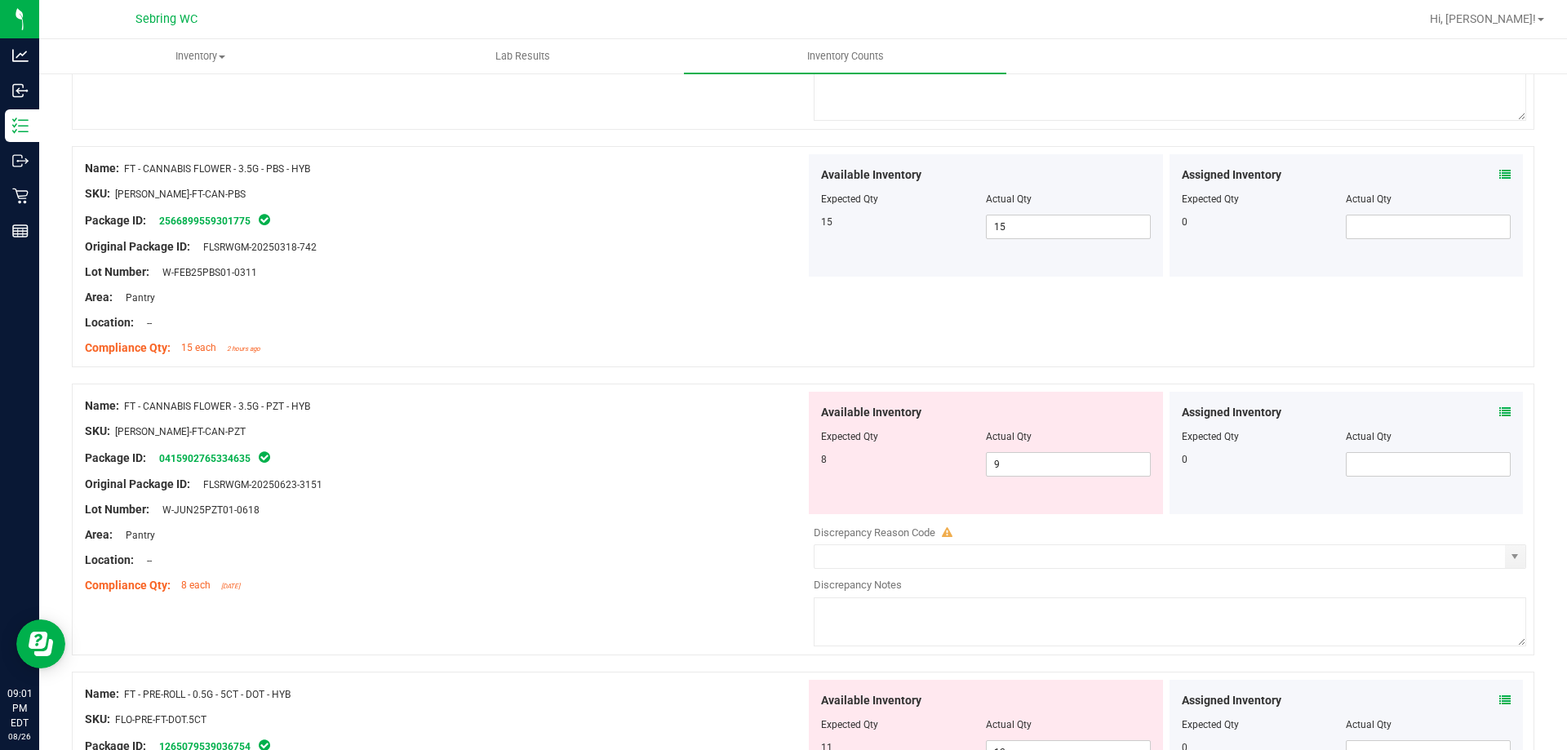
scroll to position [408, 0]
click at [1035, 460] on span "9 9" at bounding box center [1068, 463] width 165 height 24
click at [1035, 460] on input "9" at bounding box center [1068, 463] width 163 height 23
type input "8"
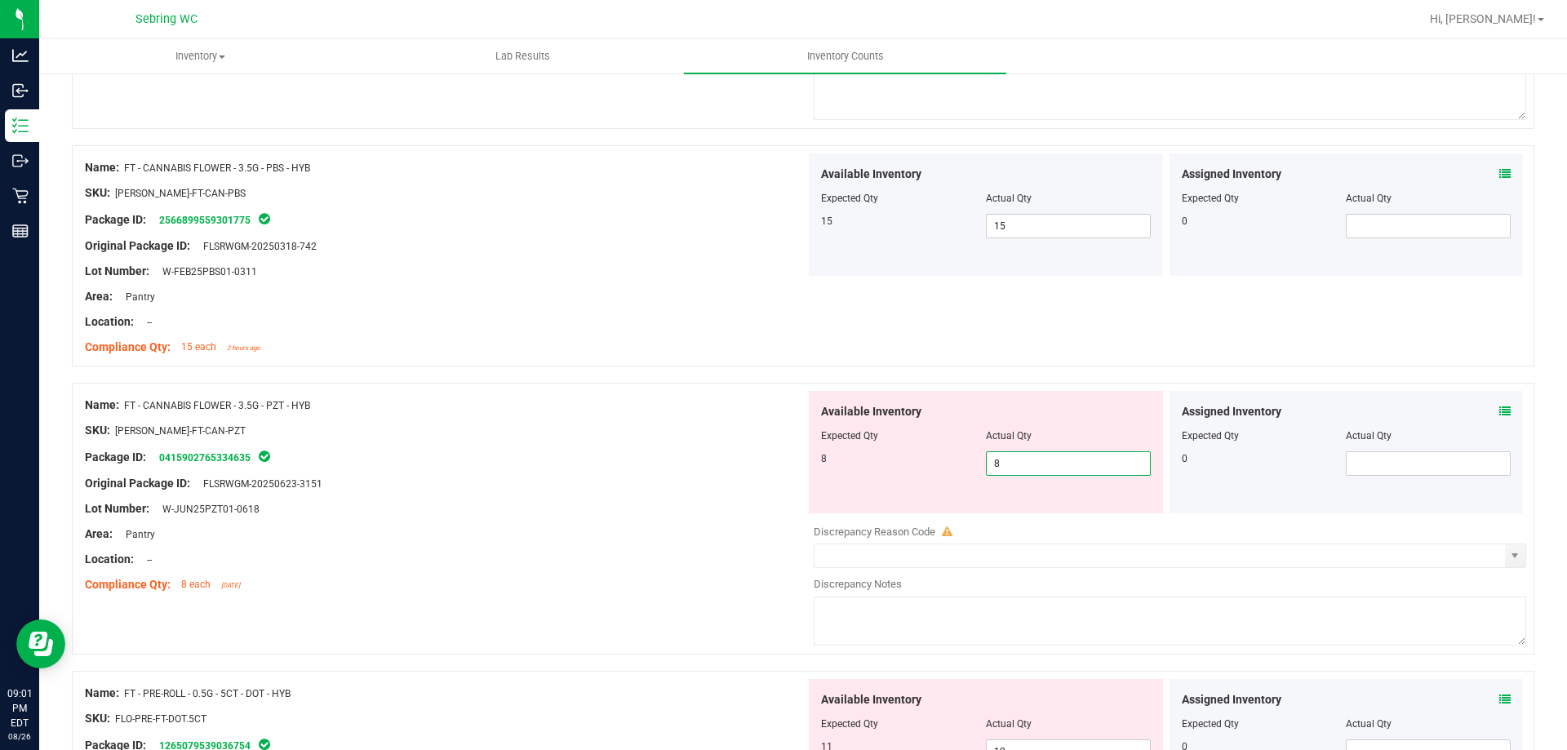
type input "8"
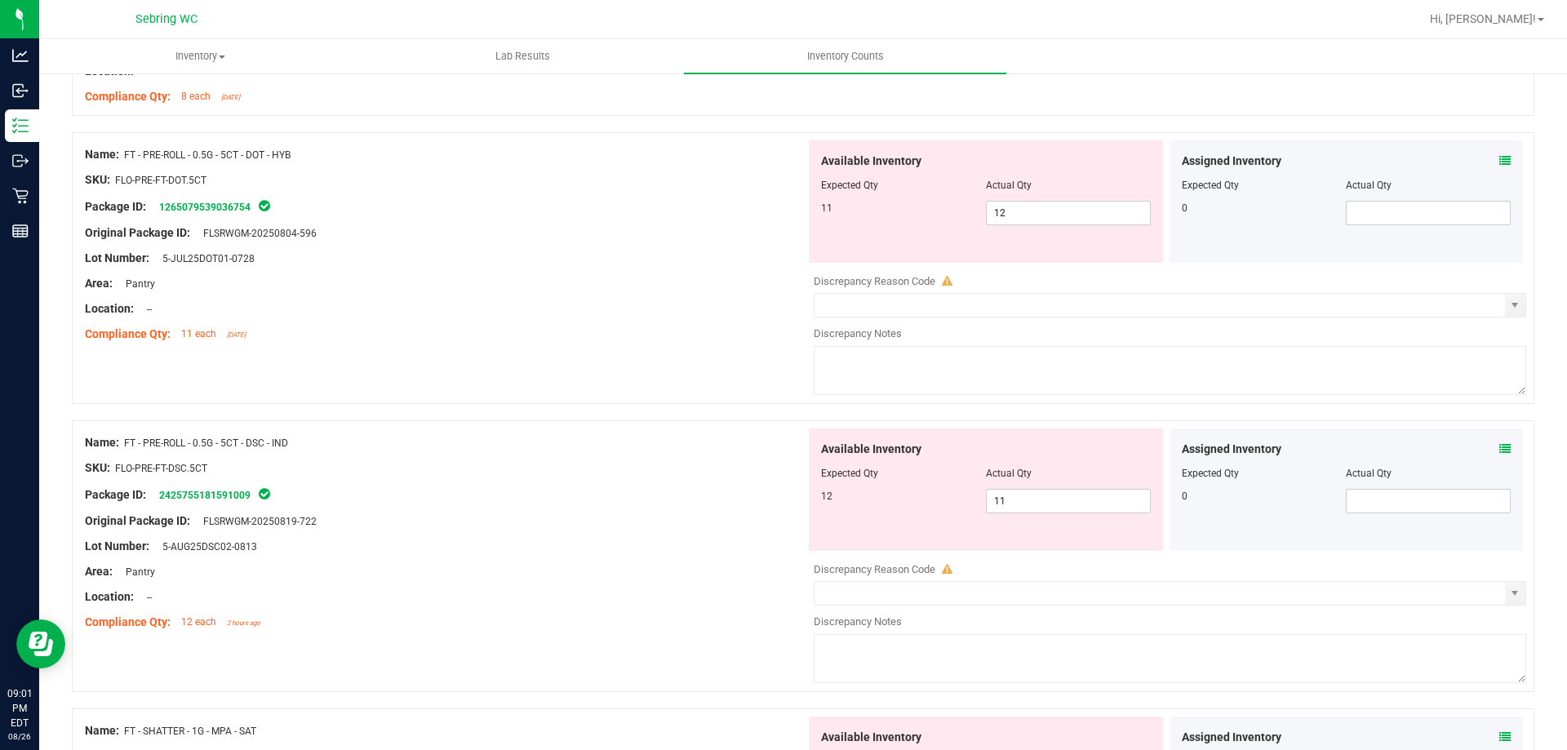
scroll to position [898, 0]
click at [1500, 158] on icon at bounding box center [1505, 158] width 11 height 11
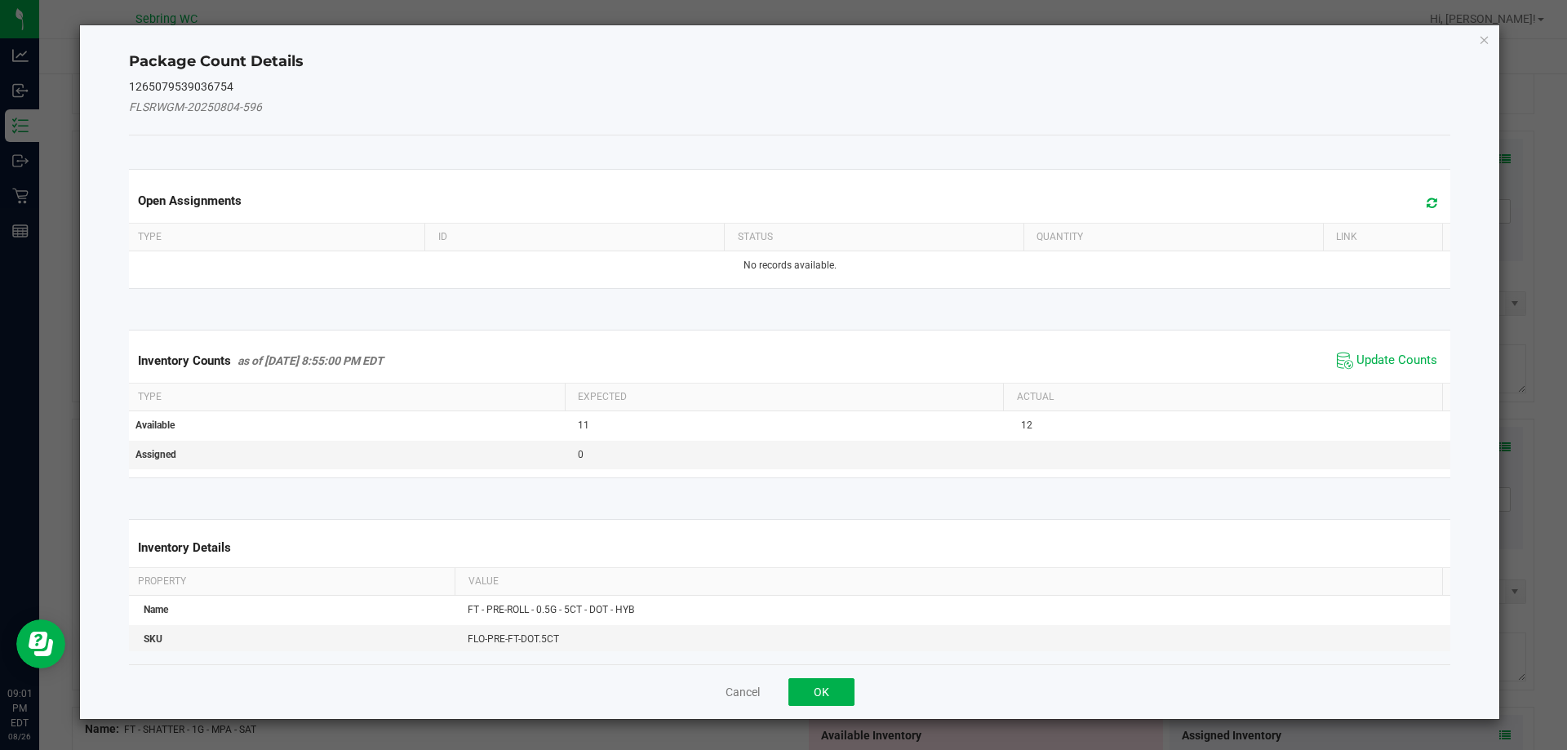
click at [1347, 351] on span "Update Counts" at bounding box center [1387, 361] width 109 height 24
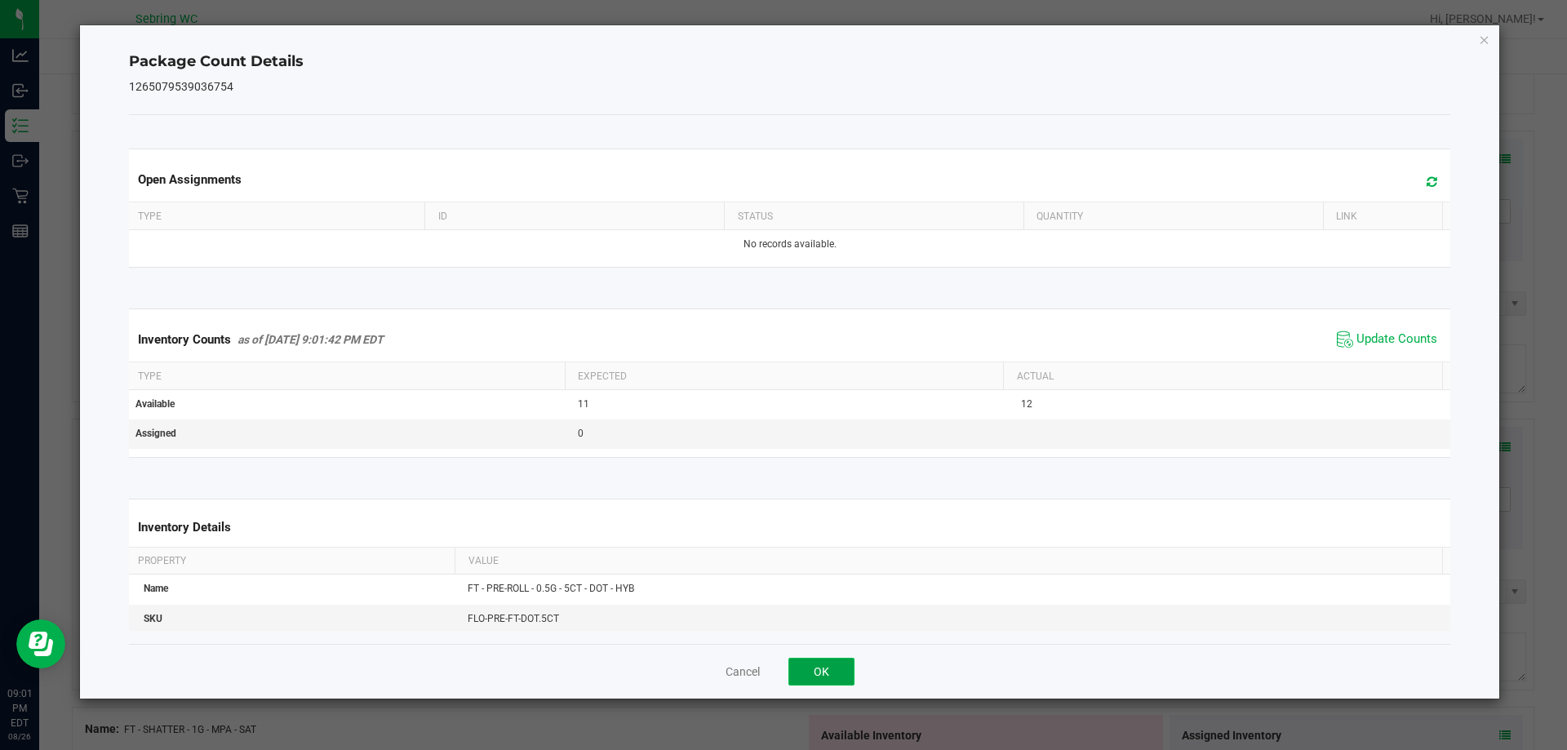
click at [820, 673] on button "OK" at bounding box center [822, 672] width 66 height 28
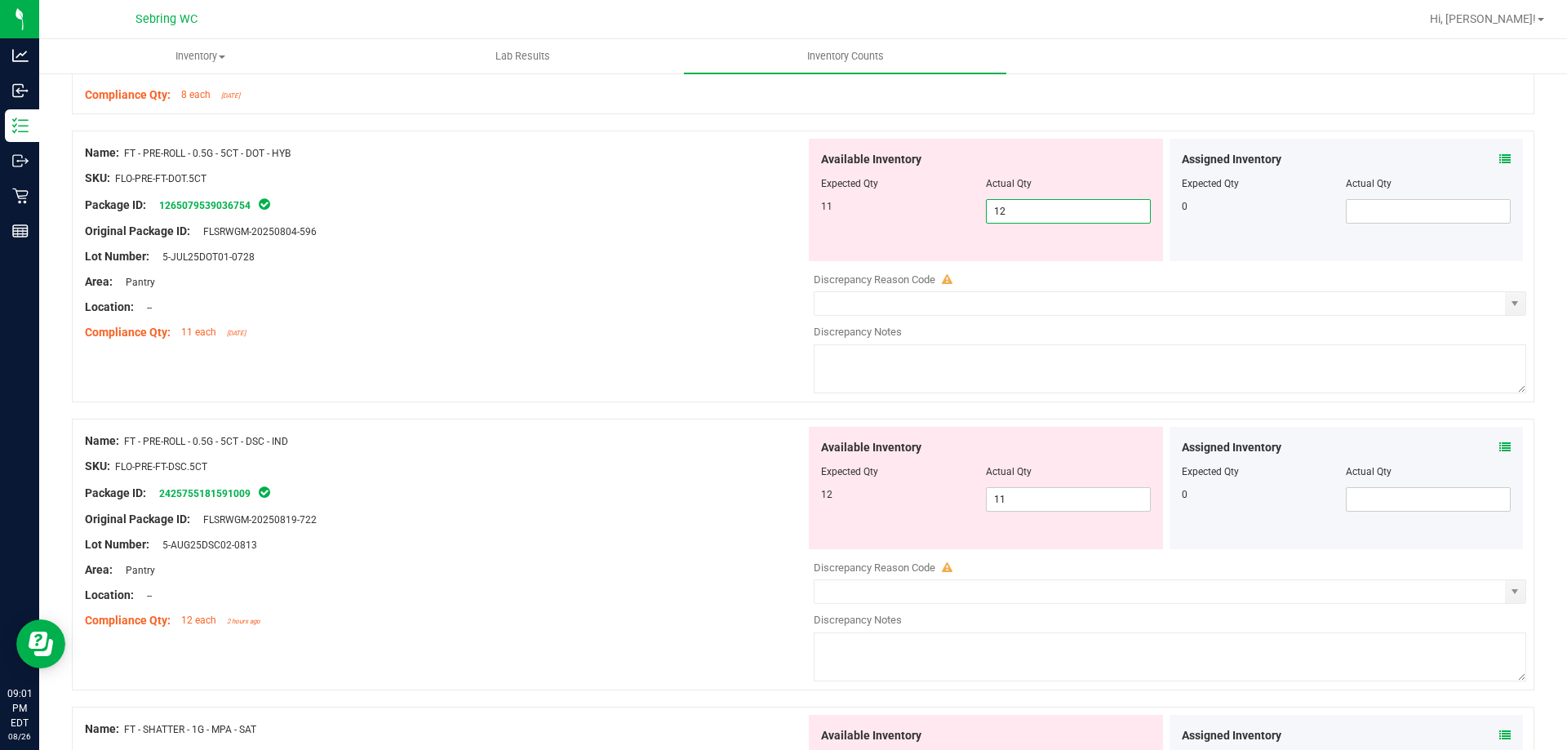
click at [1042, 211] on span "12 12" at bounding box center [1068, 211] width 165 height 24
type input "11"
click at [595, 313] on div "Location: --" at bounding box center [445, 307] width 721 height 17
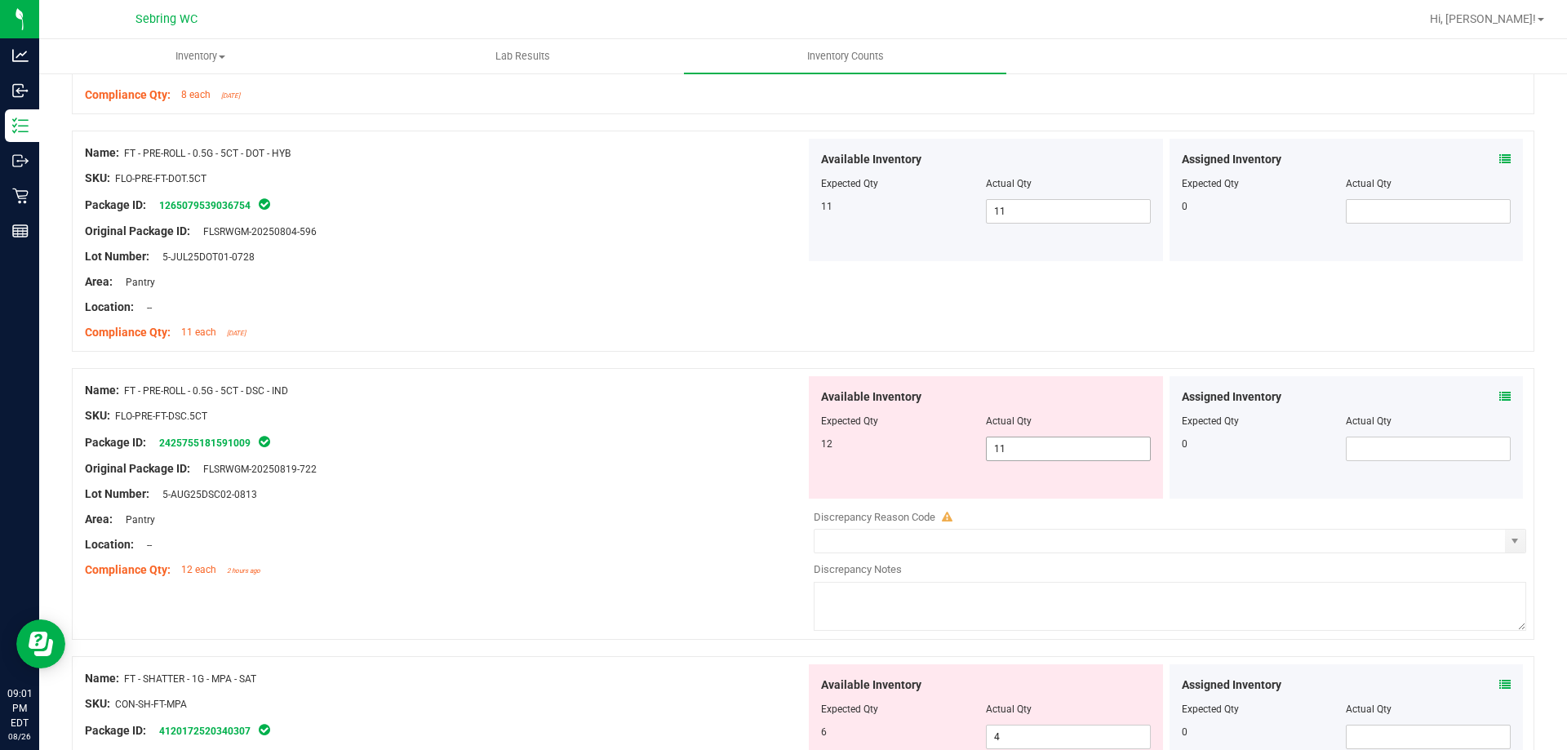
click at [1041, 456] on span "11 11" at bounding box center [1068, 449] width 165 height 24
click at [1001, 454] on input "11" at bounding box center [1068, 449] width 163 height 23
type input "12"
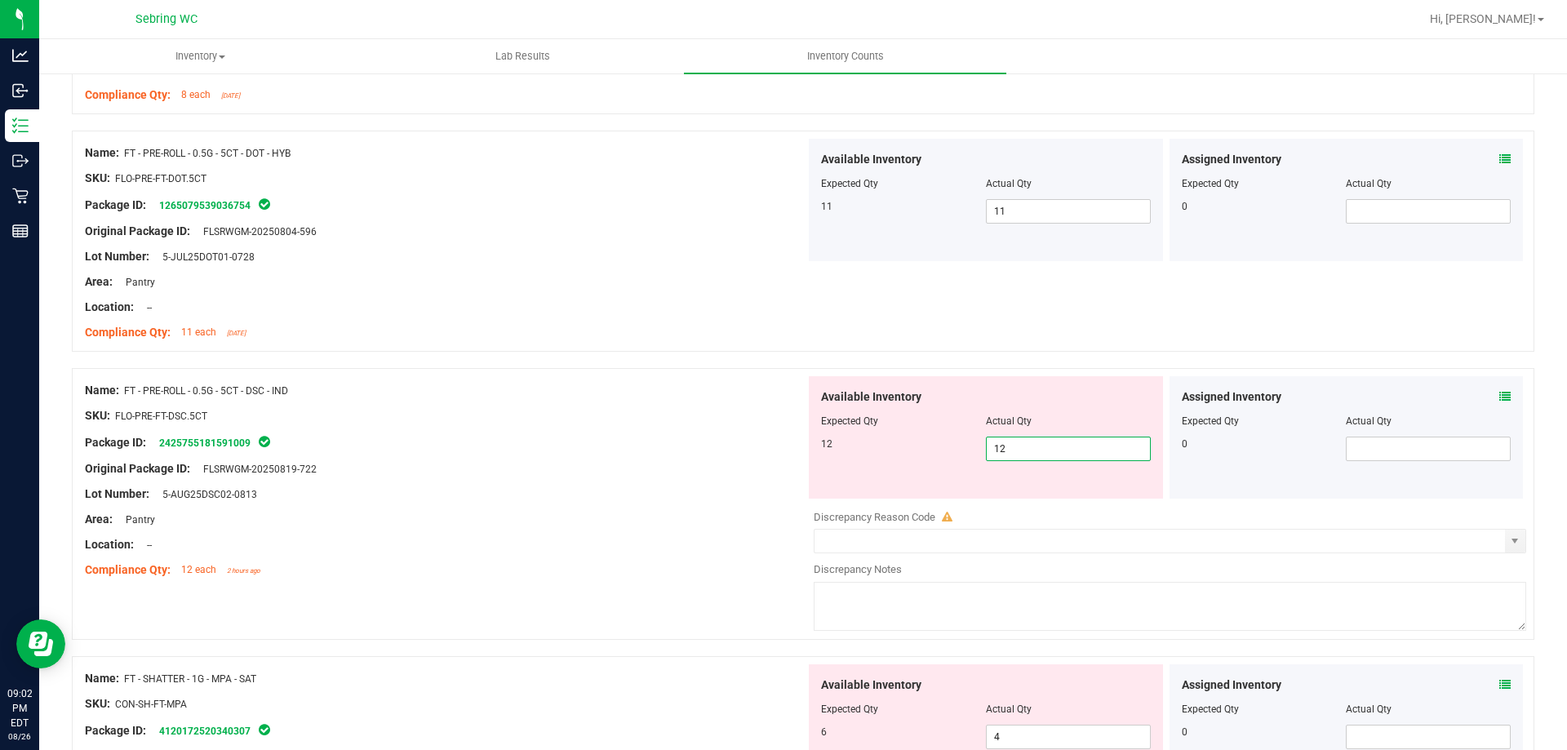
type input "12"
click at [746, 493] on div "Lot Number: 5-AUG25DSC02-0813" at bounding box center [445, 494] width 721 height 17
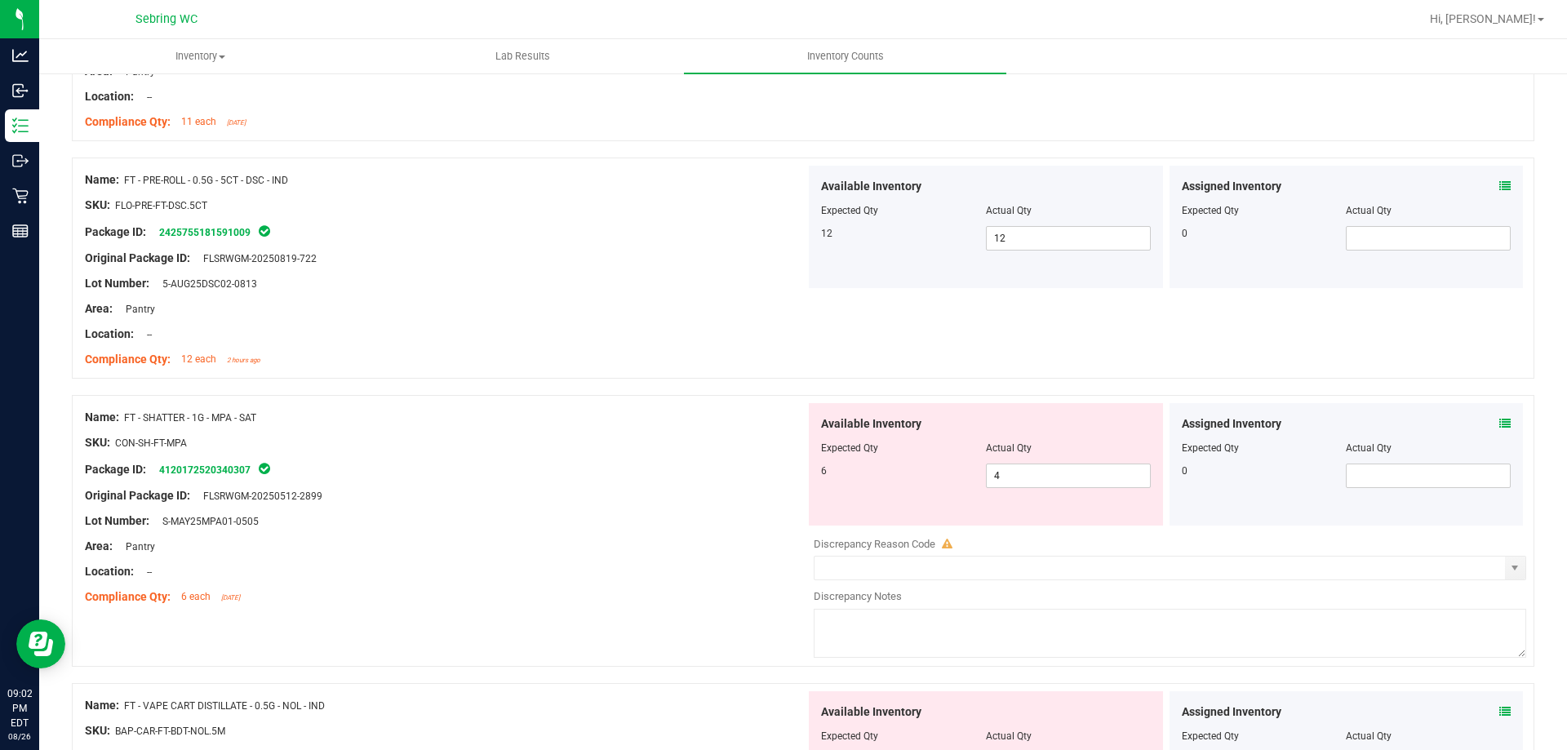
scroll to position [1306, 0]
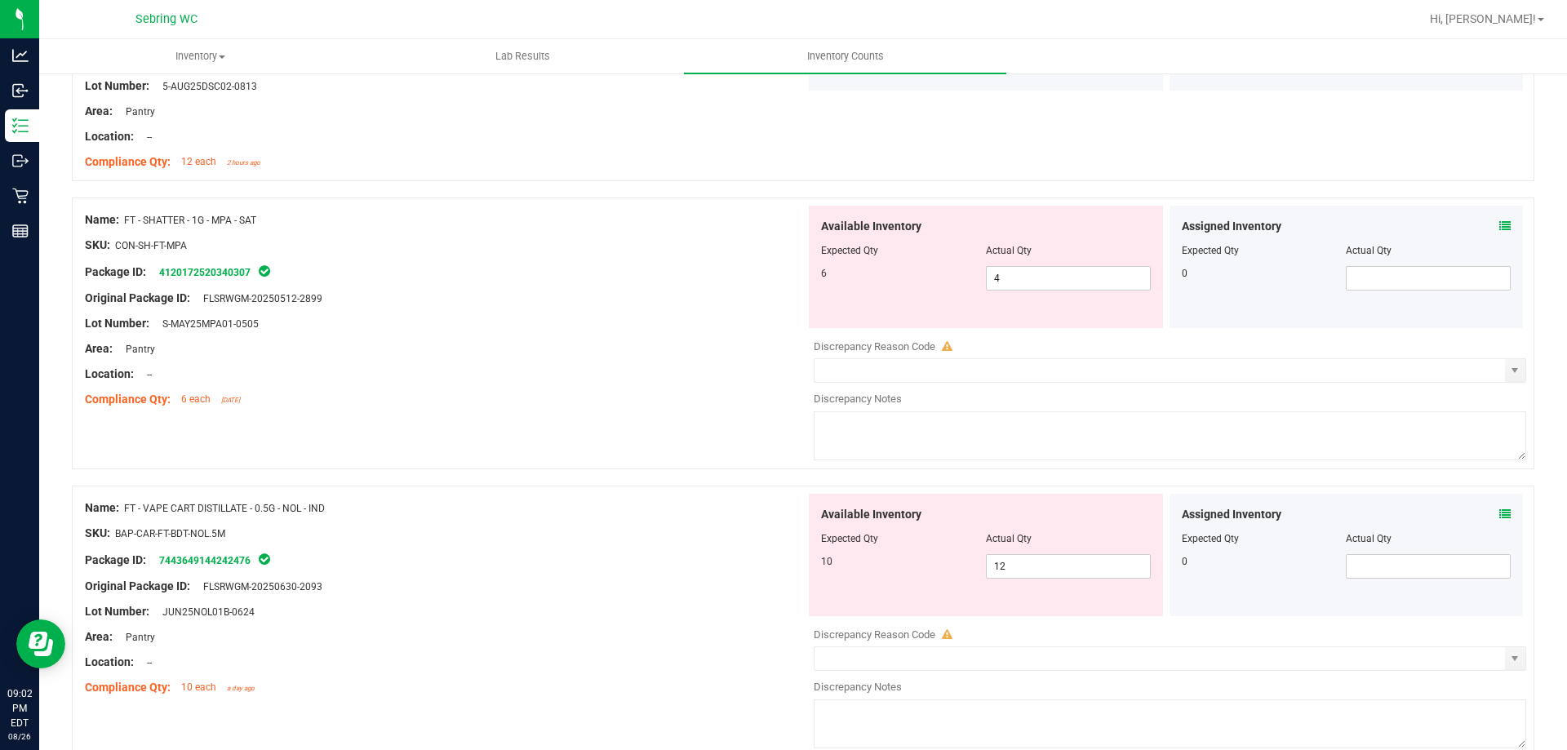
click at [159, 223] on span "FT - SHATTER - 1G - MPA - SAT" at bounding box center [190, 220] width 132 height 11
click at [1051, 275] on span "4 4" at bounding box center [1068, 278] width 165 height 24
click at [1051, 275] on input "4" at bounding box center [1068, 278] width 163 height 23
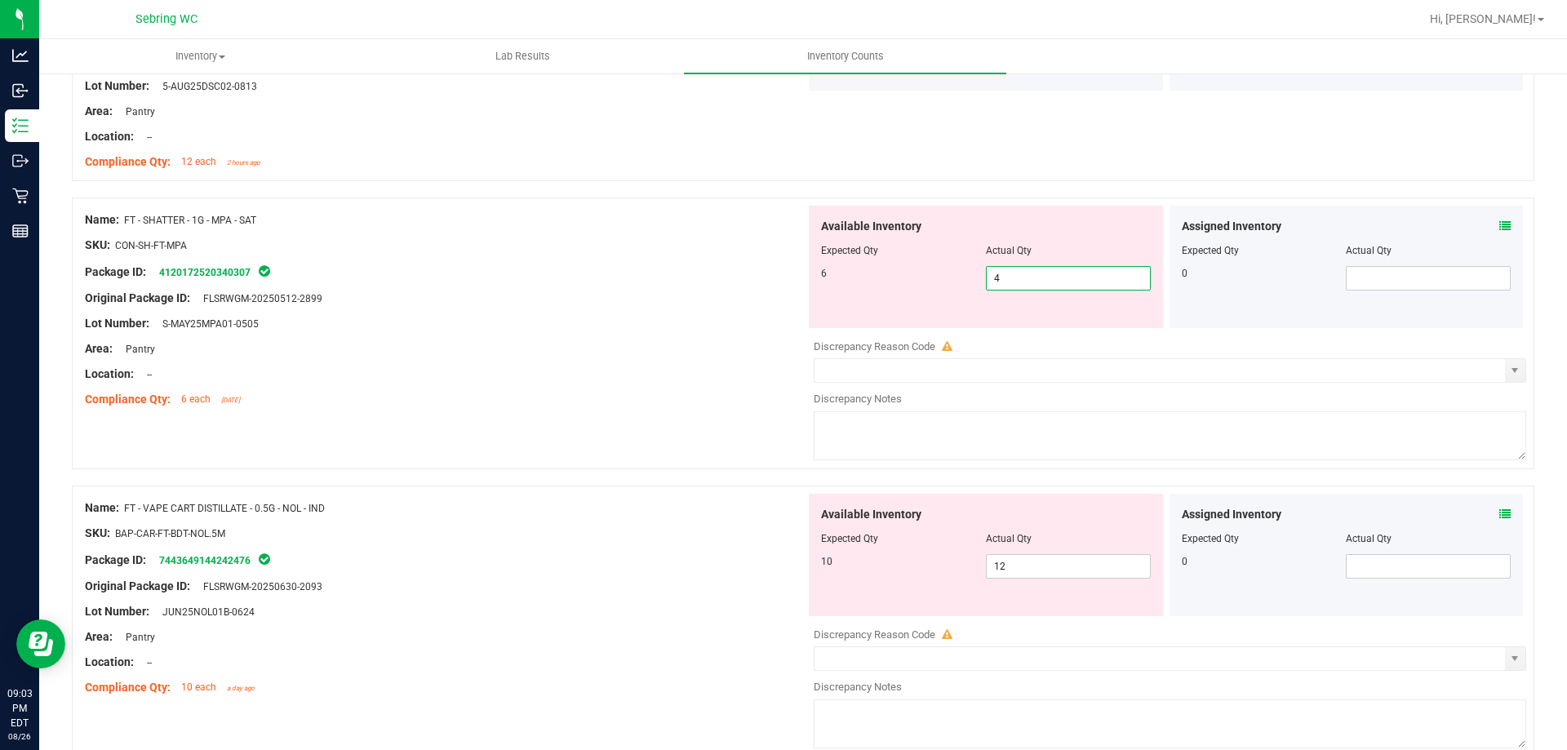
type input "6"
click at [790, 367] on div "Location: --" at bounding box center [445, 374] width 721 height 17
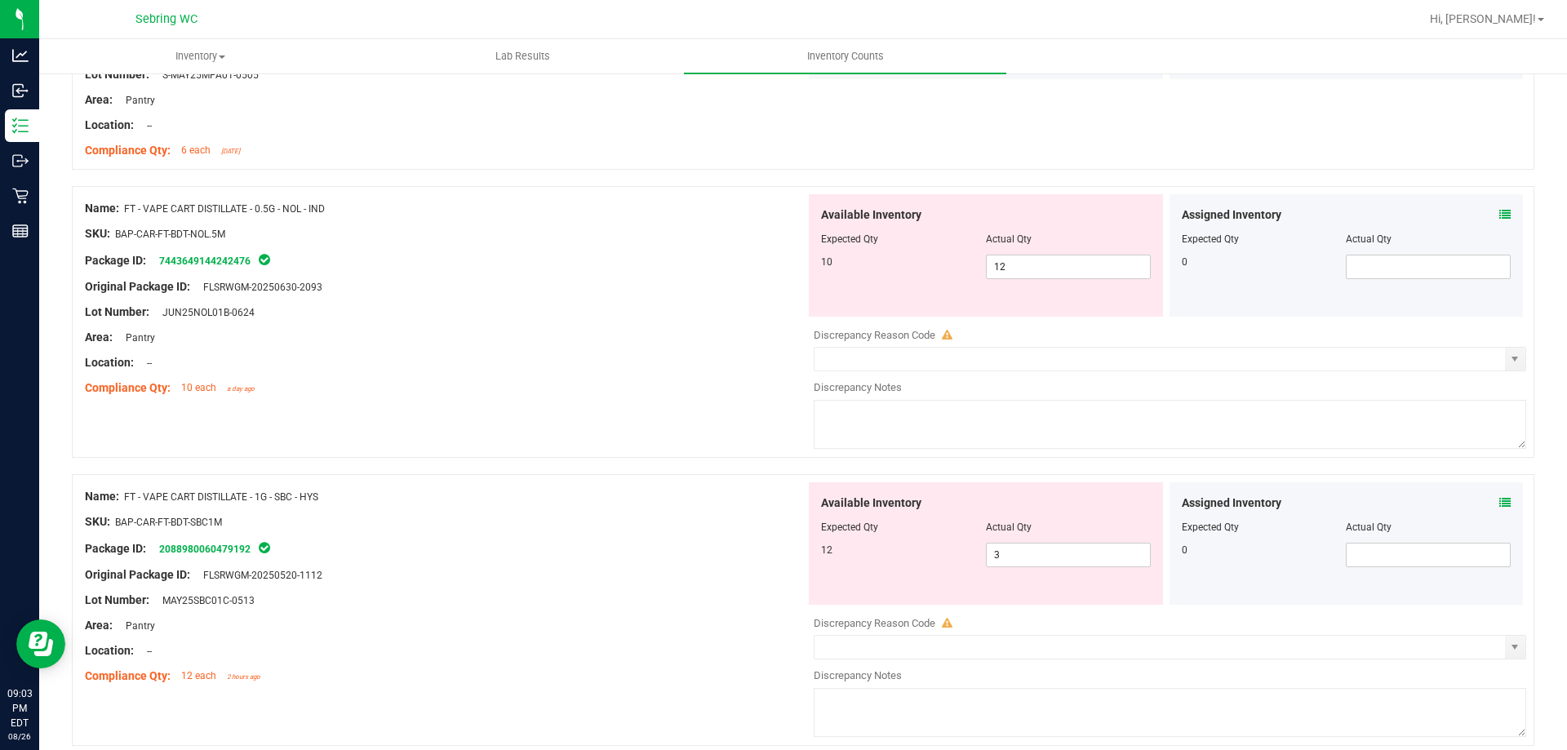
scroll to position [1551, 0]
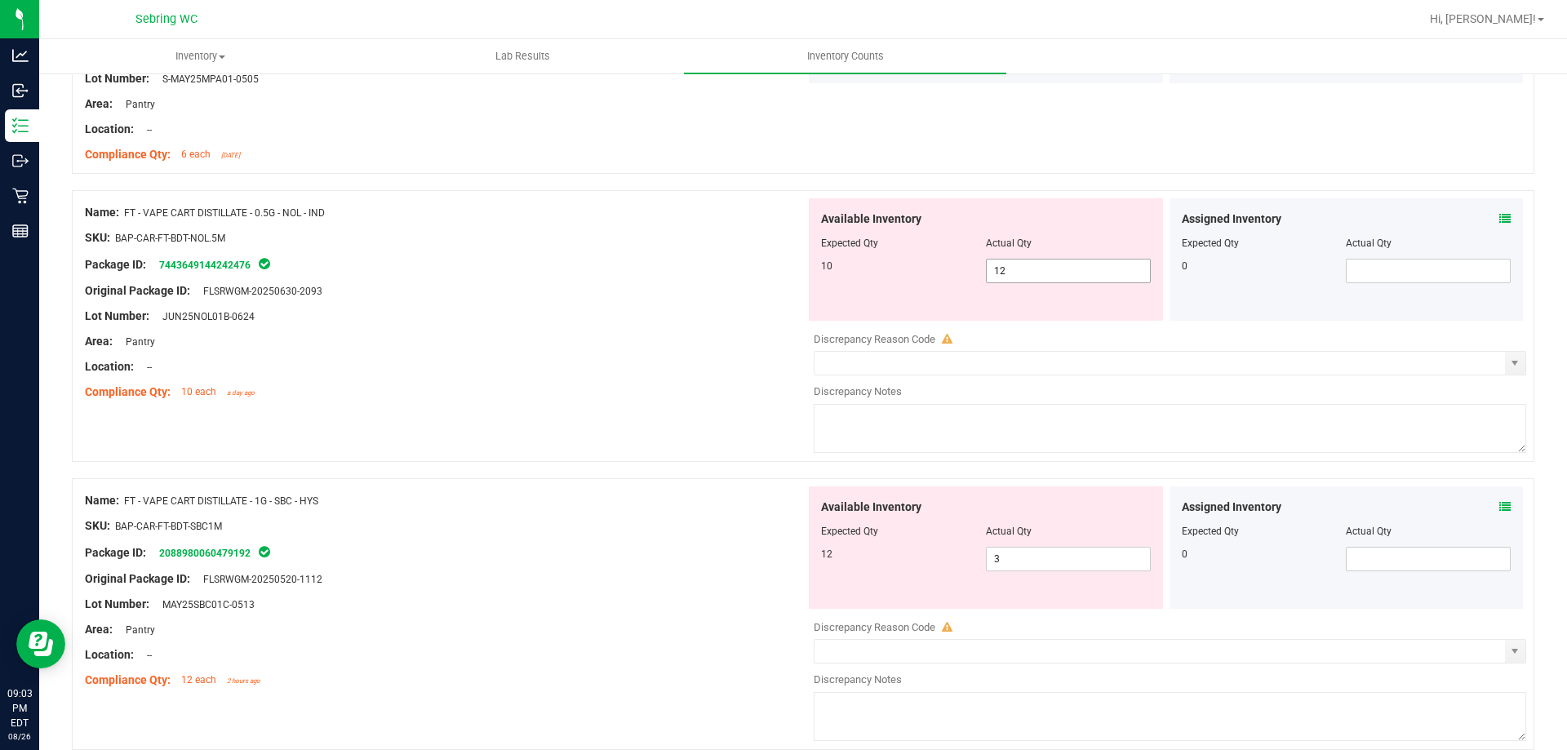
click at [1018, 272] on span "12 12" at bounding box center [1068, 271] width 165 height 24
click at [1018, 272] on input "12" at bounding box center [1068, 271] width 163 height 23
type input "10"
click at [1073, 559] on div "Available Inventory Expected Qty Actual Qty 12 3 3" at bounding box center [1166, 616] width 721 height 259
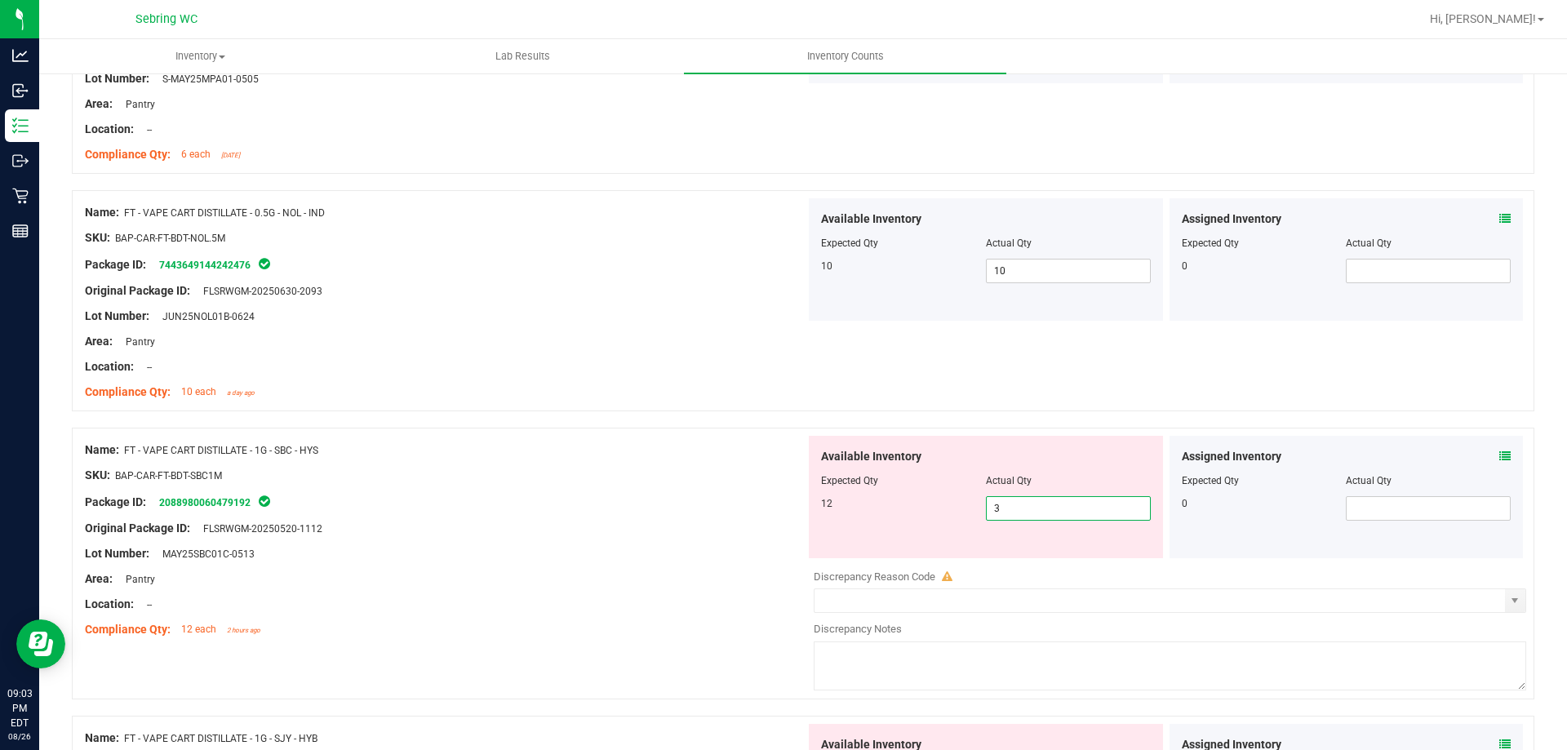
click at [1072, 559] on div at bounding box center [1166, 559] width 721 height 2
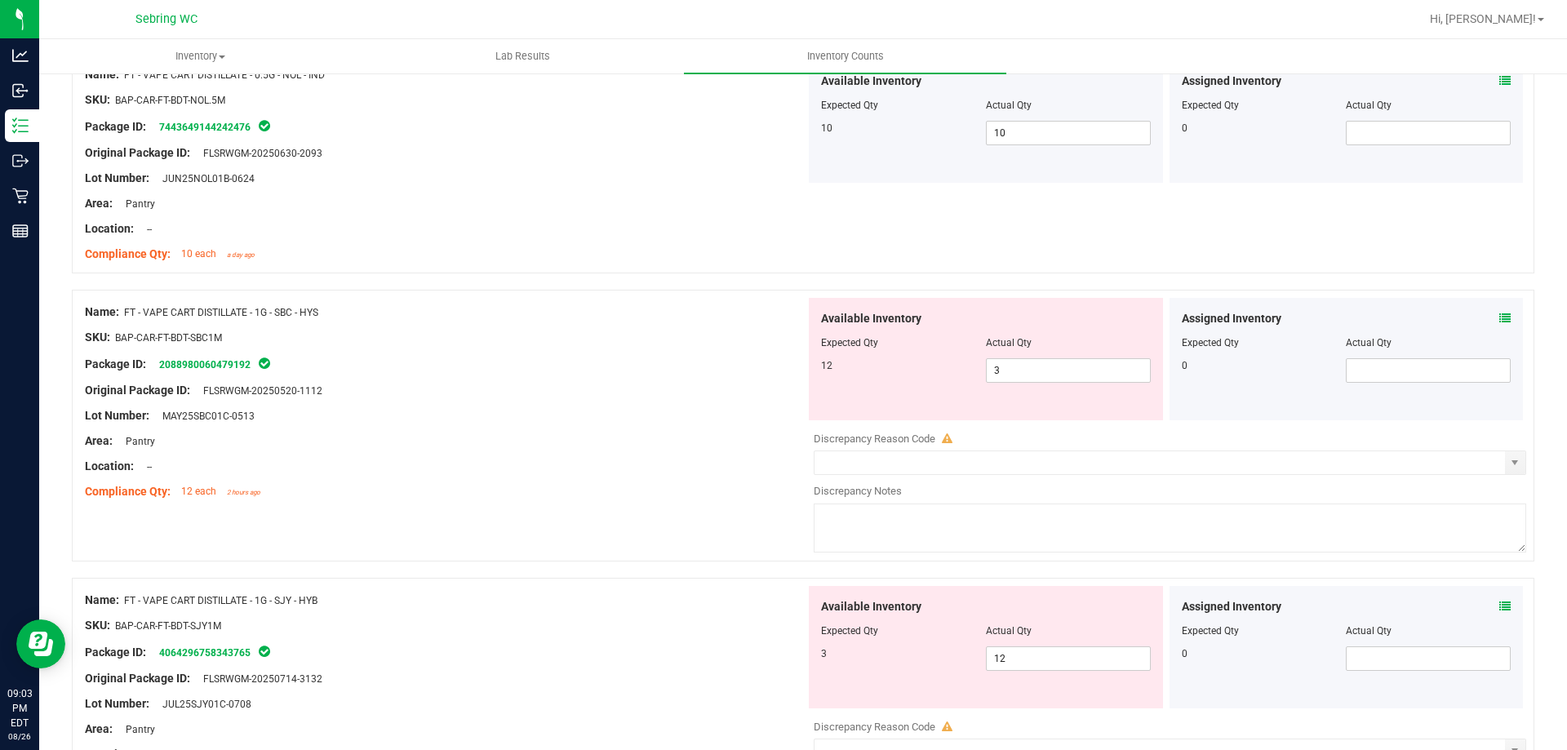
scroll to position [1877, 0]
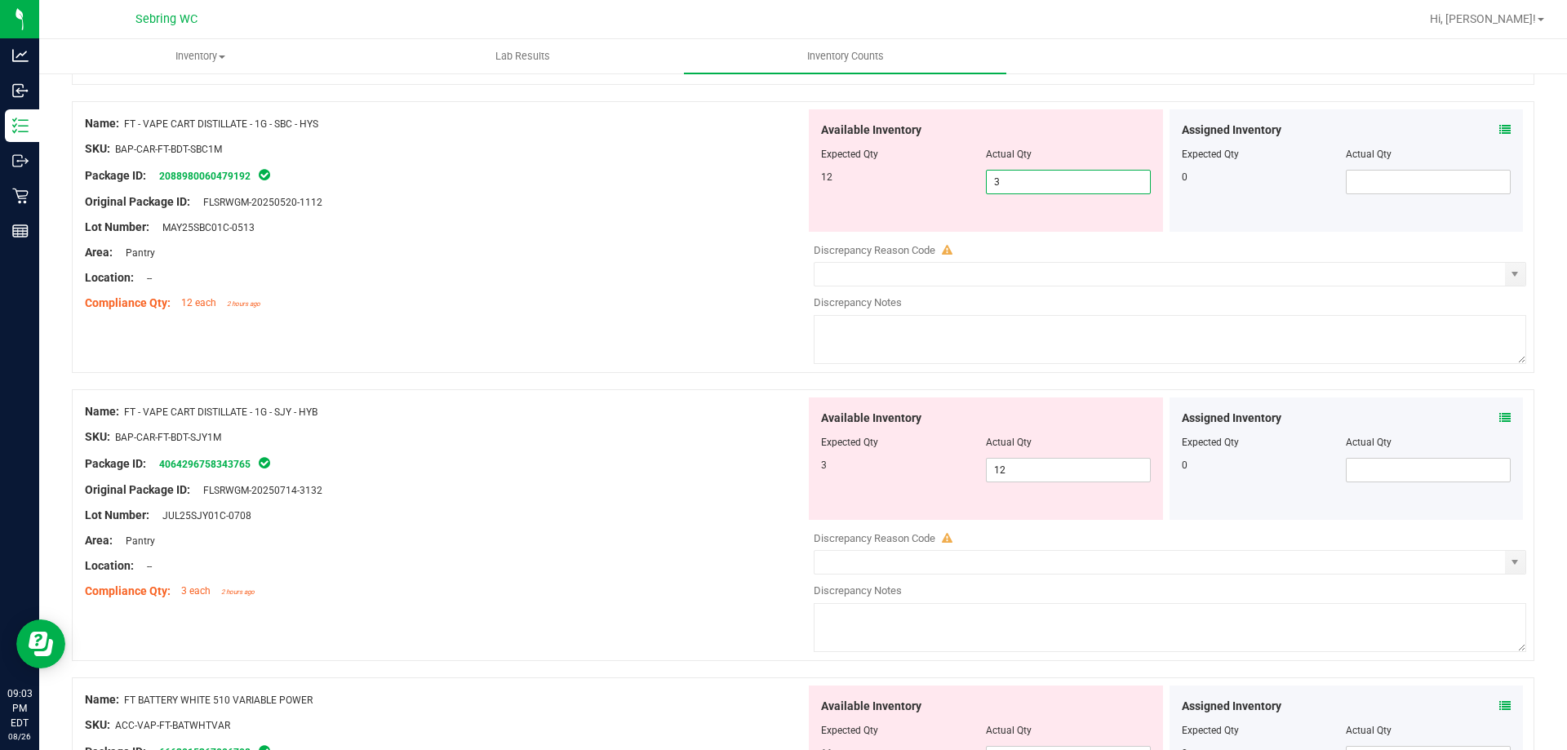
click at [1040, 179] on span "3 3" at bounding box center [1068, 182] width 165 height 24
click at [1040, 179] on input "3" at bounding box center [1068, 182] width 163 height 23
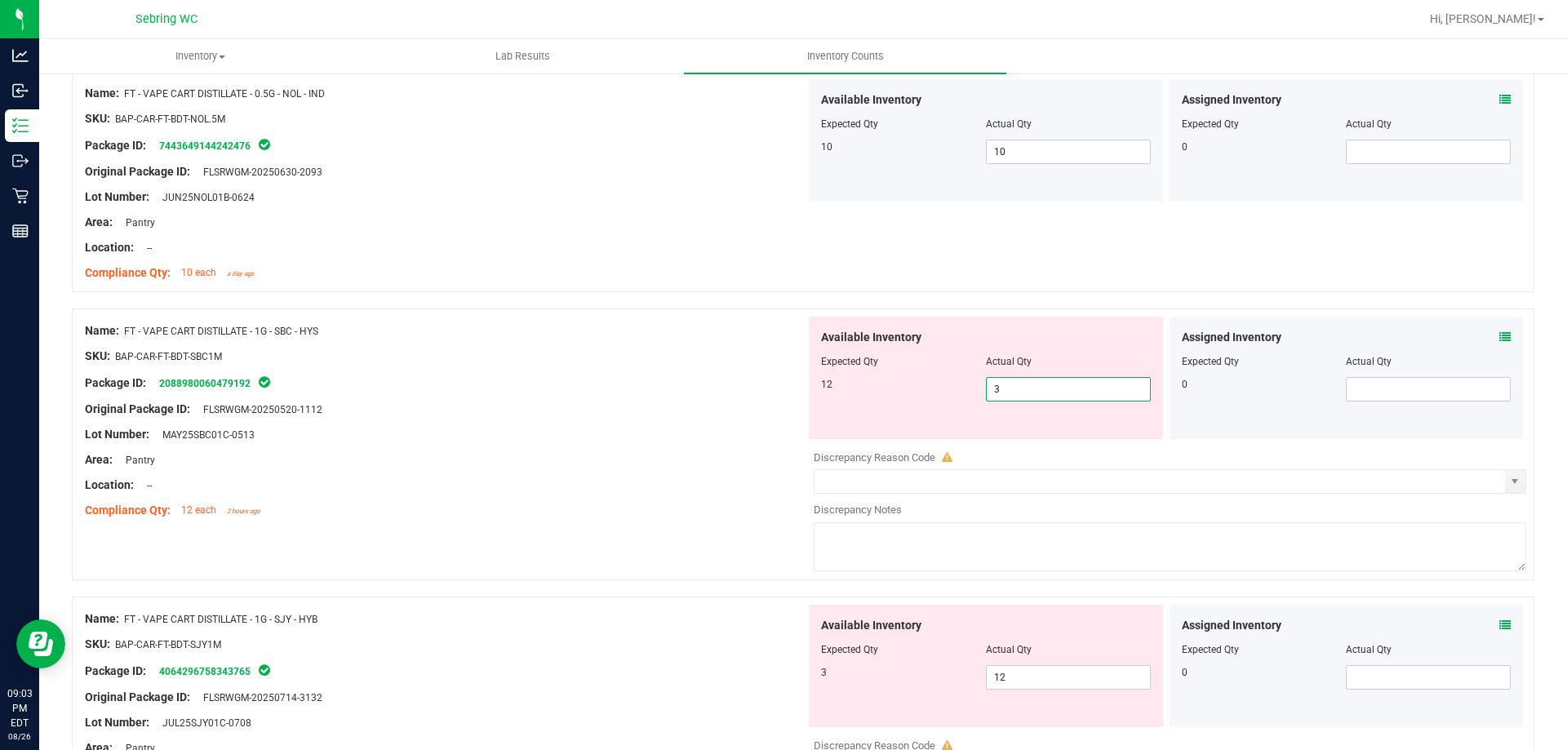
scroll to position [1633, 0]
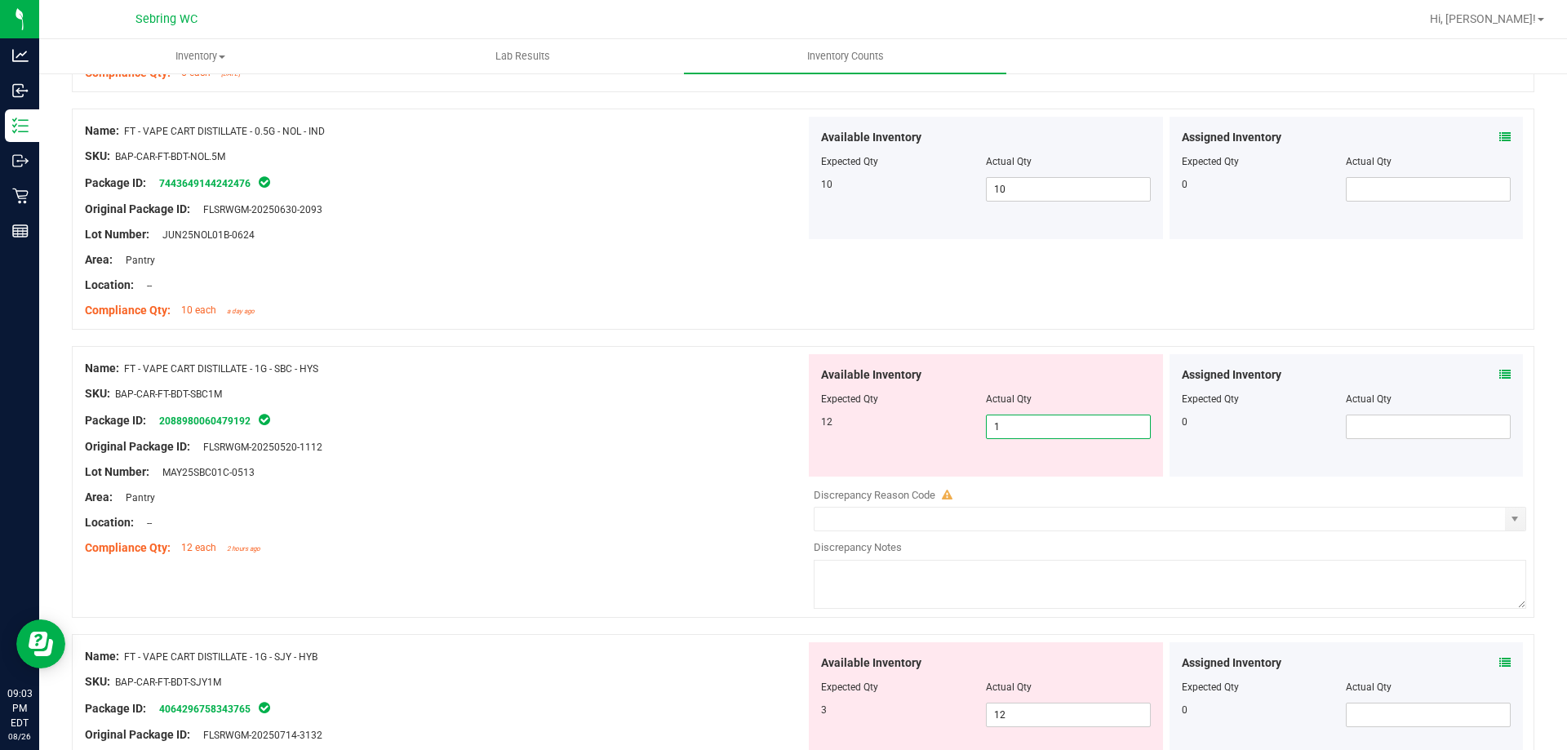
type input "12"
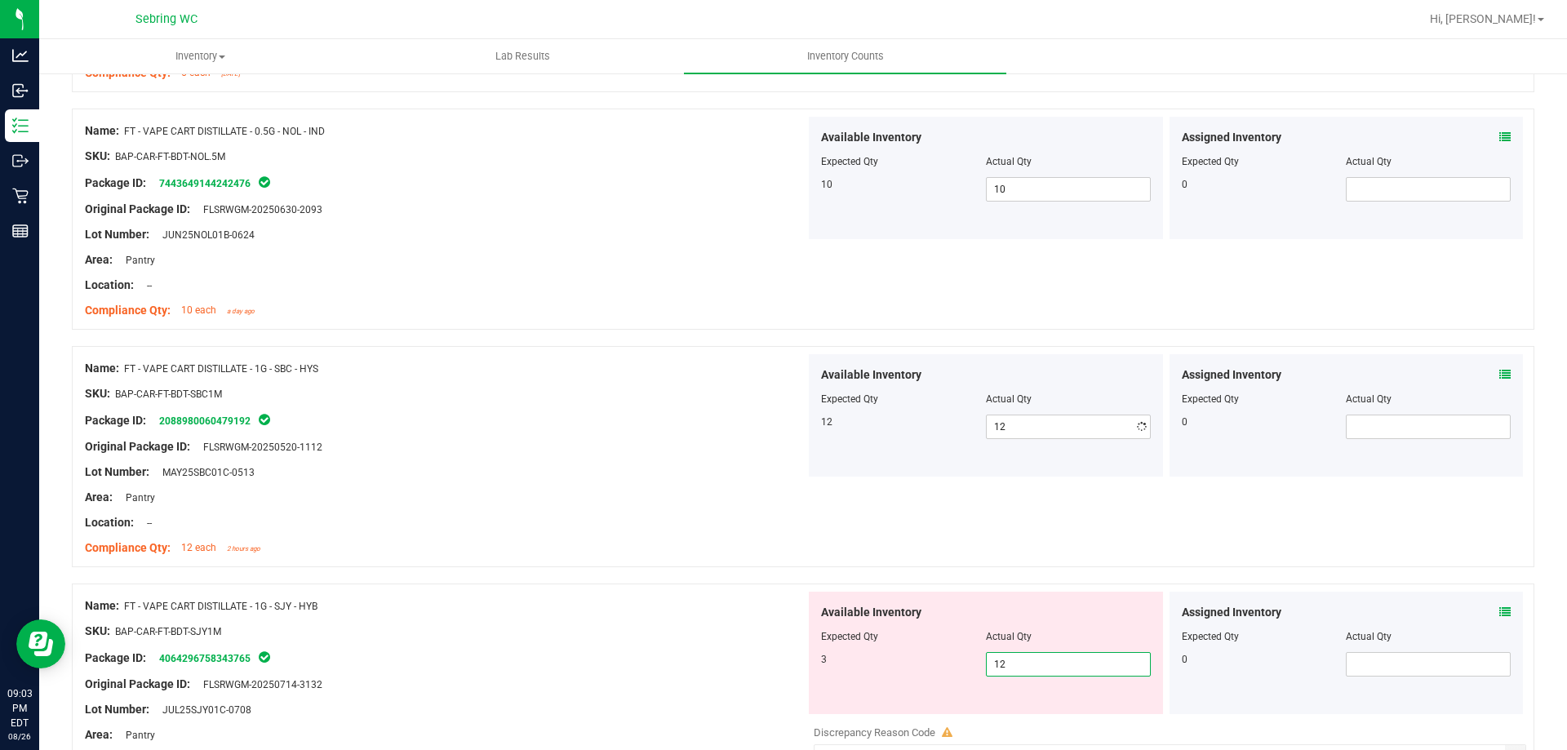
click at [1057, 718] on div "Available Inventory Expected Qty Actual Qty 3 12 12" at bounding box center [1166, 721] width 721 height 259
click at [1031, 660] on input "12" at bounding box center [1068, 664] width 163 height 23
drag, startPoint x: 1031, startPoint y: 660, endPoint x: 1044, endPoint y: 669, distance: 15.8
click at [1044, 669] on input "12" at bounding box center [1068, 664] width 163 height 23
type input "3"
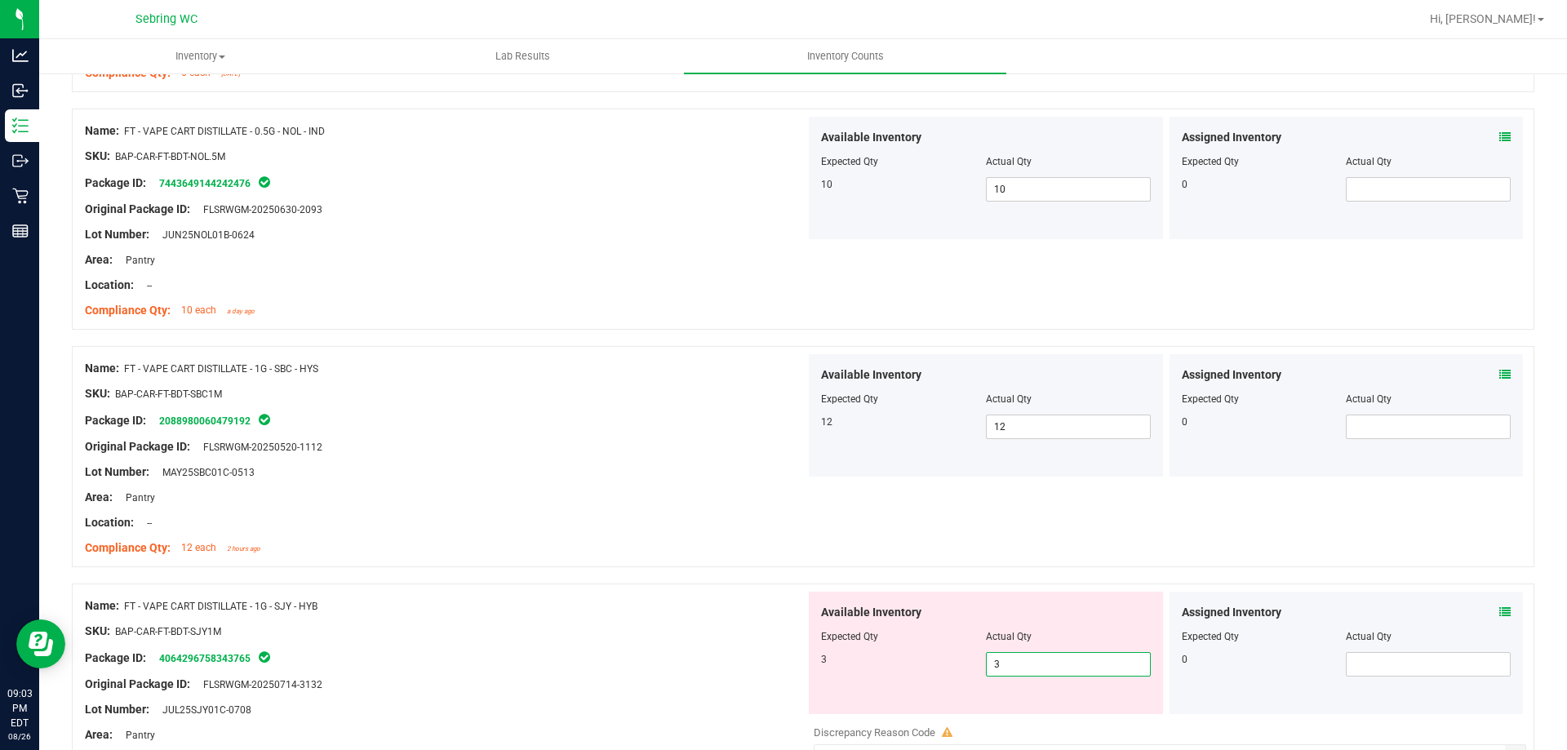
type input "3"
click at [933, 500] on div "Name: FT - VAPE CART DISTILLATE - 1G - SBC - HYS SKU: BAP-CAR-FT-BDT-SBC1M Pack…" at bounding box center [803, 456] width 1463 height 221
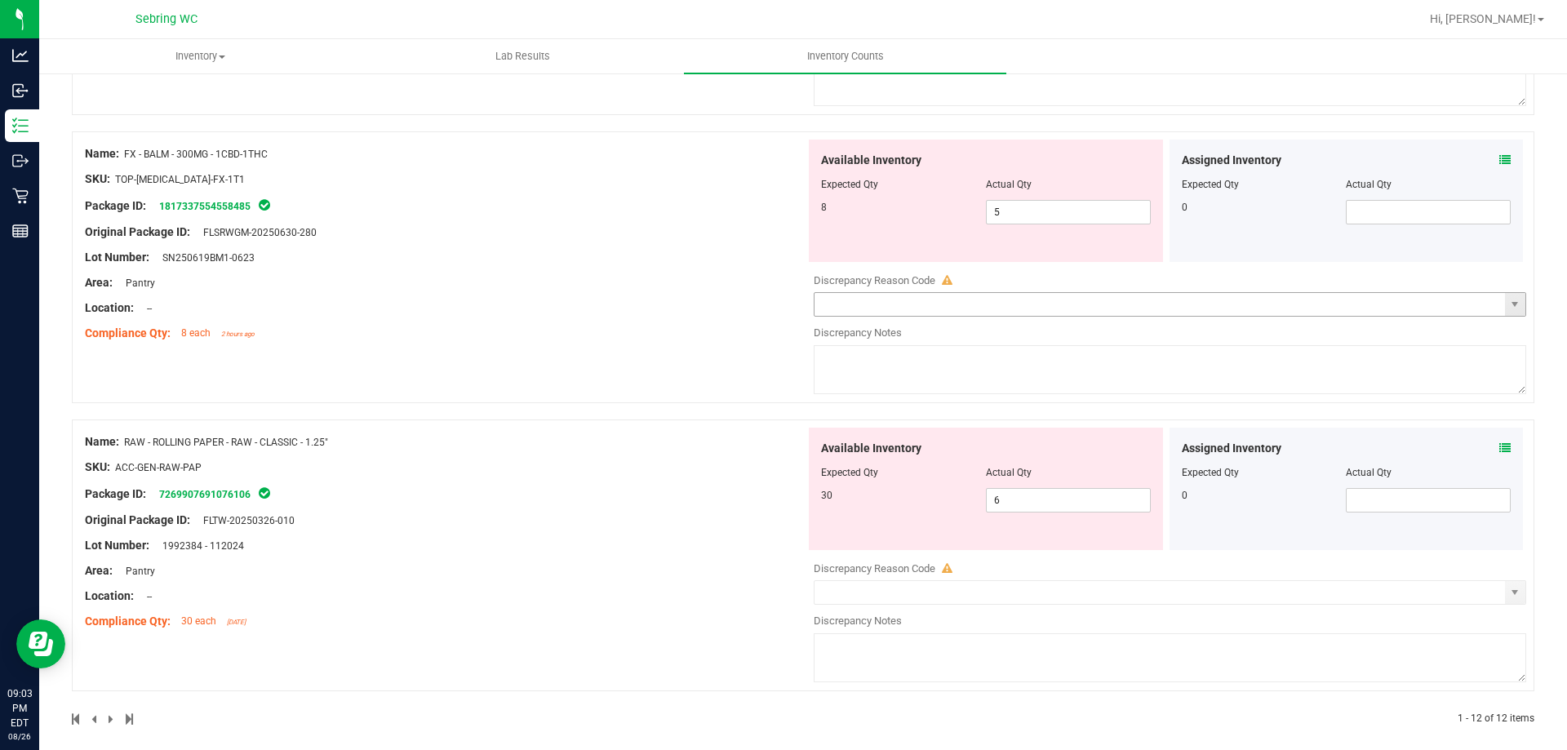
scroll to position [2612, 0]
click at [1038, 201] on span "5 5" at bounding box center [1068, 210] width 165 height 24
click at [1038, 201] on input "5" at bounding box center [1068, 210] width 163 height 23
click at [1501, 153] on div "Assigned Inventory Expected Qty Actual Qty 0" at bounding box center [1347, 199] width 354 height 122
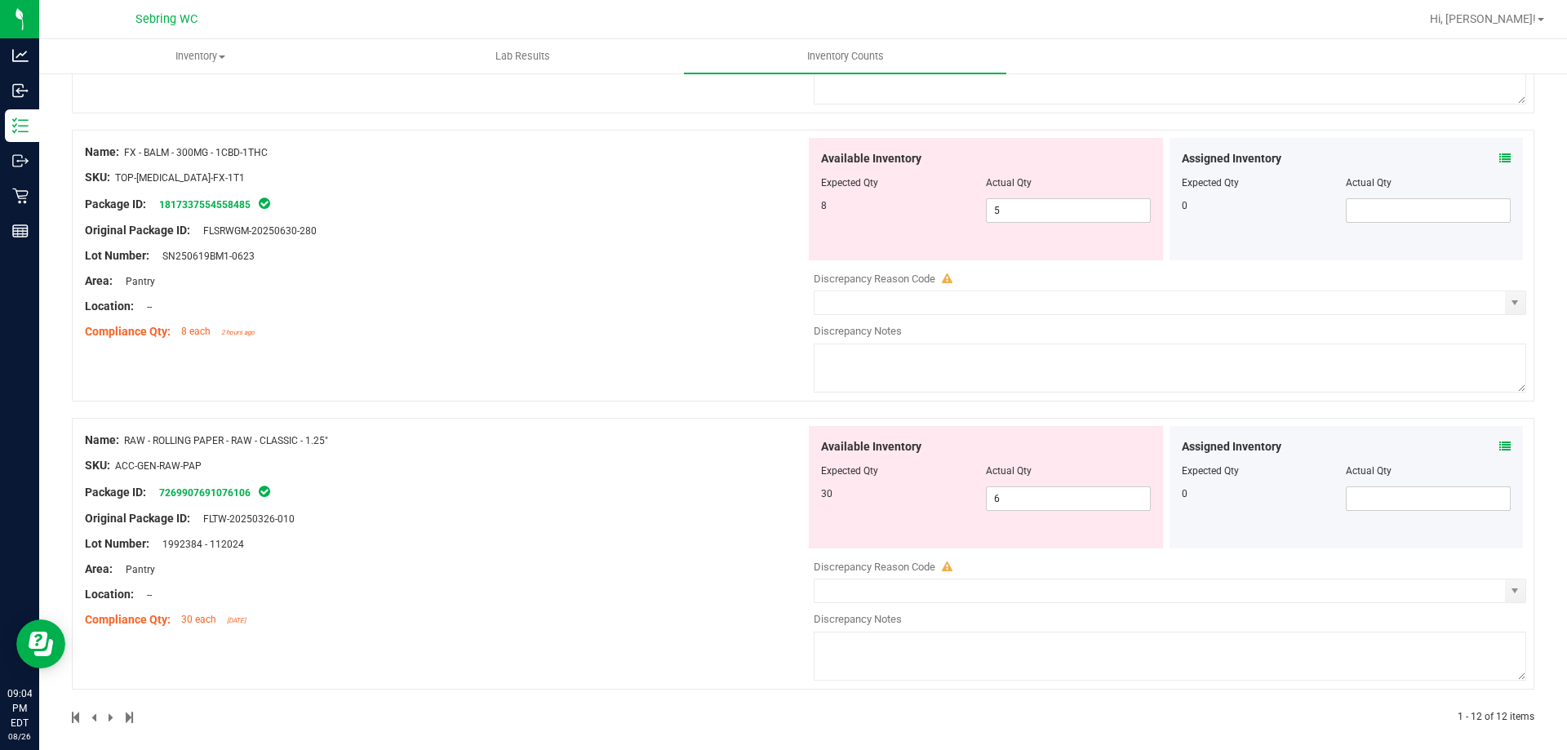
click at [1500, 158] on icon at bounding box center [1505, 158] width 11 height 11
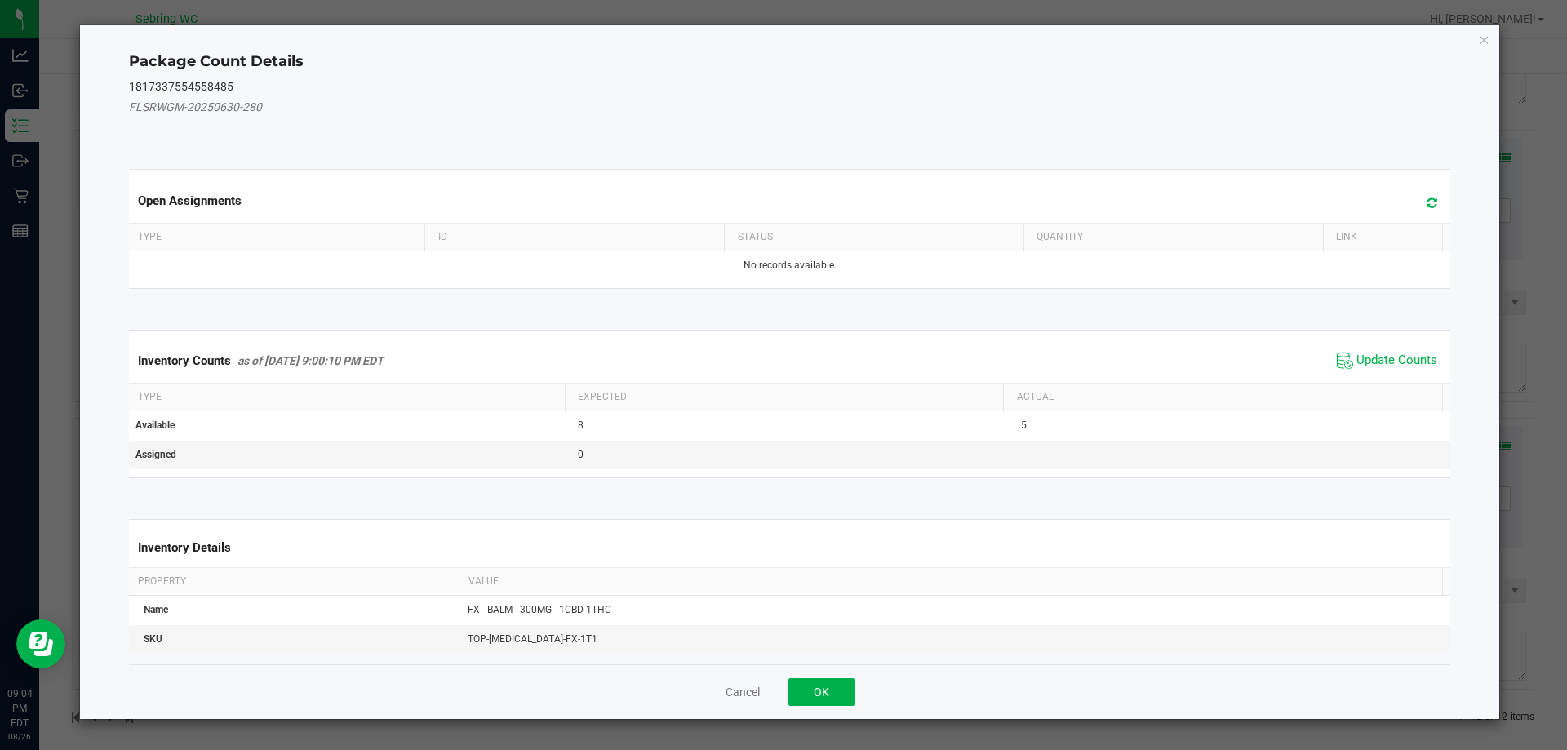
click at [1372, 351] on span "Update Counts" at bounding box center [1387, 361] width 109 height 24
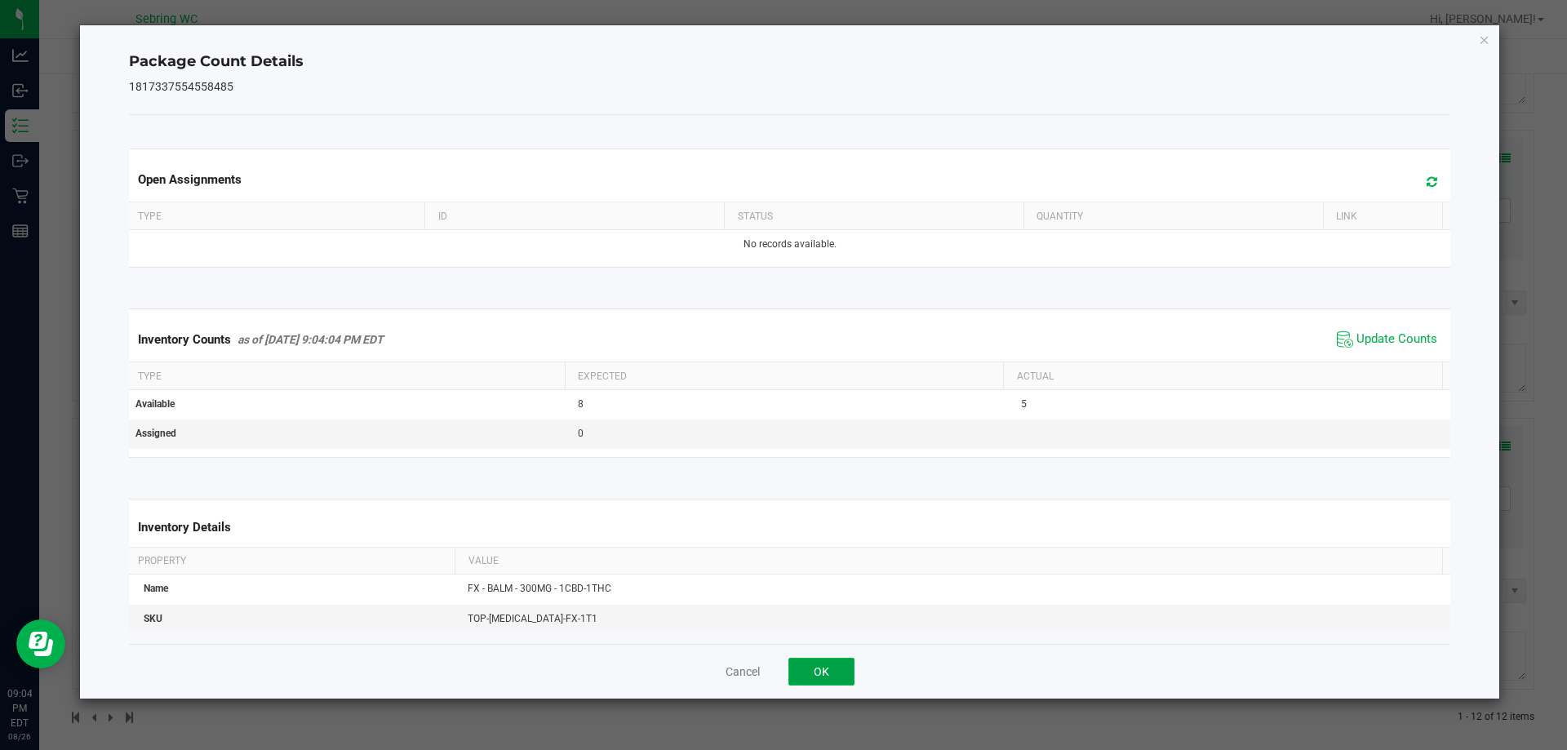
click at [806, 670] on button "OK" at bounding box center [822, 672] width 66 height 28
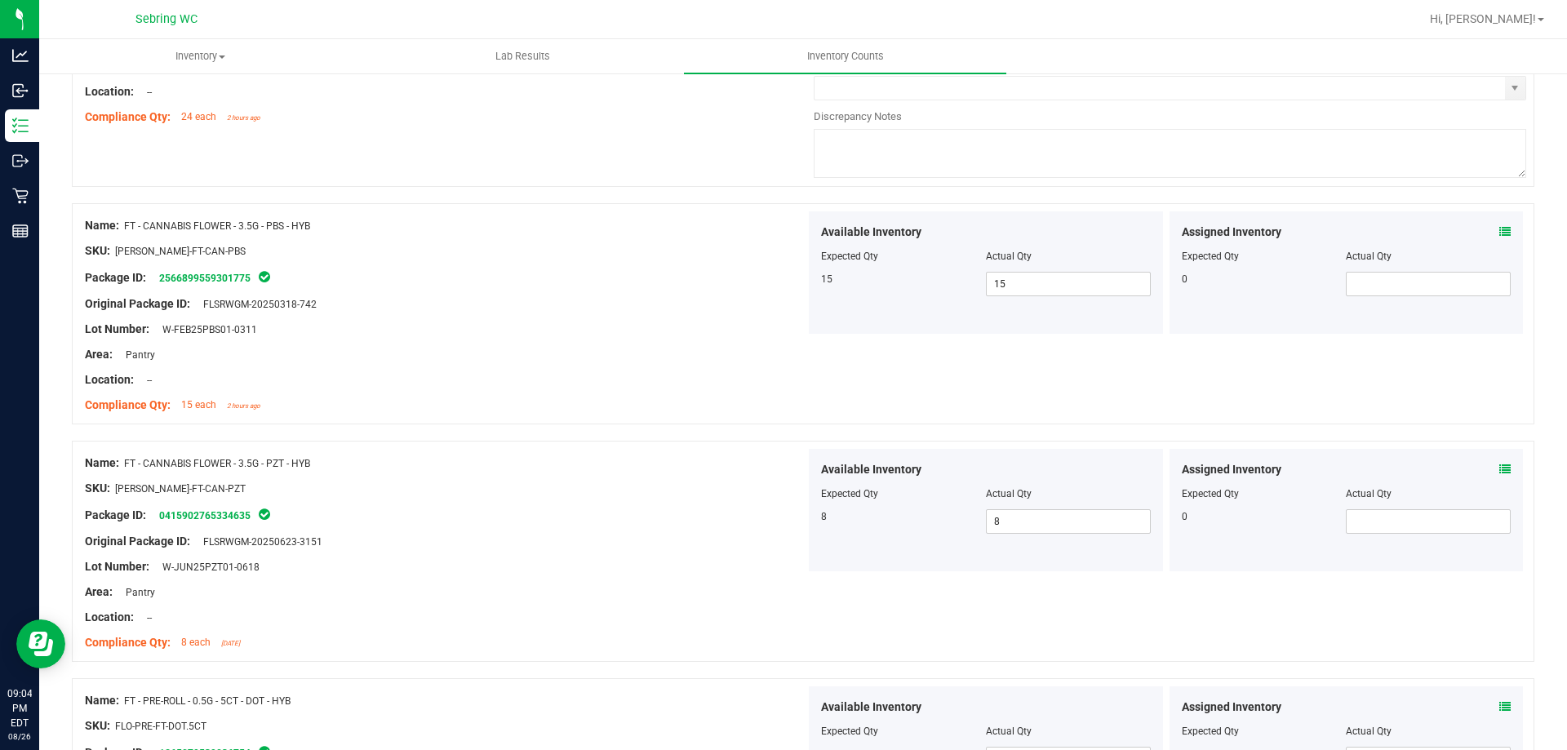
scroll to position [0, 0]
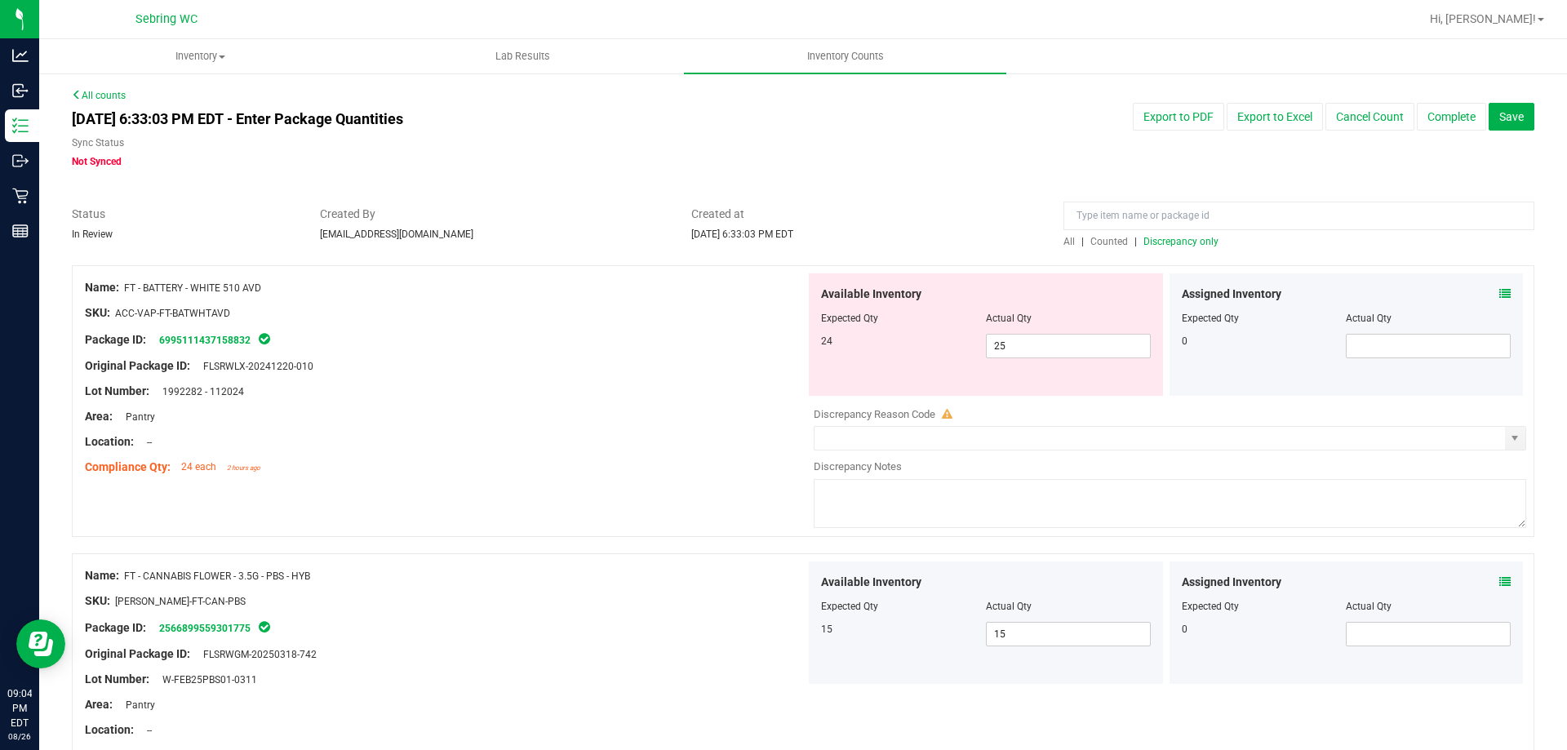
click at [1152, 240] on span "Discrepancy only" at bounding box center [1181, 241] width 75 height 11
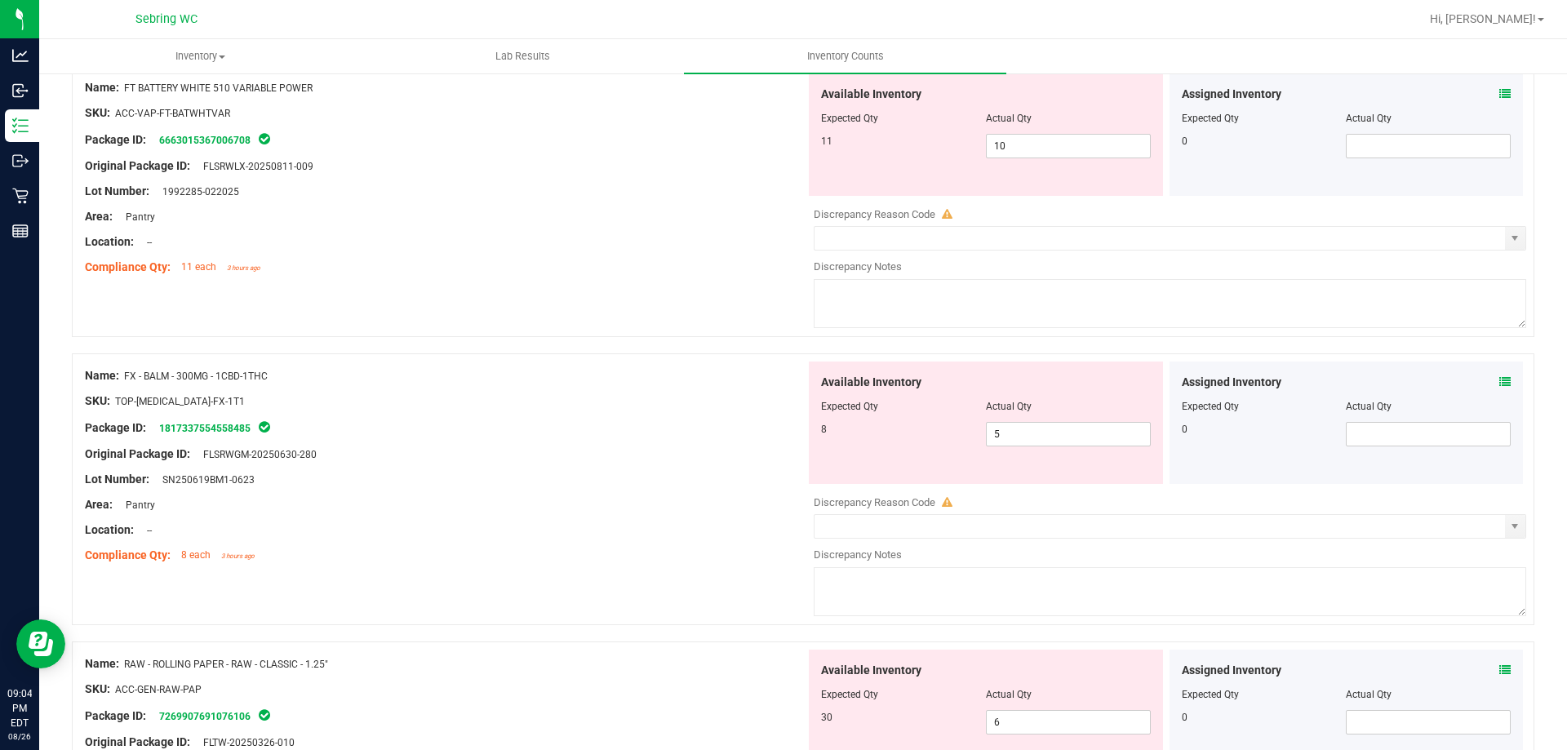
scroll to position [490, 0]
click at [1073, 432] on span "5 5" at bounding box center [1068, 432] width 165 height 24
click at [1073, 432] on input "5" at bounding box center [1068, 432] width 163 height 23
type input "8"
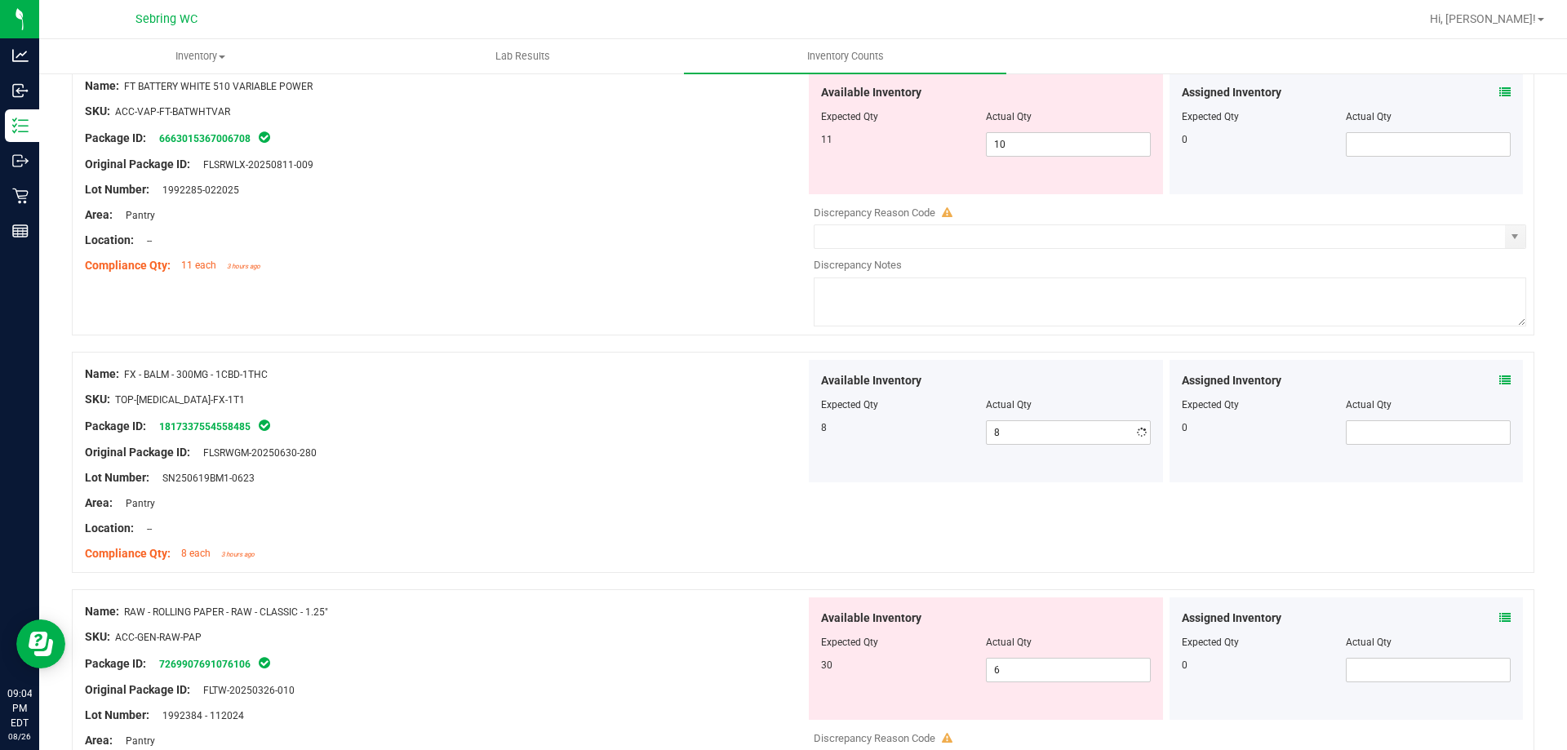
drag, startPoint x: 659, startPoint y: 500, endPoint x: 666, endPoint y: 478, distance: 23.2
click at [663, 500] on div "Area: Pantry" at bounding box center [445, 503] width 721 height 17
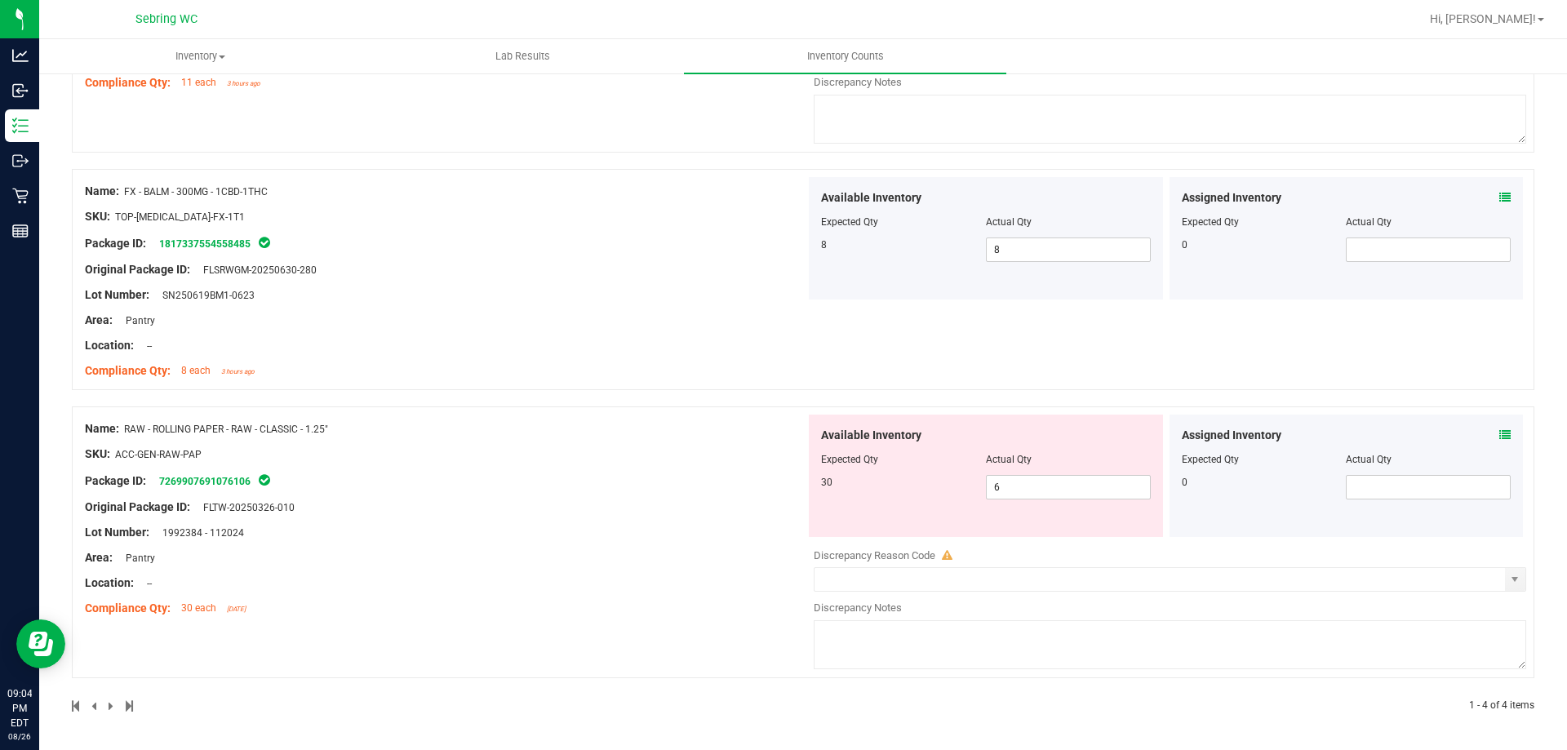
scroll to position [591, 0]
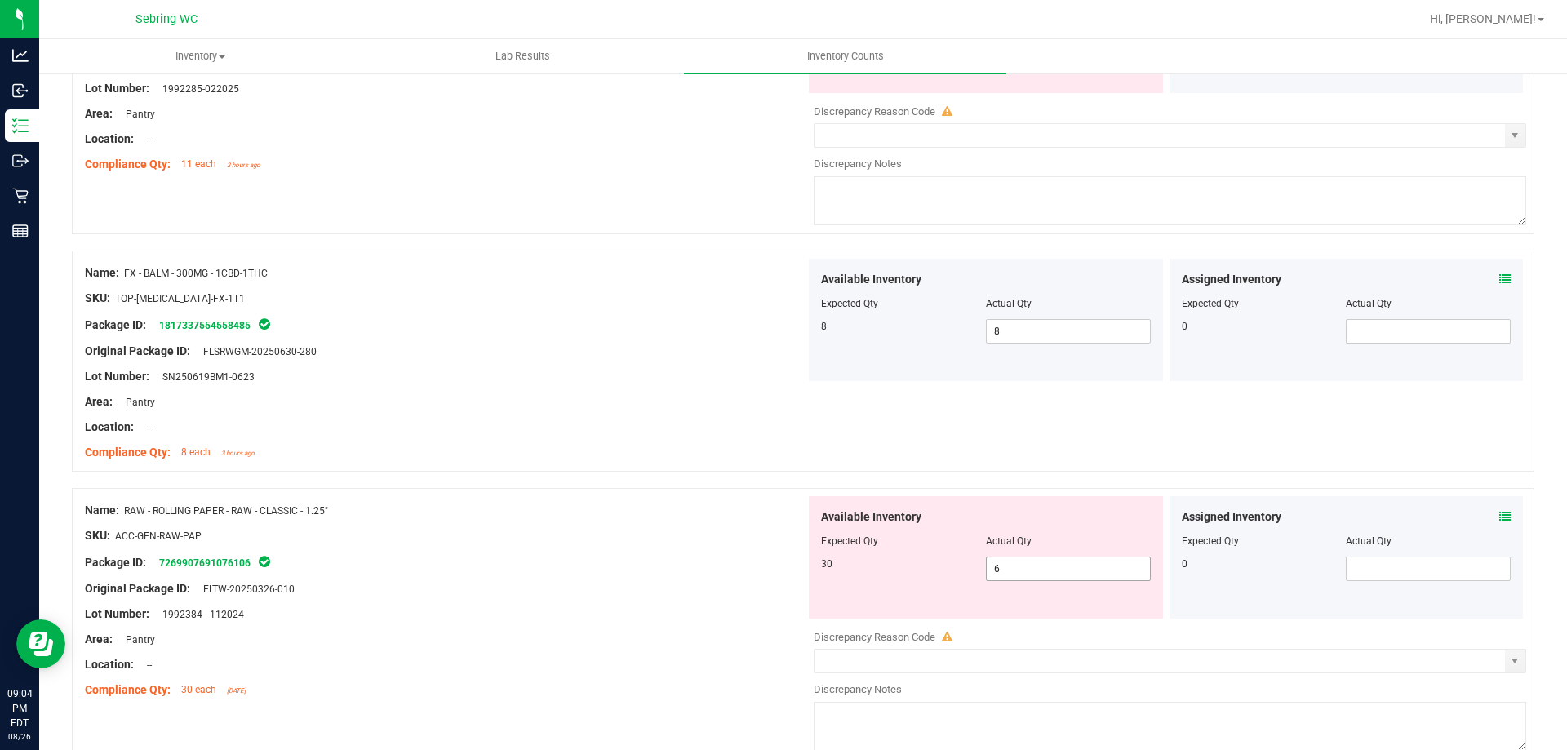
click at [1014, 572] on span "6 6" at bounding box center [1068, 569] width 165 height 24
click at [1014, 572] on input "6" at bounding box center [1068, 569] width 163 height 23
type input "30"
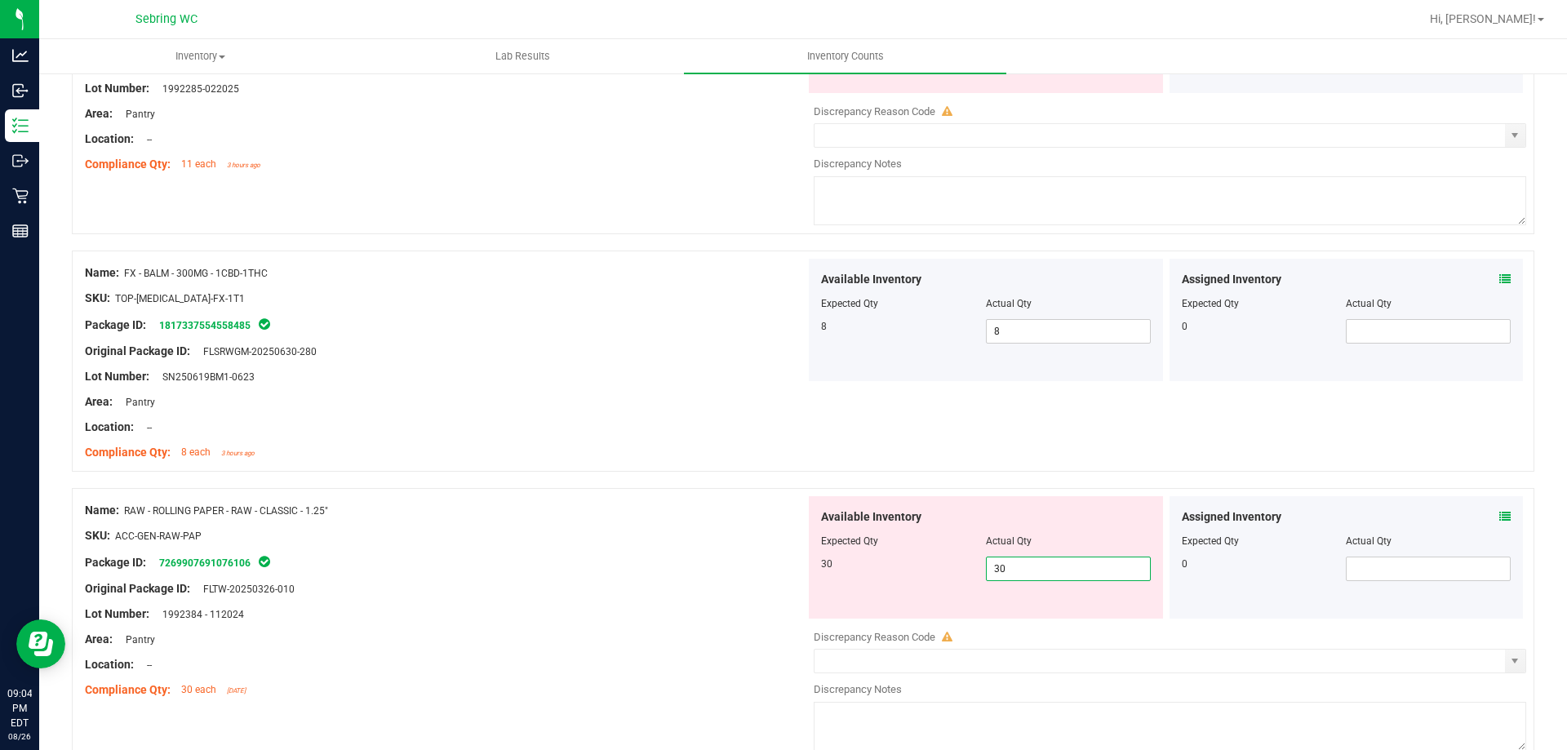
click at [691, 573] on div at bounding box center [445, 576] width 721 height 8
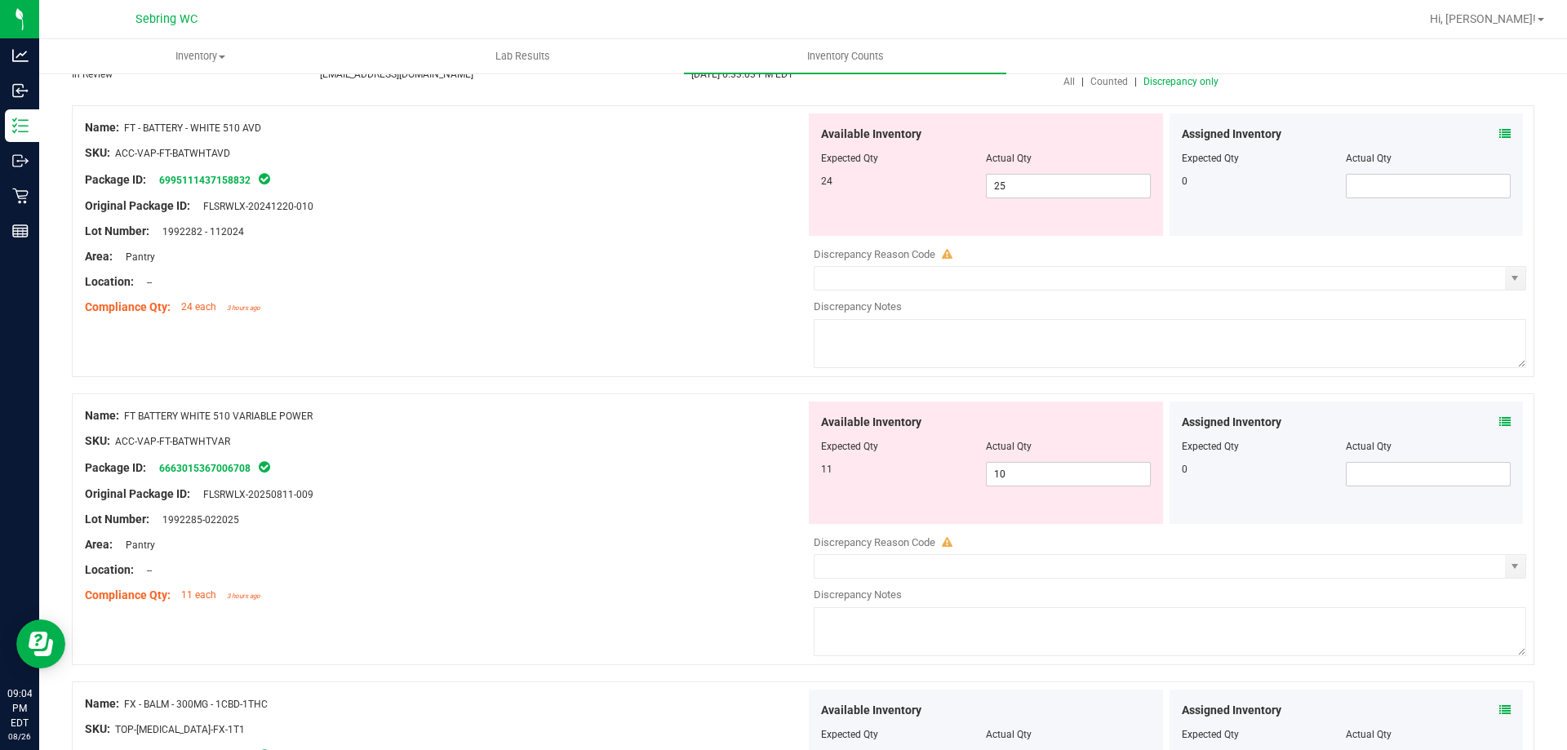
scroll to position [0, 0]
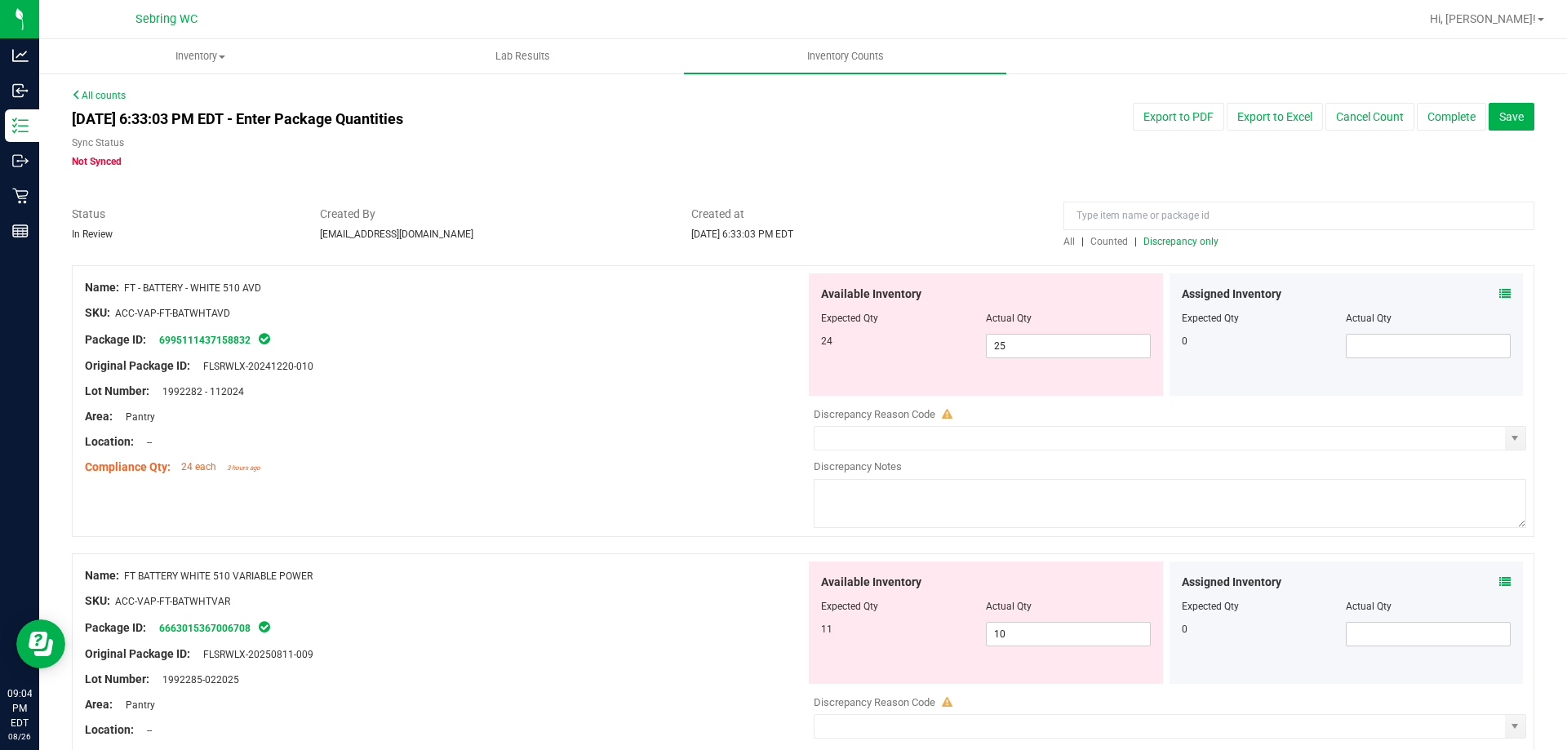
click at [1174, 241] on span "Discrepancy only" at bounding box center [1181, 241] width 75 height 11
click at [953, 438] on input "text" at bounding box center [1160, 438] width 691 height 23
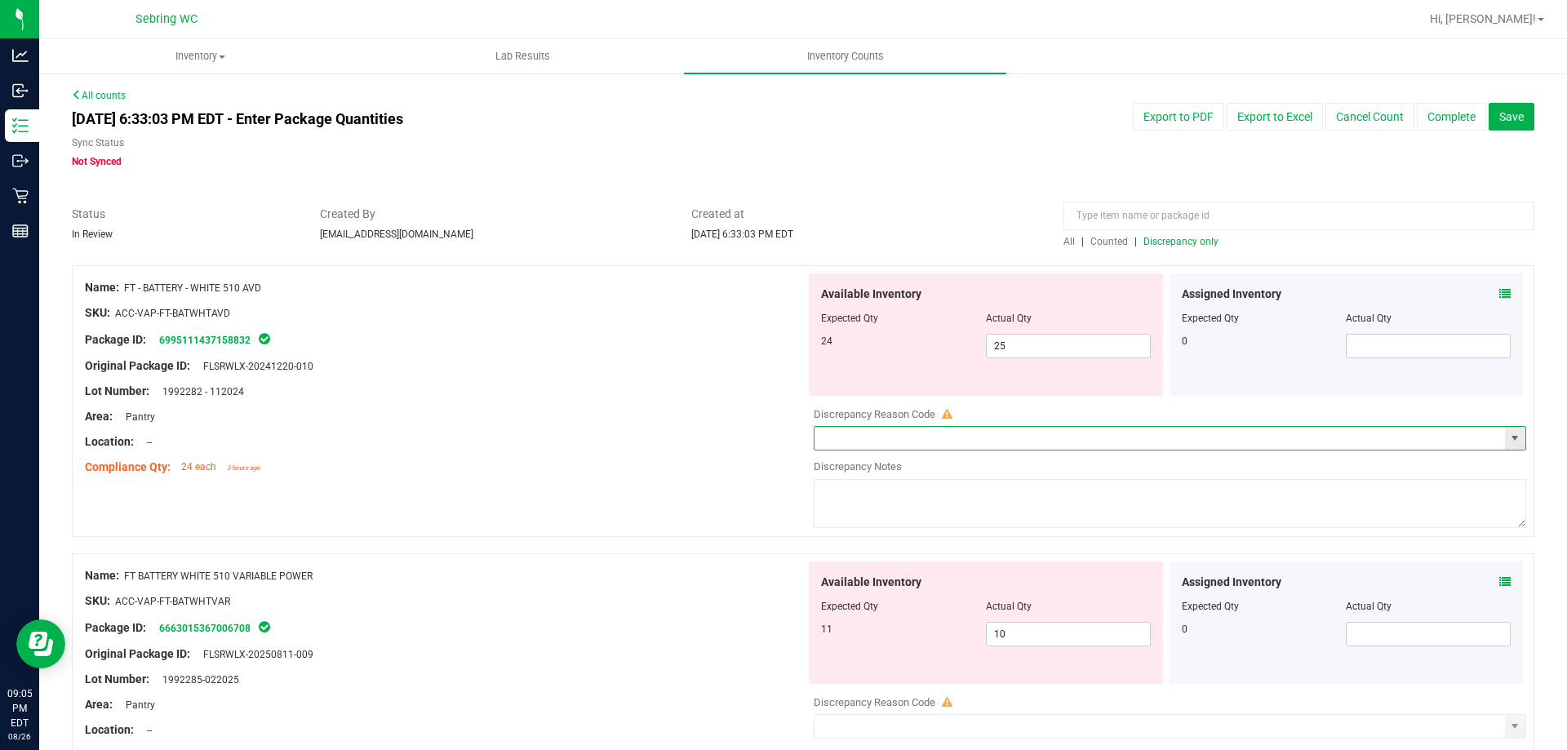
click at [1505, 431] on span "select" at bounding box center [1515, 438] width 20 height 23
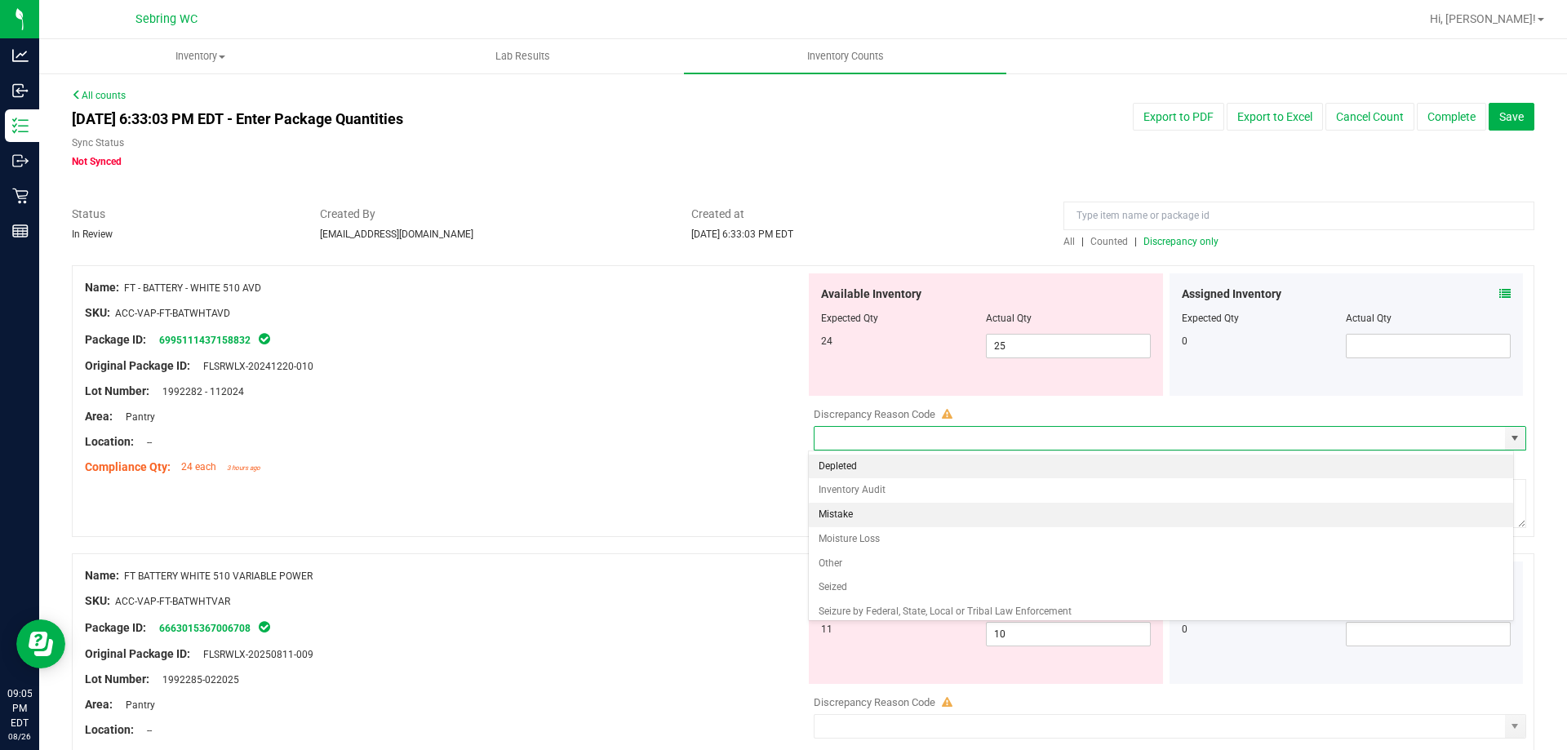
click at [851, 513] on li "Mistake" at bounding box center [1161, 515] width 705 height 24
type input "Mistake"
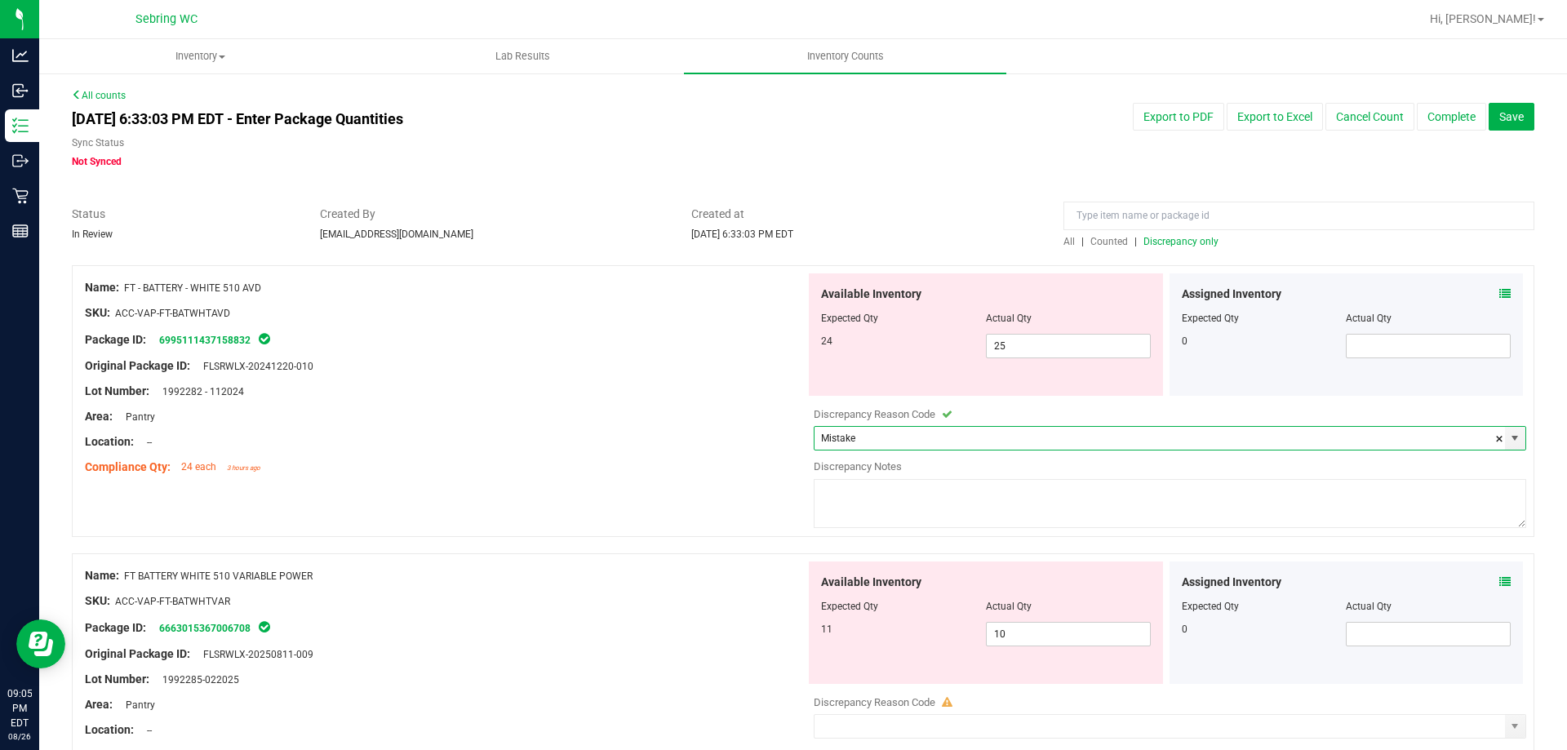
click at [847, 495] on textarea at bounding box center [1170, 503] width 713 height 49
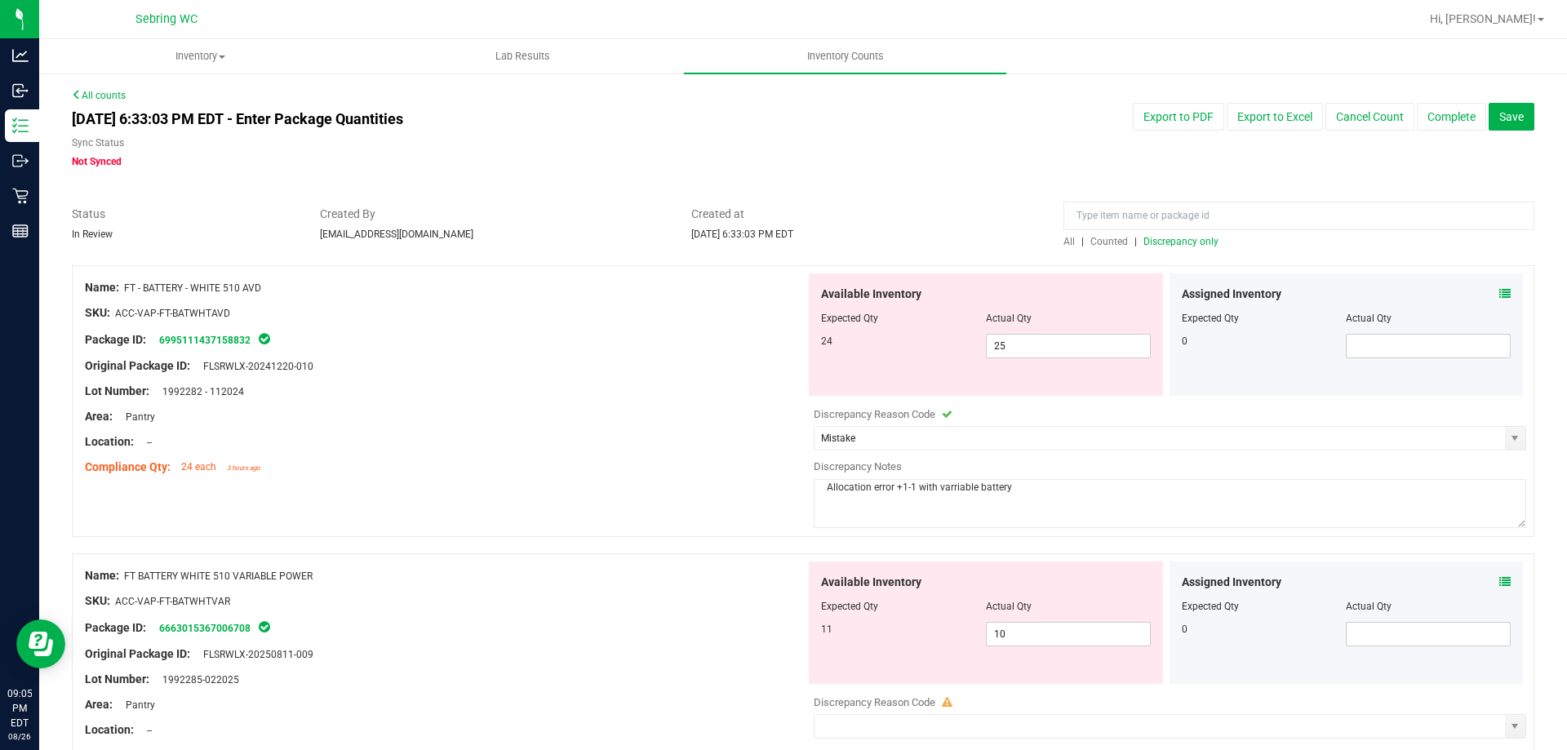
click at [966, 489] on textarea "Allocation error +1-1 with varriable battery" at bounding box center [1170, 503] width 713 height 49
type textarea "Allocation error +1-1 with varriable battery"
click at [672, 395] on div "Lot Number: 1992282 - 112024" at bounding box center [445, 391] width 721 height 17
click at [968, 174] on div "All counts Aug 26, 2025 6:33:03 PM EDT - Enter Package Quantities Sync Status N…" at bounding box center [803, 484] width 1463 height 793
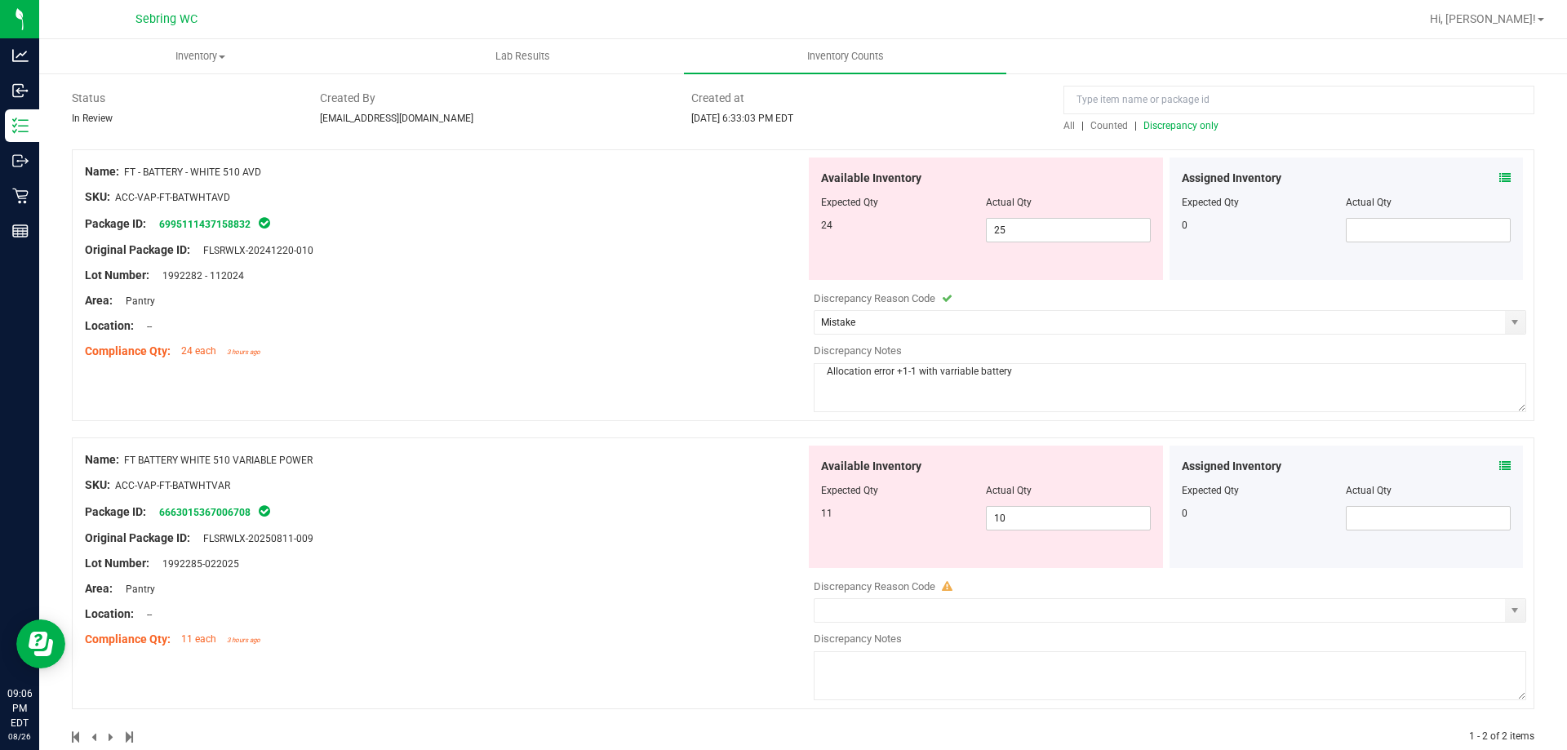
scroll to position [147, 0]
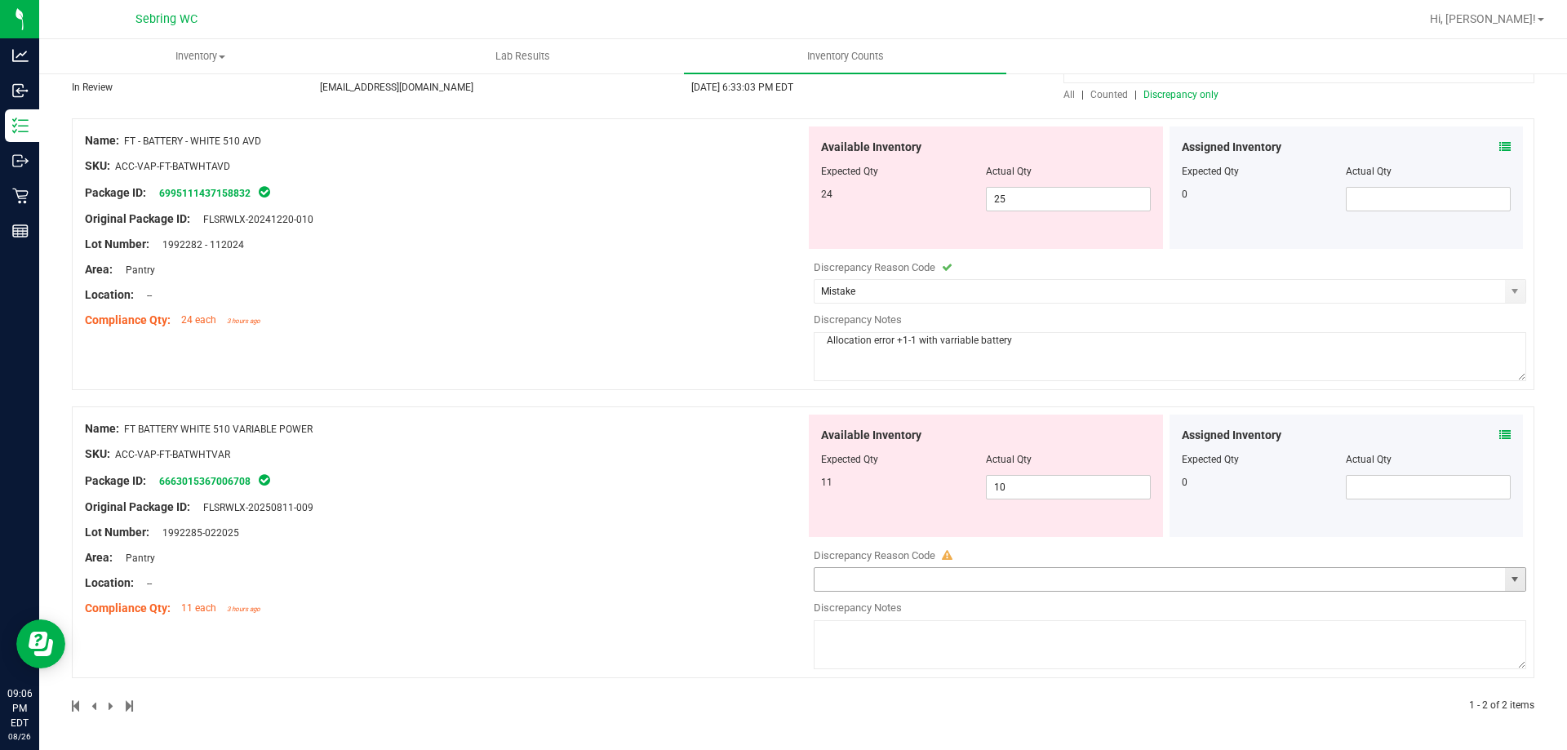
click at [1509, 574] on span "select" at bounding box center [1515, 579] width 13 height 13
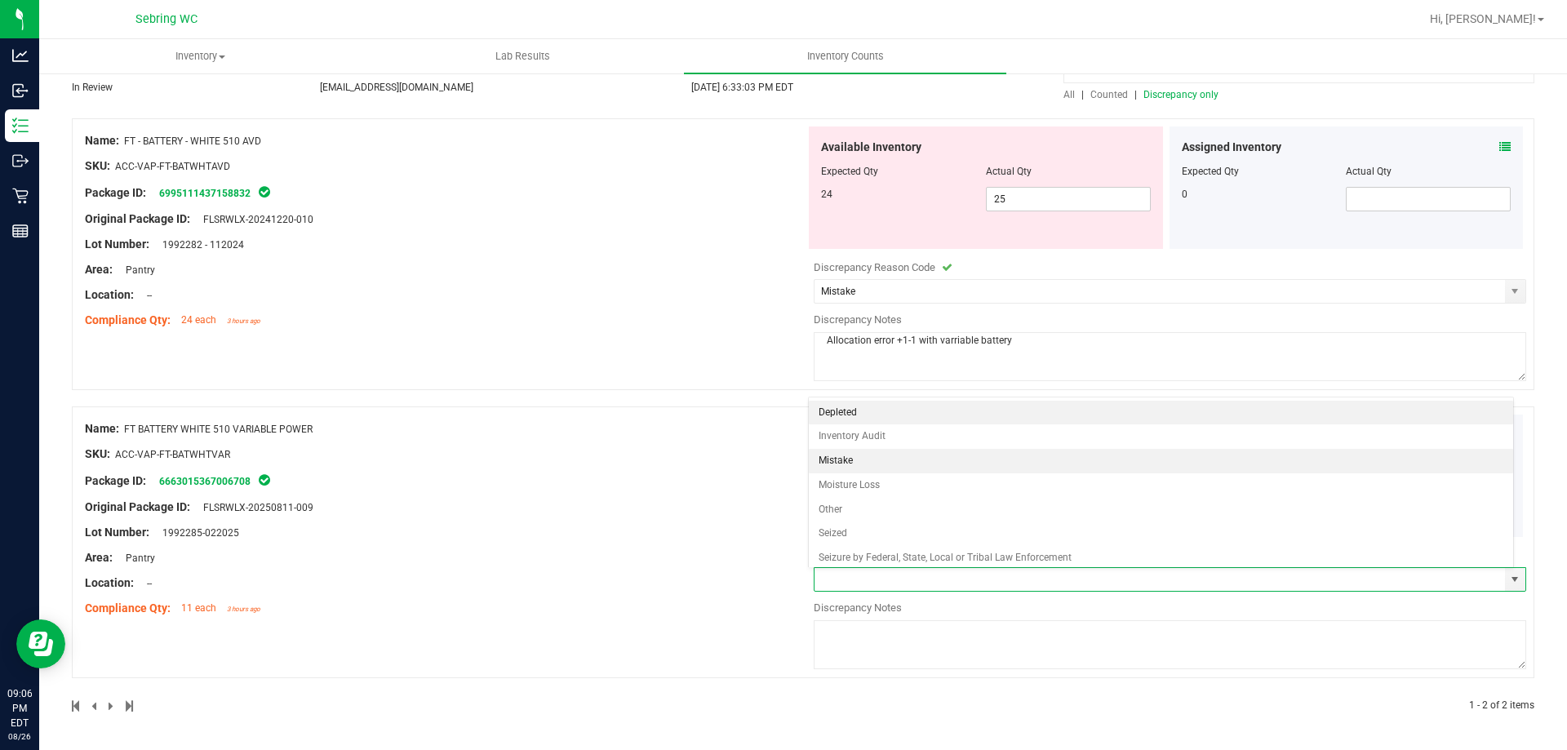
click at [912, 460] on li "Mistake" at bounding box center [1161, 461] width 705 height 24
type input "Mistake"
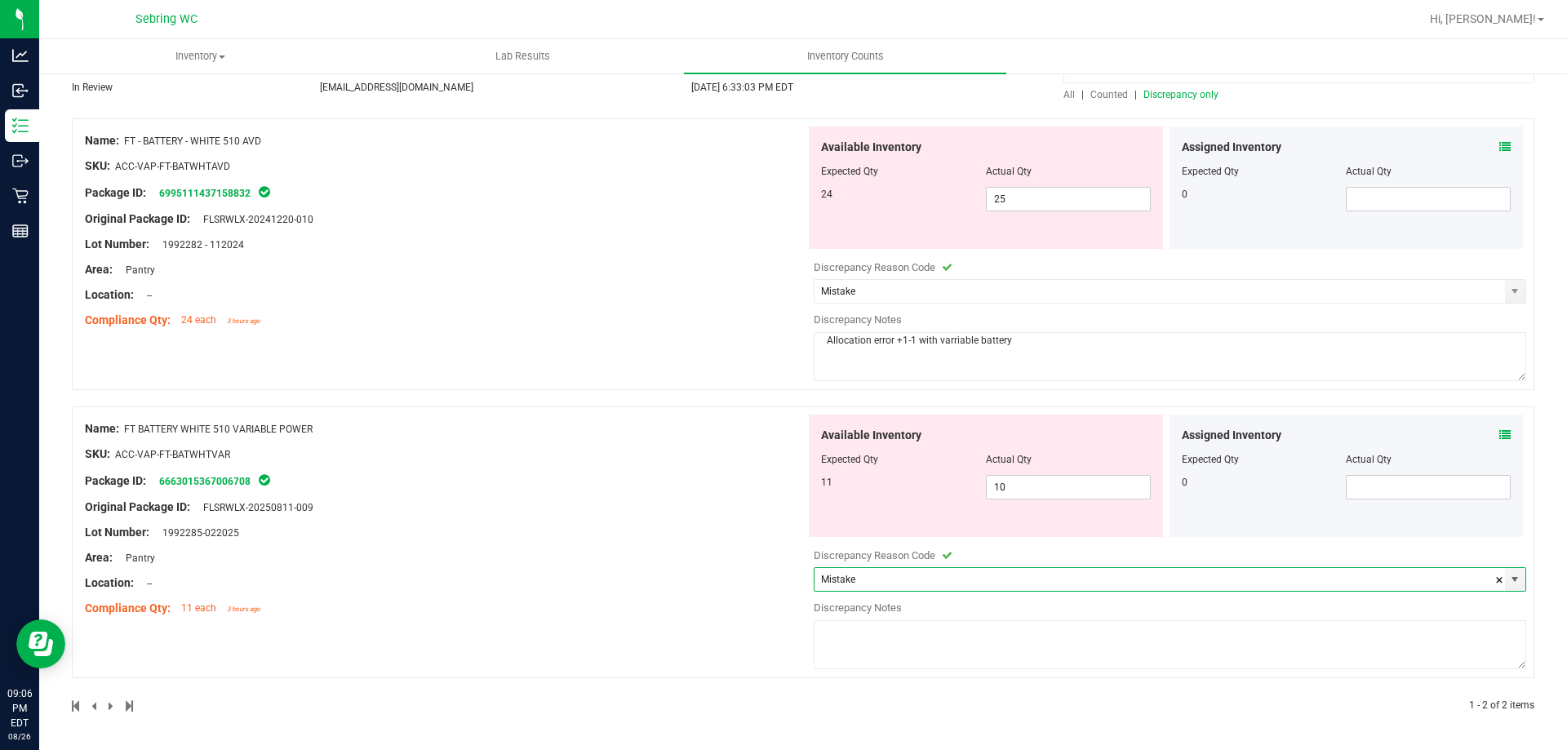
click at [893, 638] on textarea at bounding box center [1170, 644] width 713 height 49
type textarea "Allocation error +1-1 with AVD battery"
click at [721, 398] on div at bounding box center [803, 398] width 1463 height 16
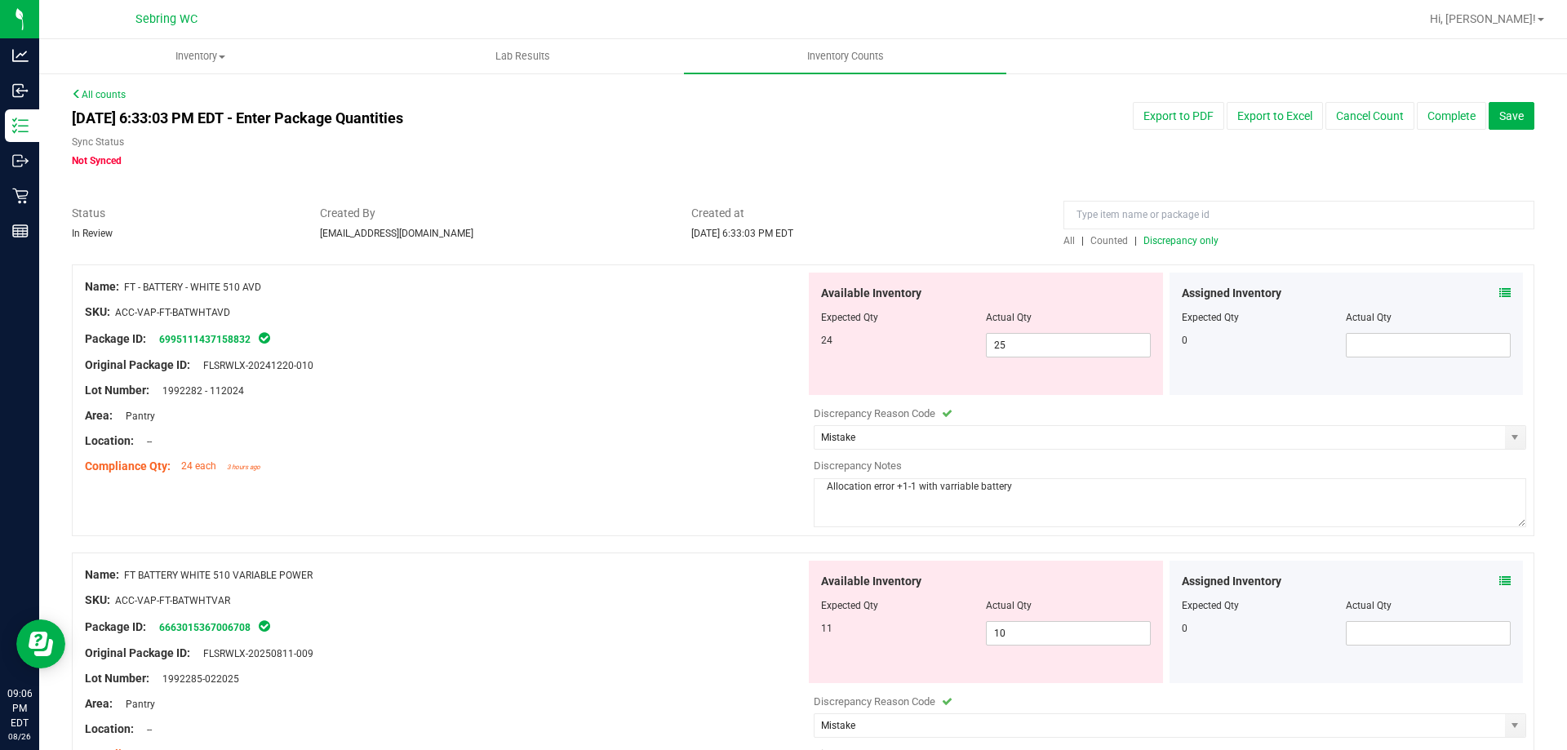
scroll to position [0, 0]
click at [1443, 114] on button "Complete" at bounding box center [1451, 117] width 69 height 28
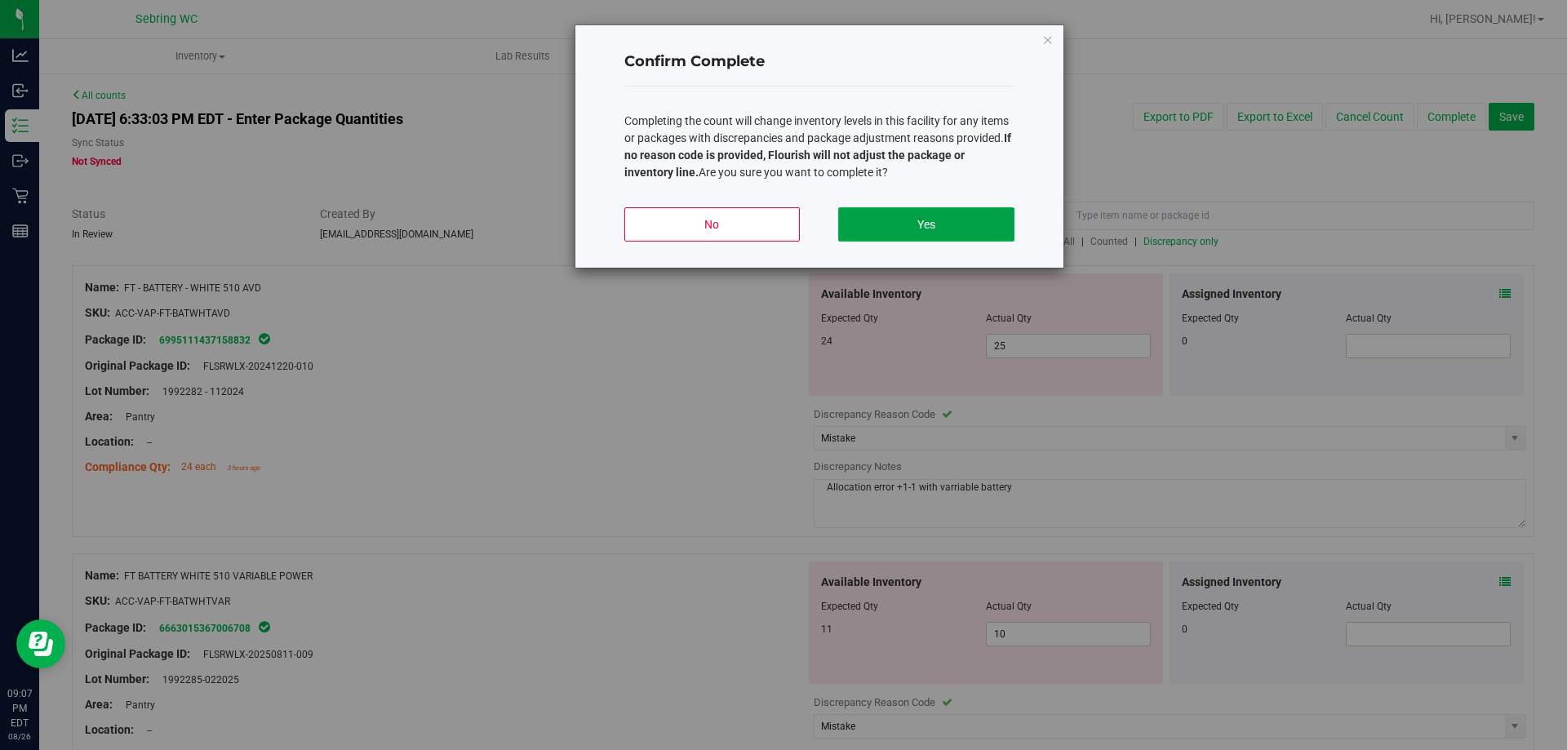
click at [879, 226] on button "Yes" at bounding box center [926, 224] width 176 height 34
